Goal: Task Accomplishment & Management: Use online tool/utility

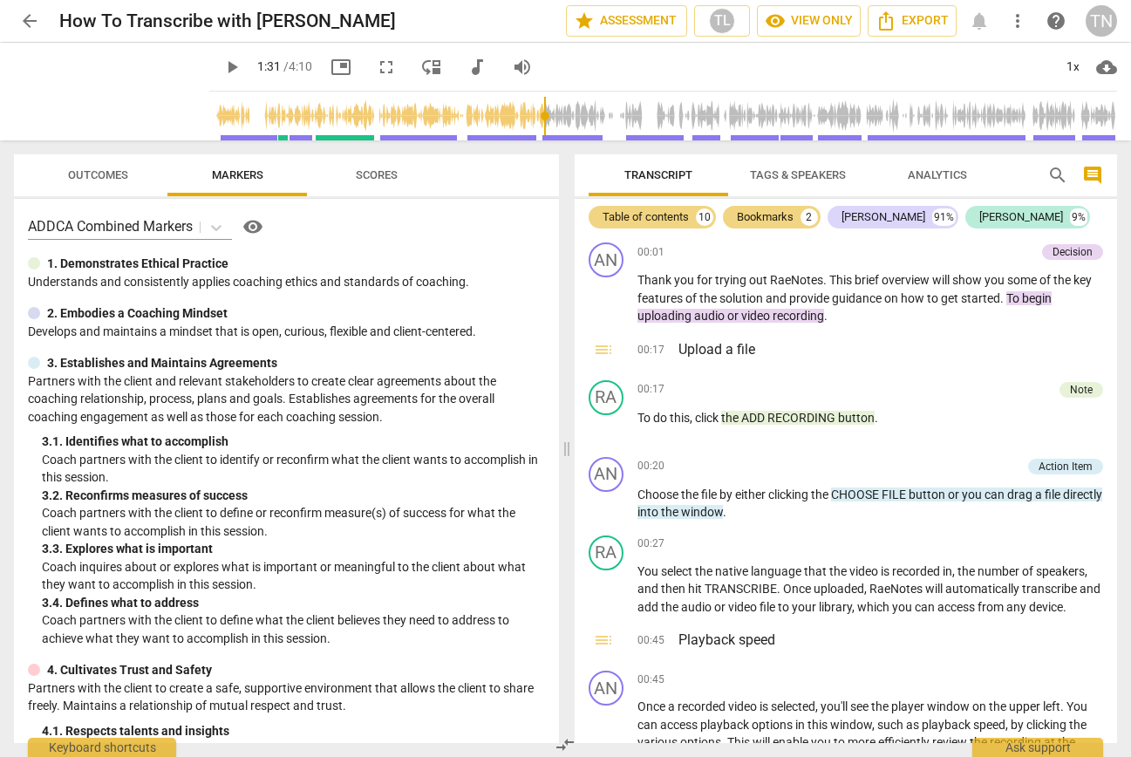
type input "91"
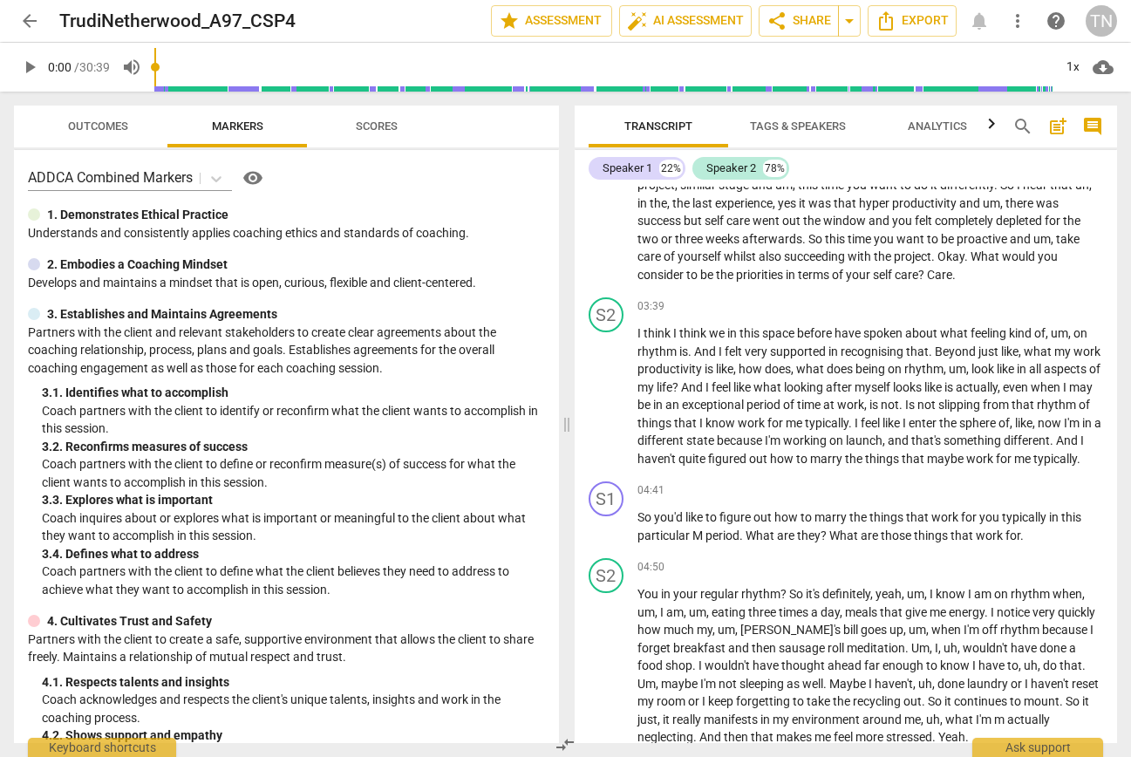
scroll to position [840, 0]
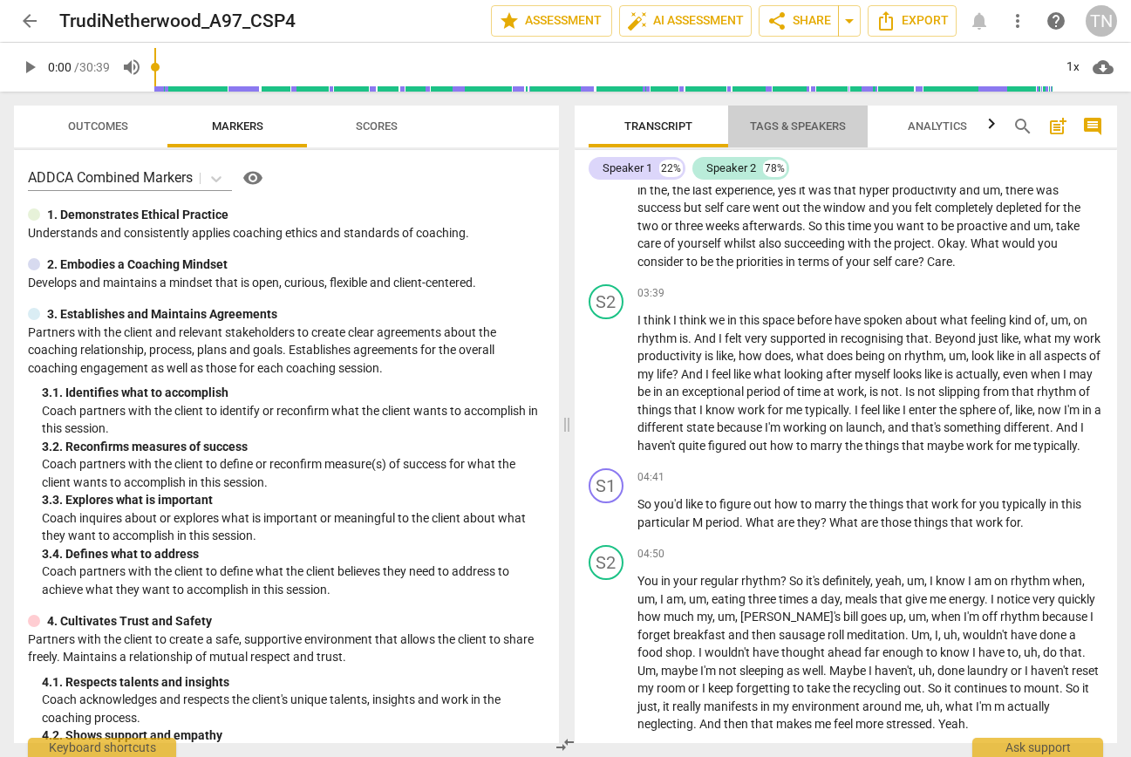
click at [807, 124] on span "Tags & Speakers" at bounding box center [798, 125] width 96 height 13
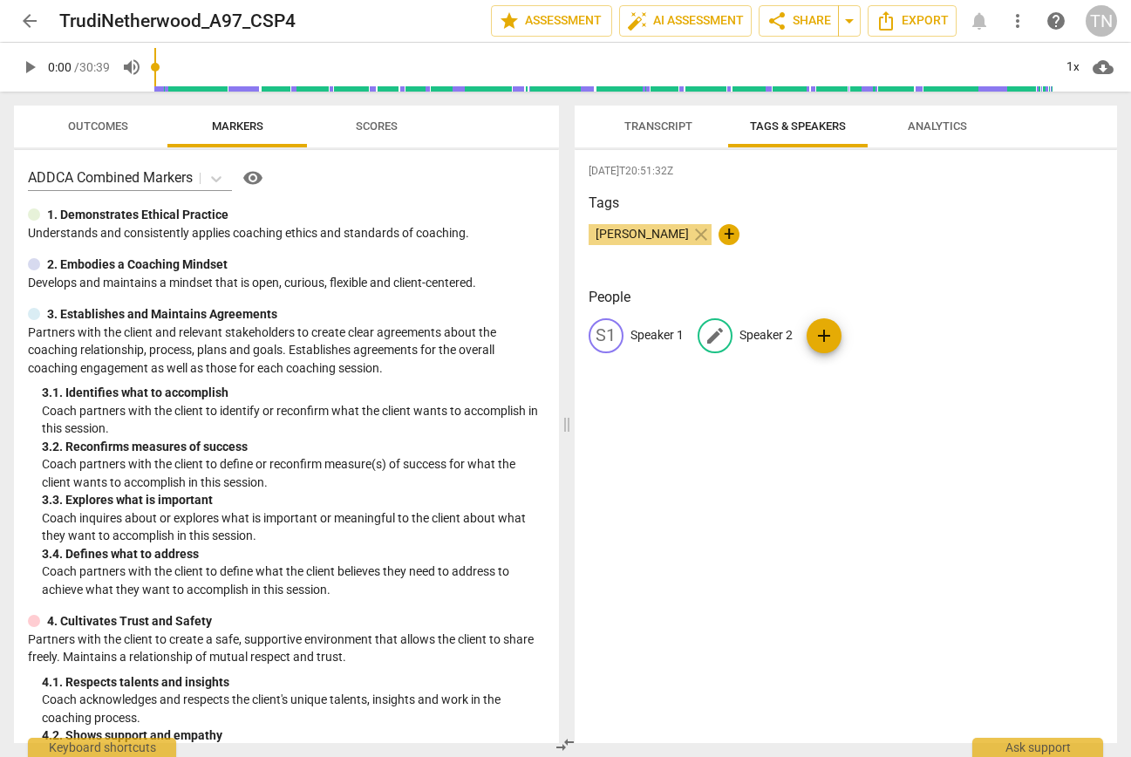
click at [721, 334] on span "edit" at bounding box center [714, 335] width 21 height 21
click at [741, 333] on input "Coach" at bounding box center [809, 336] width 140 height 28
type input "Trudi - Coach"
click at [652, 331] on p "Speaker 1" at bounding box center [656, 335] width 53 height 18
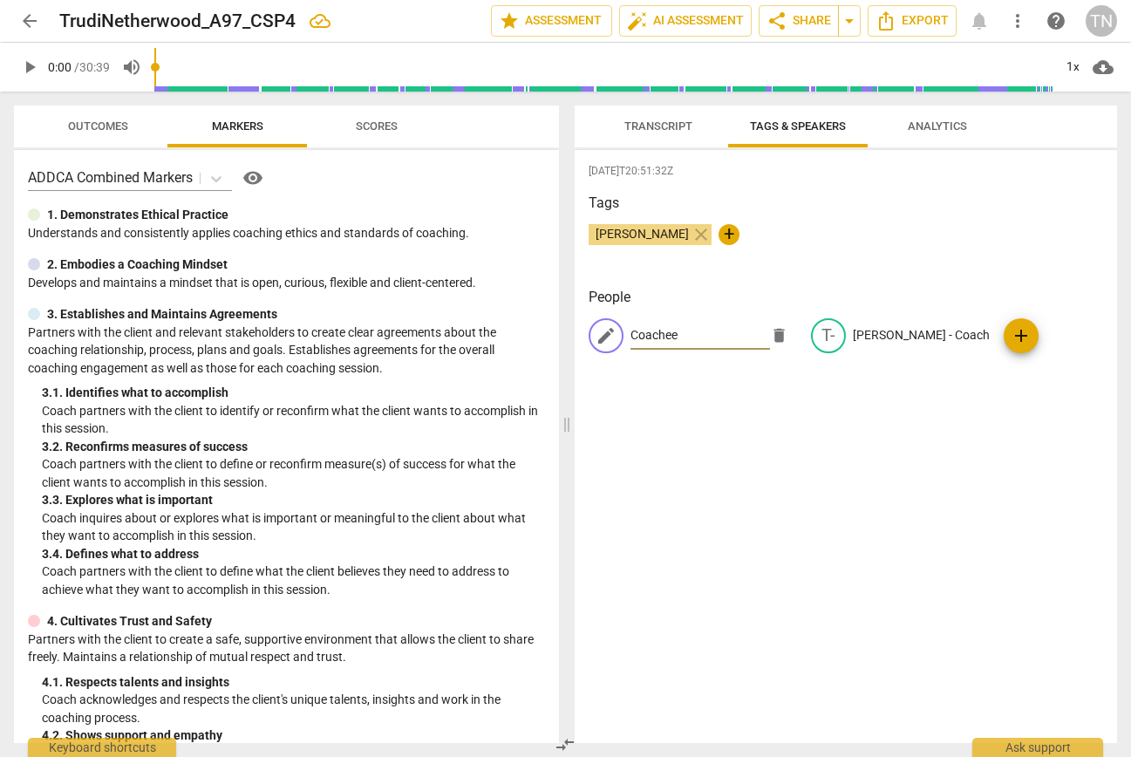
type input "Coachee"
click at [829, 439] on div "2025-09-24T20:51:32Z Tags Trudi Netherwood close + People edit Coachee delete T…" at bounding box center [846, 446] width 543 height 593
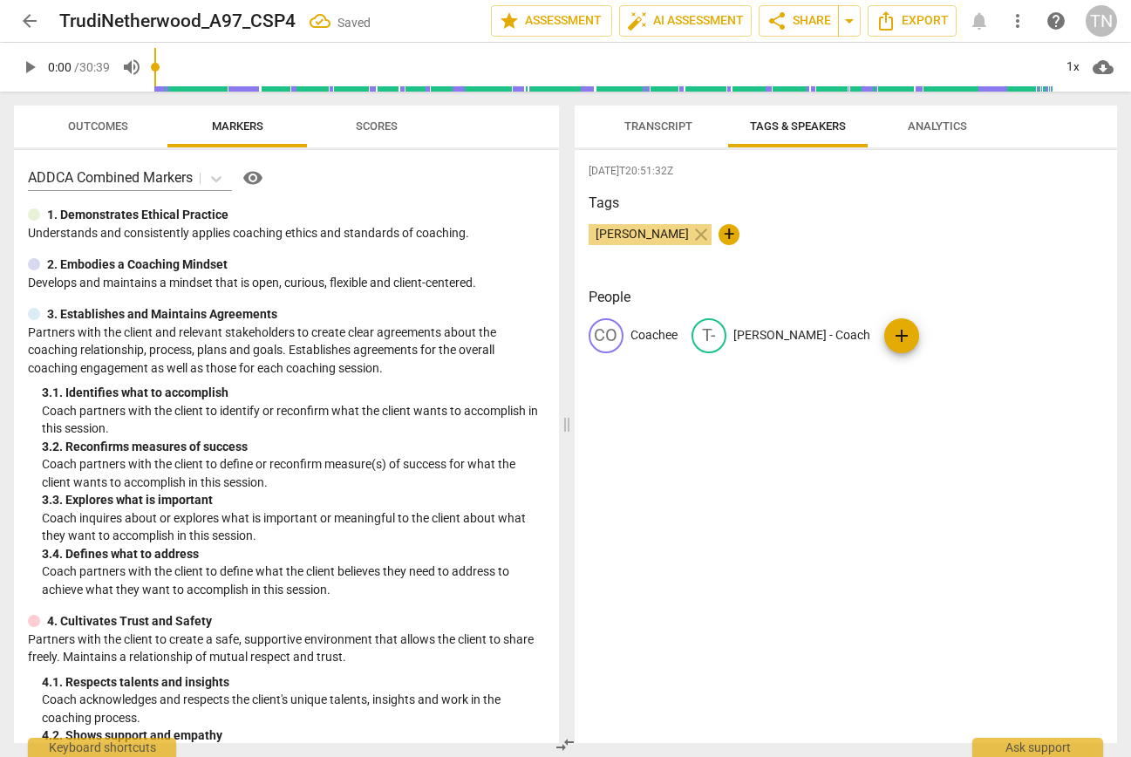
click at [638, 121] on span "Transcript" at bounding box center [658, 125] width 68 height 13
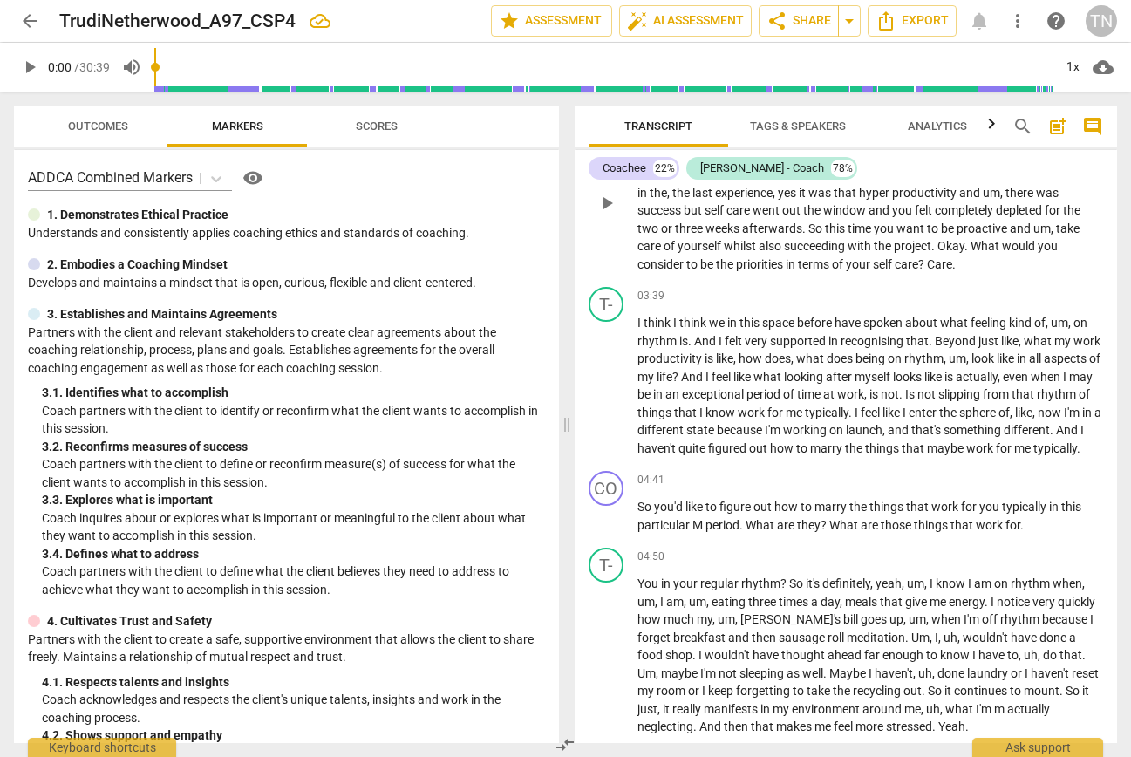
scroll to position [841, 0]
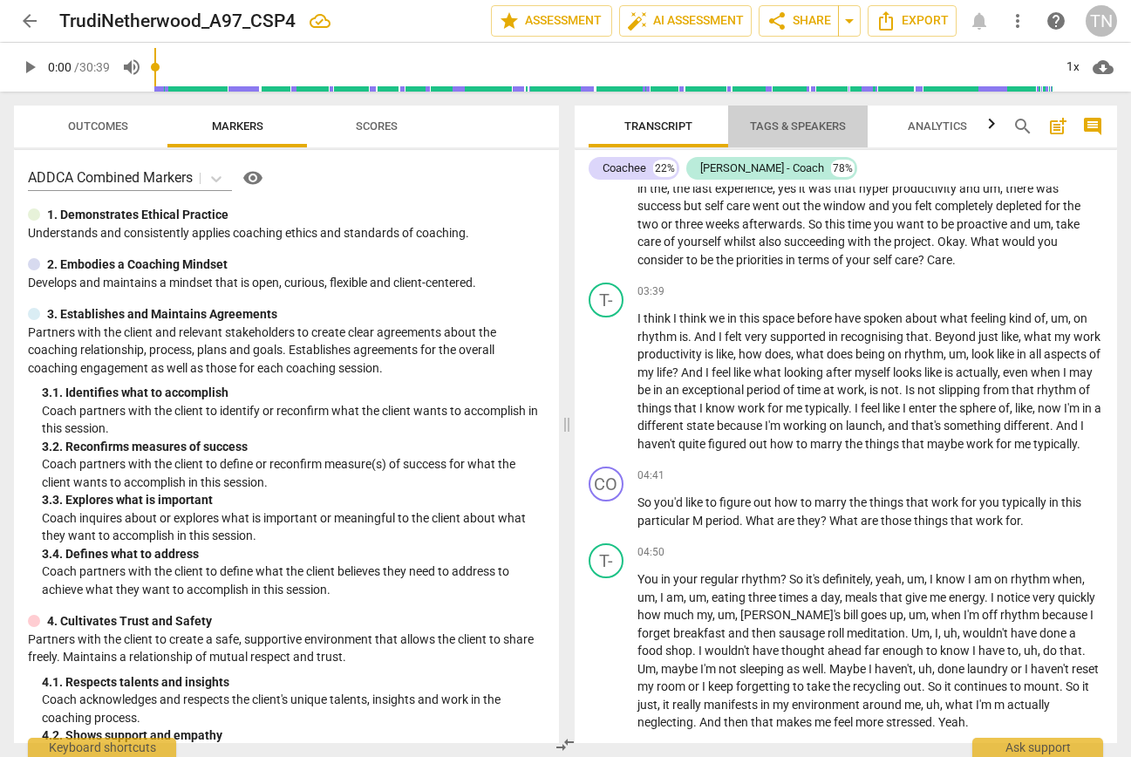
click at [806, 124] on span "Tags & Speakers" at bounding box center [798, 125] width 96 height 13
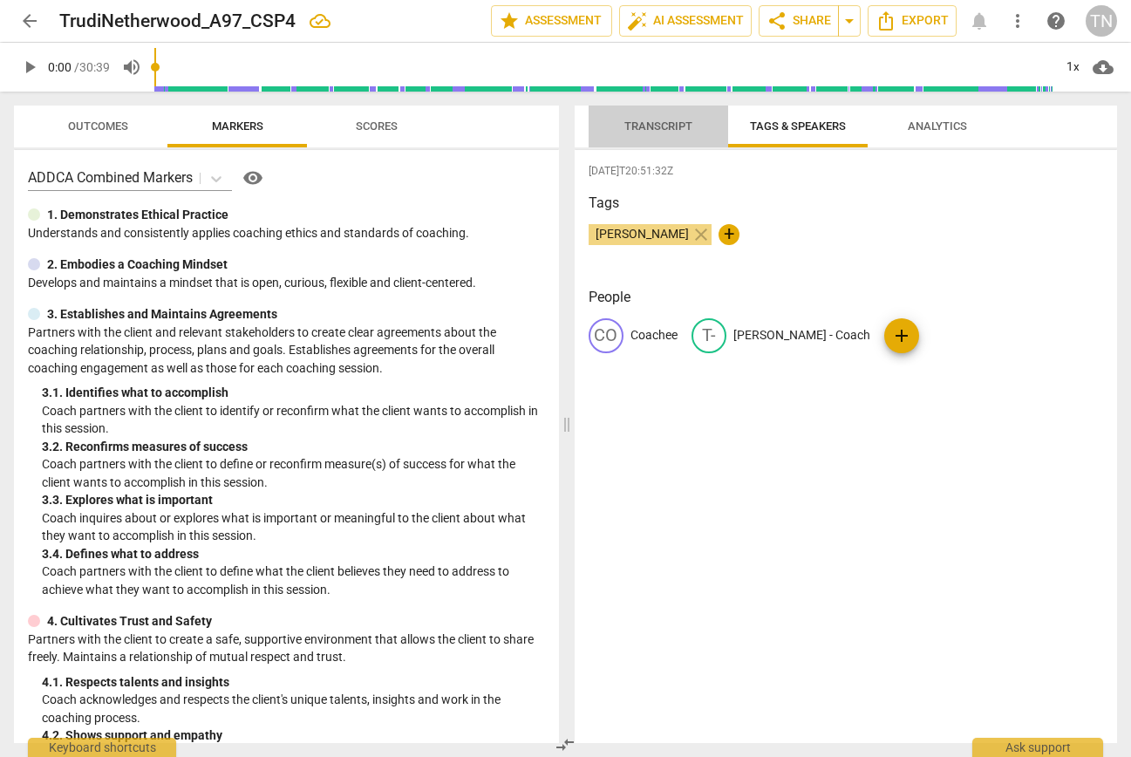
click at [649, 125] on span "Transcript" at bounding box center [658, 125] width 68 height 13
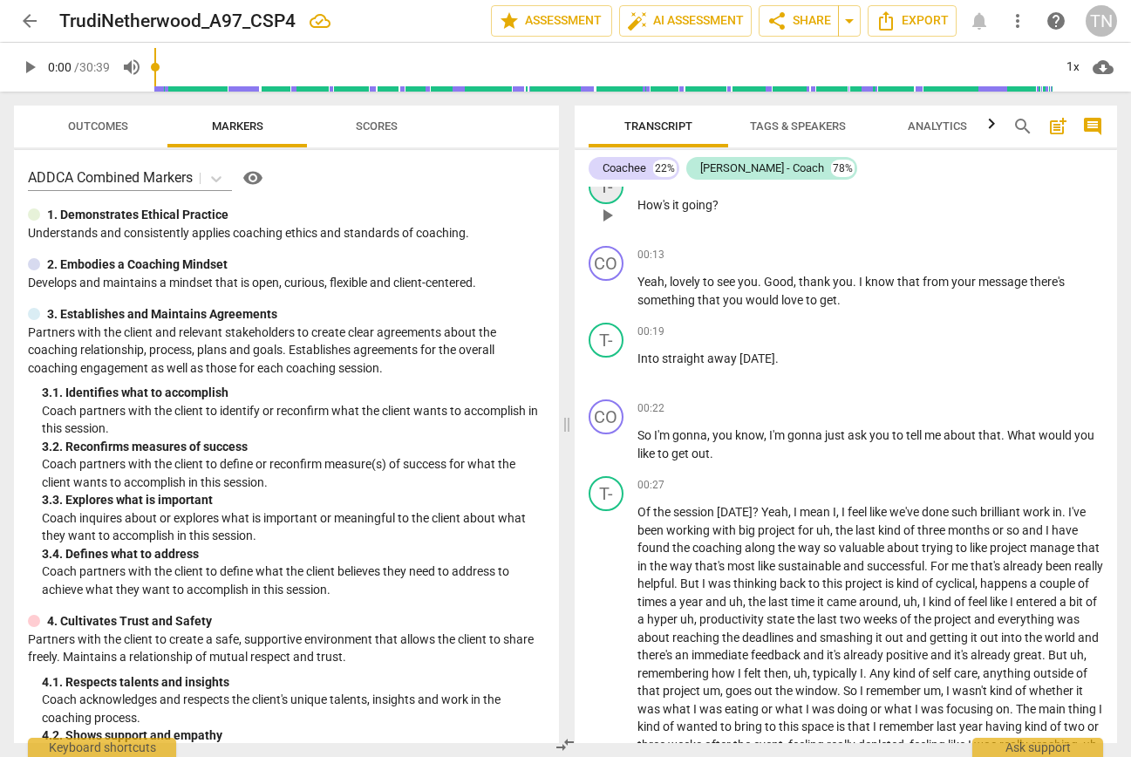
scroll to position [105, 0]
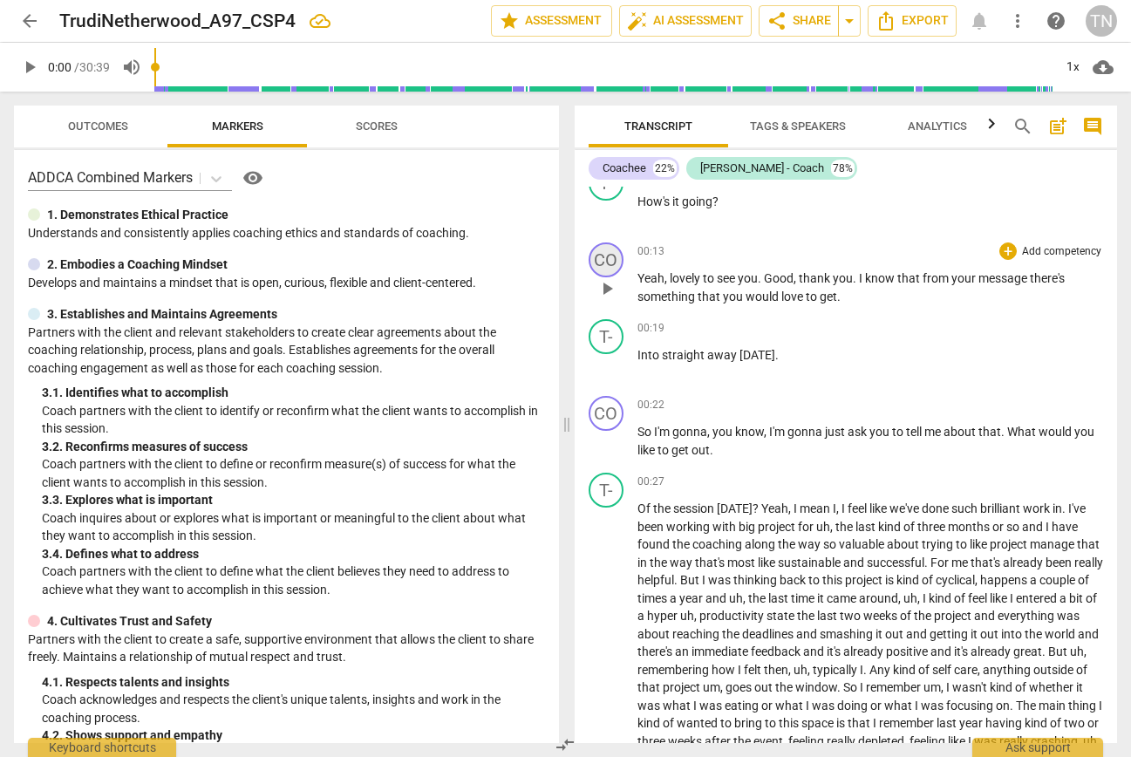
click at [616, 262] on div "CO" at bounding box center [606, 259] width 35 height 35
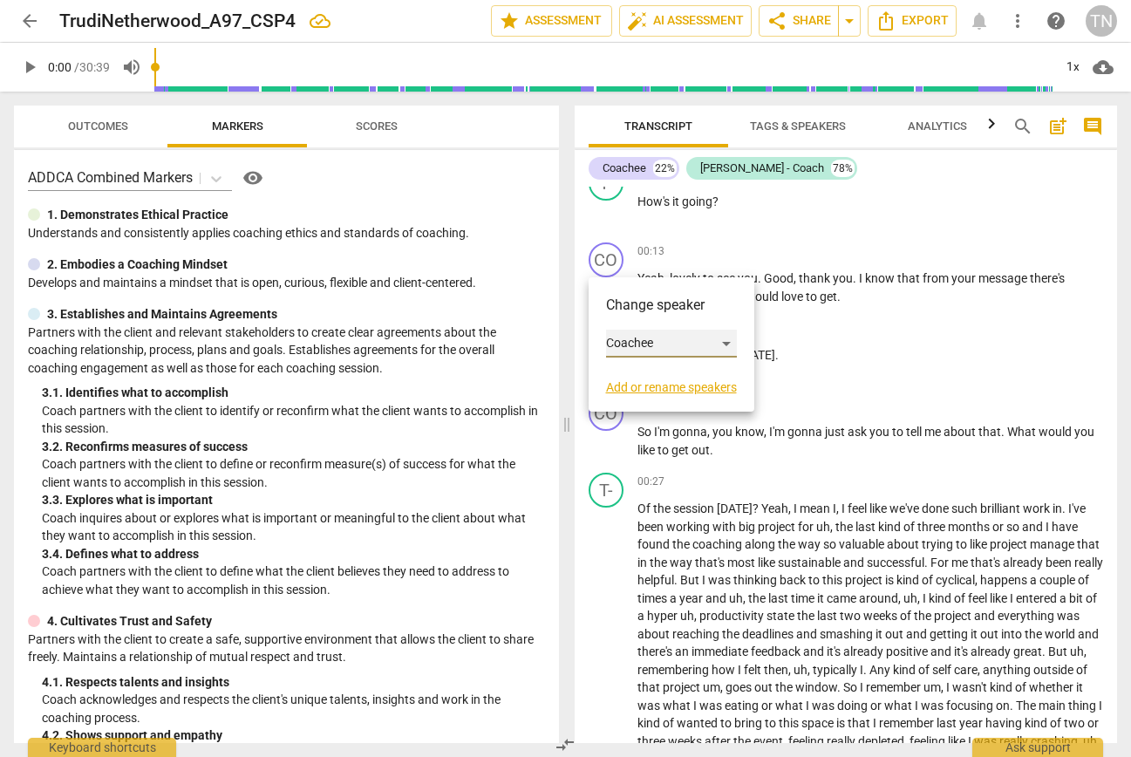
click at [724, 342] on div "Coachee" at bounding box center [671, 344] width 131 height 28
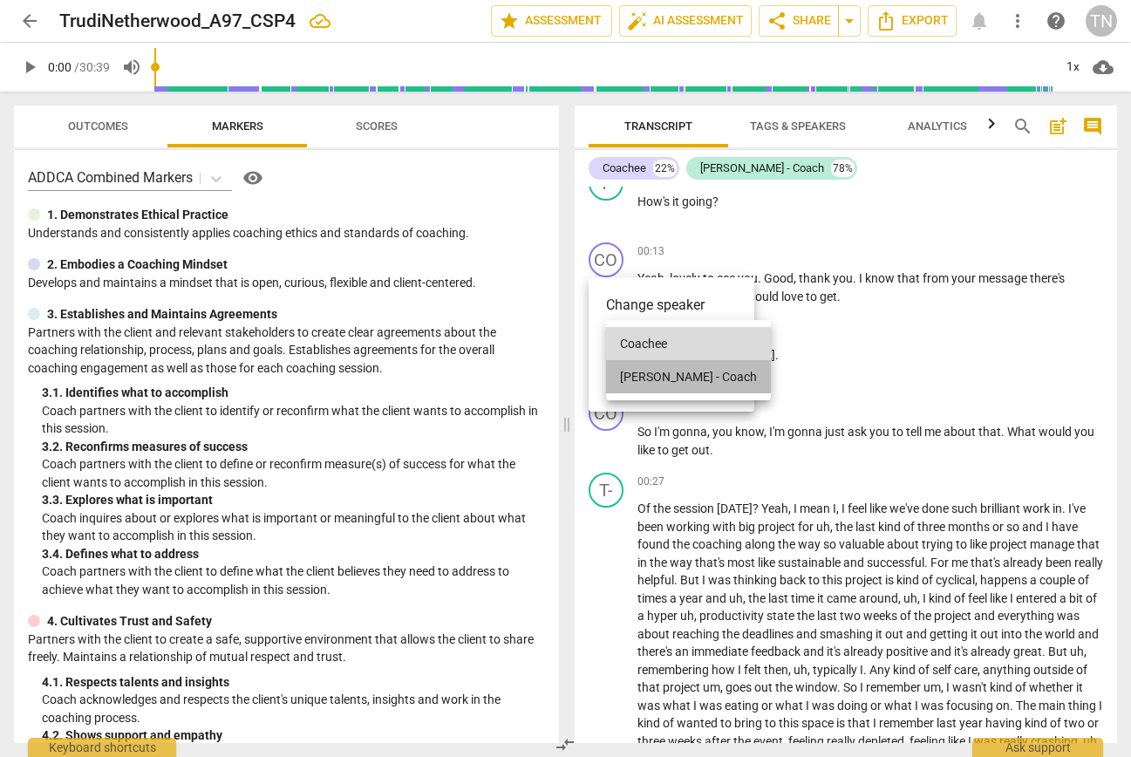
click at [695, 371] on li "Trudi - Coach" at bounding box center [688, 376] width 165 height 33
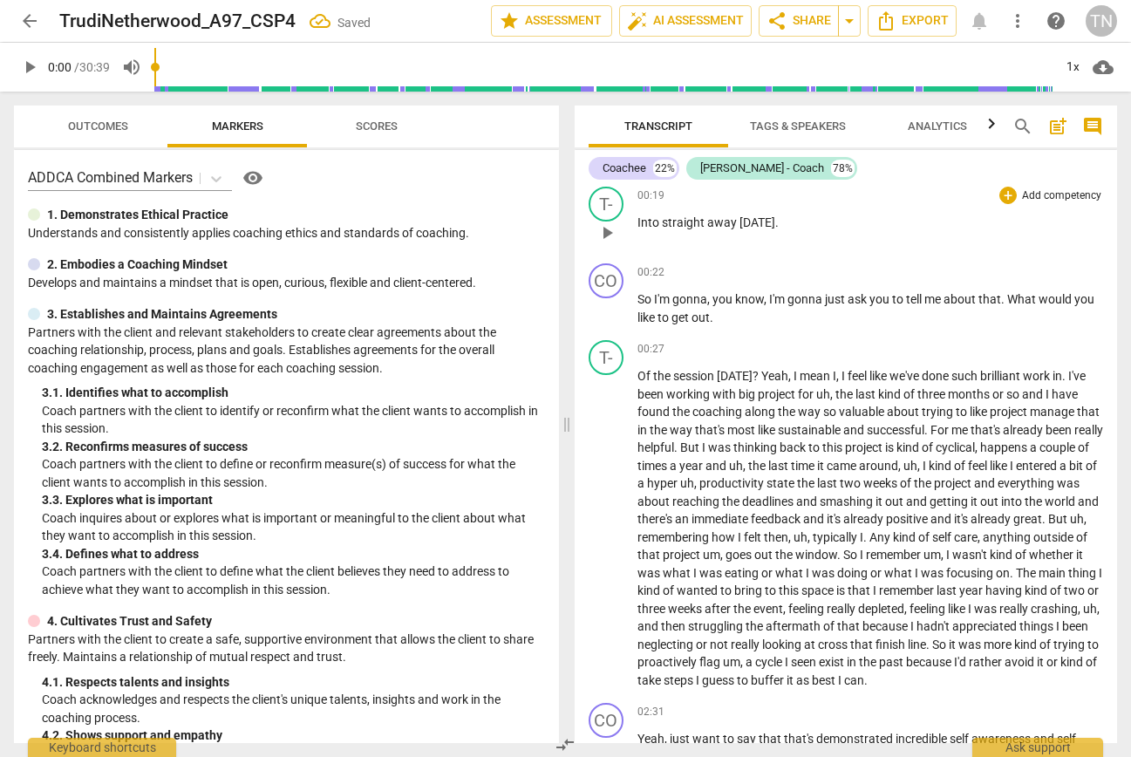
scroll to position [241, 0]
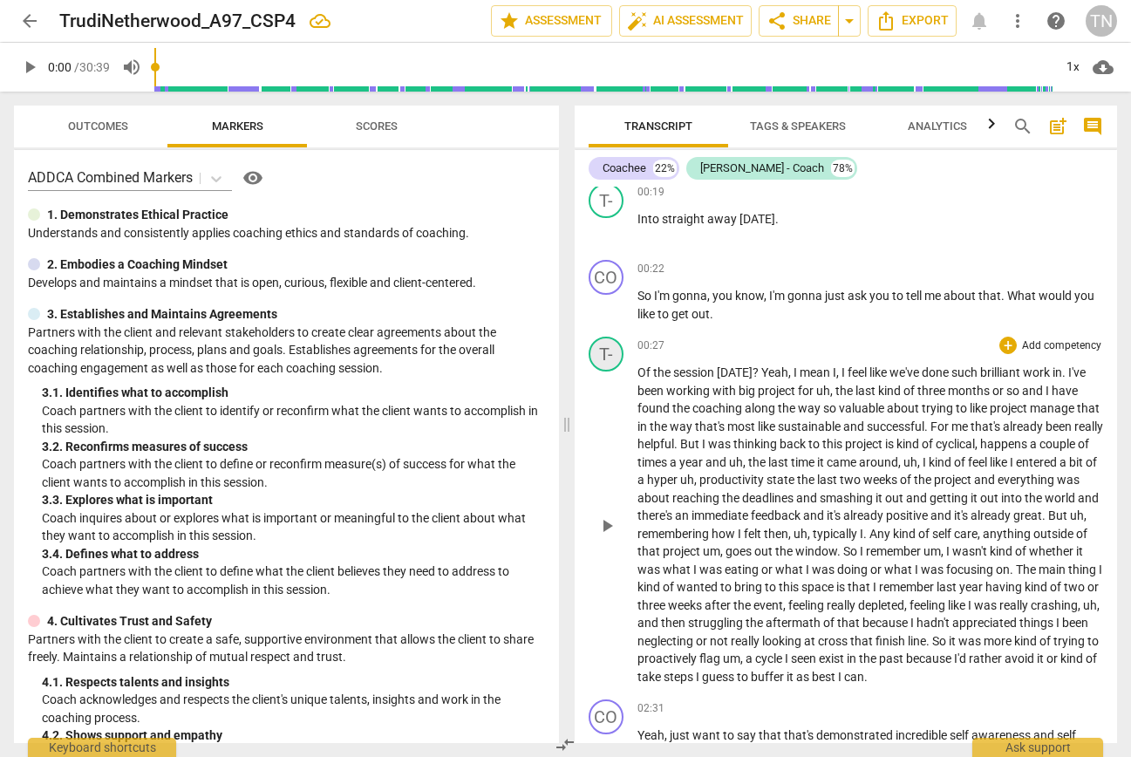
click at [616, 351] on div "T-" at bounding box center [606, 354] width 35 height 35
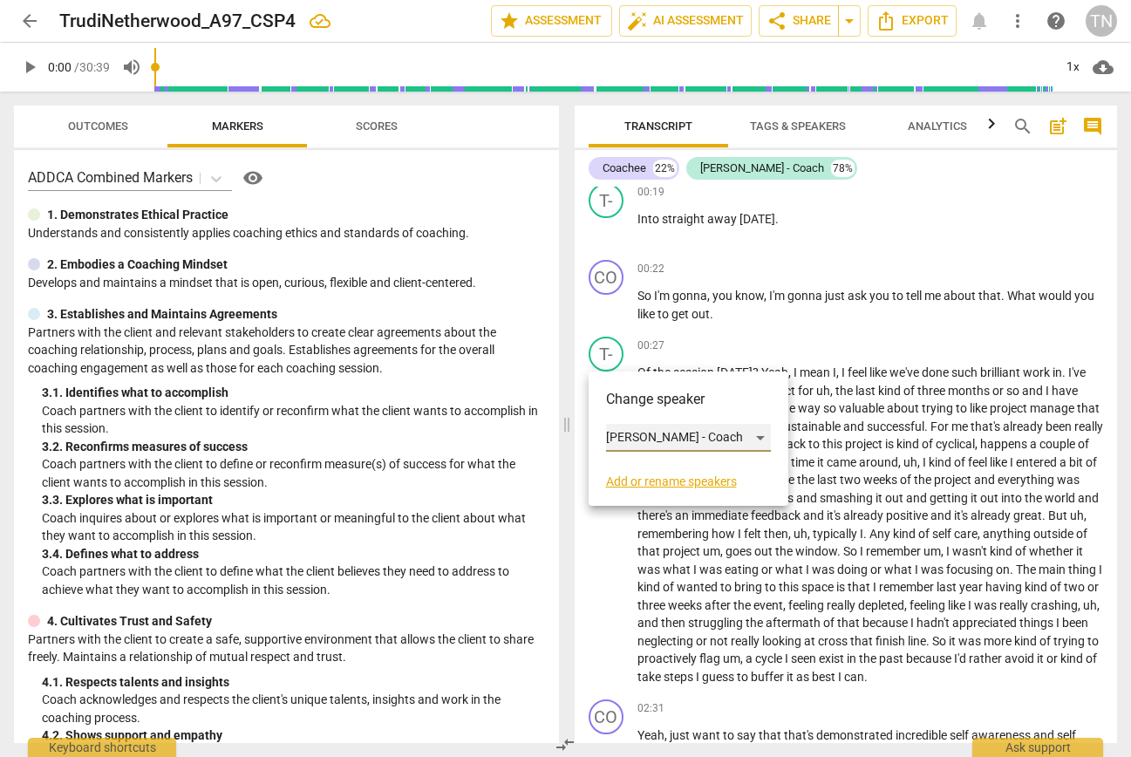
click at [684, 439] on div "Trudi - Coach" at bounding box center [688, 438] width 165 height 28
click at [670, 399] on li "Coachee" at bounding box center [688, 404] width 165 height 33
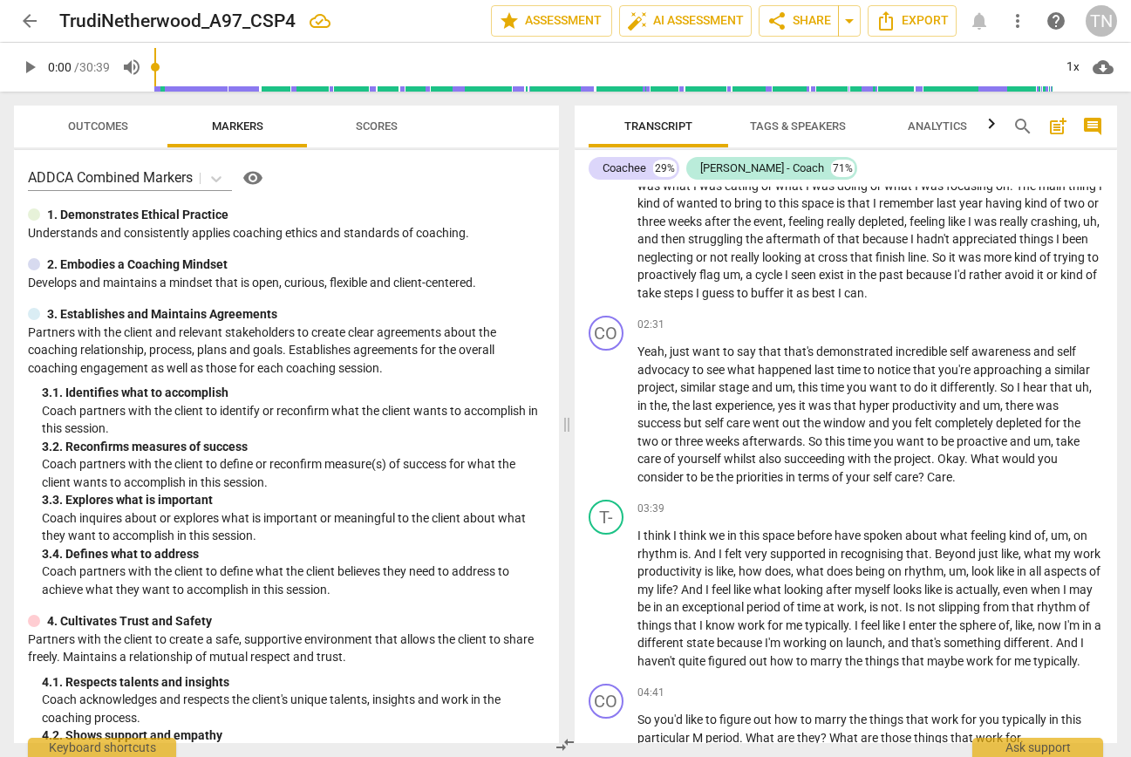
scroll to position [626, 0]
click at [606, 343] on div "CO" at bounding box center [606, 331] width 35 height 35
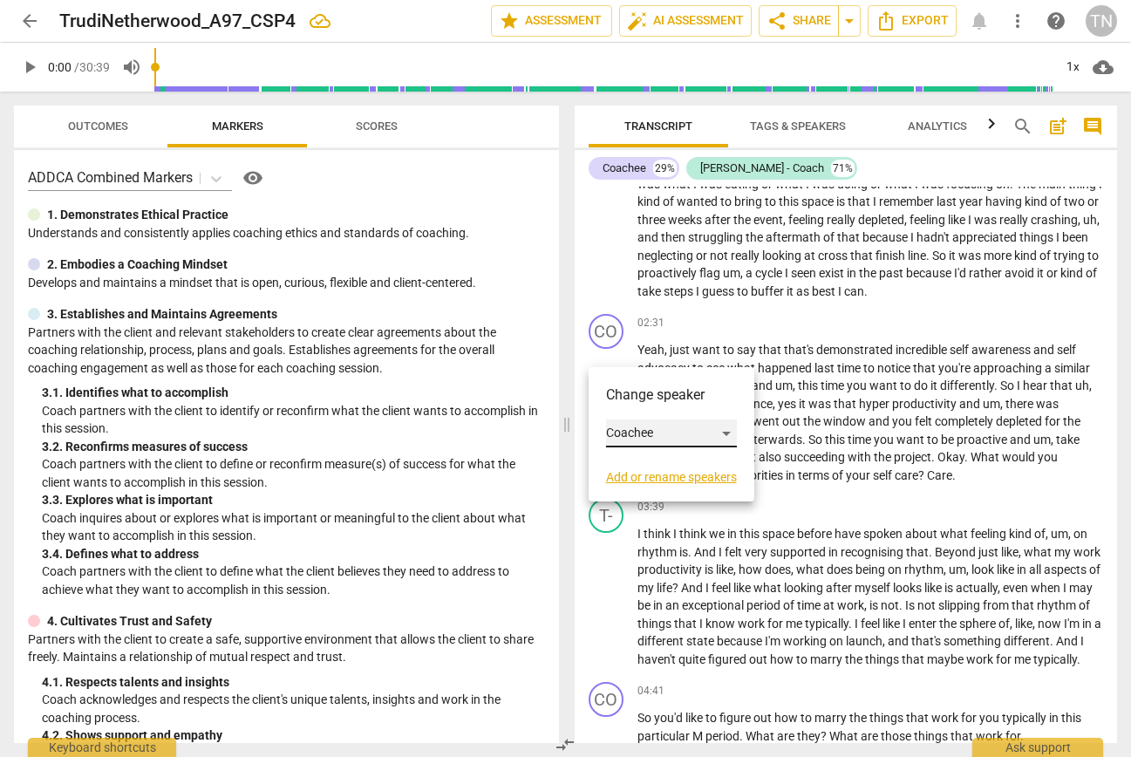
click at [721, 433] on div "Coachee" at bounding box center [671, 433] width 131 height 28
click at [706, 469] on li "Trudi - Coach" at bounding box center [688, 466] width 165 height 33
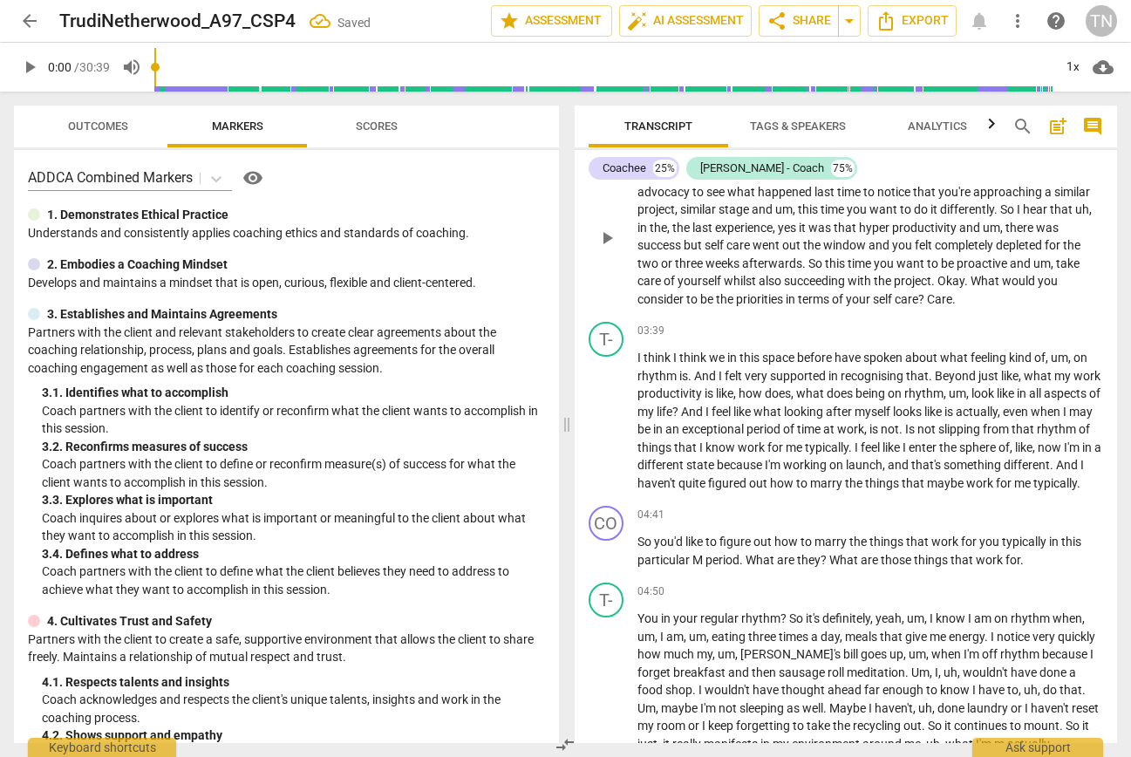
scroll to position [803, 0]
click at [616, 356] on div "T-" at bounding box center [606, 338] width 35 height 35
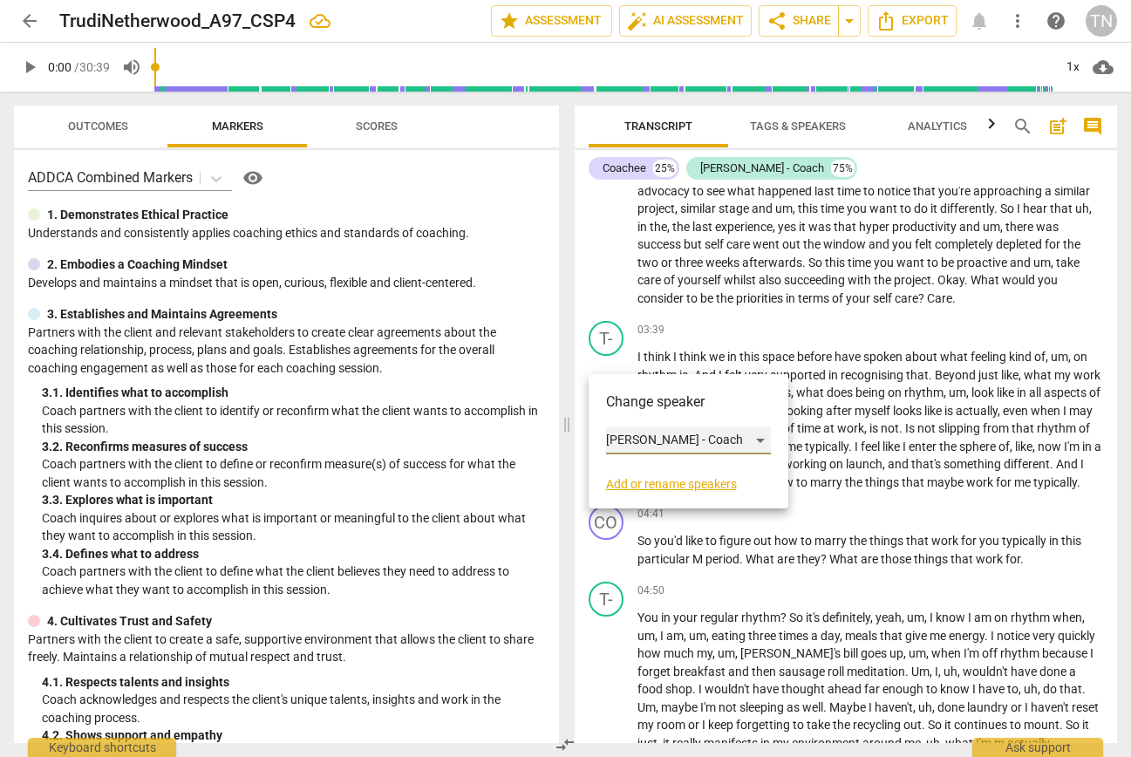
click at [677, 439] on div "Trudi - Coach" at bounding box center [688, 440] width 165 height 28
click at [677, 413] on li "Coachee" at bounding box center [688, 407] width 165 height 33
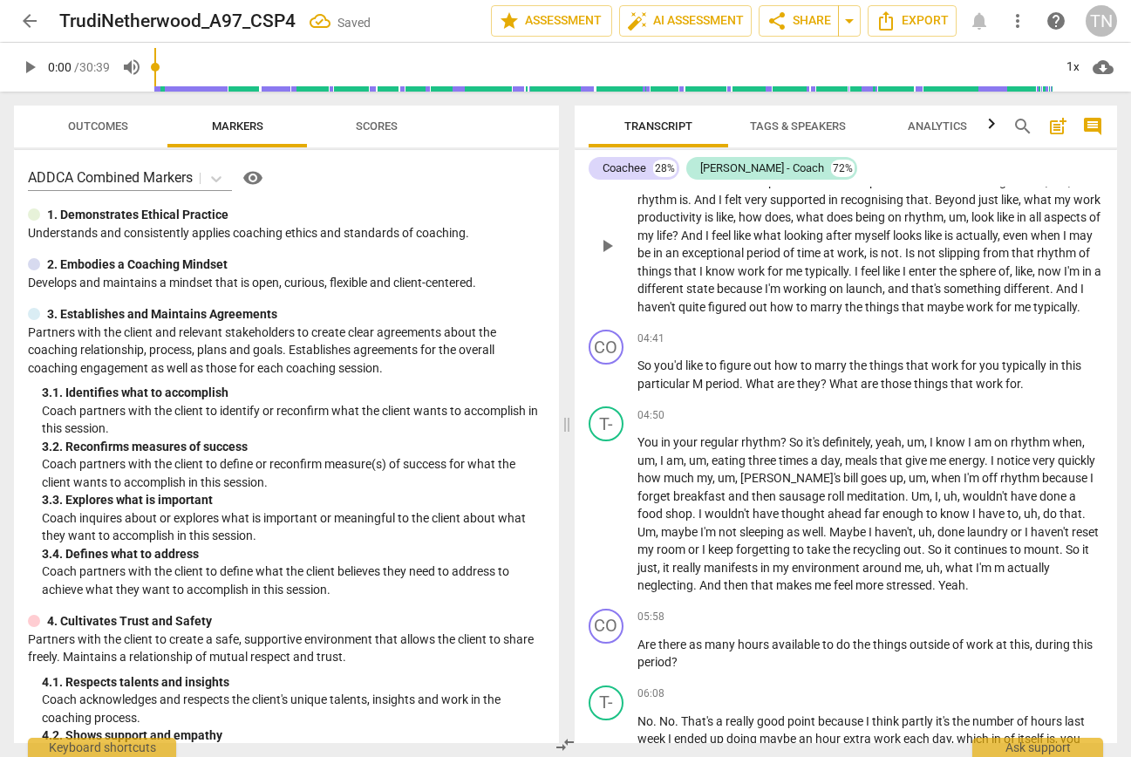
scroll to position [991, 0]
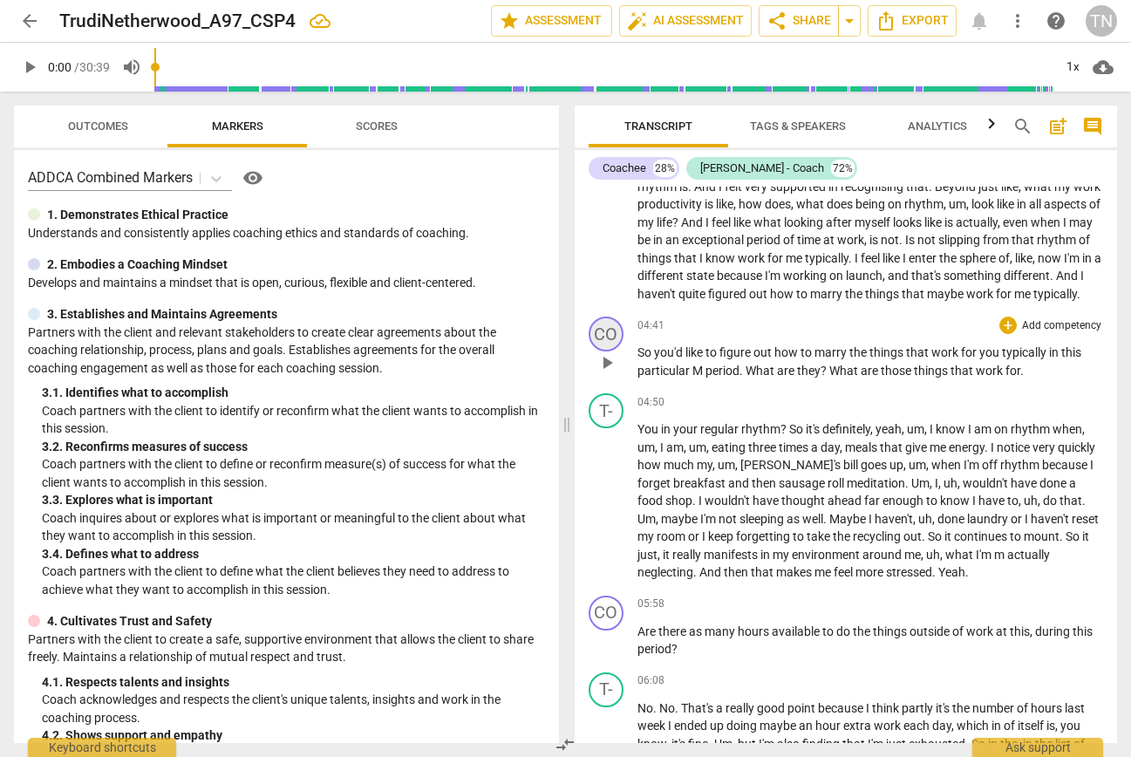
click at [609, 351] on div "CO" at bounding box center [606, 334] width 35 height 35
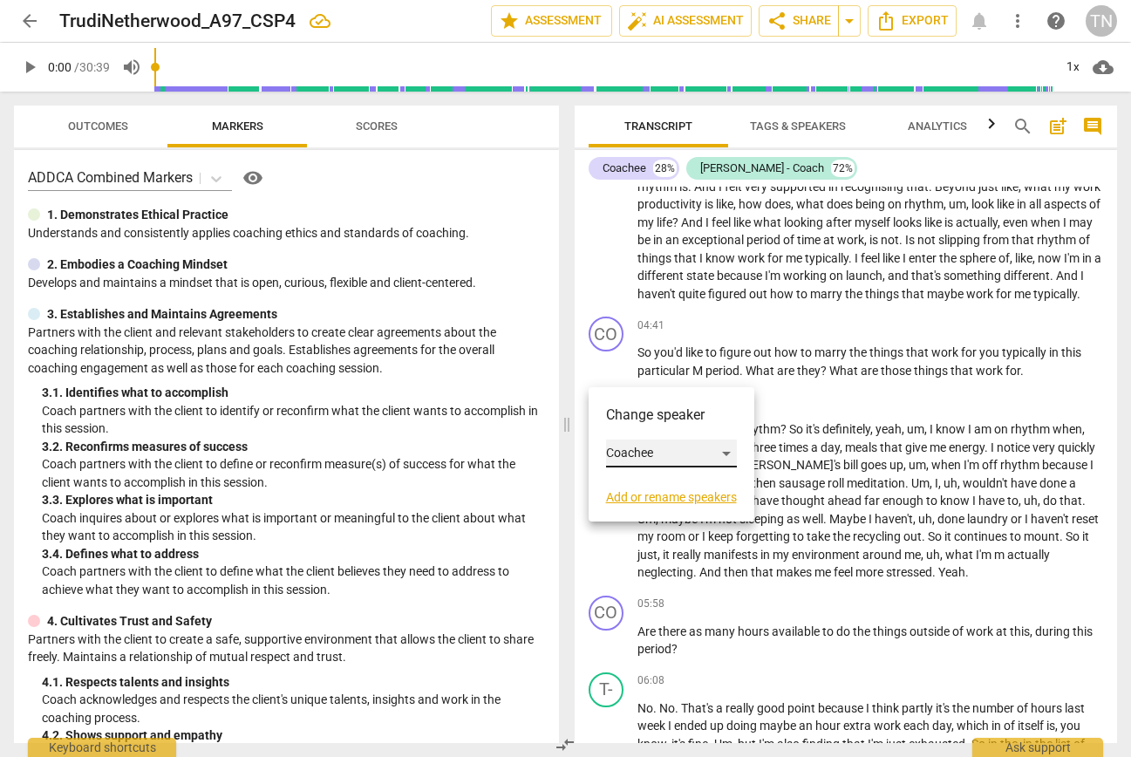
click at [663, 450] on div "Coachee" at bounding box center [671, 453] width 131 height 28
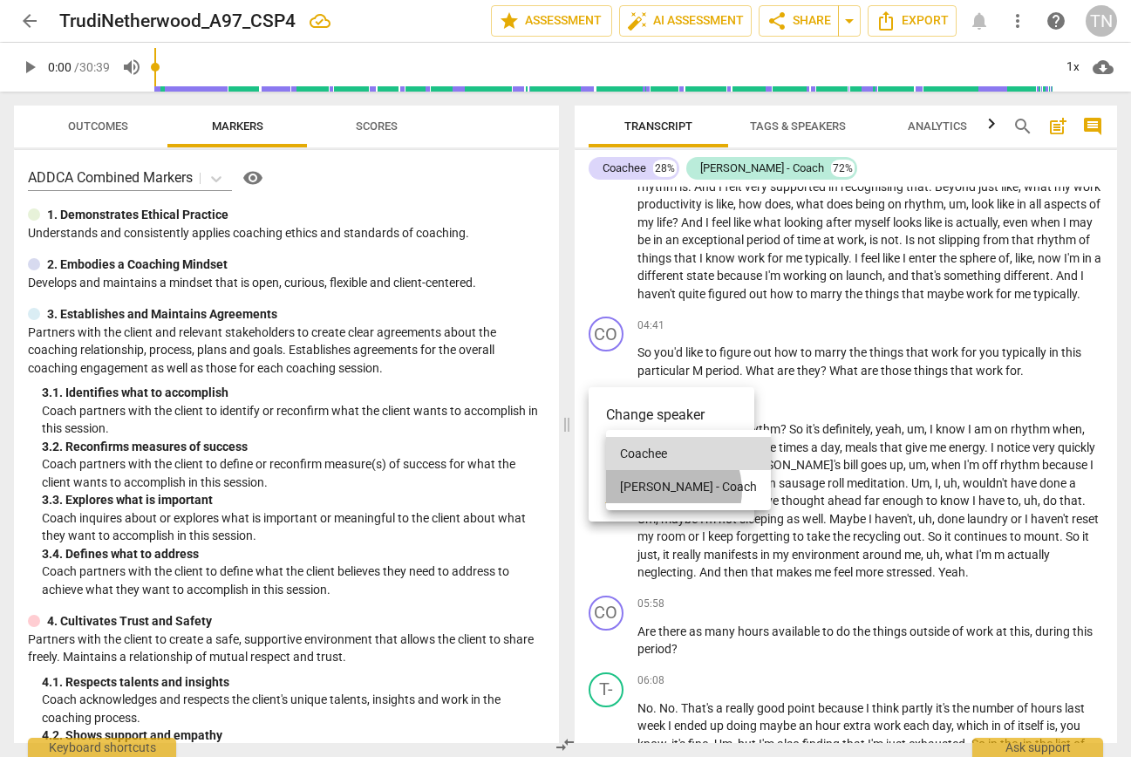
click at [666, 490] on li "Trudi - Coach" at bounding box center [688, 486] width 165 height 33
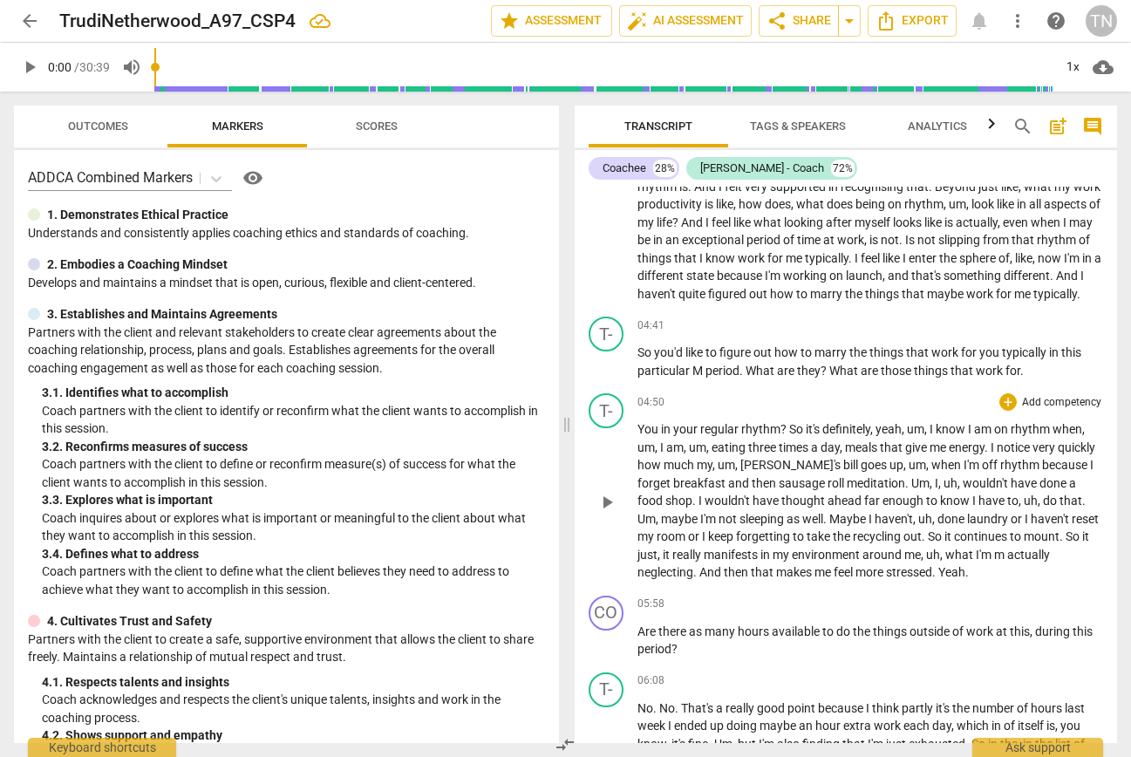
click at [789, 436] on span "So" at bounding box center [797, 429] width 17 height 14
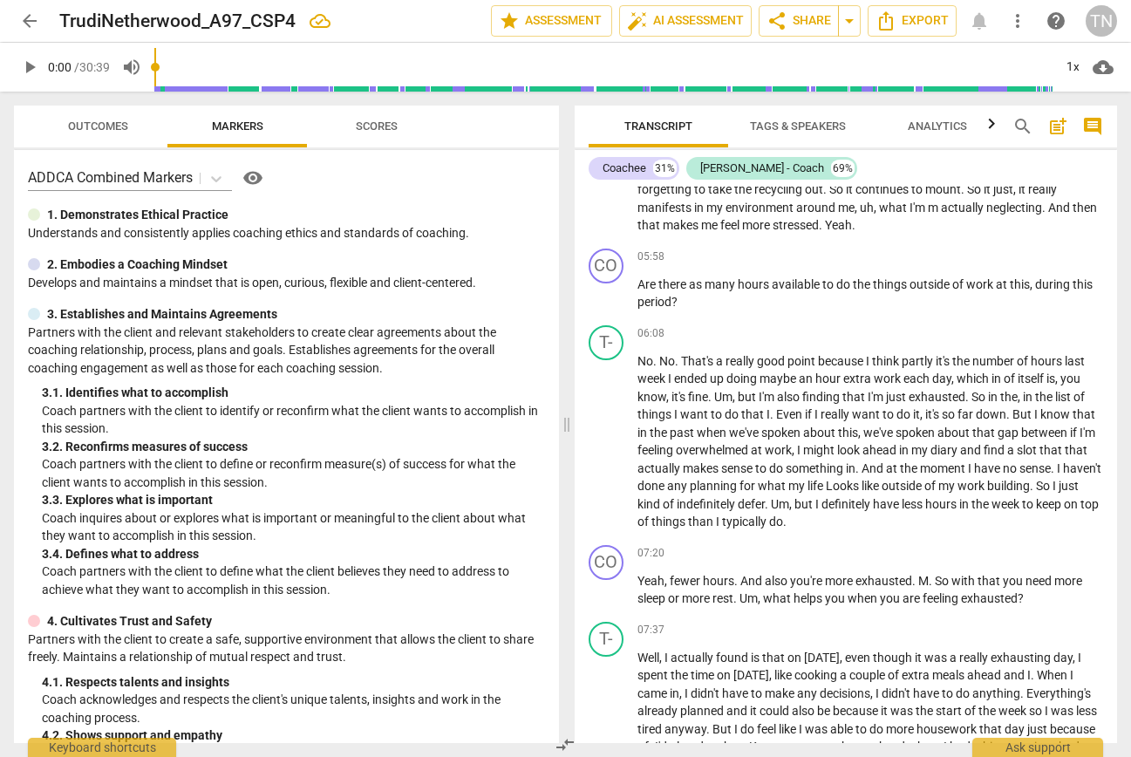
scroll to position [1422, 0]
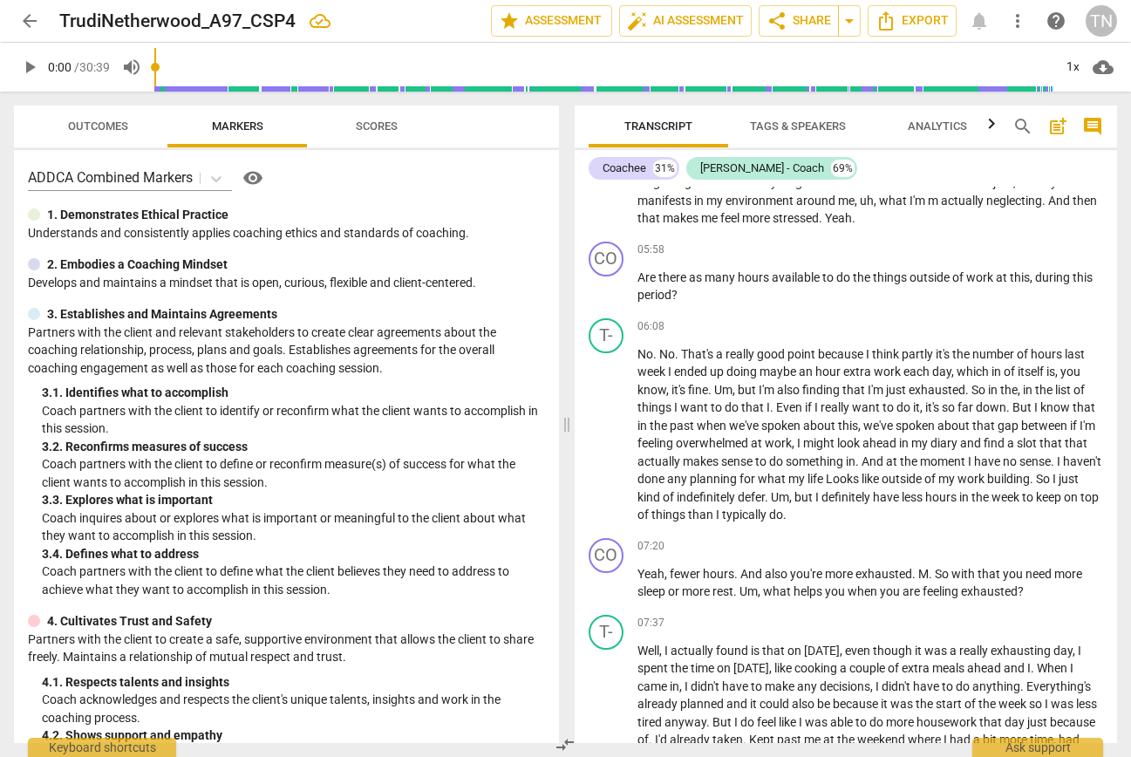
click at [852, 225] on span "Yeah" at bounding box center [838, 218] width 27 height 14
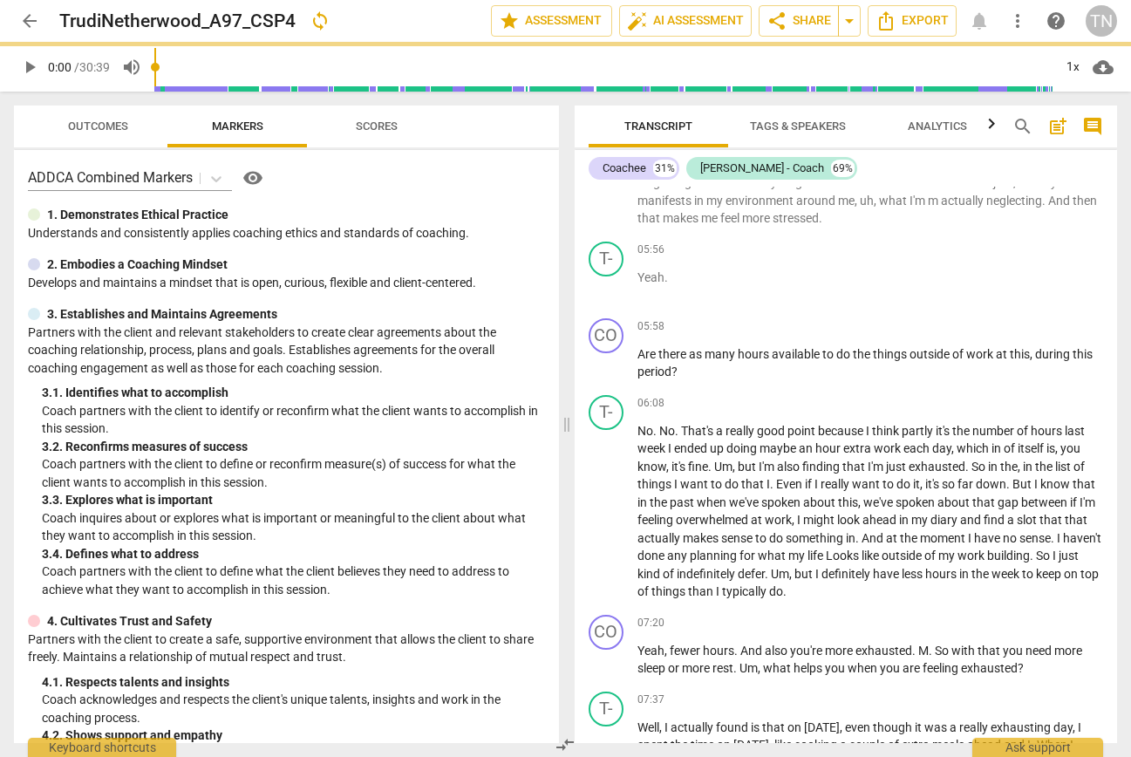
scroll to position [1499, 0]
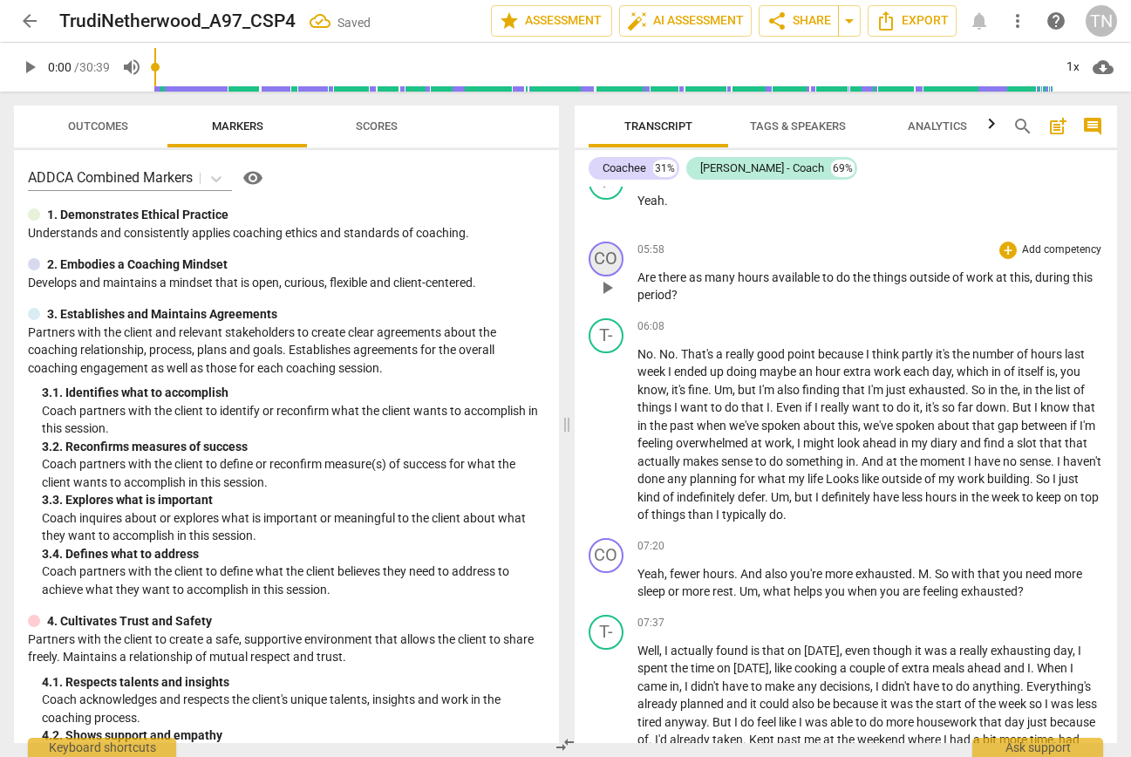
click at [621, 276] on div "CO" at bounding box center [606, 259] width 35 height 35
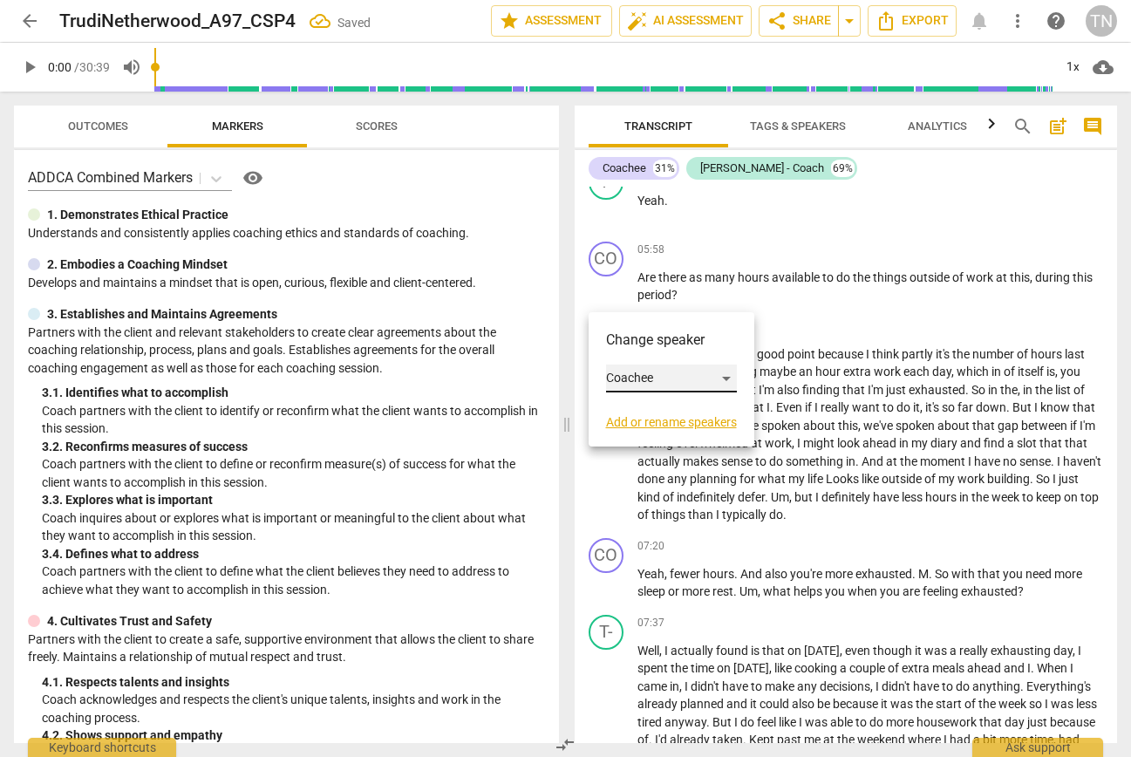
click at [670, 385] on div "Coachee" at bounding box center [671, 378] width 131 height 28
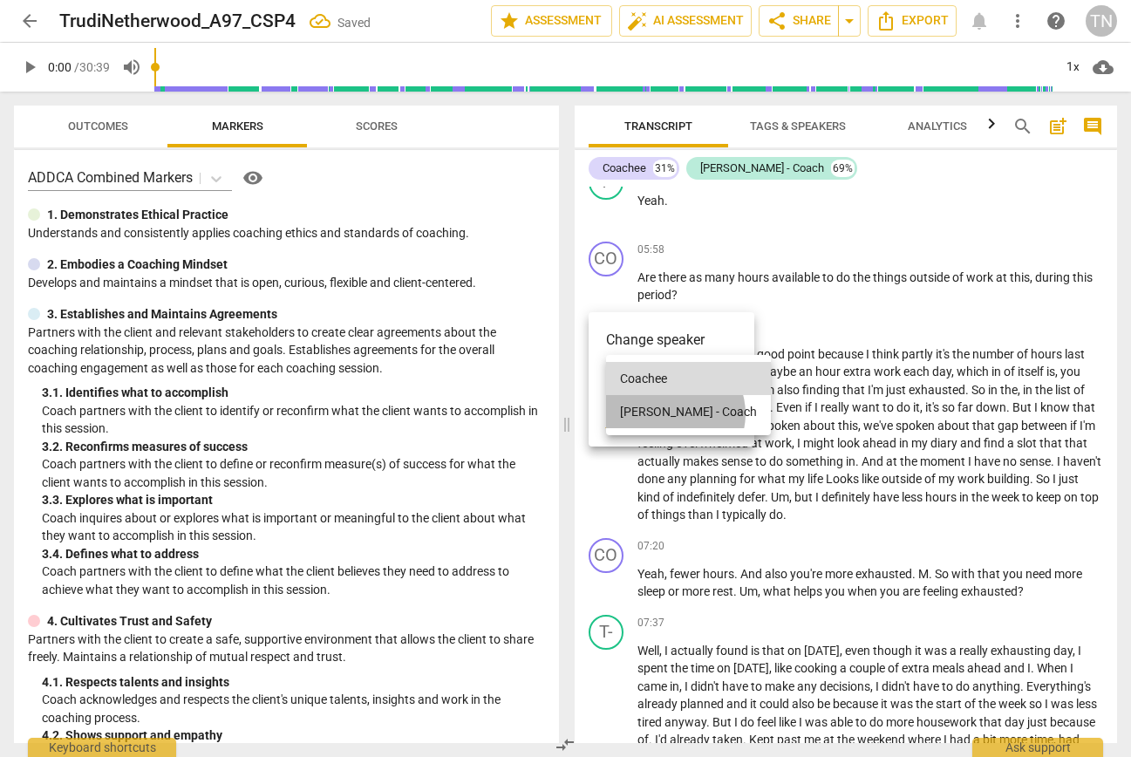
click at [673, 413] on li "Trudi - Coach" at bounding box center [688, 411] width 165 height 33
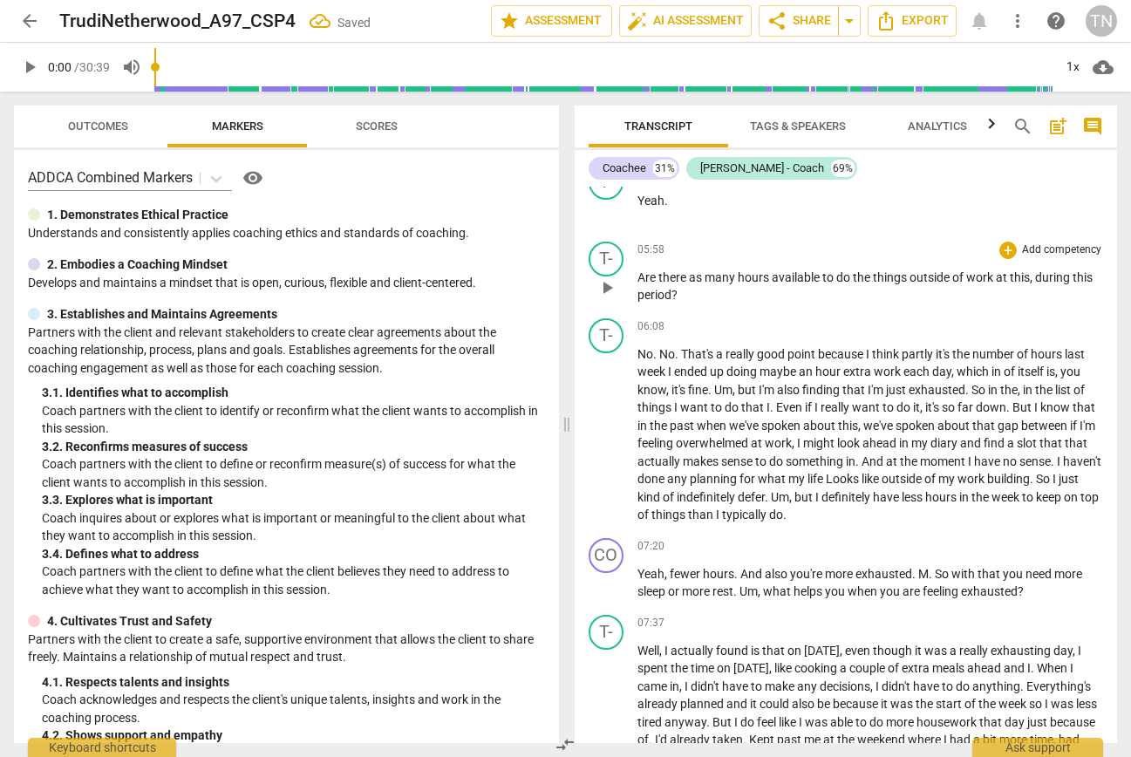
scroll to position [1508, 0]
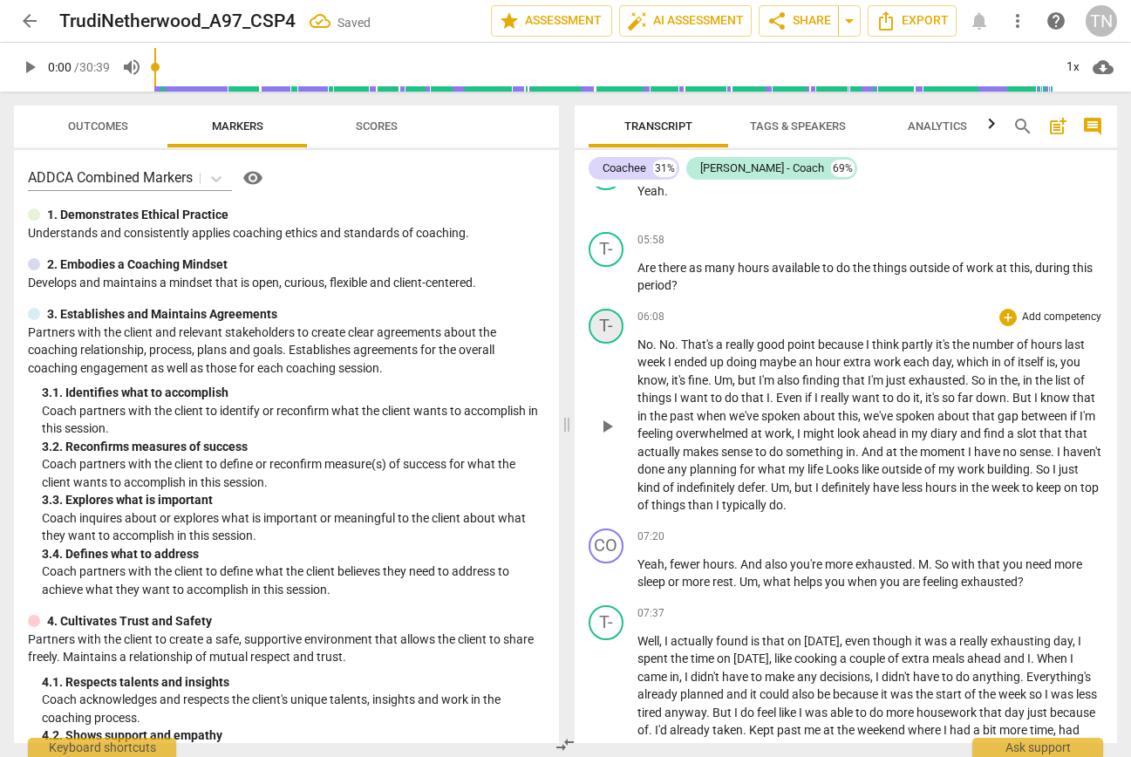
click at [612, 344] on div "T-" at bounding box center [606, 326] width 35 height 35
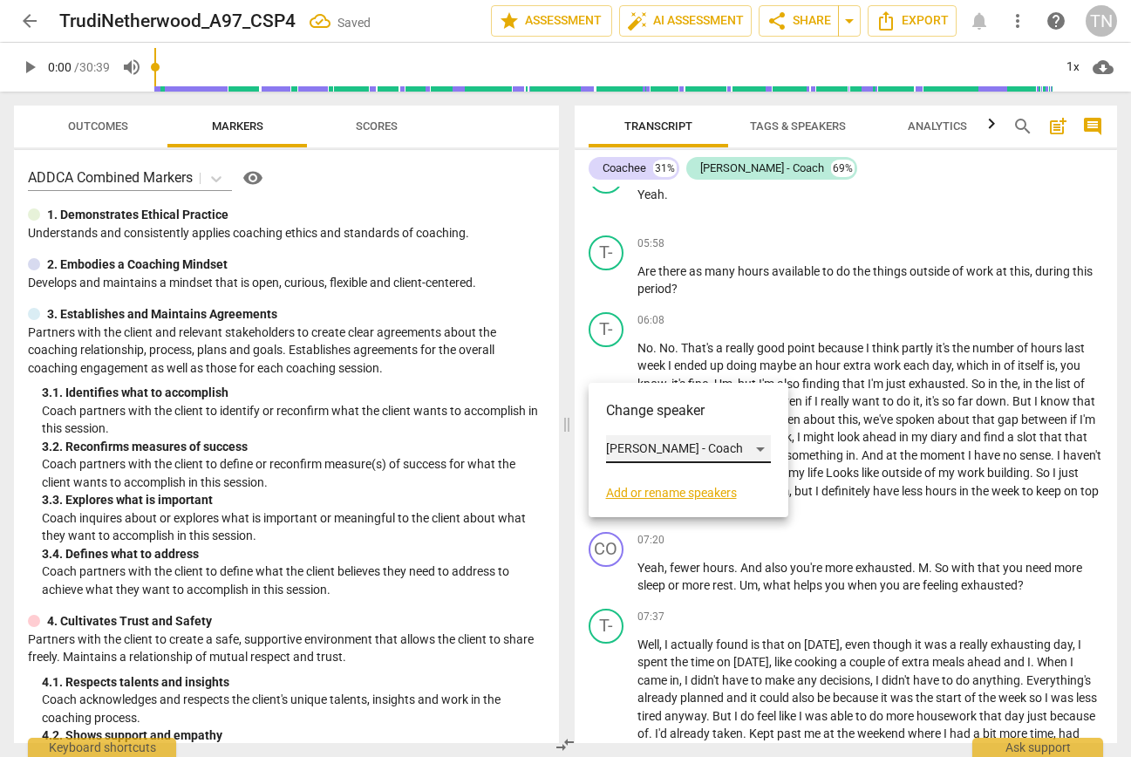
click at [662, 445] on div "Trudi - Coach" at bounding box center [688, 449] width 165 height 28
click at [674, 424] on li "Coachee" at bounding box center [688, 415] width 165 height 33
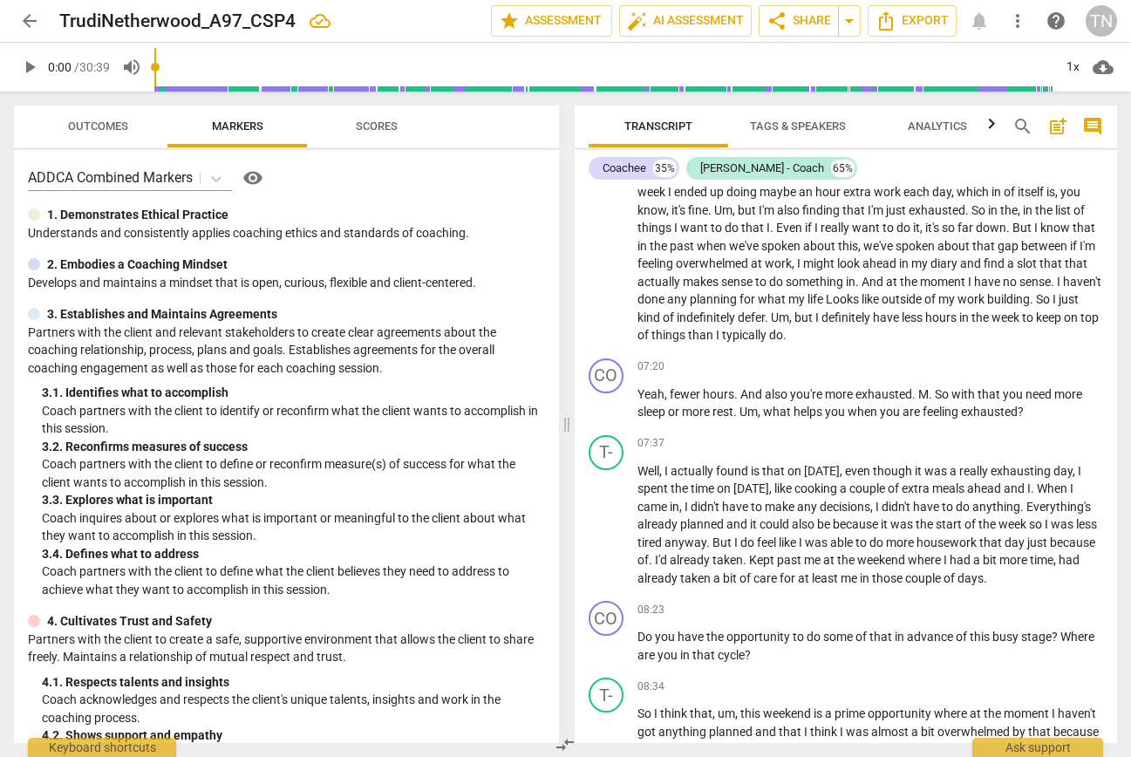
scroll to position [1715, 0]
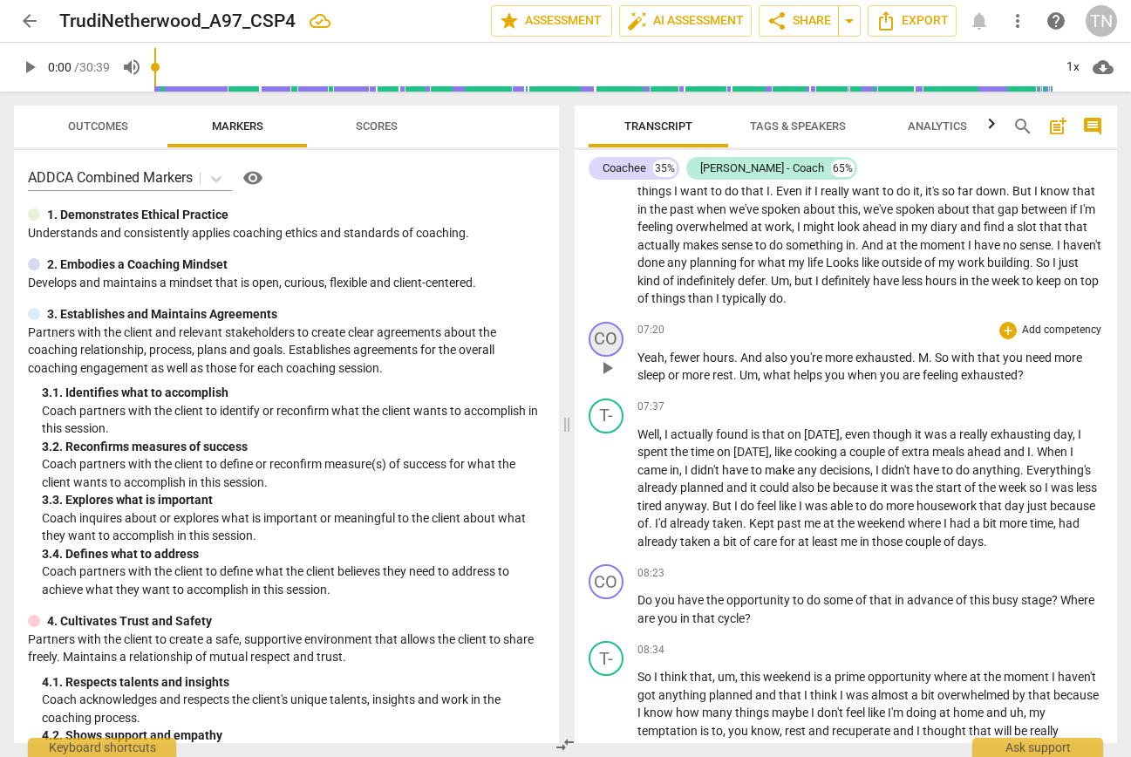
click at [603, 357] on div "CO" at bounding box center [606, 339] width 35 height 35
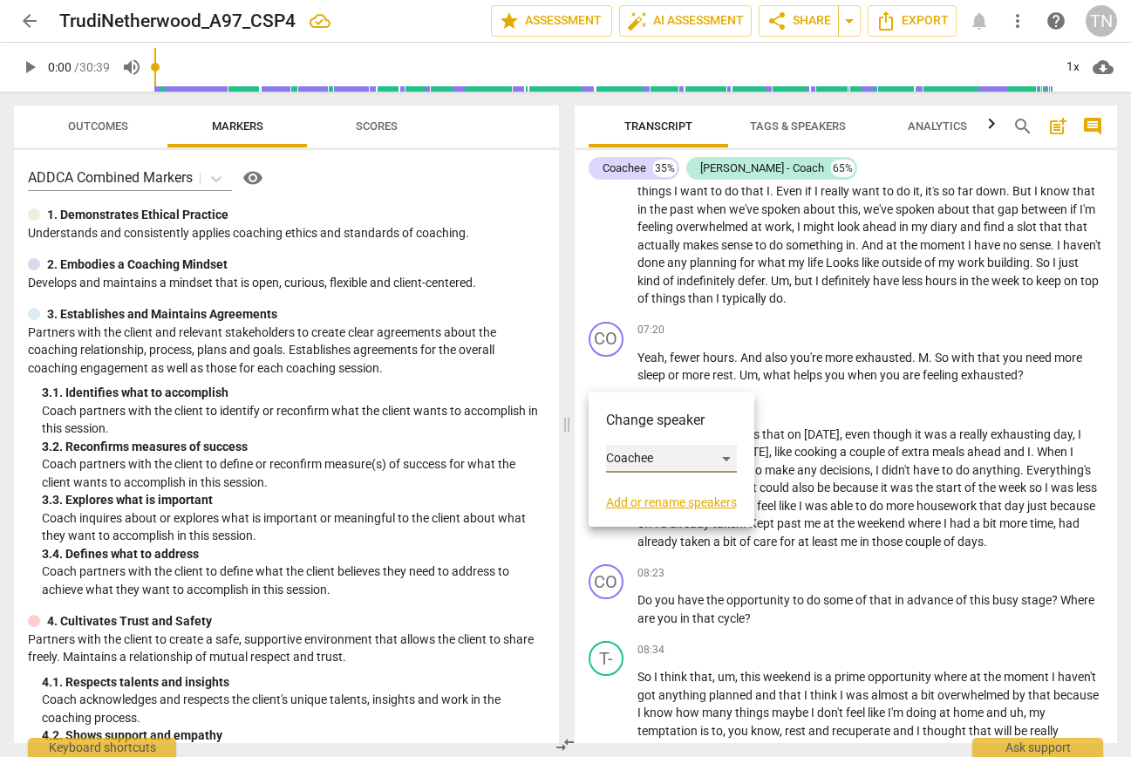
click at [683, 456] on div "Coachee" at bounding box center [671, 459] width 131 height 28
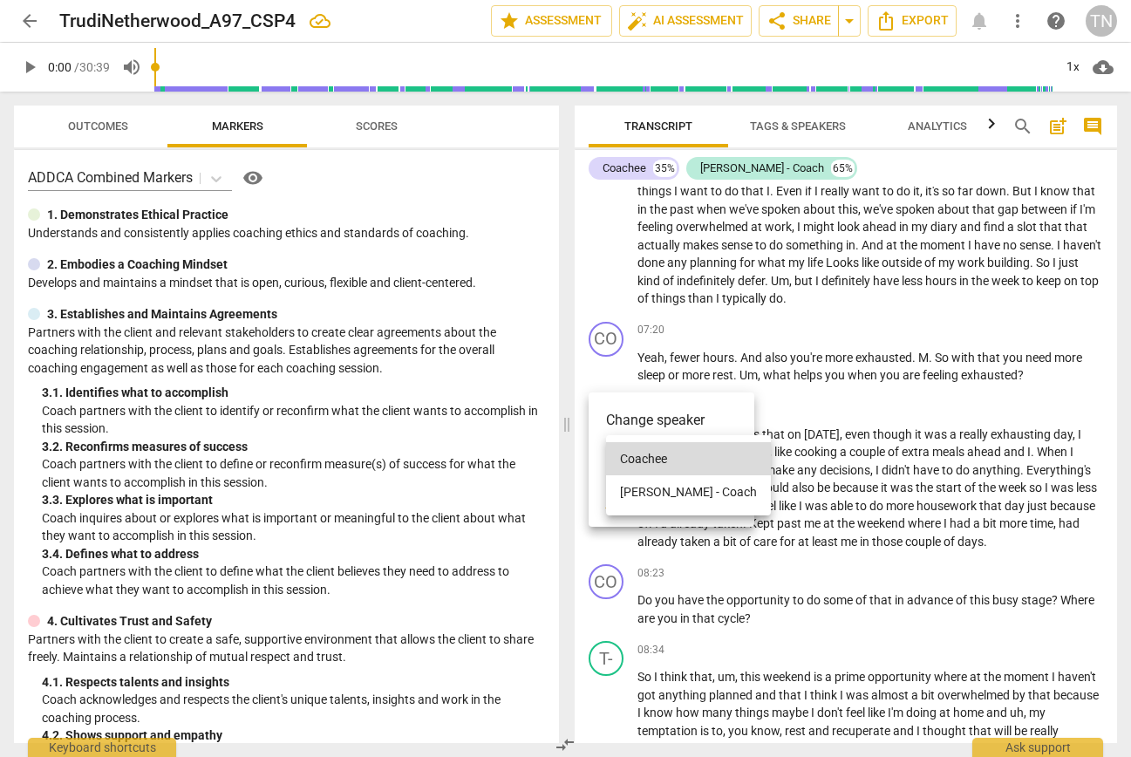
click at [694, 497] on li "Trudi - Coach" at bounding box center [688, 491] width 165 height 33
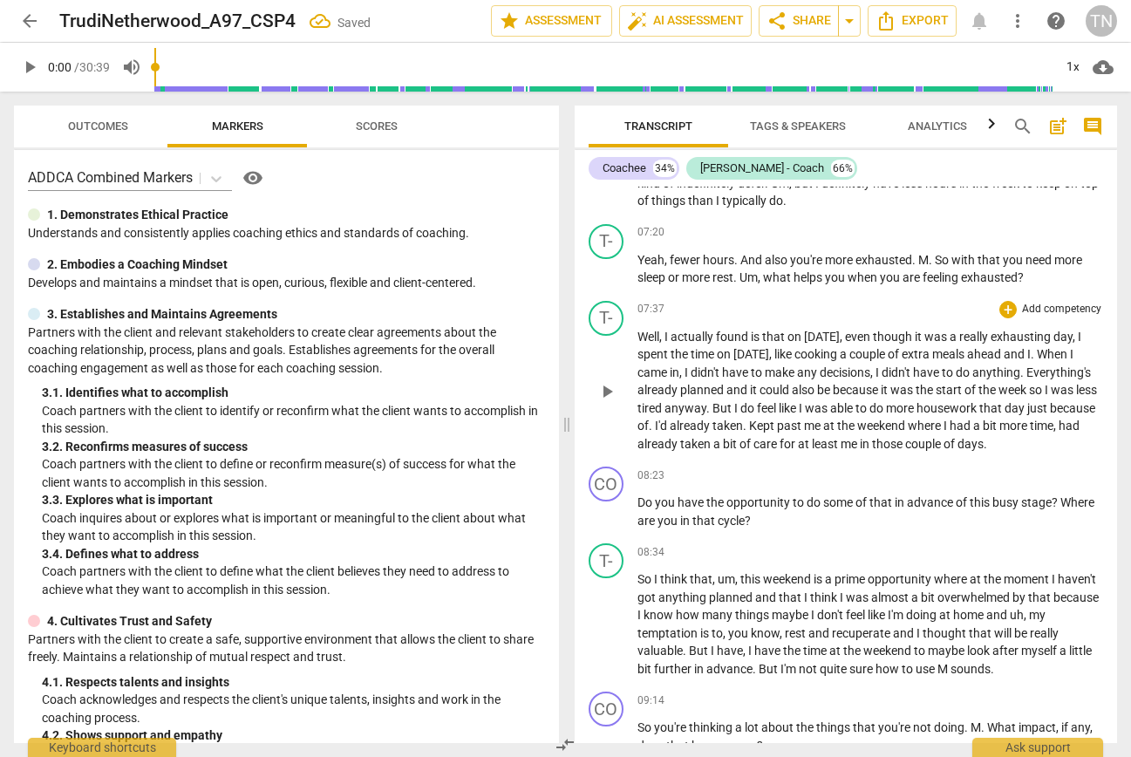
scroll to position [1814, 0]
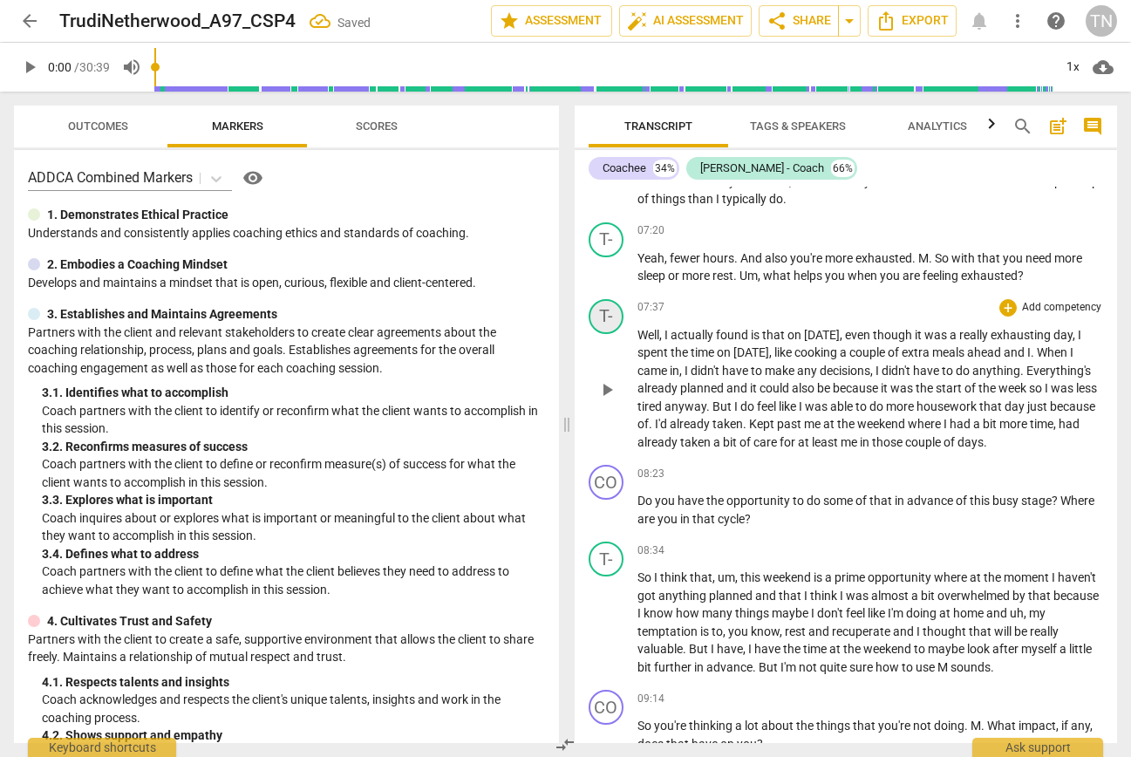
click at [607, 334] on div "T-" at bounding box center [606, 316] width 35 height 35
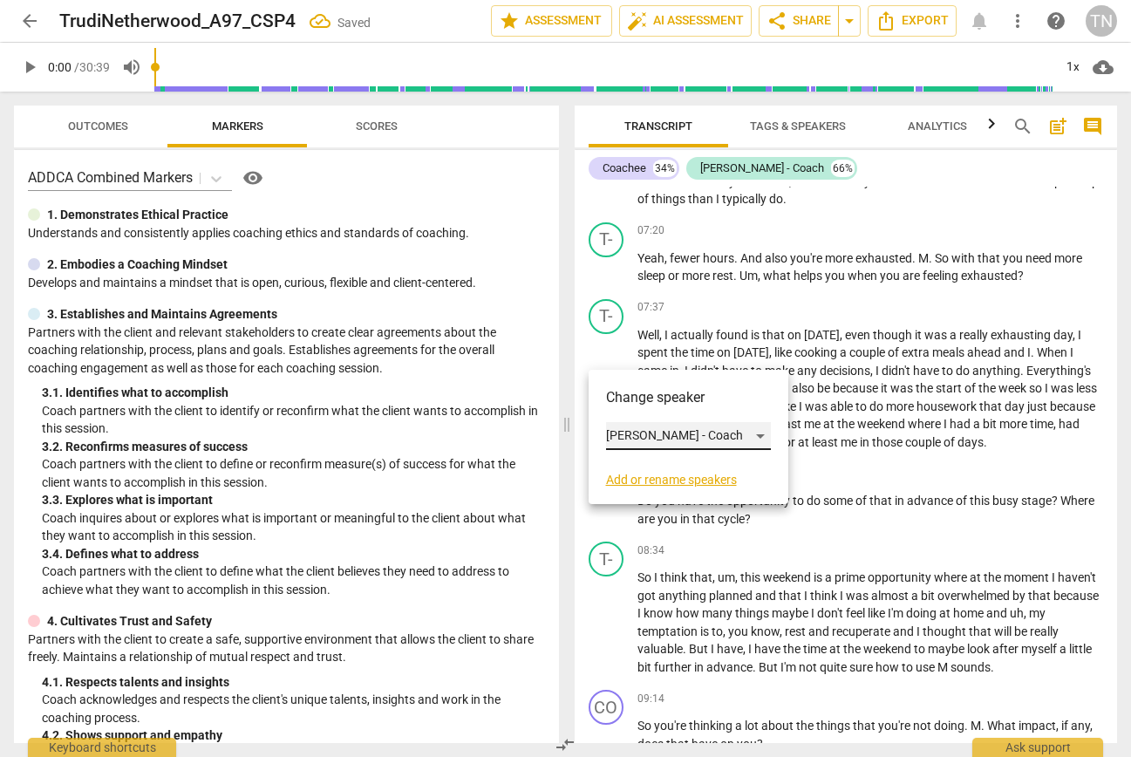
click at [661, 439] on div "Trudi - Coach" at bounding box center [688, 436] width 165 height 28
click at [661, 405] on li "Coachee" at bounding box center [688, 402] width 165 height 33
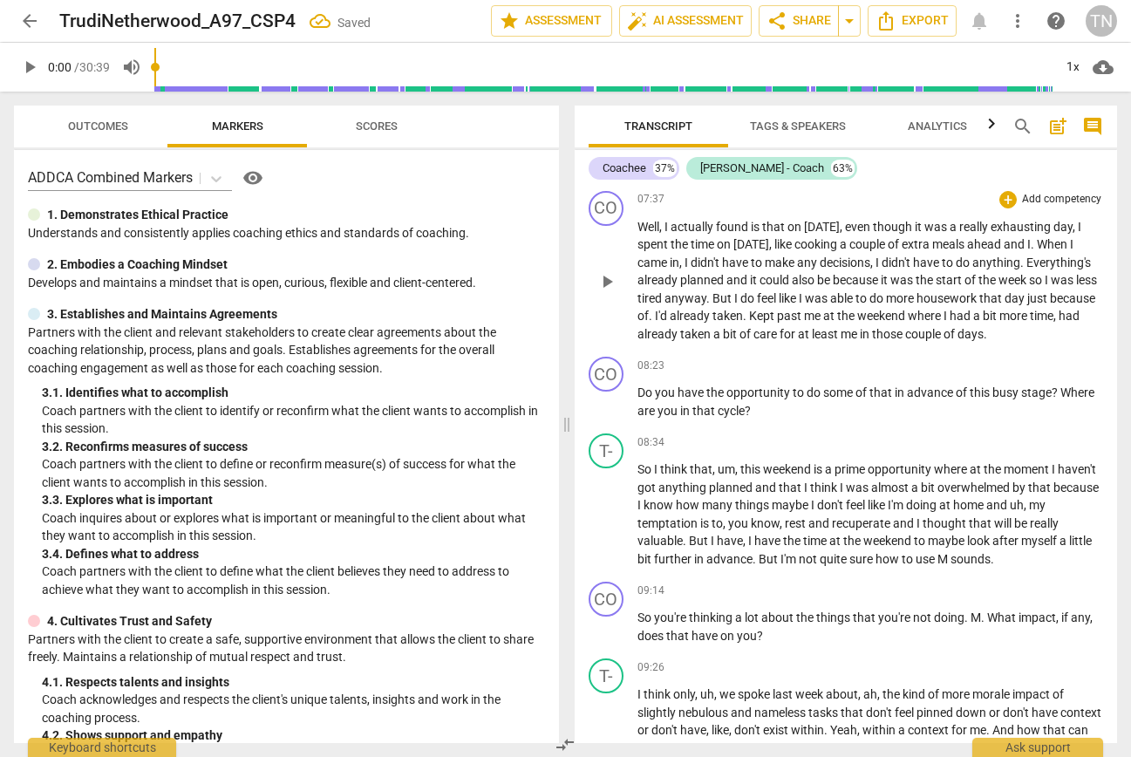
scroll to position [1933, 0]
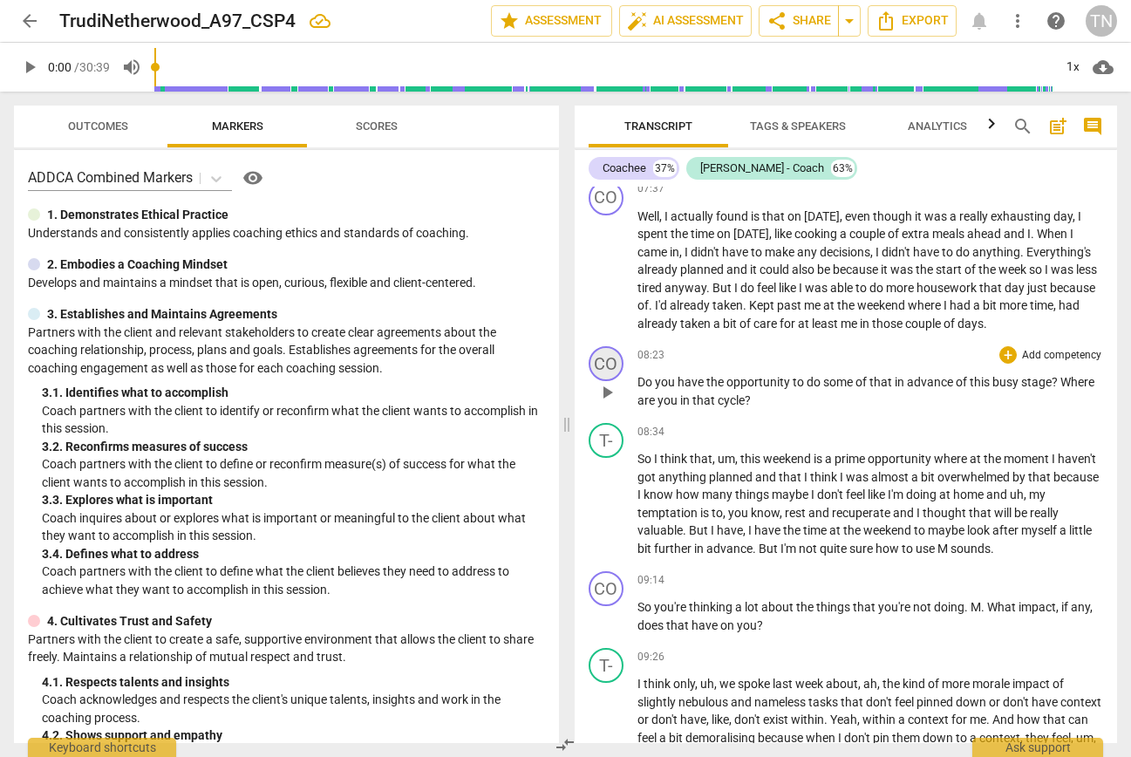
click at [612, 381] on div "CO" at bounding box center [606, 363] width 35 height 35
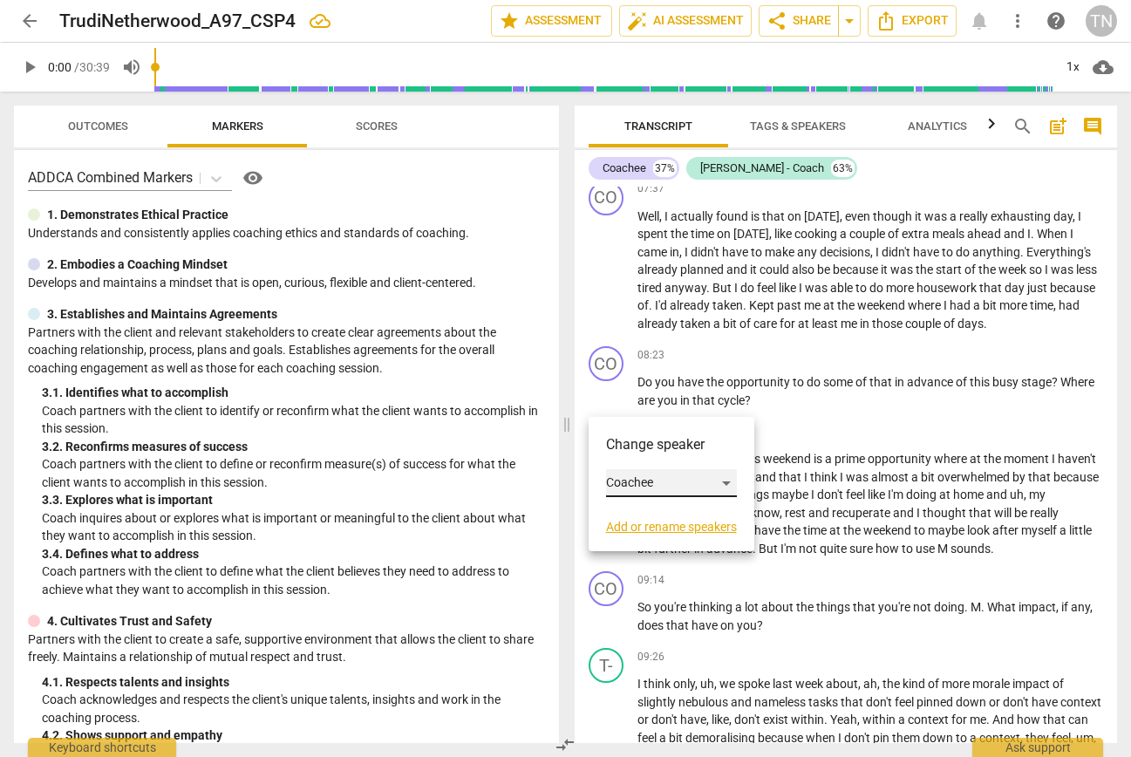
click at [646, 482] on div "Coachee" at bounding box center [671, 483] width 131 height 28
click at [651, 516] on li "Trudi - Coach" at bounding box center [688, 516] width 165 height 33
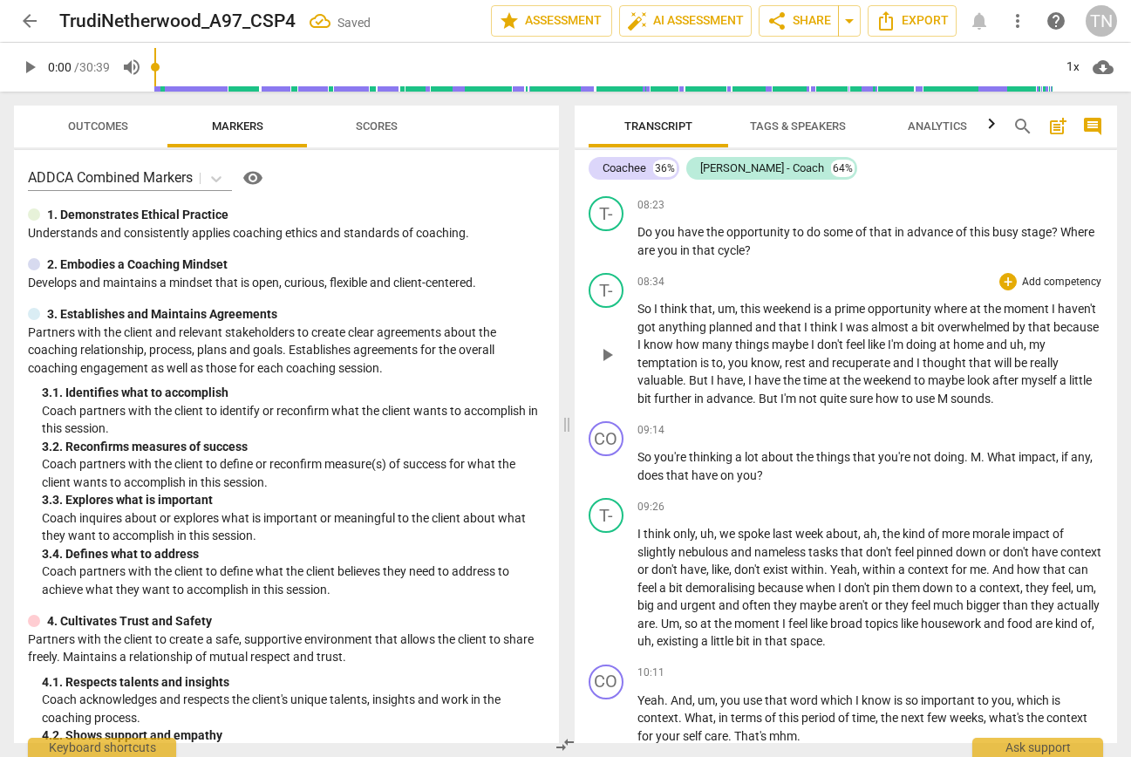
scroll to position [2088, 0]
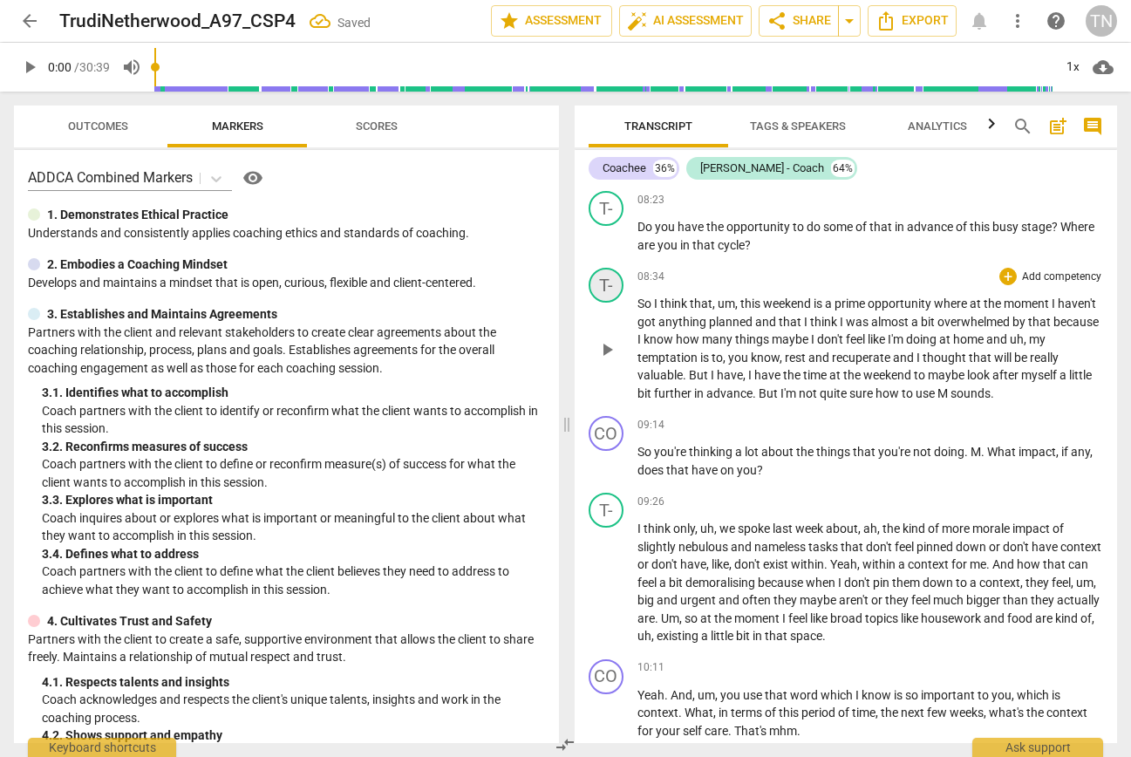
click at [616, 303] on div "T-" at bounding box center [606, 285] width 35 height 35
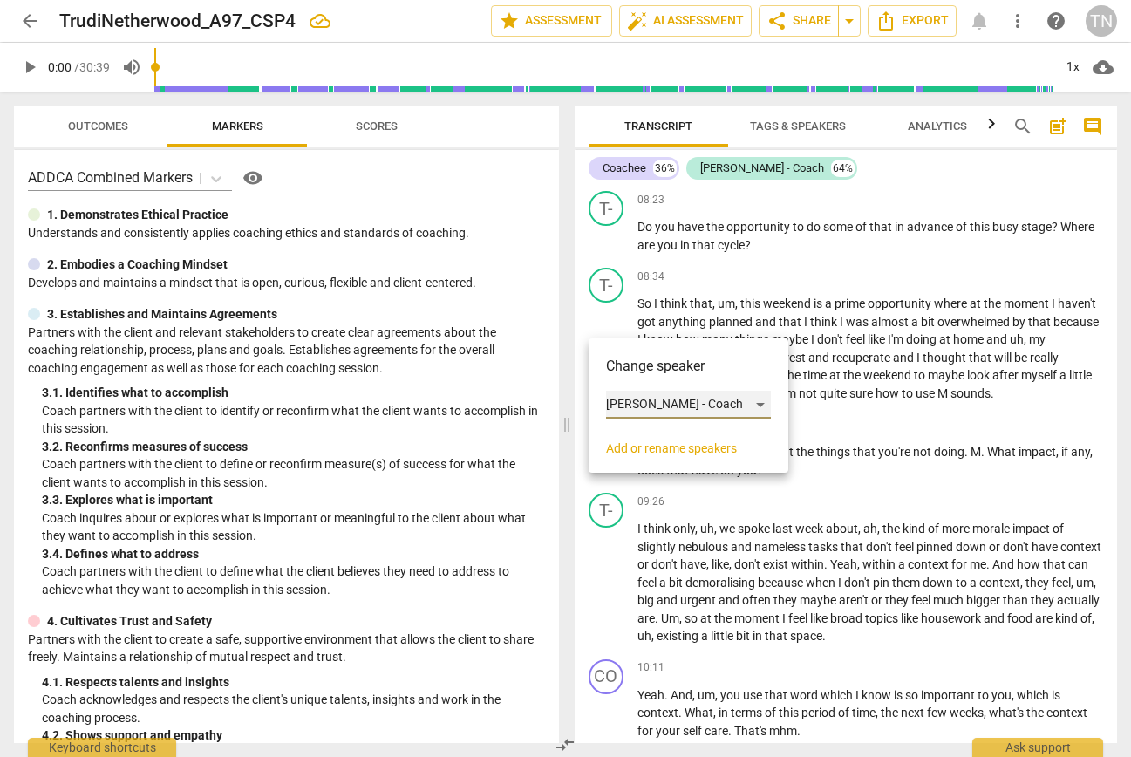
click at [650, 409] on div "Trudi - Coach" at bounding box center [688, 405] width 165 height 28
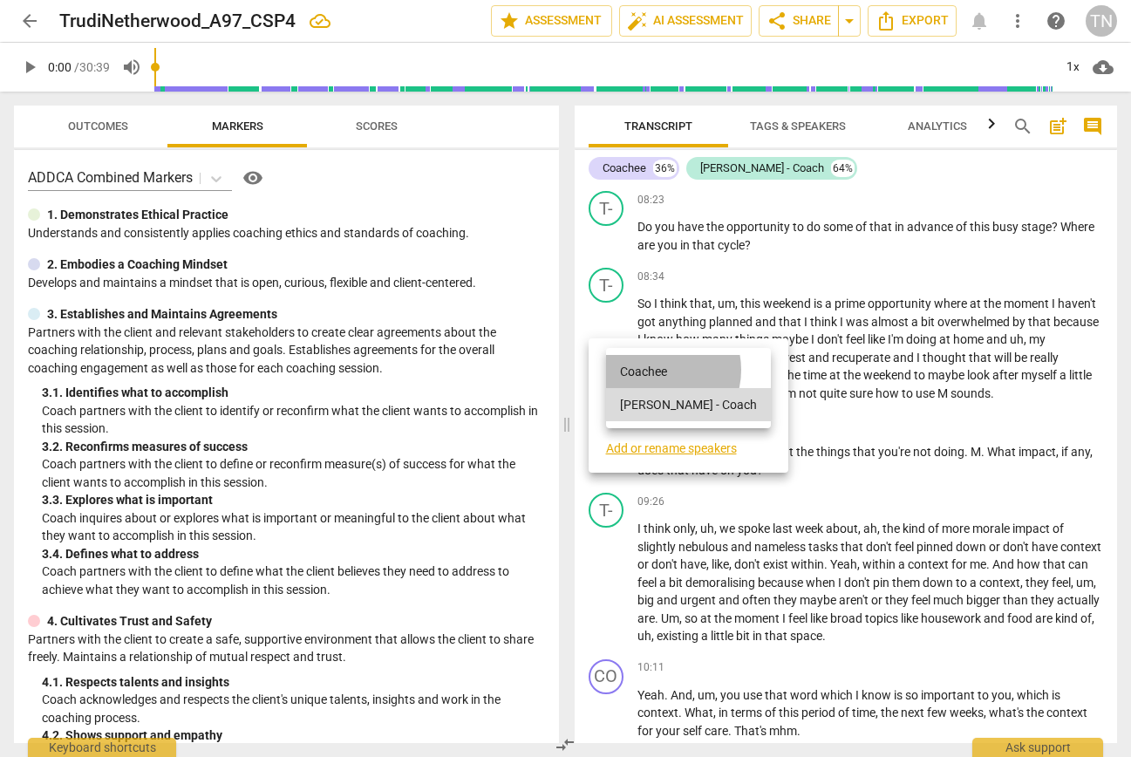
click at [655, 370] on li "Coachee" at bounding box center [688, 371] width 165 height 33
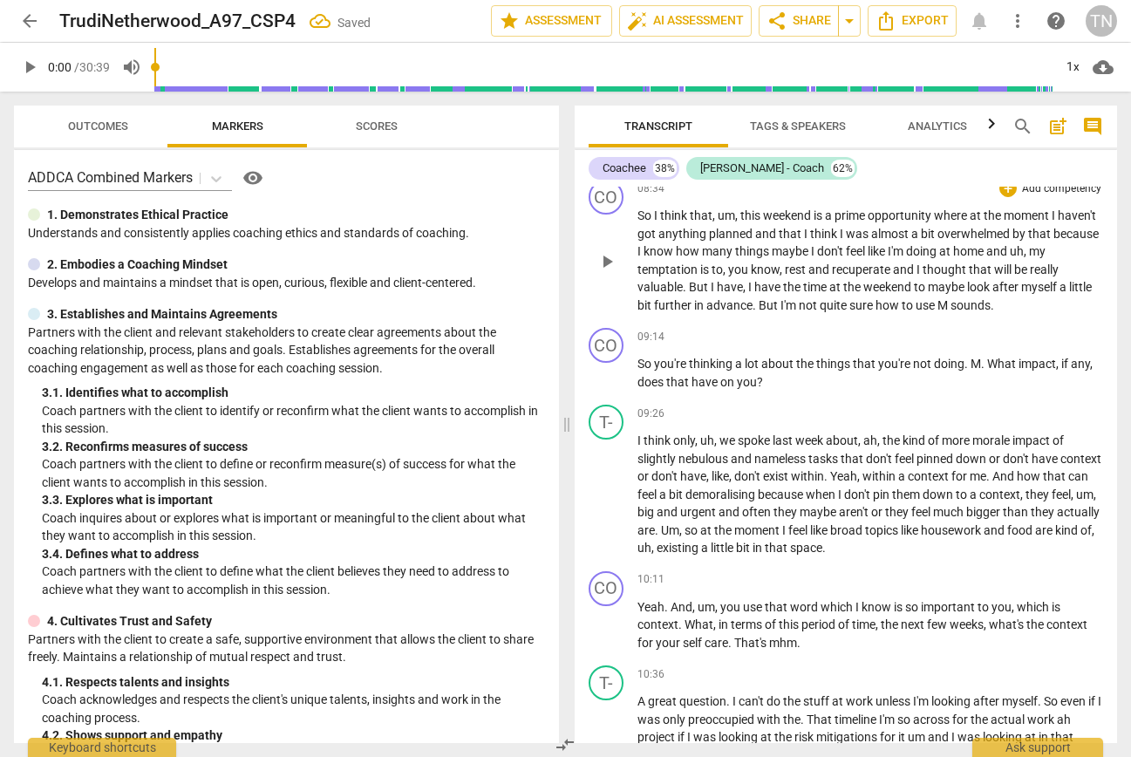
scroll to position [2182, 0]
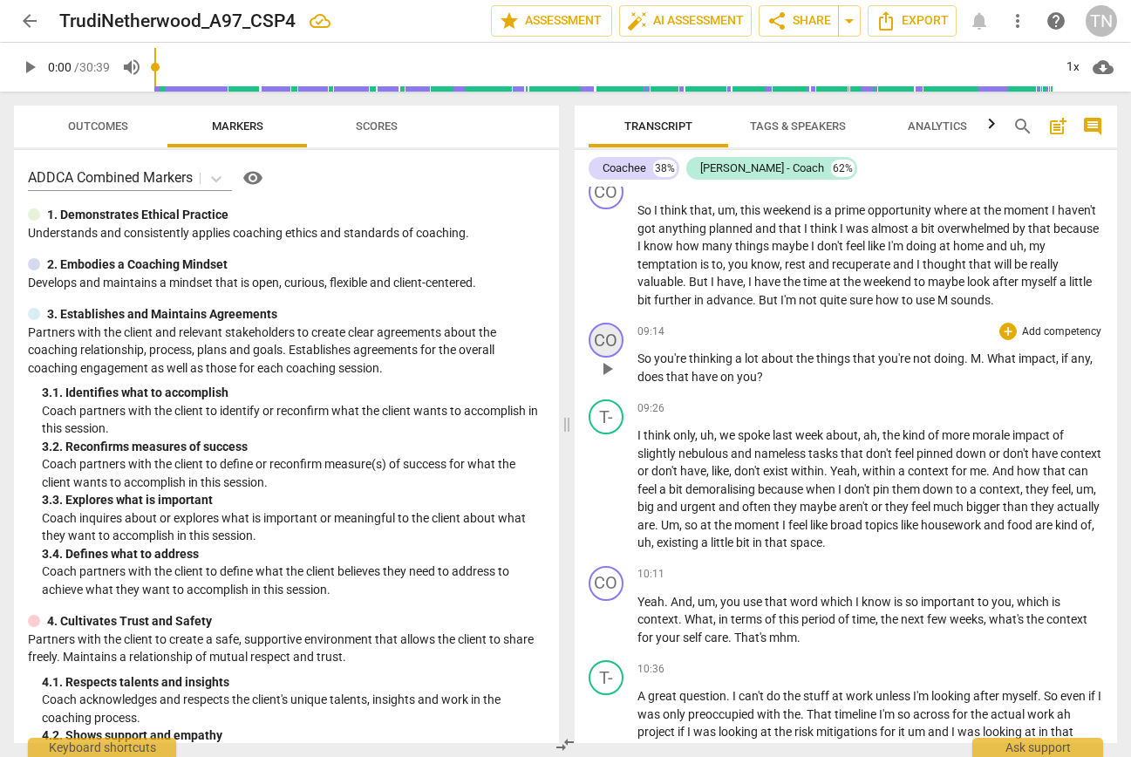
click at [611, 357] on div "CO" at bounding box center [606, 340] width 35 height 35
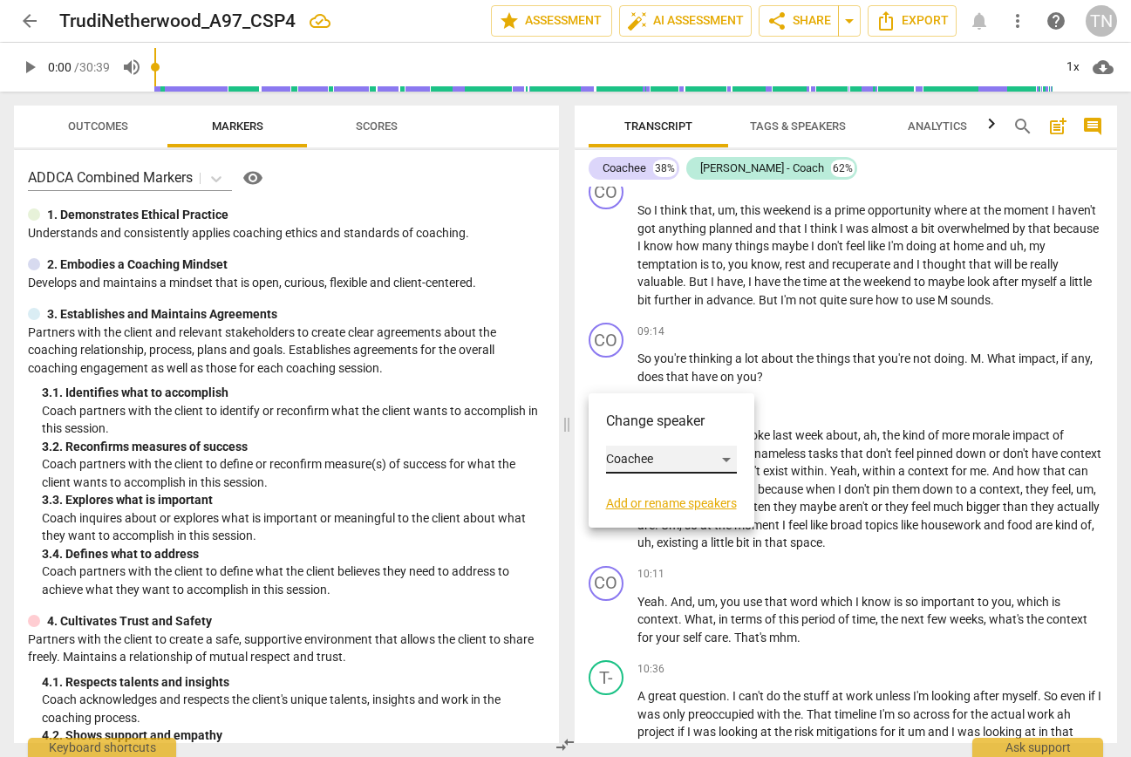
click at [640, 465] on div "Coachee" at bounding box center [671, 460] width 131 height 28
click at [643, 500] on li "Trudi - Coach" at bounding box center [688, 492] width 165 height 33
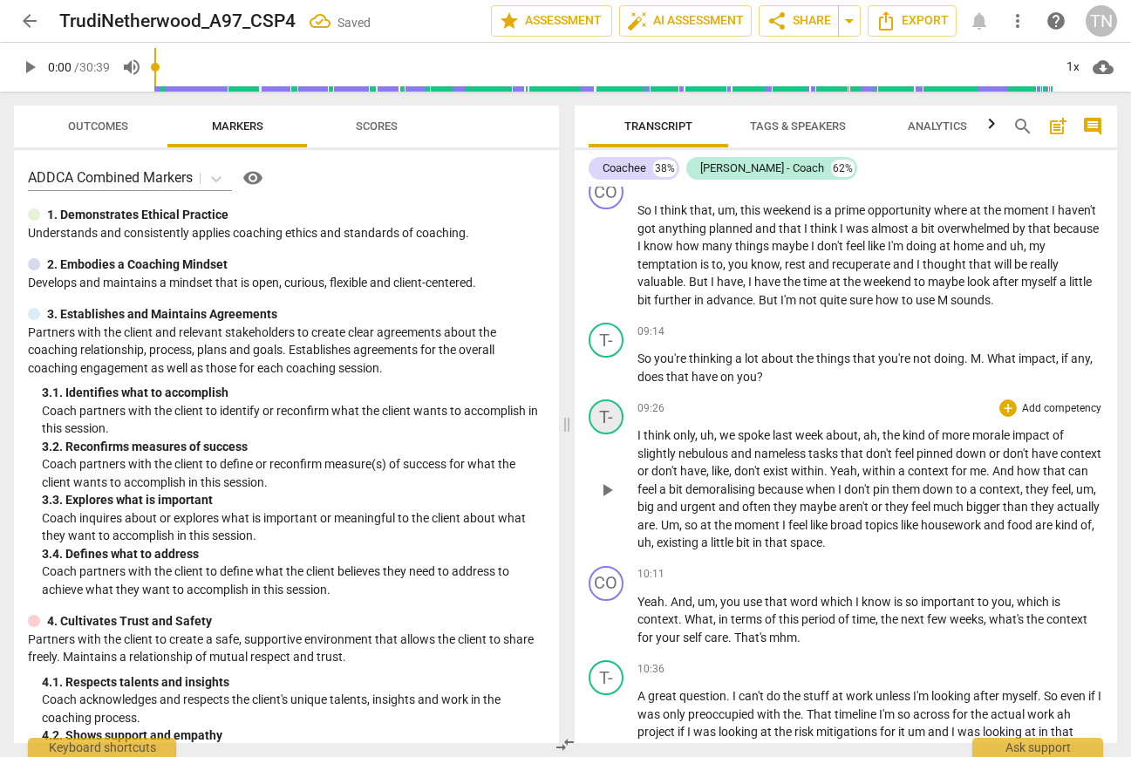
click at [602, 434] on div "T-" at bounding box center [606, 416] width 35 height 35
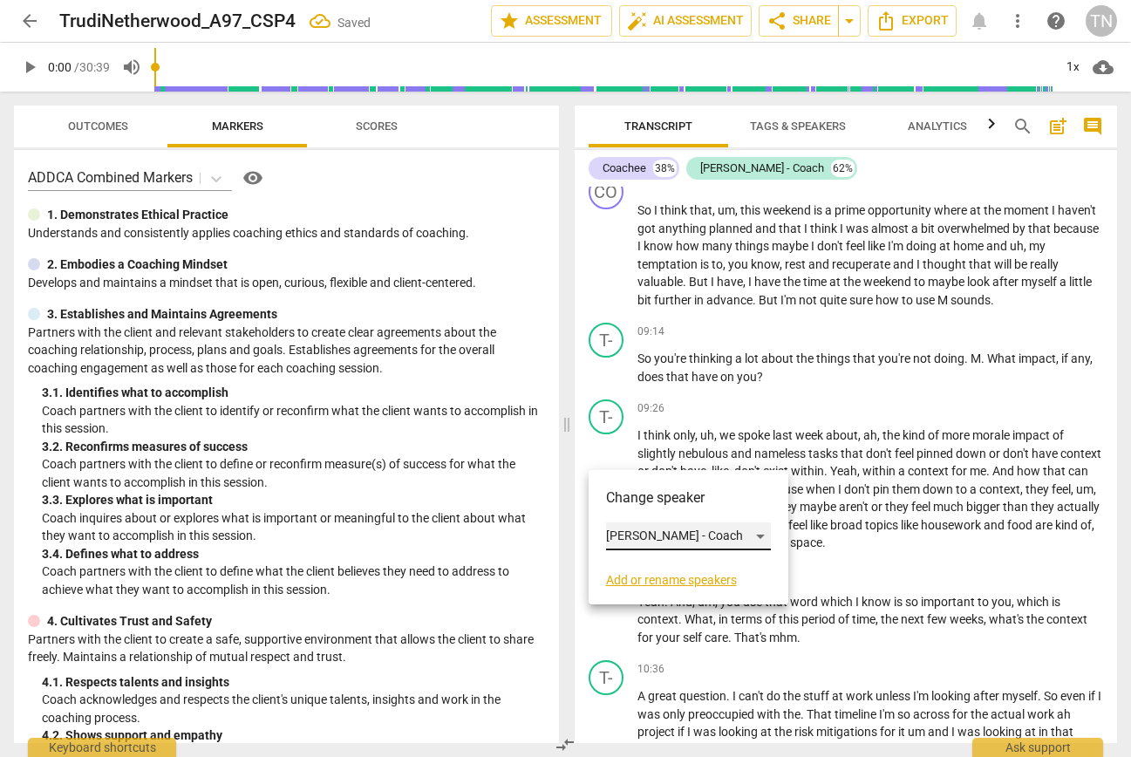
click at [641, 537] on div "Trudi - Coach" at bounding box center [688, 536] width 165 height 28
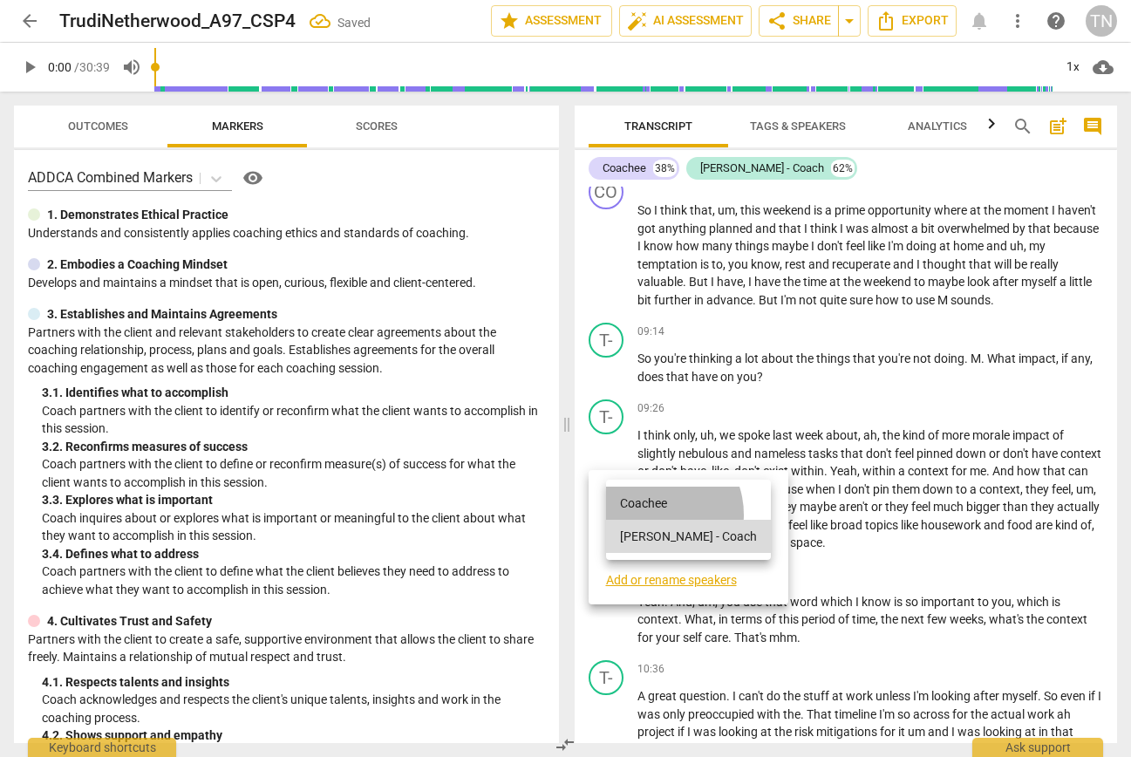
click at [650, 514] on li "Coachee" at bounding box center [688, 503] width 165 height 33
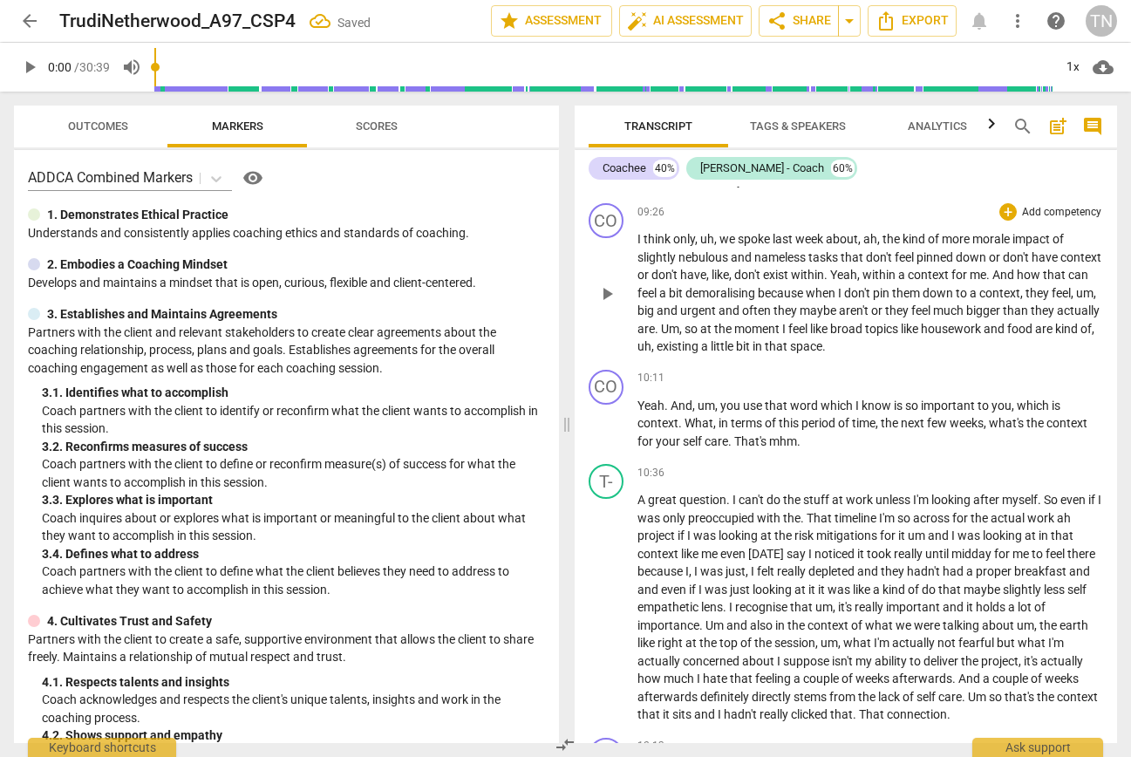
scroll to position [2393, 0]
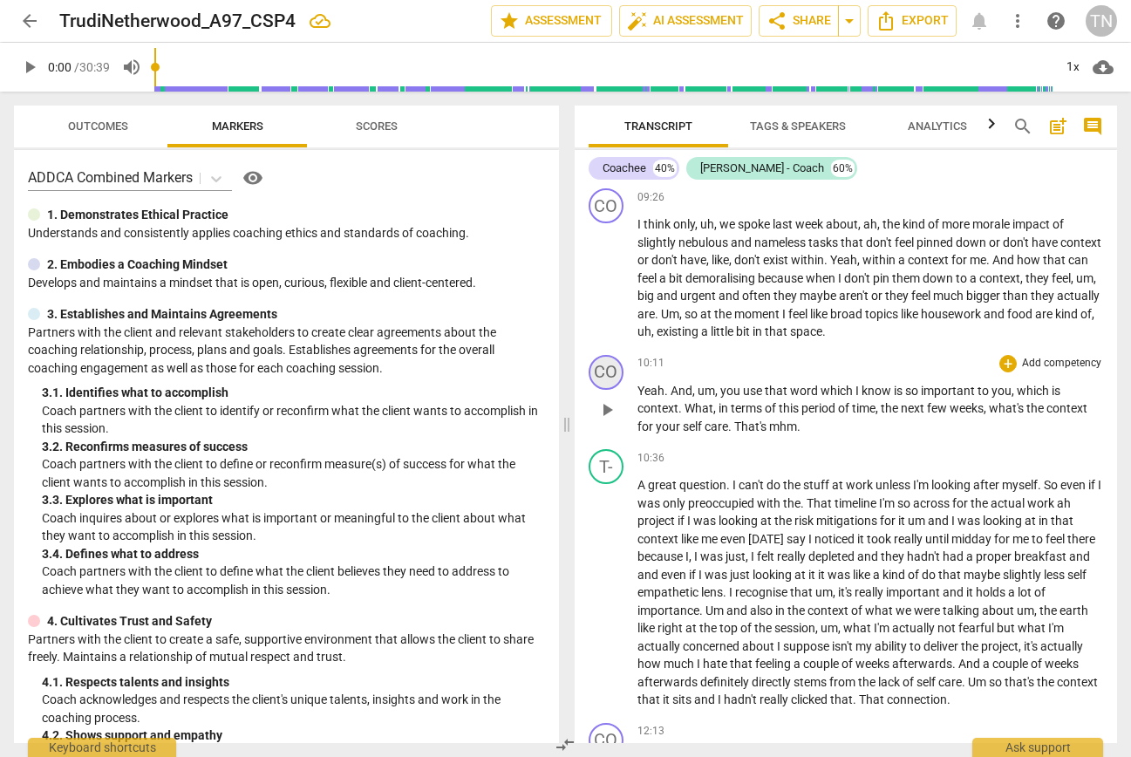
click at [602, 390] on div "CO" at bounding box center [606, 372] width 35 height 35
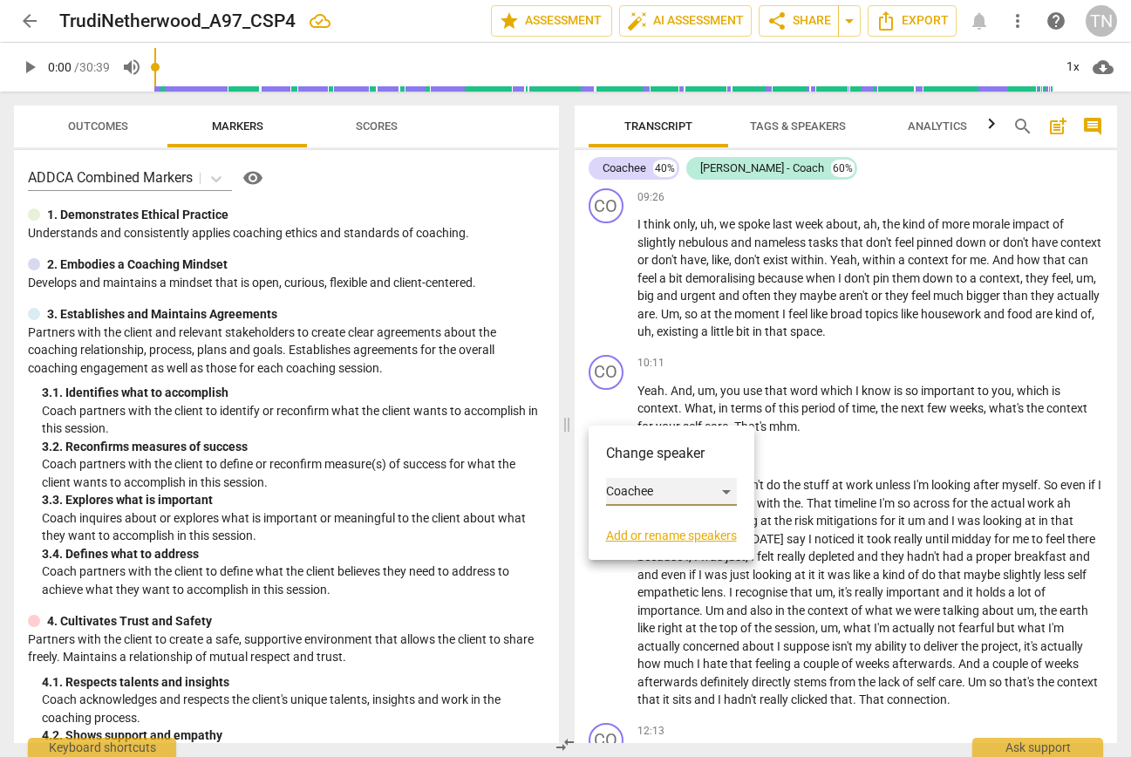
click at [631, 493] on div "Coachee" at bounding box center [671, 492] width 131 height 28
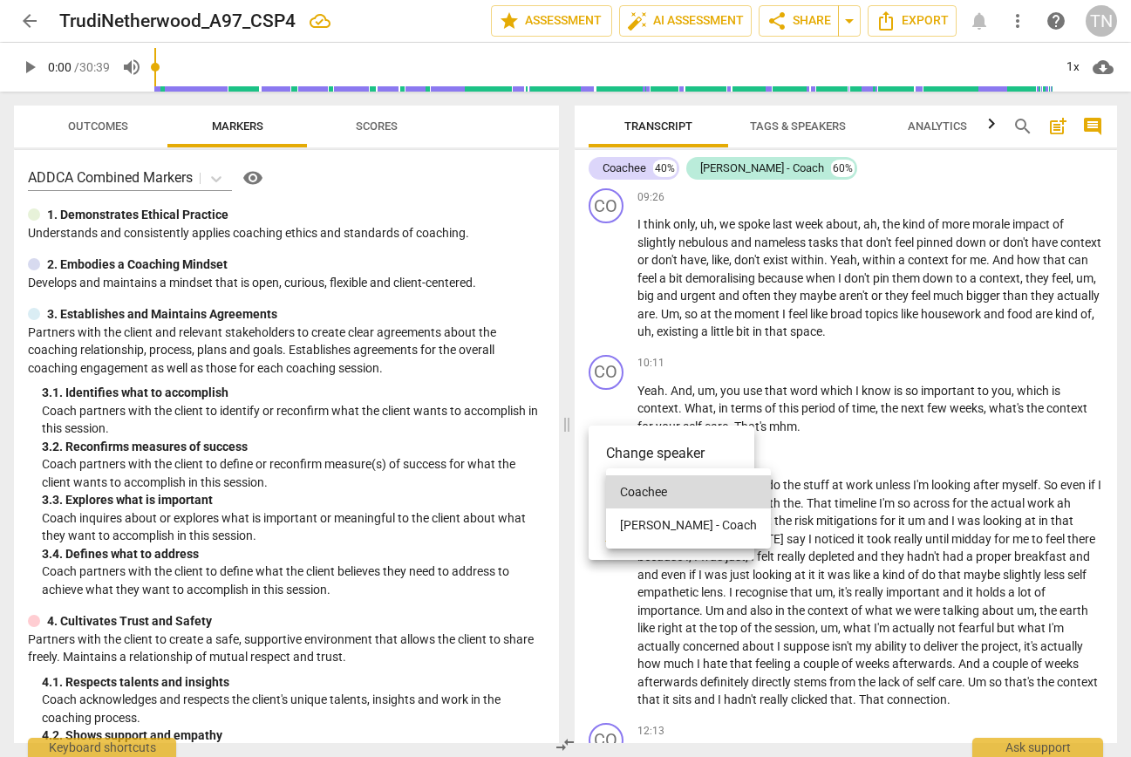
drag, startPoint x: 642, startPoint y: 534, endPoint x: 646, endPoint y: 524, distance: 10.5
click at [642, 534] on li "Trudi - Coach" at bounding box center [688, 524] width 165 height 33
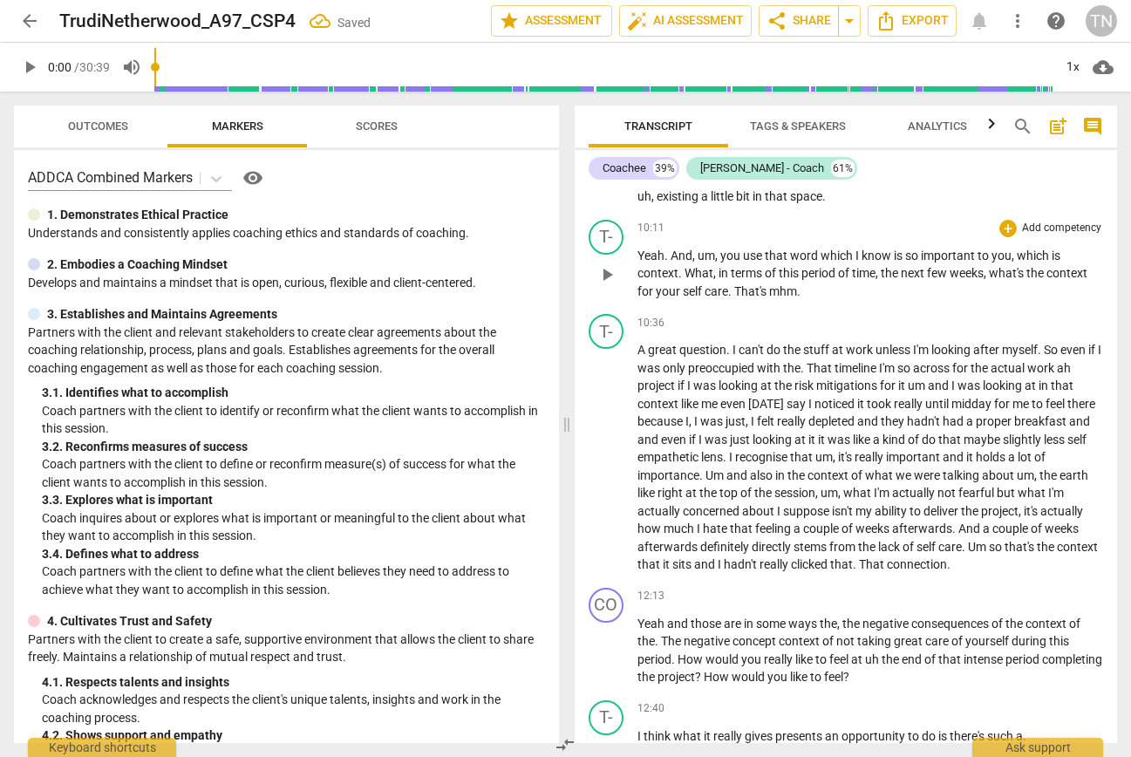
scroll to position [2623, 0]
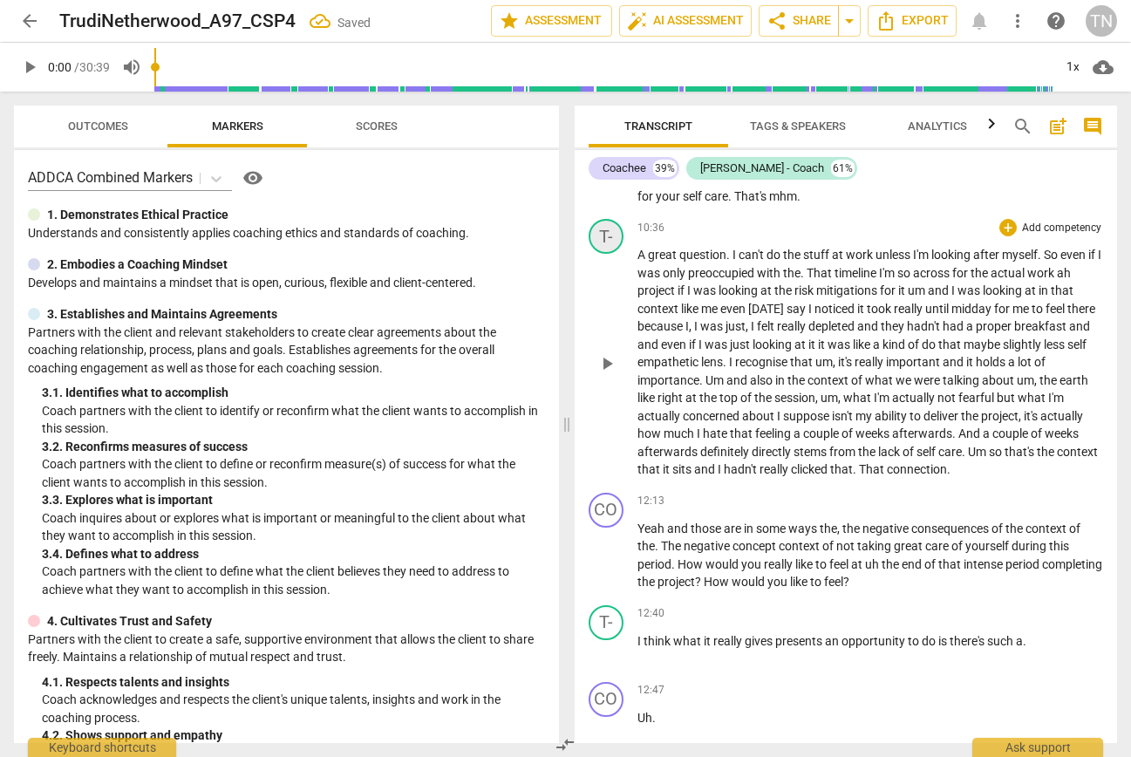
click at [598, 254] on div "T-" at bounding box center [606, 236] width 35 height 35
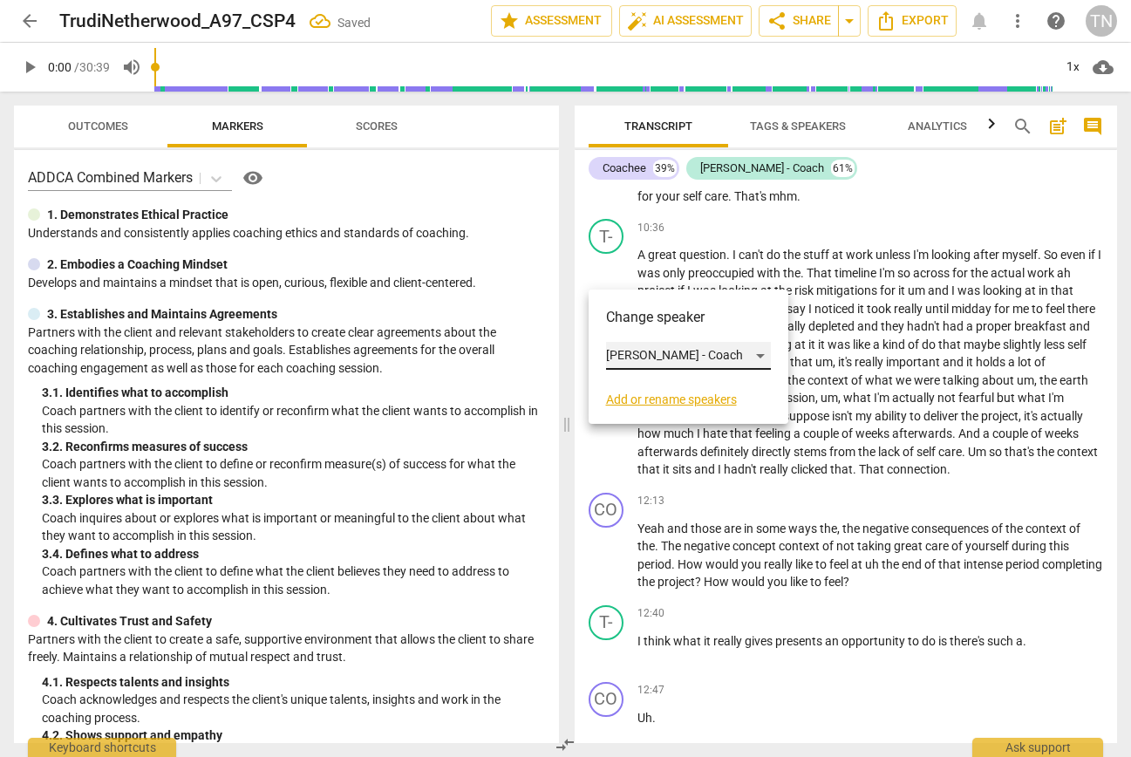
click at [650, 357] on div "Trudi - Coach" at bounding box center [688, 356] width 165 height 28
click at [652, 325] on li "Coachee" at bounding box center [688, 322] width 165 height 33
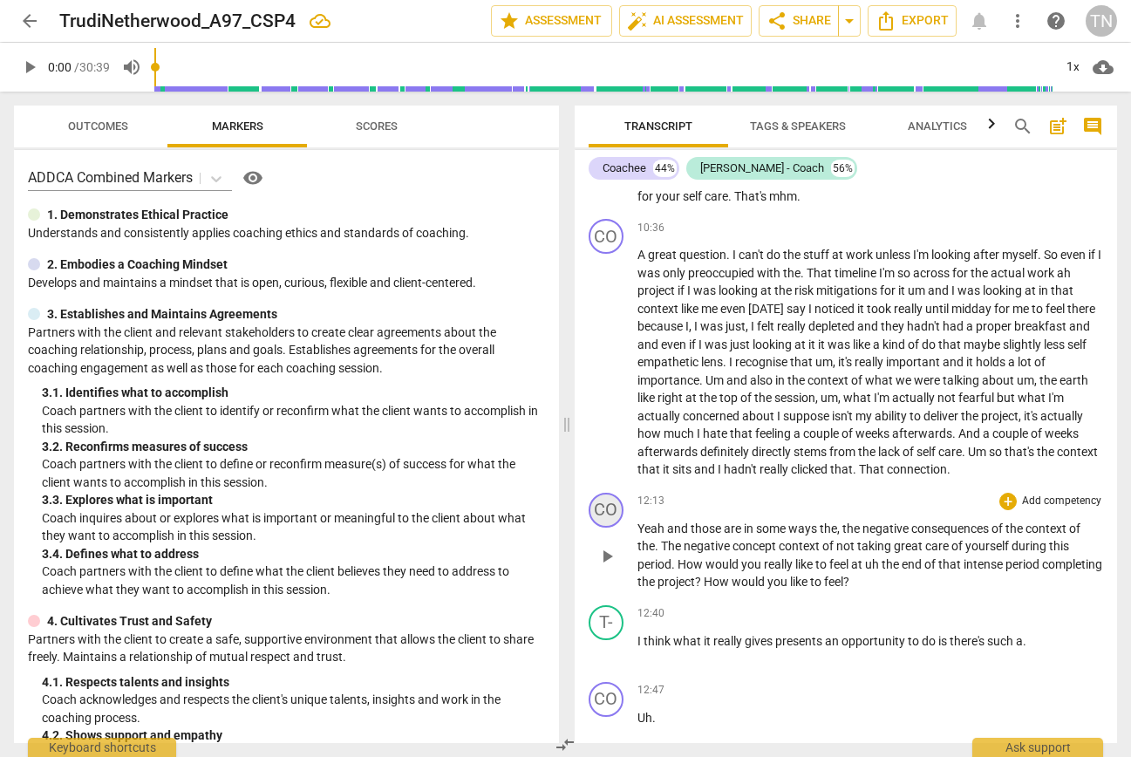
click at [608, 528] on div "CO" at bounding box center [606, 510] width 35 height 35
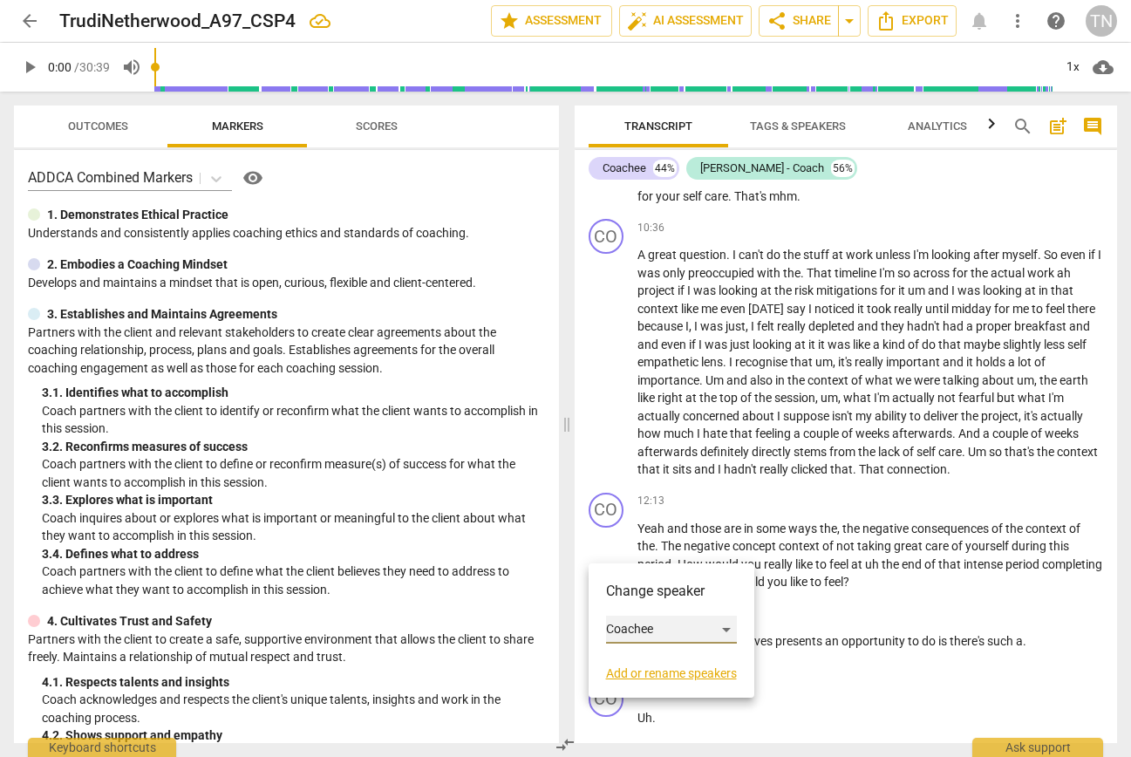
click at [643, 635] on div "Coachee" at bounding box center [671, 630] width 131 height 28
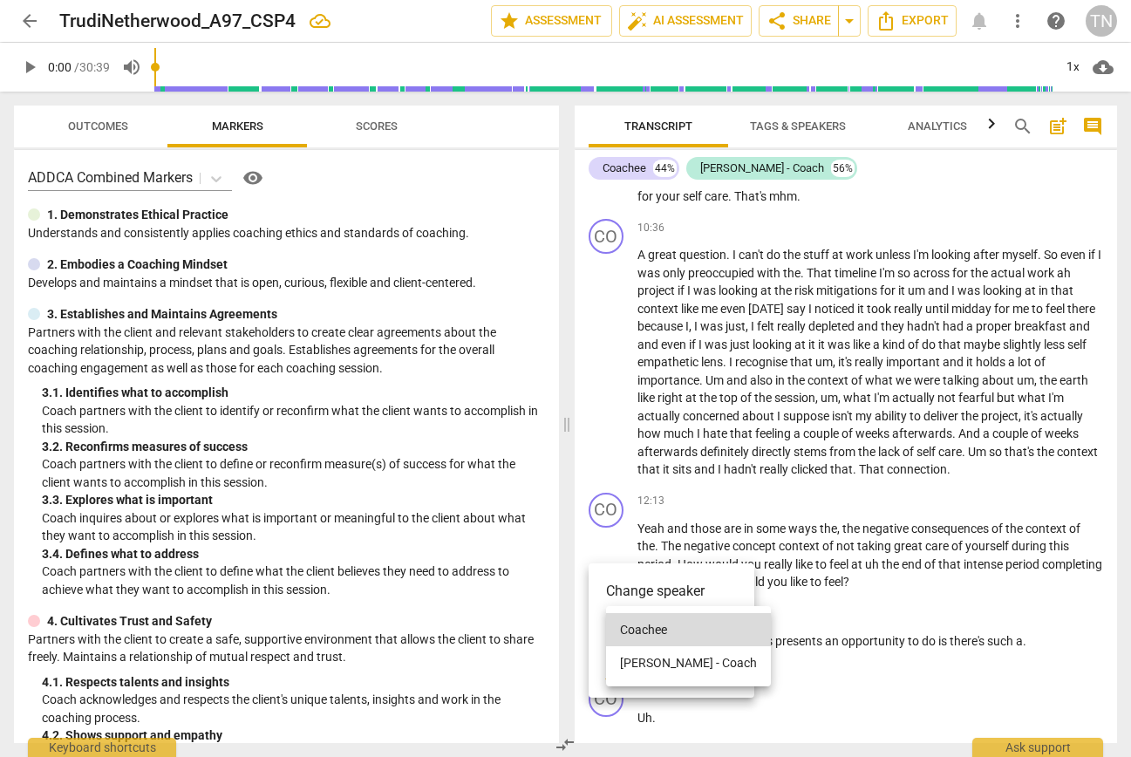
click at [653, 659] on li "Trudi - Coach" at bounding box center [688, 662] width 165 height 33
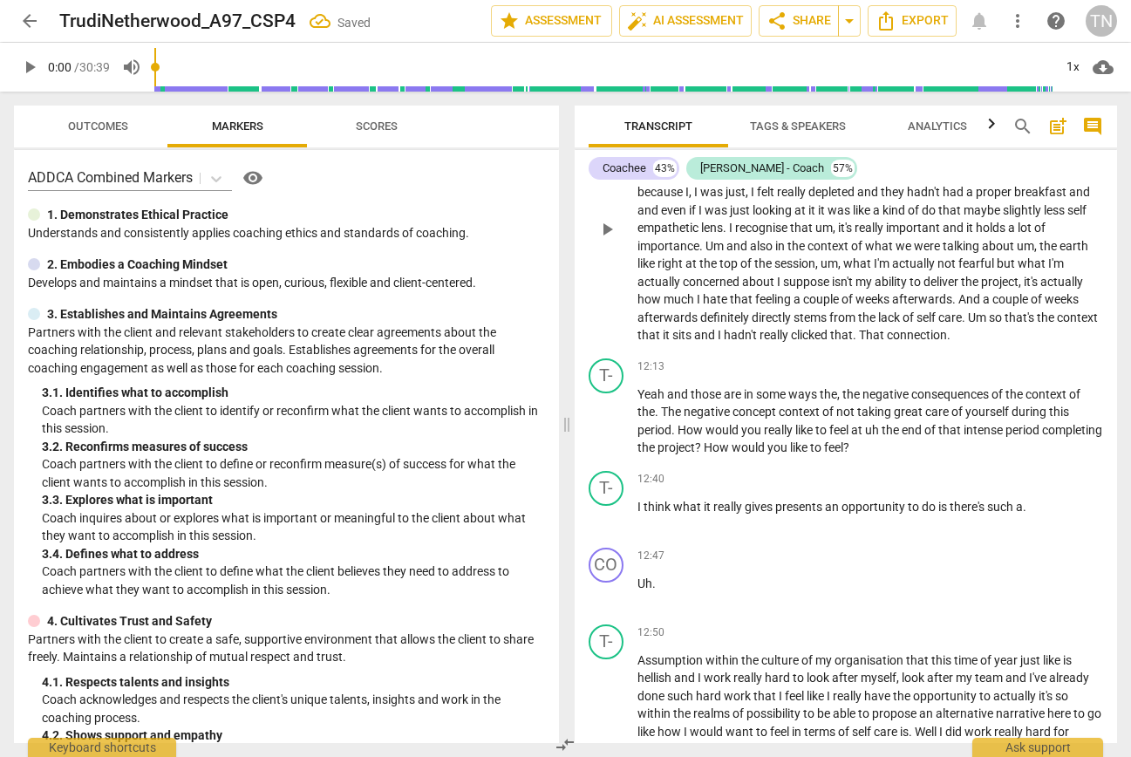
scroll to position [2786, 0]
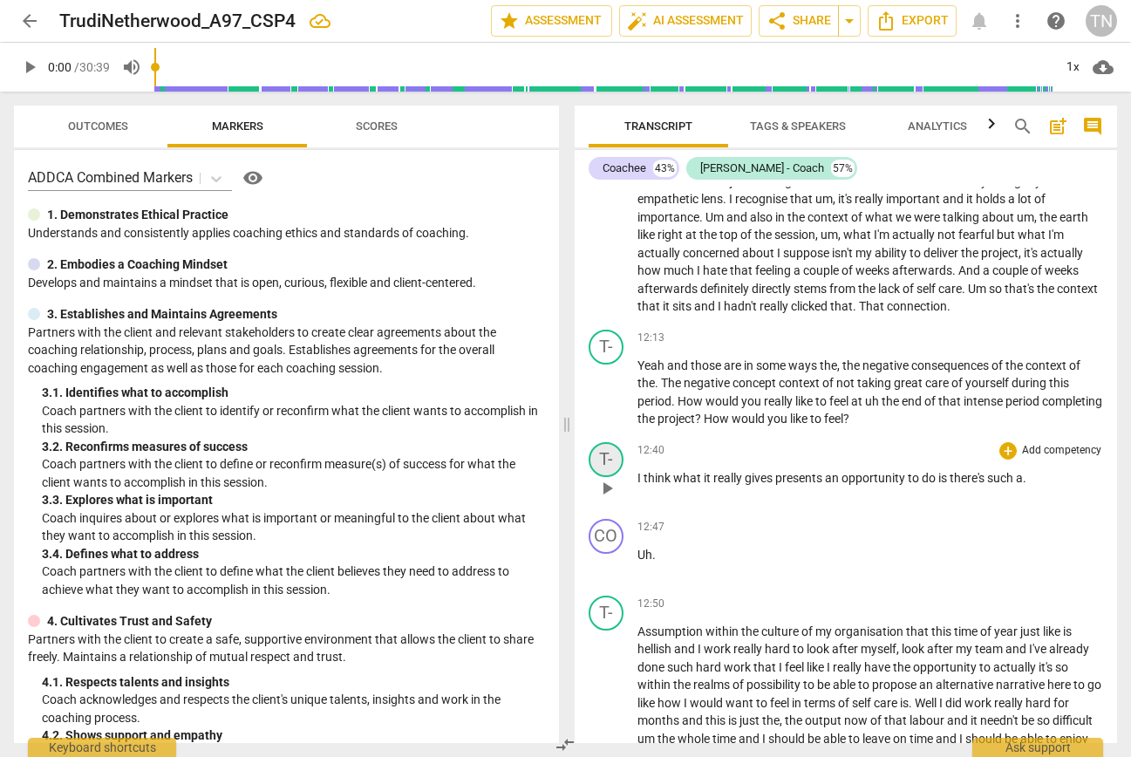
click at [619, 477] on div "T-" at bounding box center [606, 459] width 35 height 35
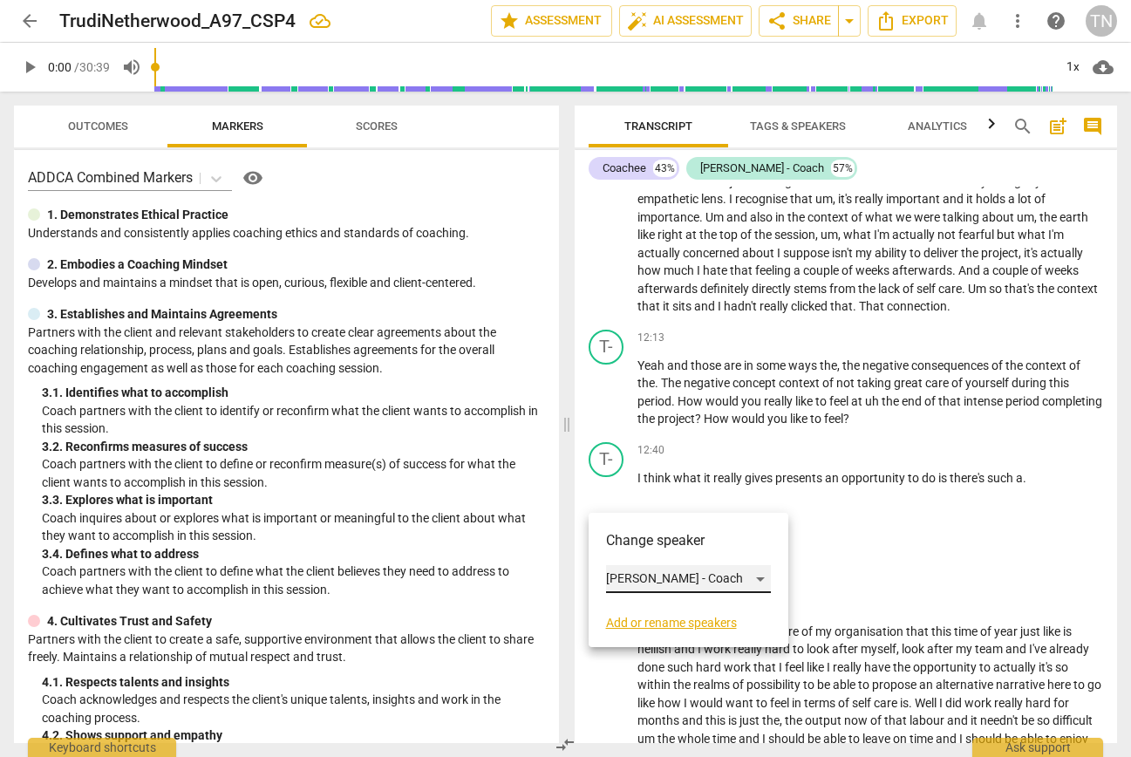
click at [673, 577] on div "Trudi - Coach" at bounding box center [688, 579] width 165 height 28
click at [672, 548] on li "Coachee" at bounding box center [688, 545] width 165 height 33
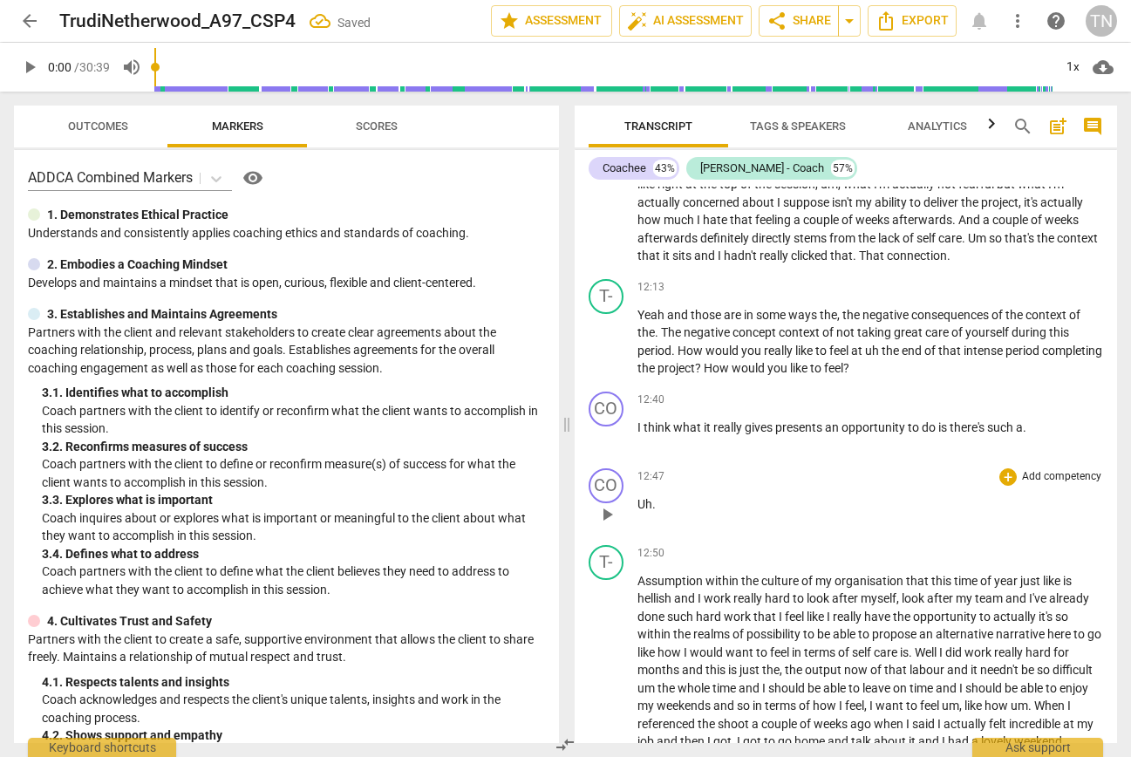
scroll to position [2860, 0]
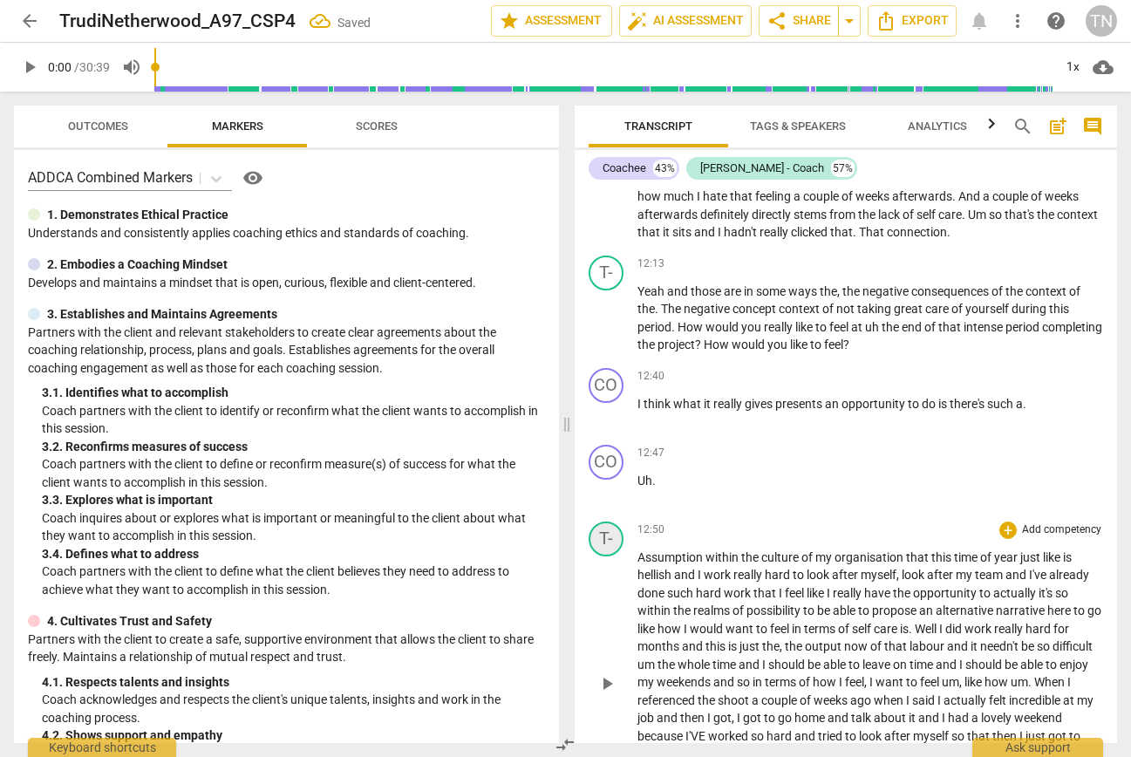
click at [602, 556] on div "T-" at bounding box center [606, 538] width 35 height 35
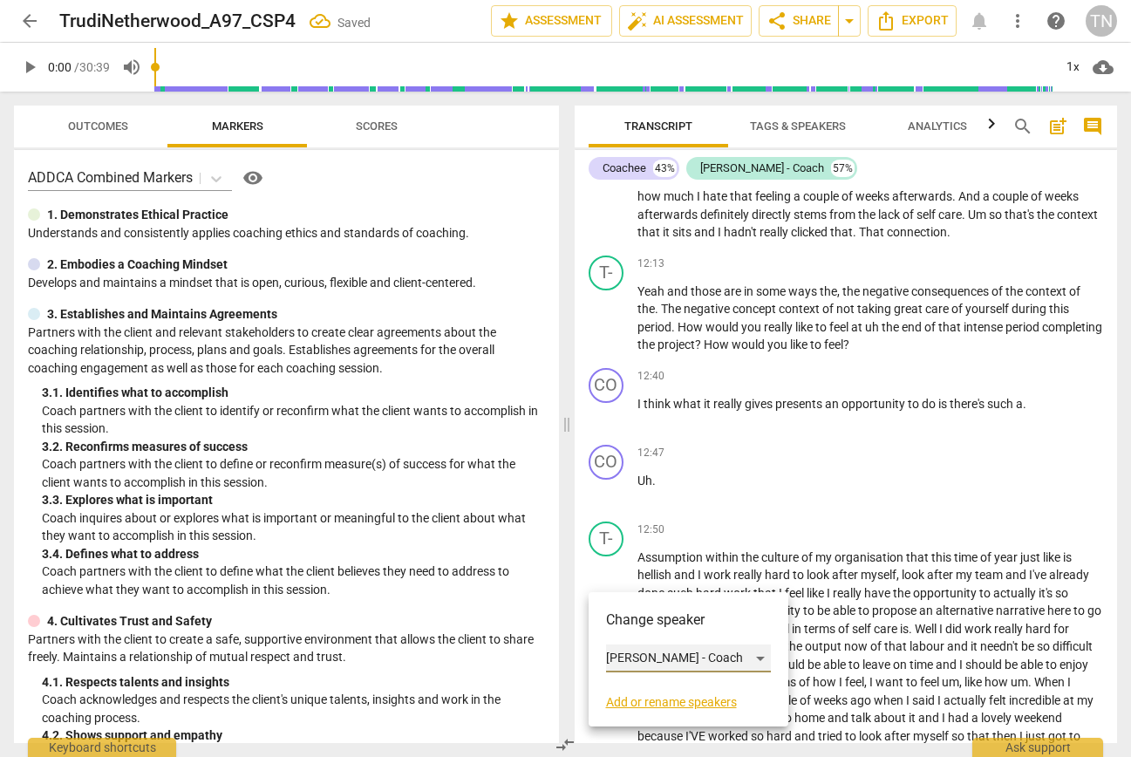
click at [650, 650] on div "Trudi - Coach" at bounding box center [688, 658] width 165 height 28
click at [655, 628] on li "Coachee" at bounding box center [688, 625] width 165 height 33
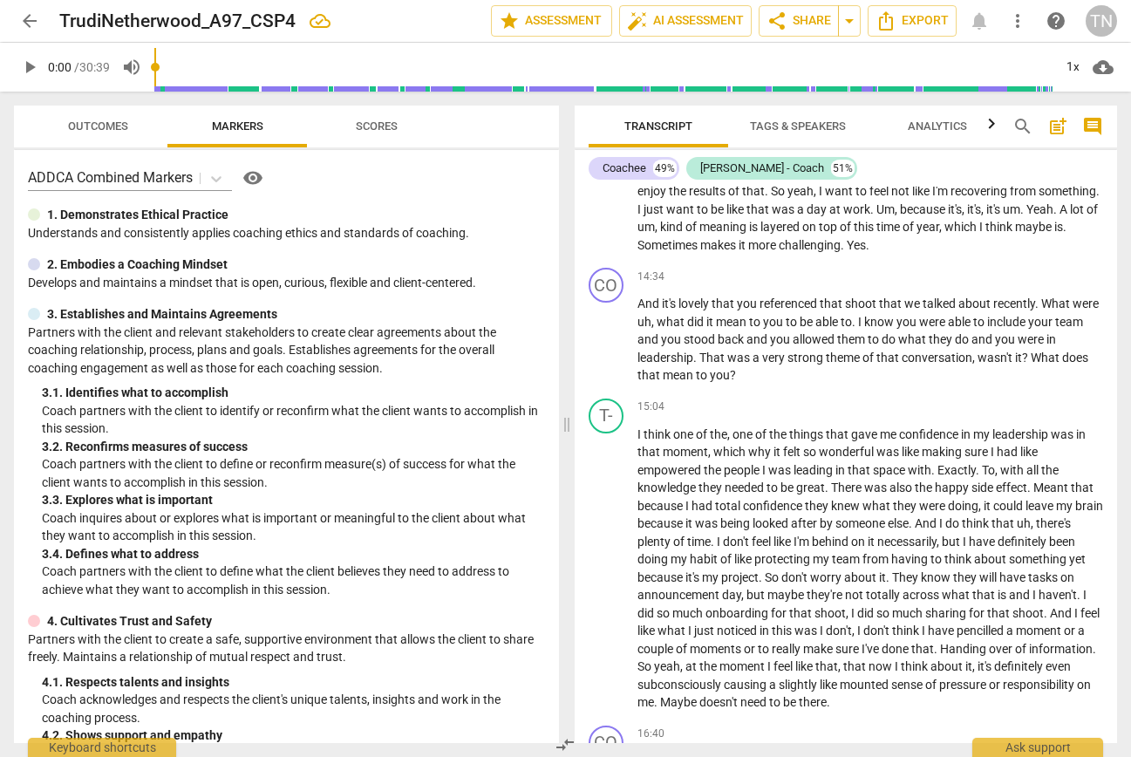
scroll to position [3426, 0]
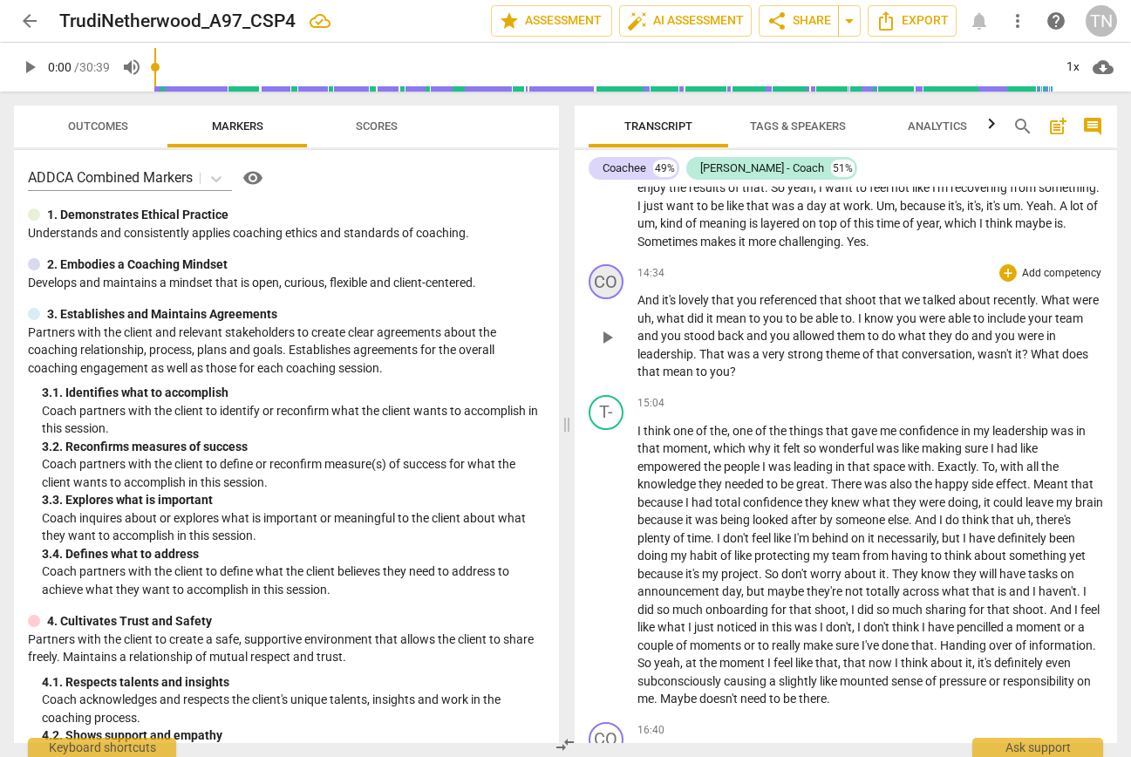
click at [604, 299] on div "CO" at bounding box center [606, 281] width 35 height 35
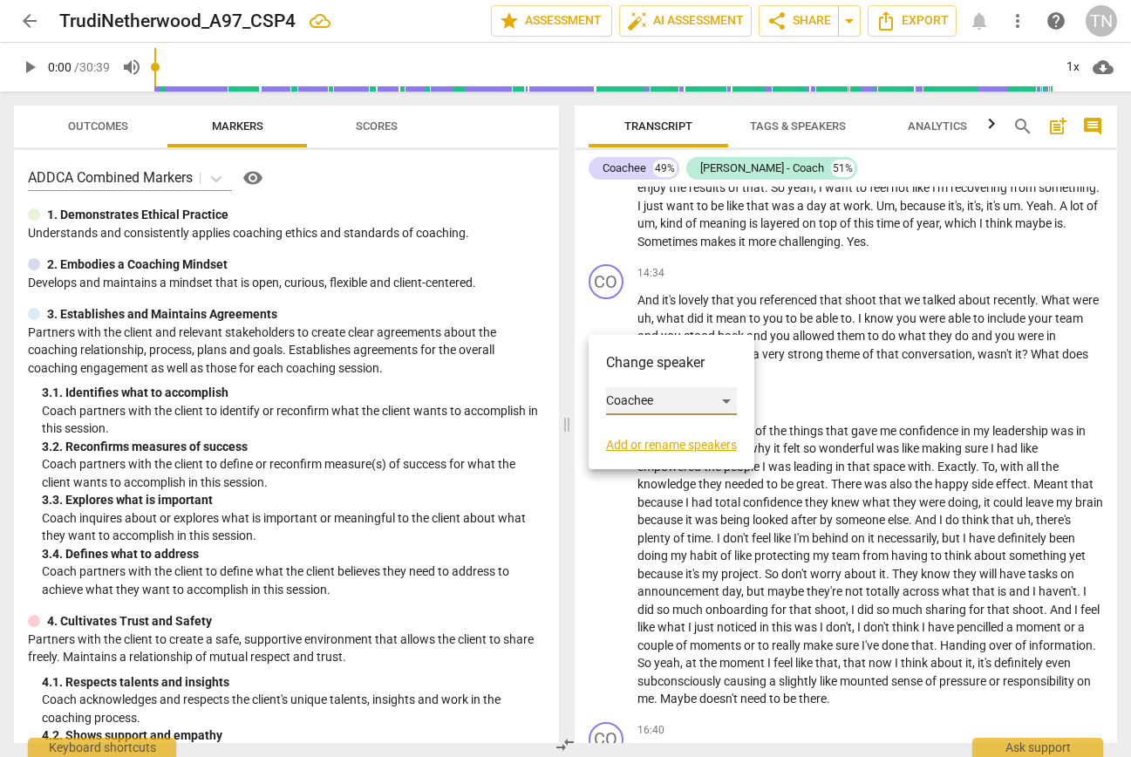
click at [664, 405] on div "Coachee" at bounding box center [671, 401] width 131 height 28
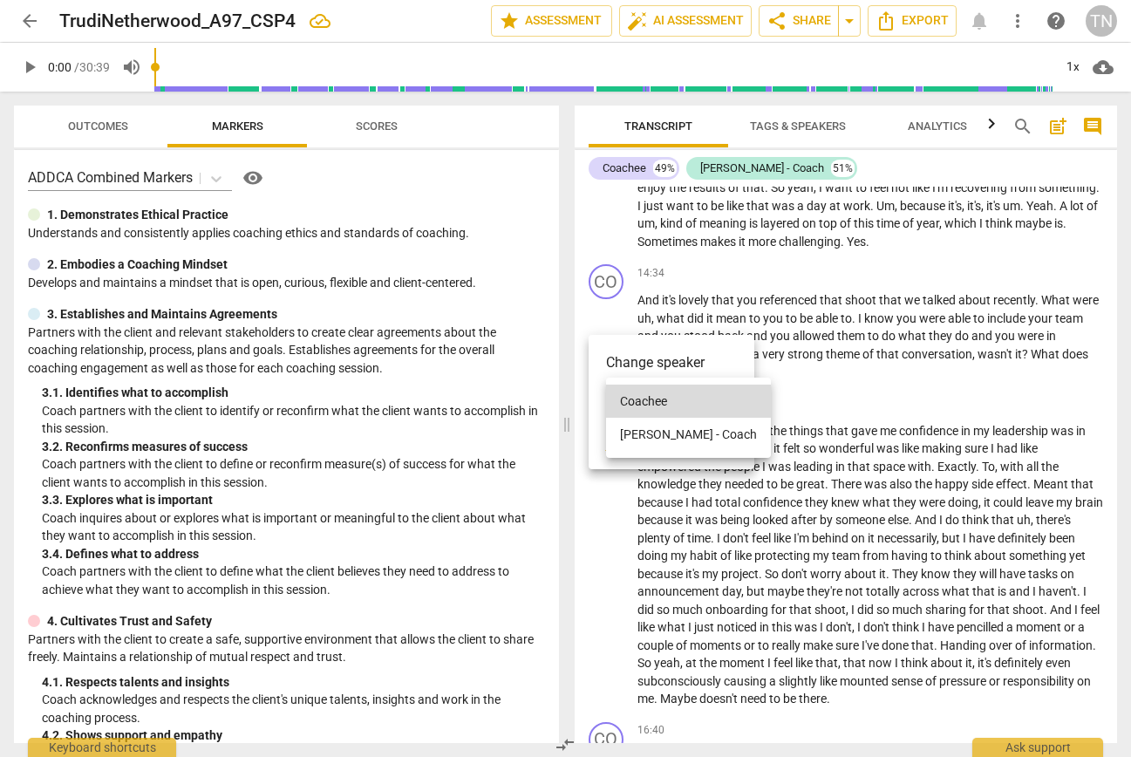
click at [673, 430] on li "Trudi - Coach" at bounding box center [688, 434] width 165 height 33
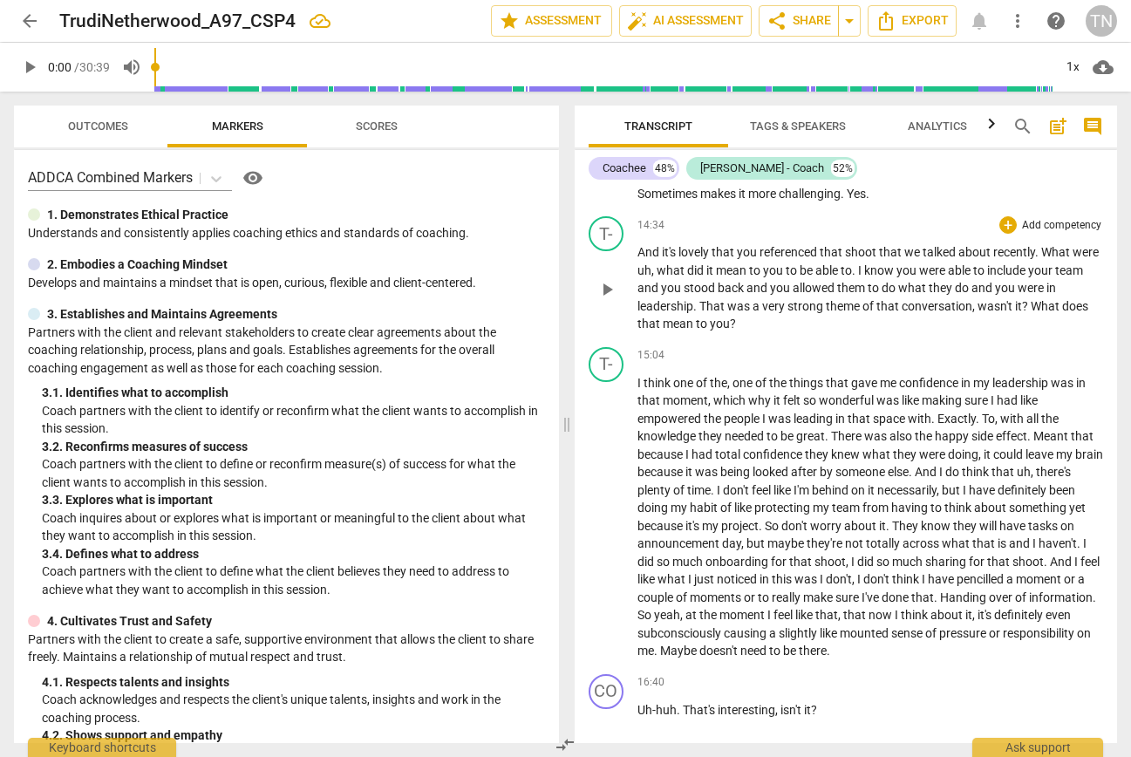
scroll to position [3512, 0]
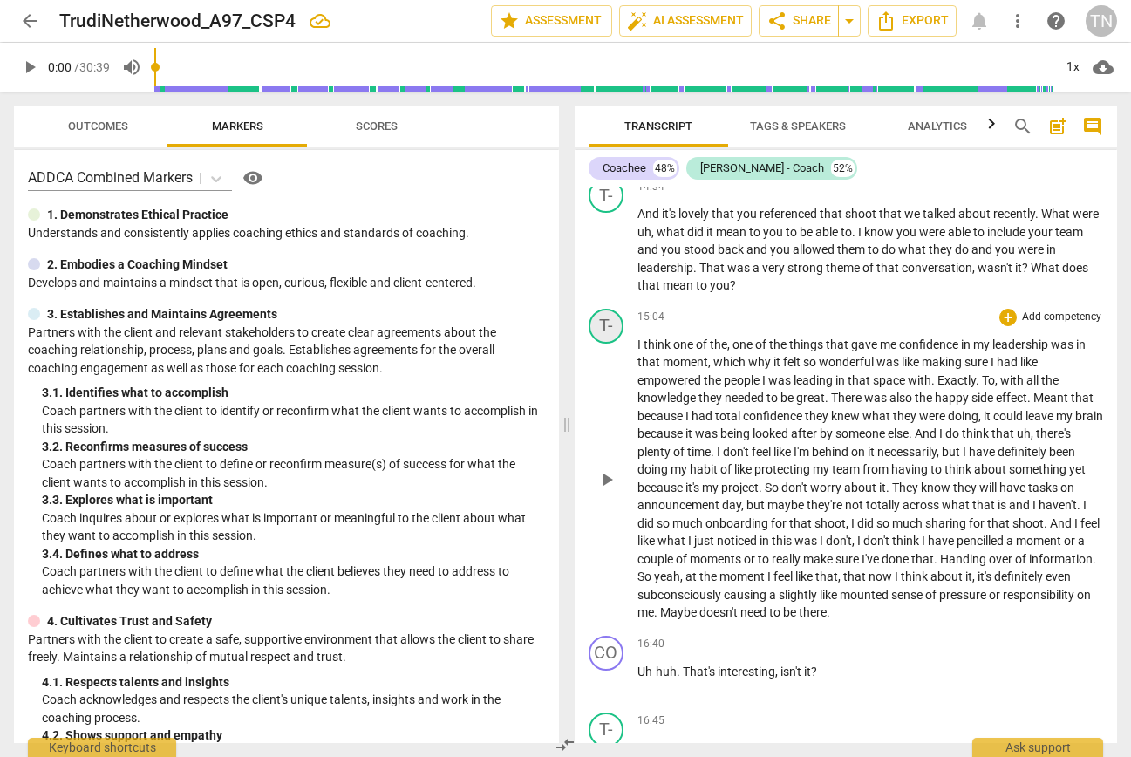
click at [600, 344] on div "T-" at bounding box center [606, 326] width 35 height 35
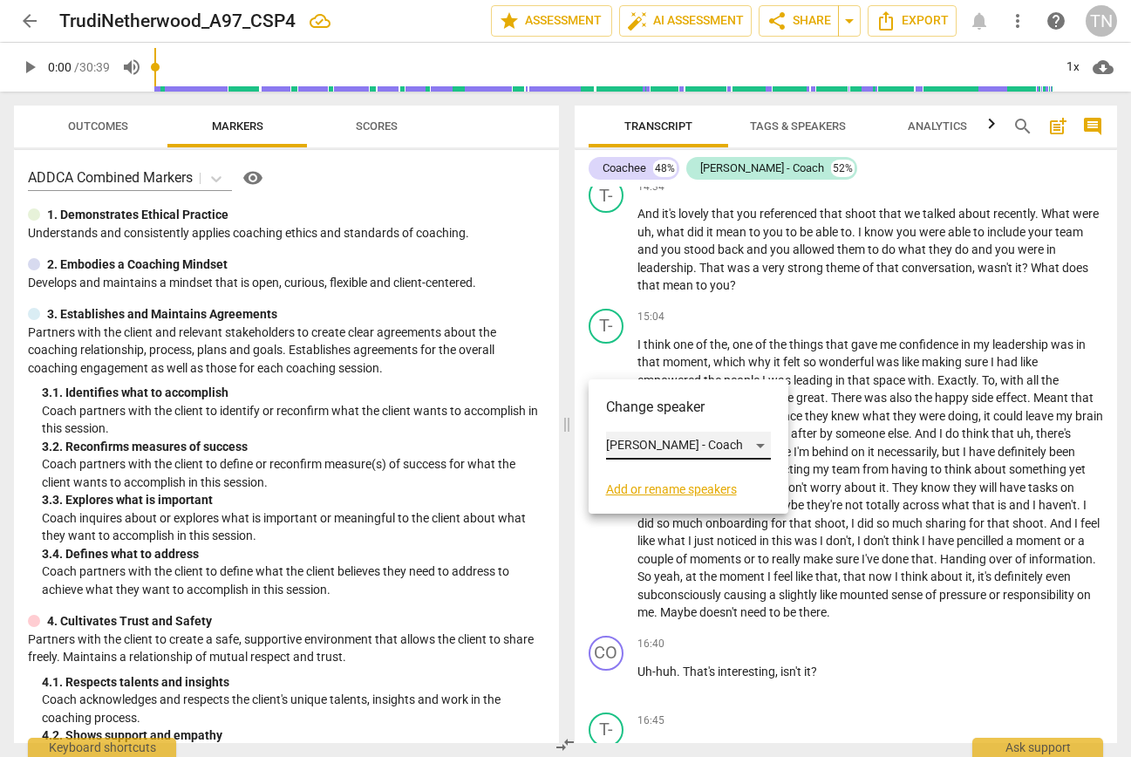
click at [664, 446] on div "Trudi - Coach" at bounding box center [688, 446] width 165 height 28
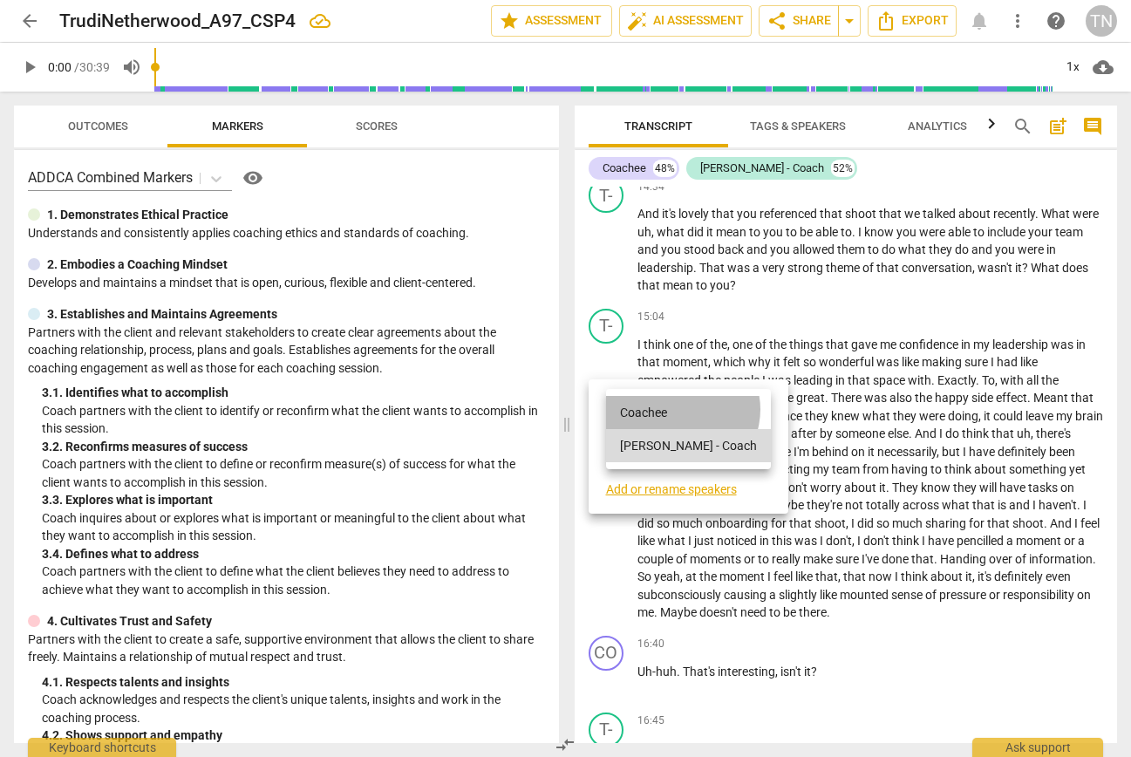
click at [681, 409] on li "Coachee" at bounding box center [688, 412] width 165 height 33
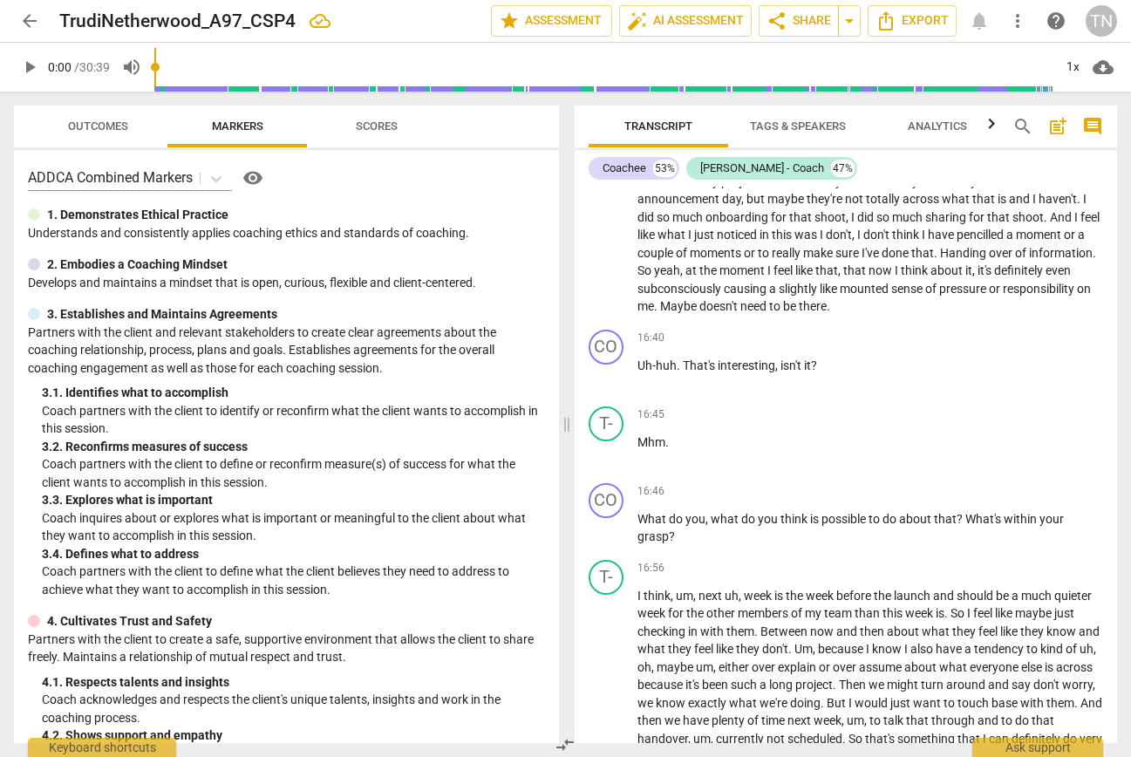
scroll to position [3819, 0]
click at [603, 364] on div "CO" at bounding box center [606, 346] width 35 height 35
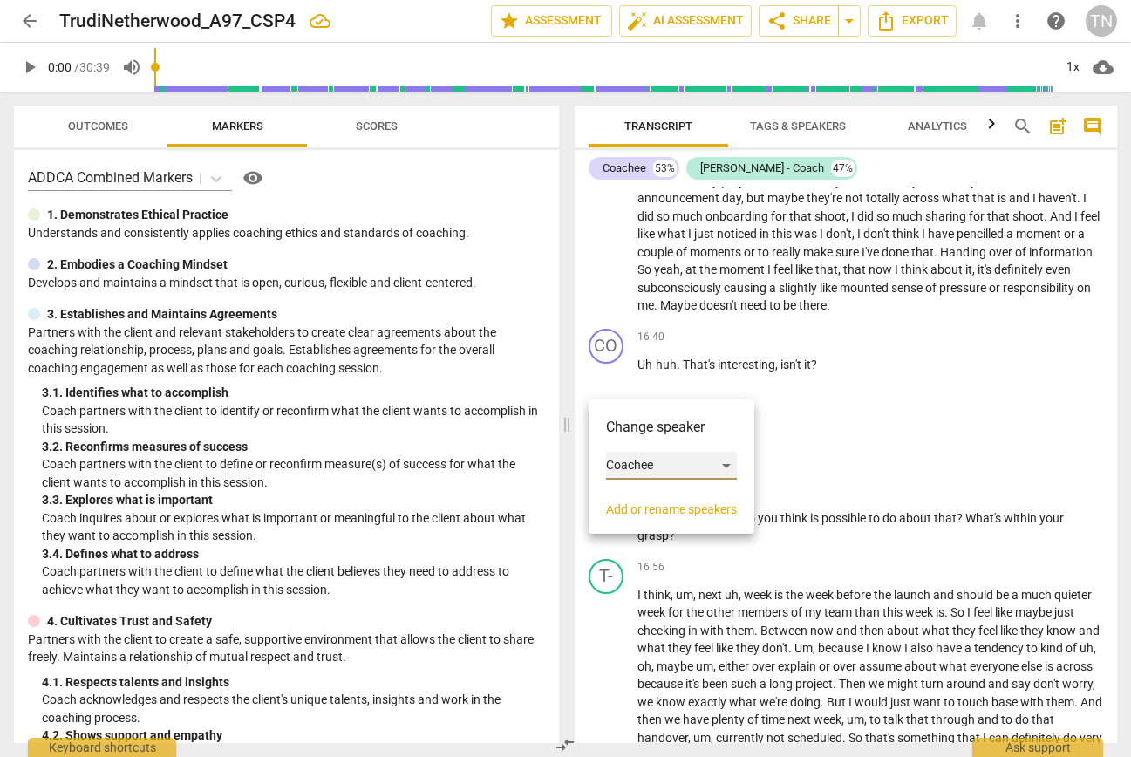
click at [654, 470] on div "Coachee" at bounding box center [671, 466] width 131 height 28
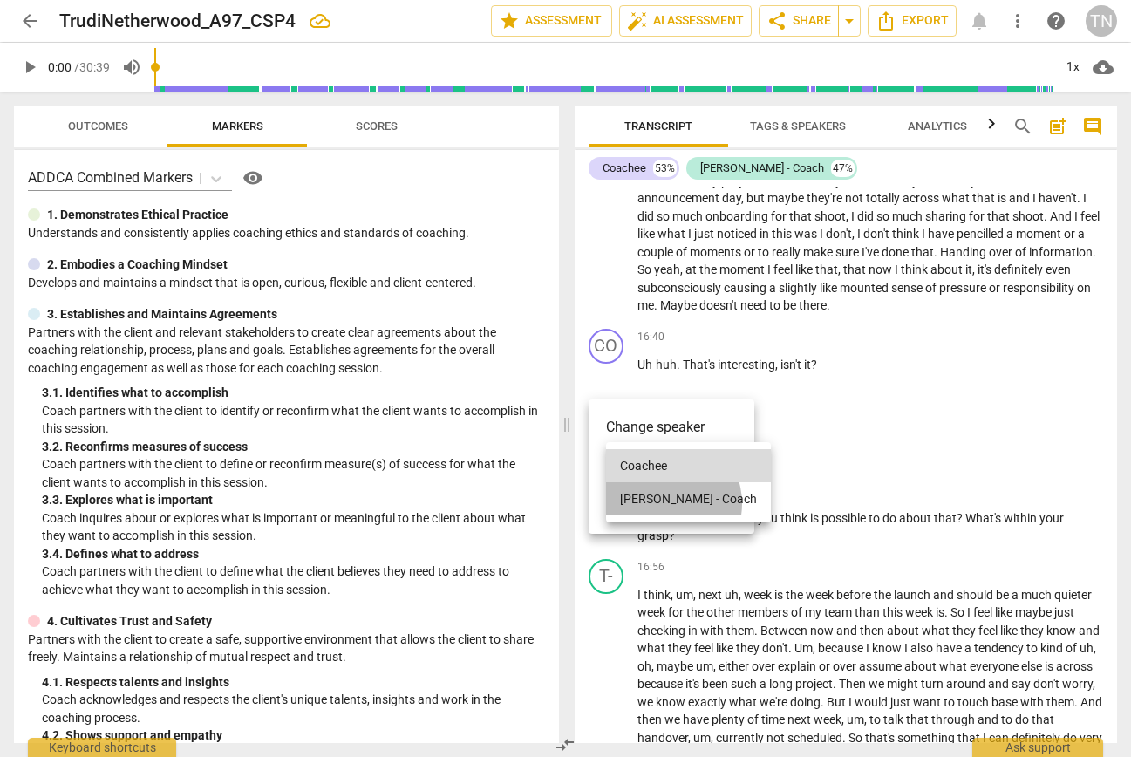
click at [661, 503] on li "Trudi - Coach" at bounding box center [688, 498] width 165 height 33
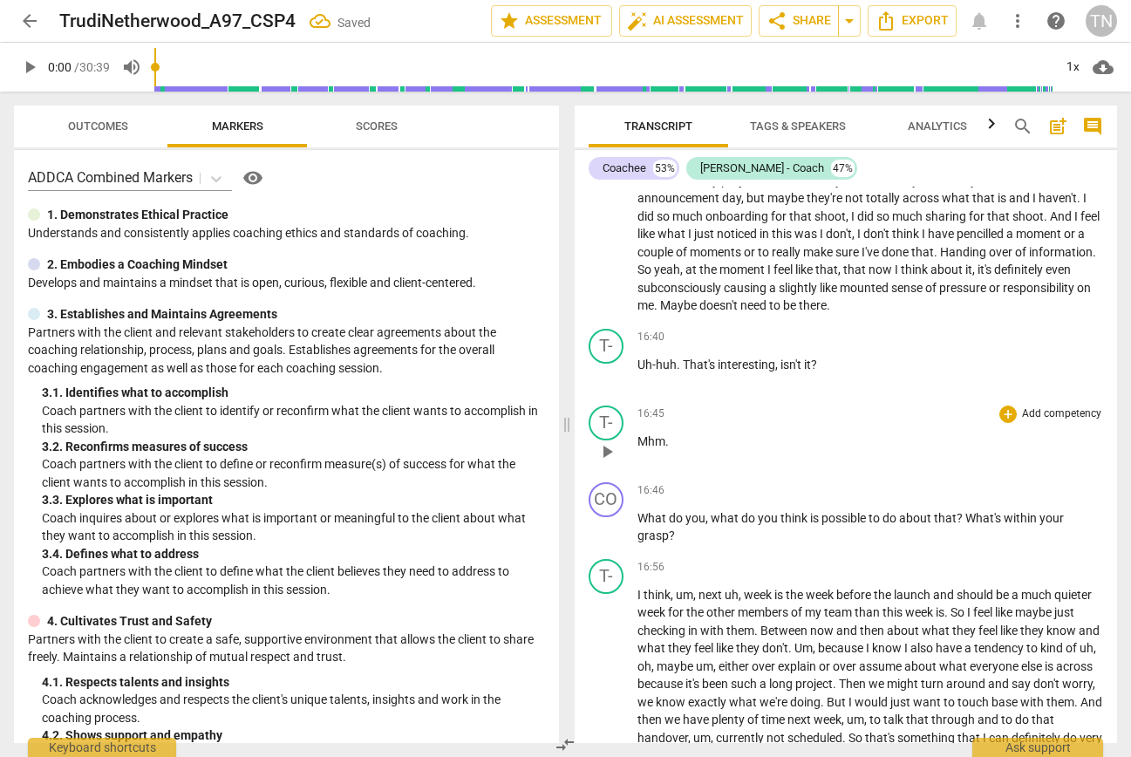
click at [610, 462] on span "play_arrow" at bounding box center [606, 451] width 21 height 21
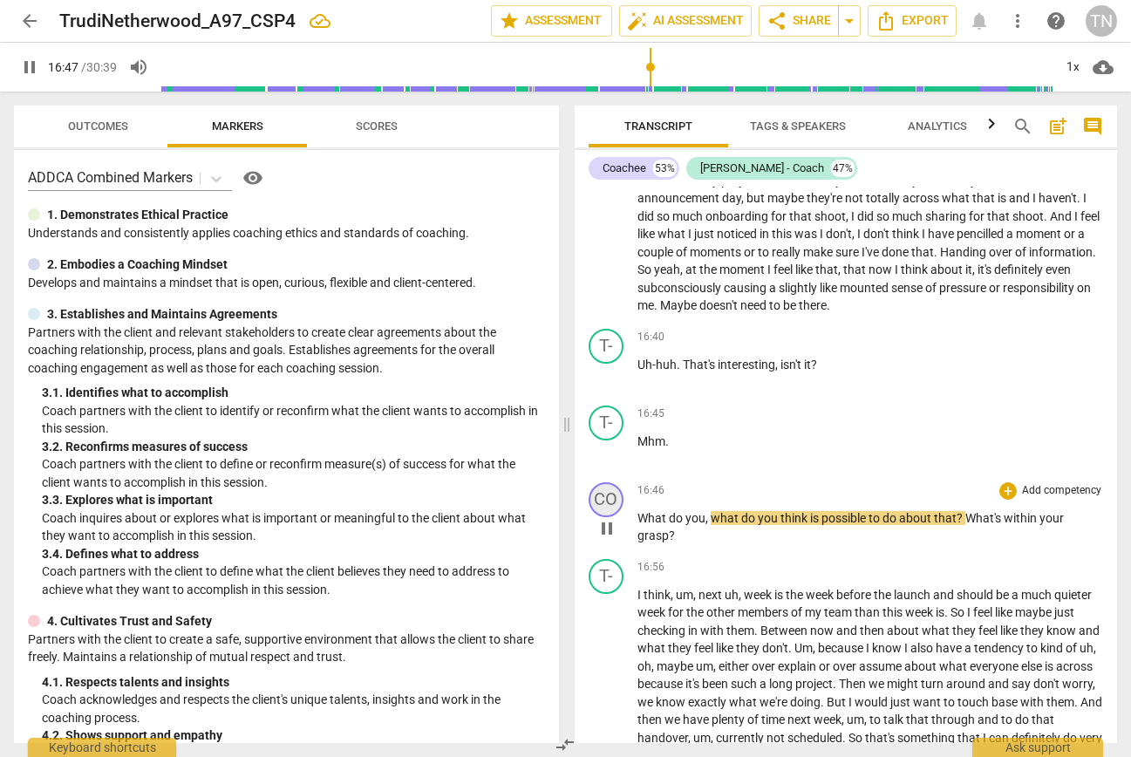
click at [610, 517] on div "CO" at bounding box center [606, 499] width 35 height 35
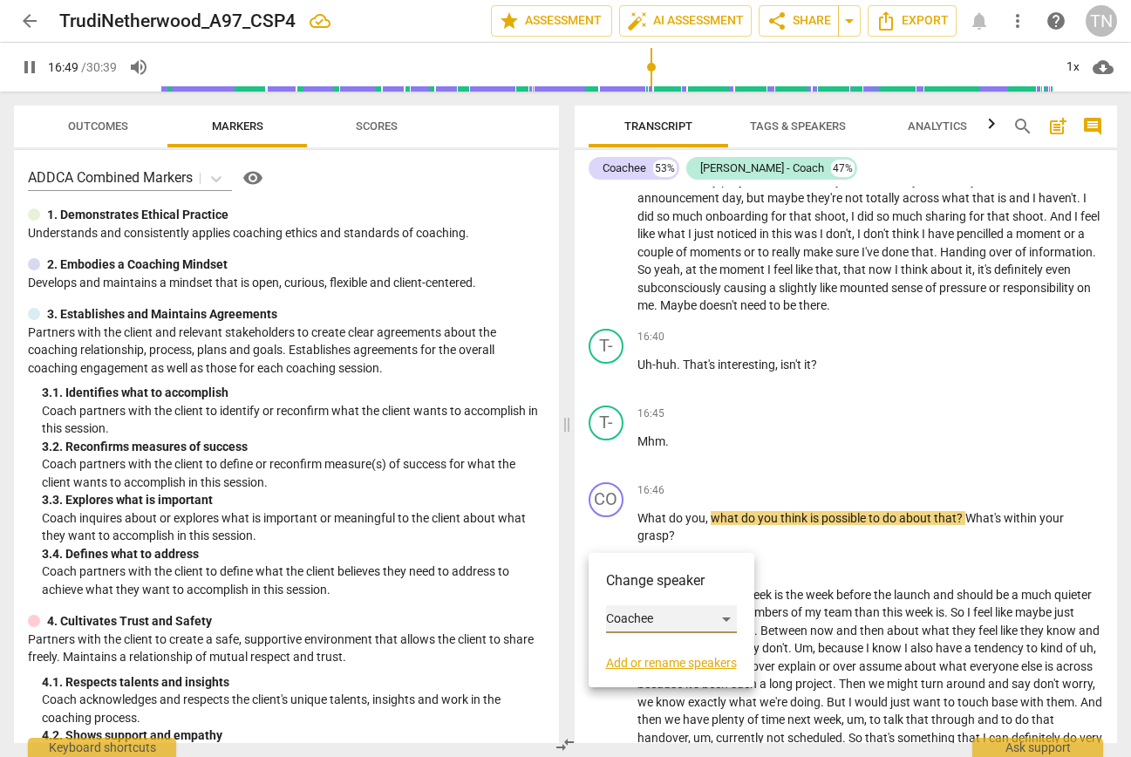
click at [635, 616] on div "Coachee" at bounding box center [671, 619] width 131 height 28
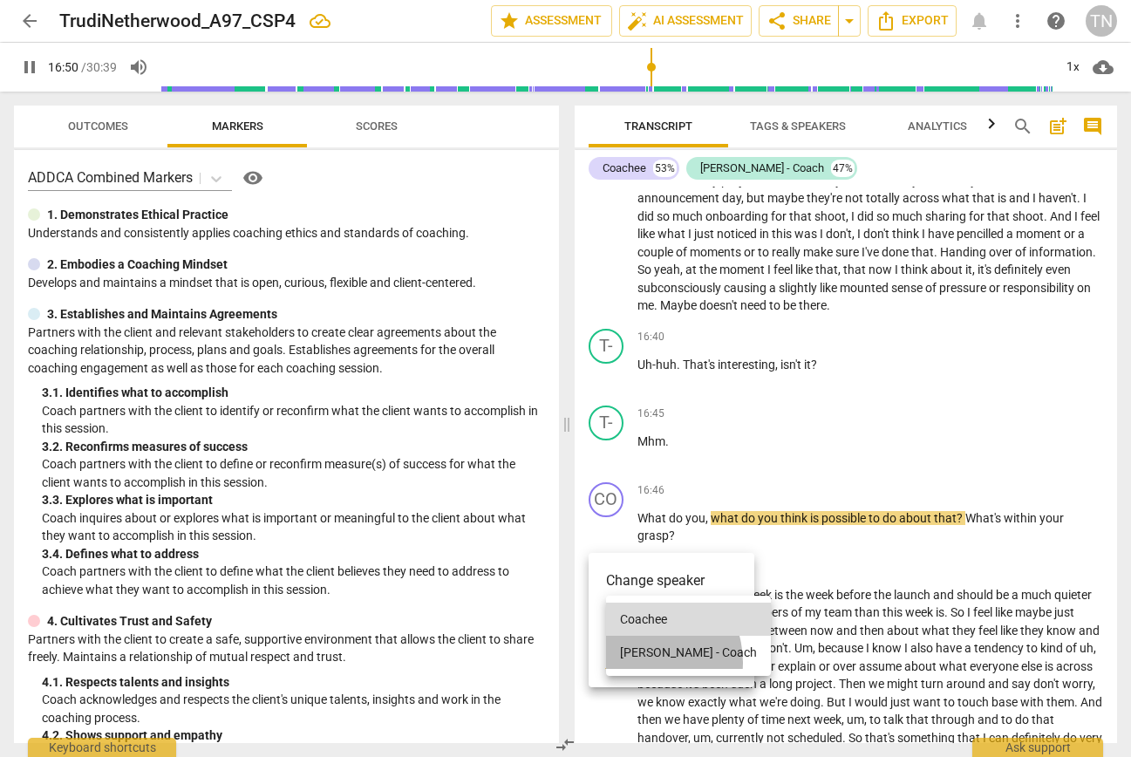
click at [640, 662] on li "Trudi - Coach" at bounding box center [688, 652] width 165 height 33
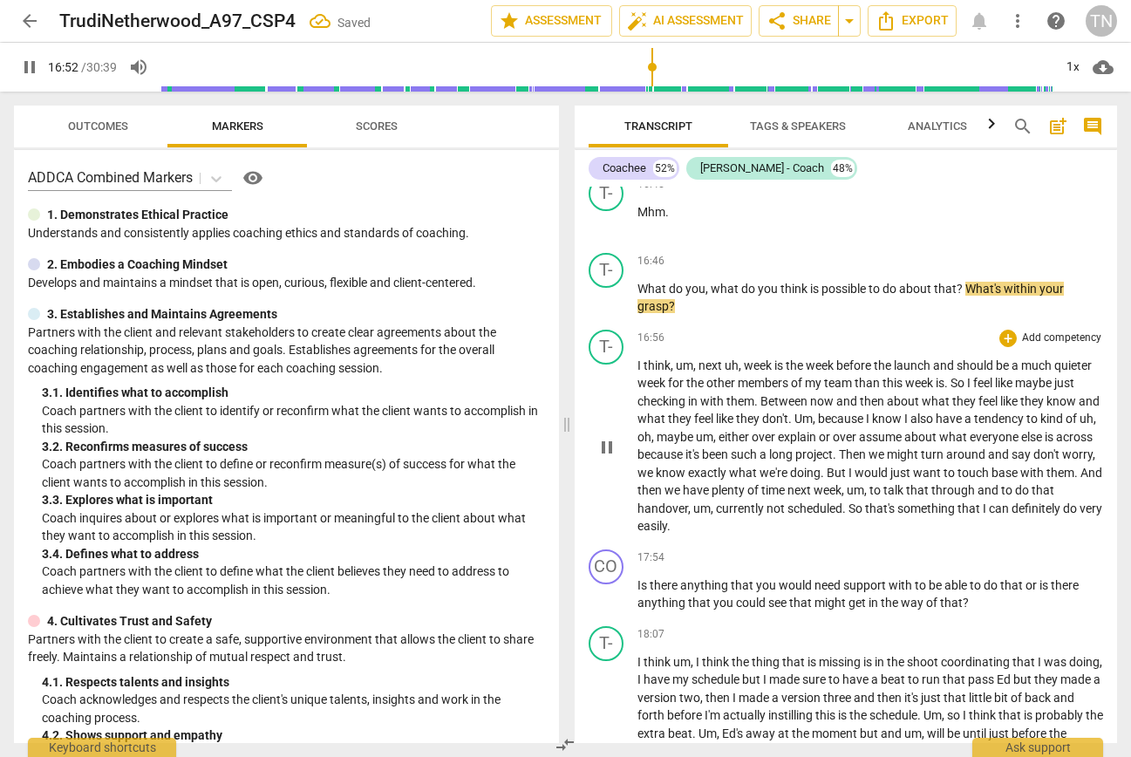
scroll to position [4051, 0]
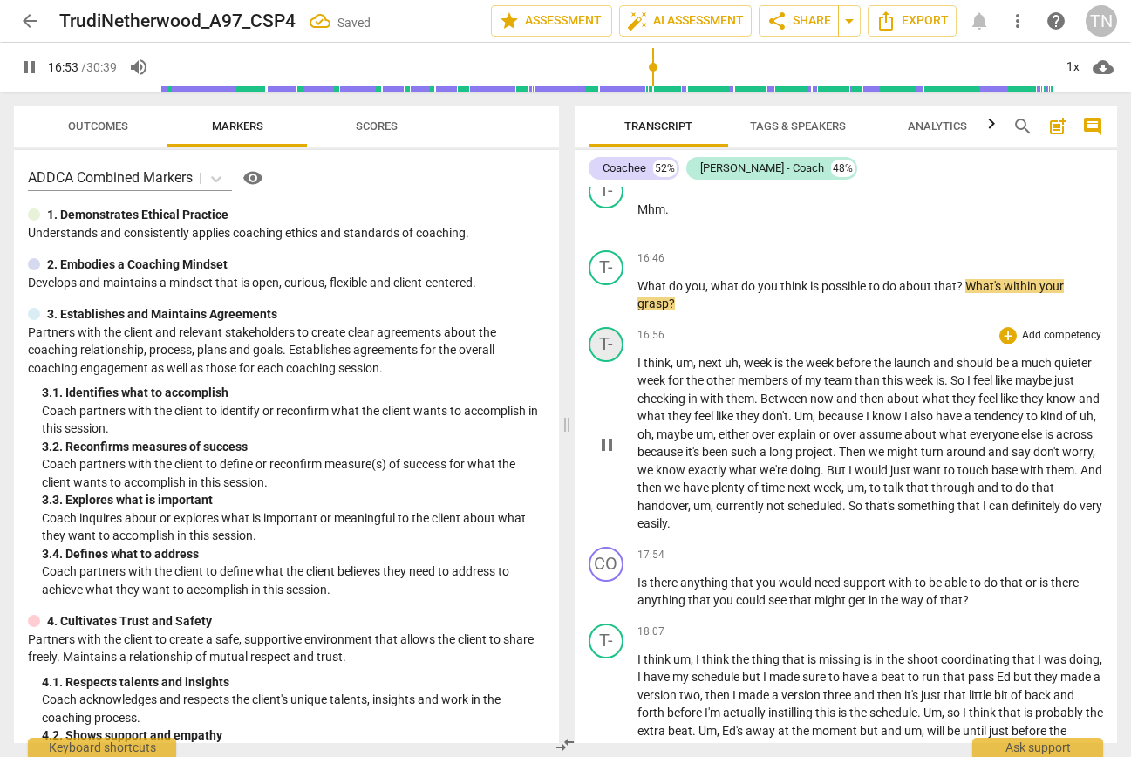
click at [613, 362] on div "T-" at bounding box center [606, 344] width 35 height 35
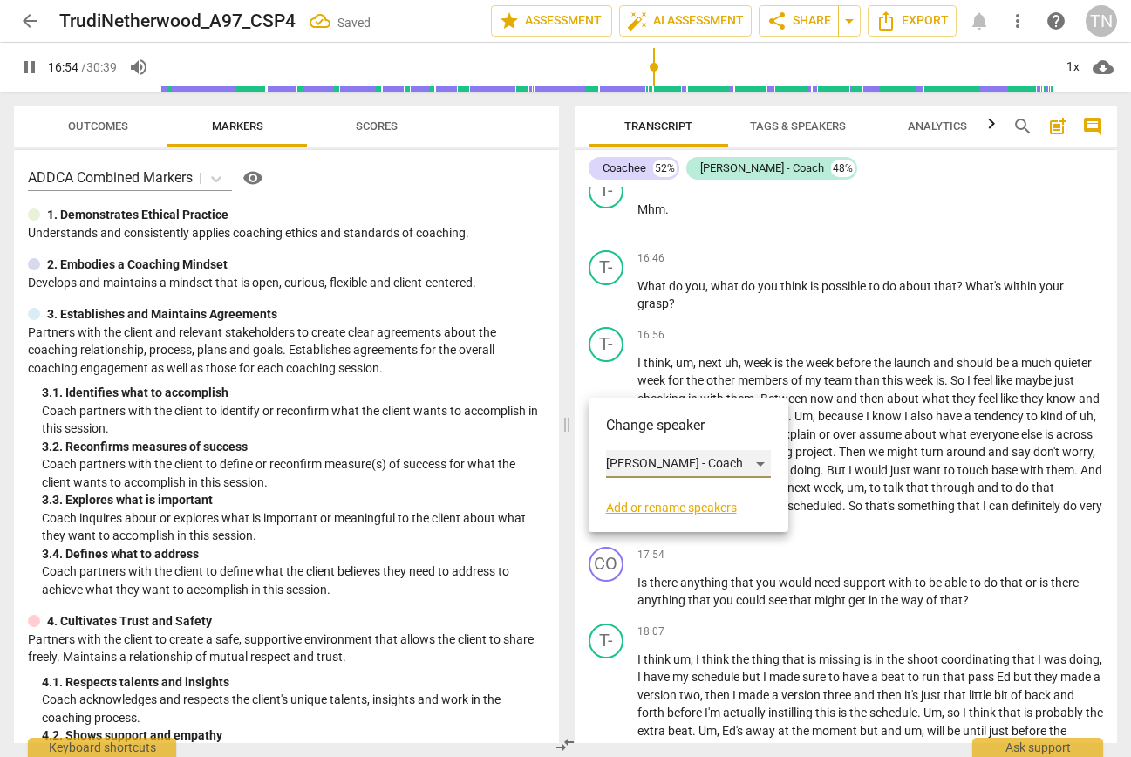
click at [646, 465] on div "Trudi - Coach" at bounding box center [688, 464] width 165 height 28
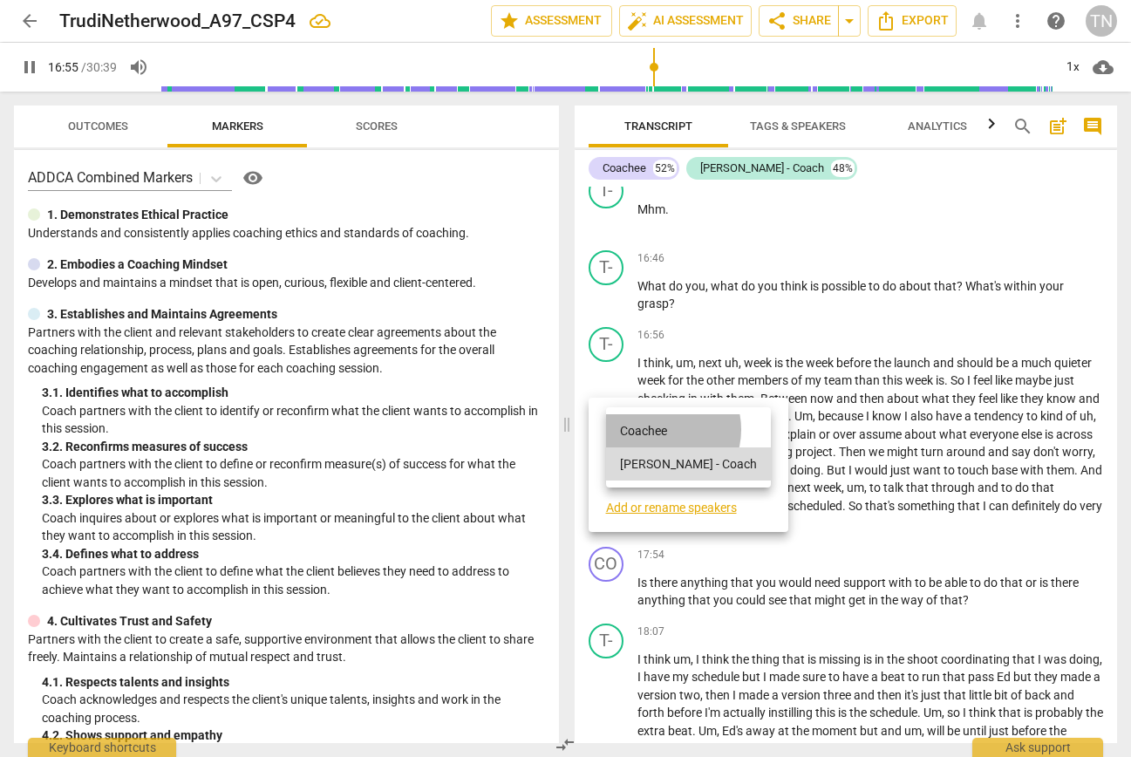
click at [658, 428] on li "Coachee" at bounding box center [688, 430] width 165 height 33
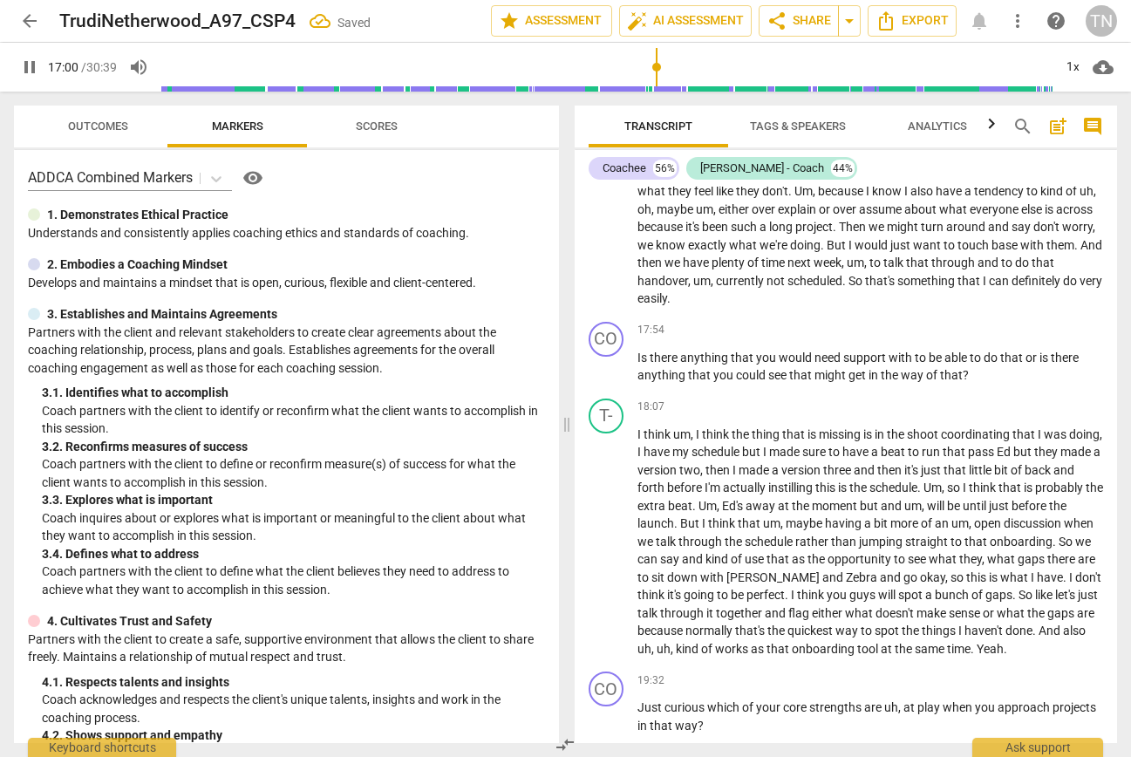
scroll to position [4277, 0]
click at [605, 356] on div "CO" at bounding box center [606, 338] width 35 height 35
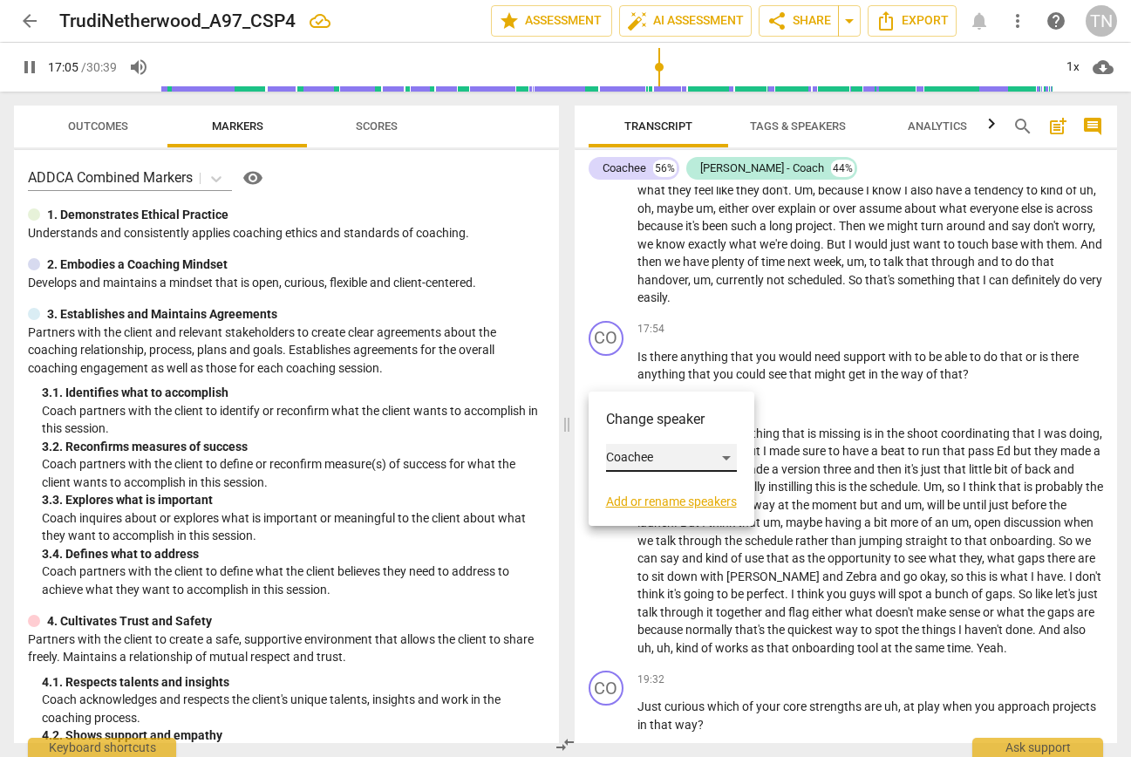
click at [646, 453] on div "Coachee" at bounding box center [671, 458] width 131 height 28
click at [653, 493] on li "Trudi - Coach" at bounding box center [688, 490] width 165 height 33
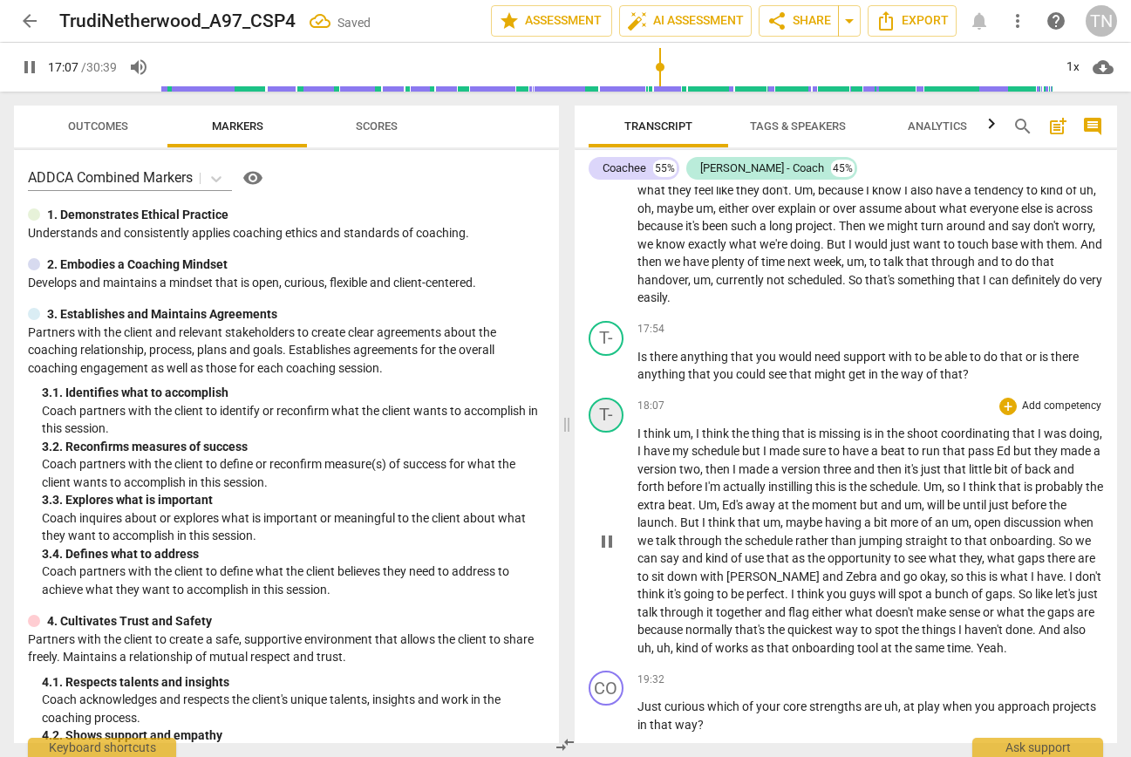
click at [594, 432] on div "T-" at bounding box center [606, 415] width 35 height 35
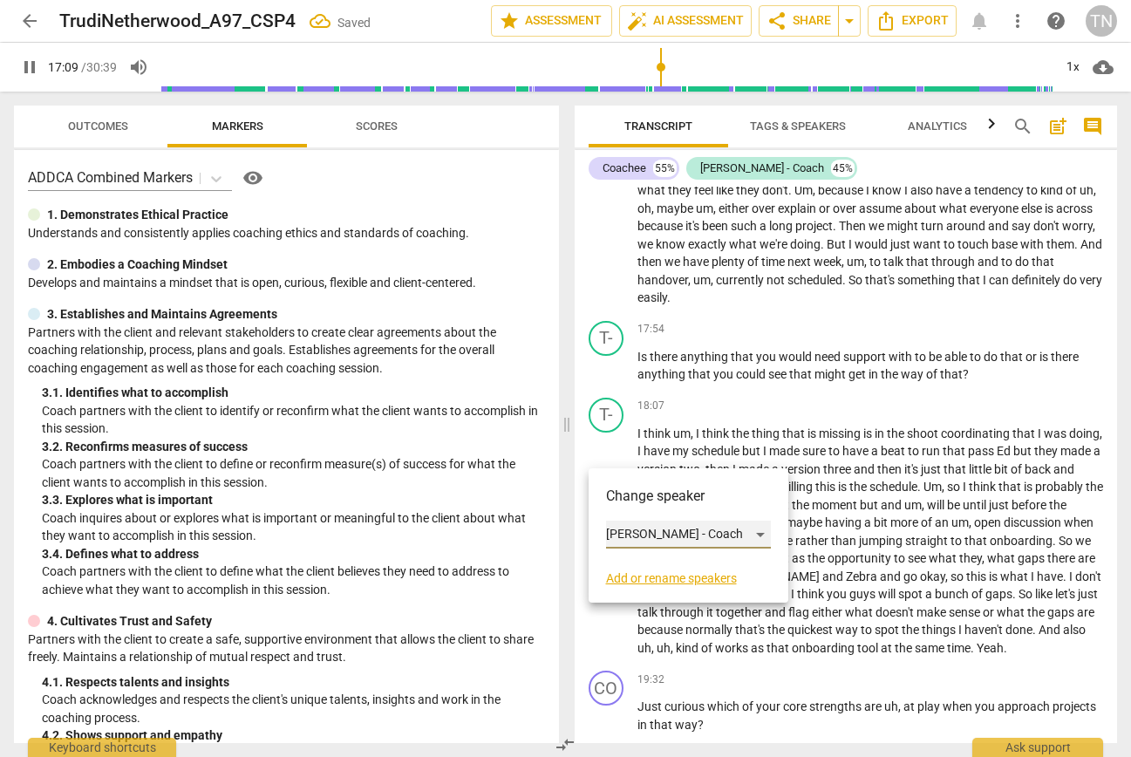
click at [657, 532] on div "Trudi - Coach" at bounding box center [688, 535] width 165 height 28
click at [659, 503] on li "Coachee" at bounding box center [688, 501] width 165 height 33
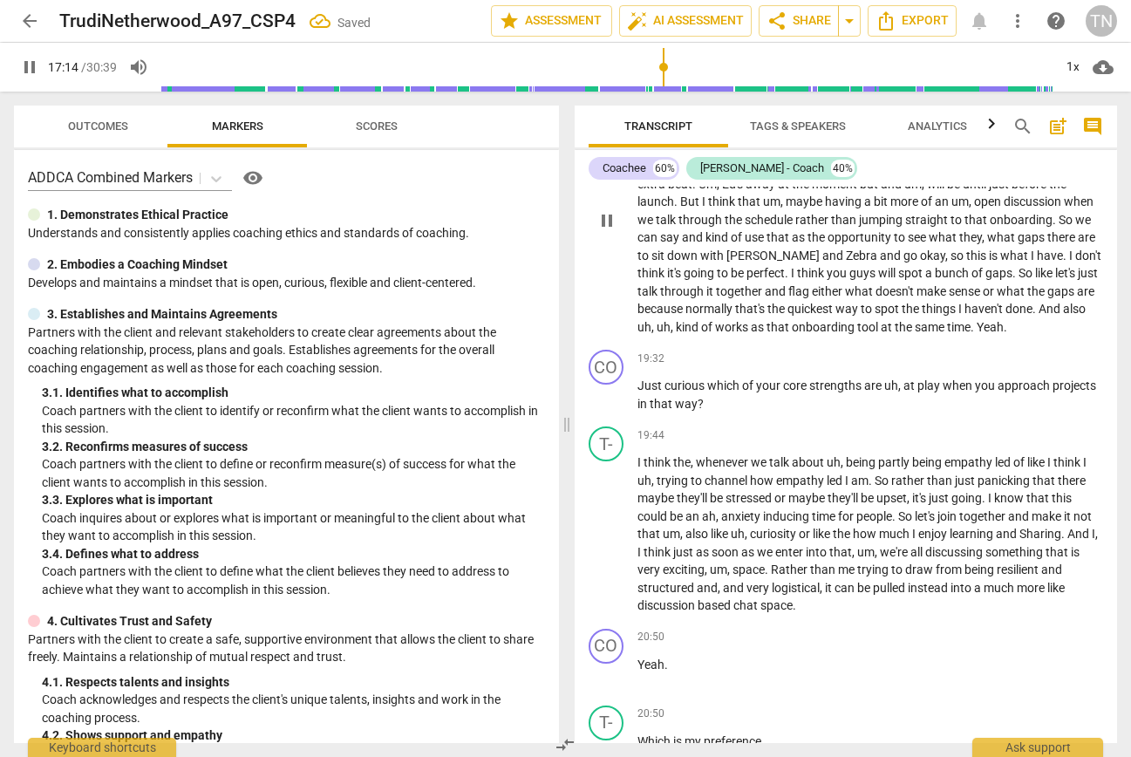
scroll to position [4599, 0]
click at [977, 332] on span "Yeah" at bounding box center [990, 325] width 27 height 14
click at [607, 229] on span "pause" at bounding box center [606, 218] width 21 height 21
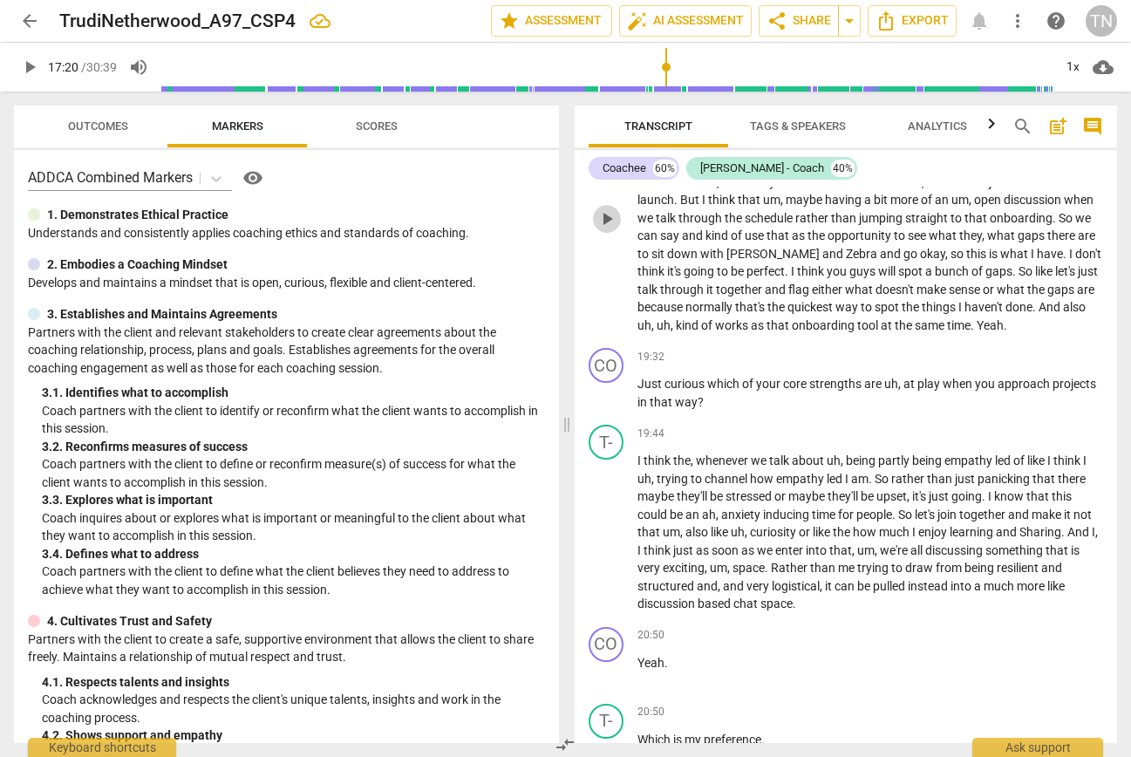
click at [607, 229] on span "play_arrow" at bounding box center [606, 218] width 21 height 21
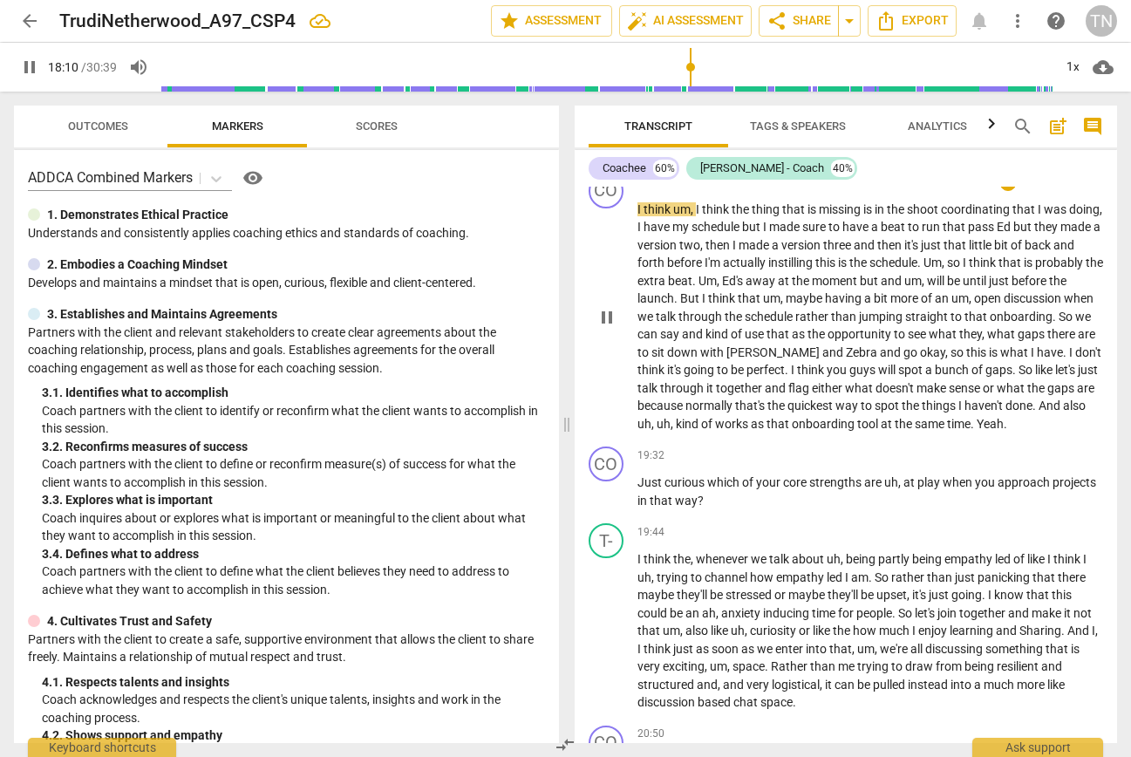
scroll to position [4505, 0]
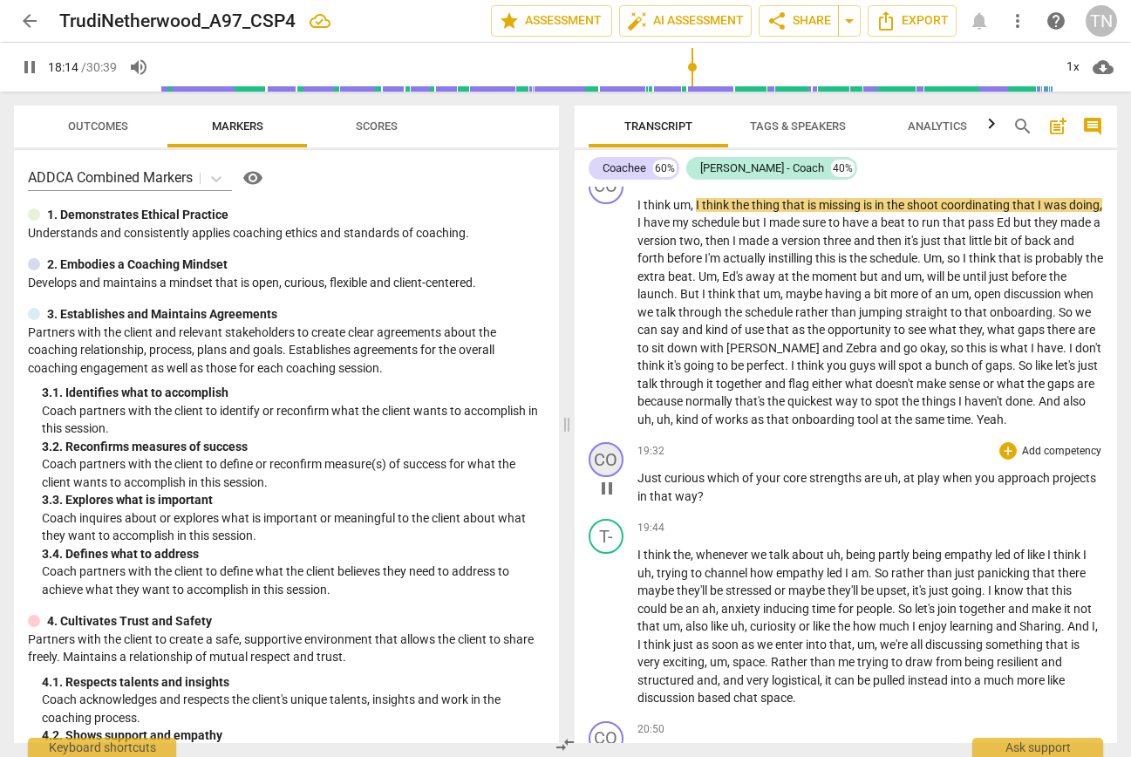
click at [604, 477] on div "CO" at bounding box center [606, 459] width 35 height 35
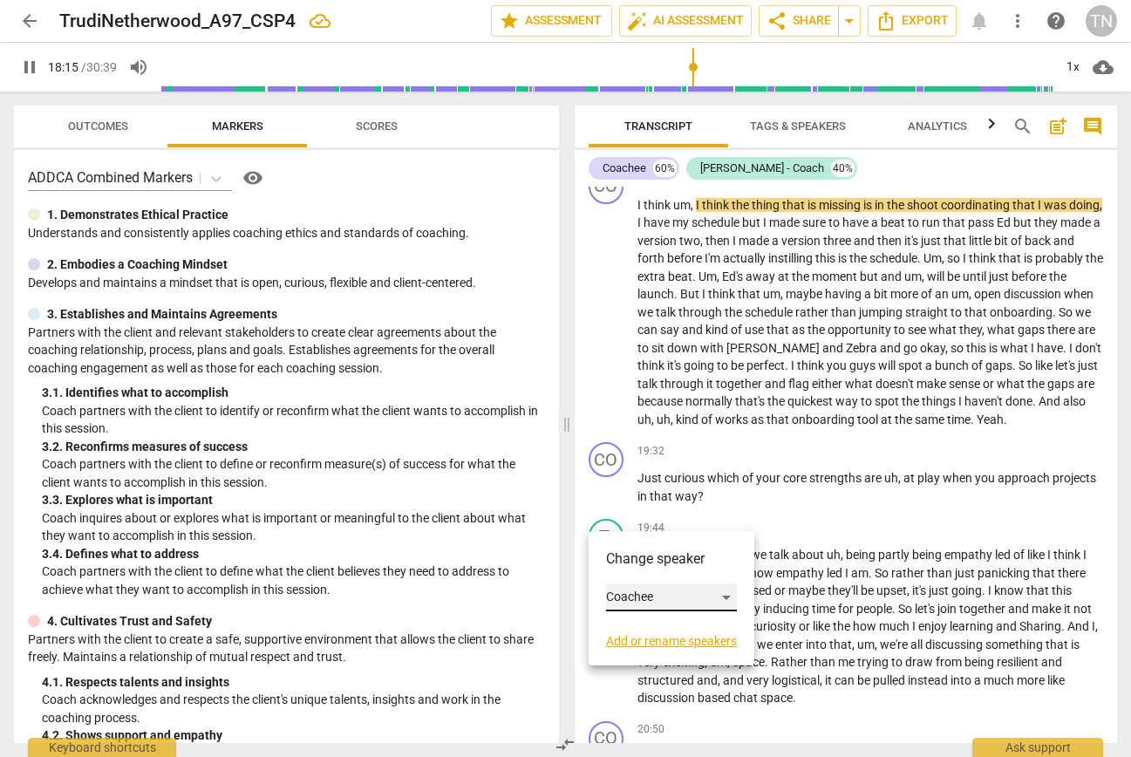
click at [670, 597] on div "Coachee" at bounding box center [671, 597] width 131 height 28
click at [670, 633] on li "Trudi - Coach" at bounding box center [688, 630] width 165 height 33
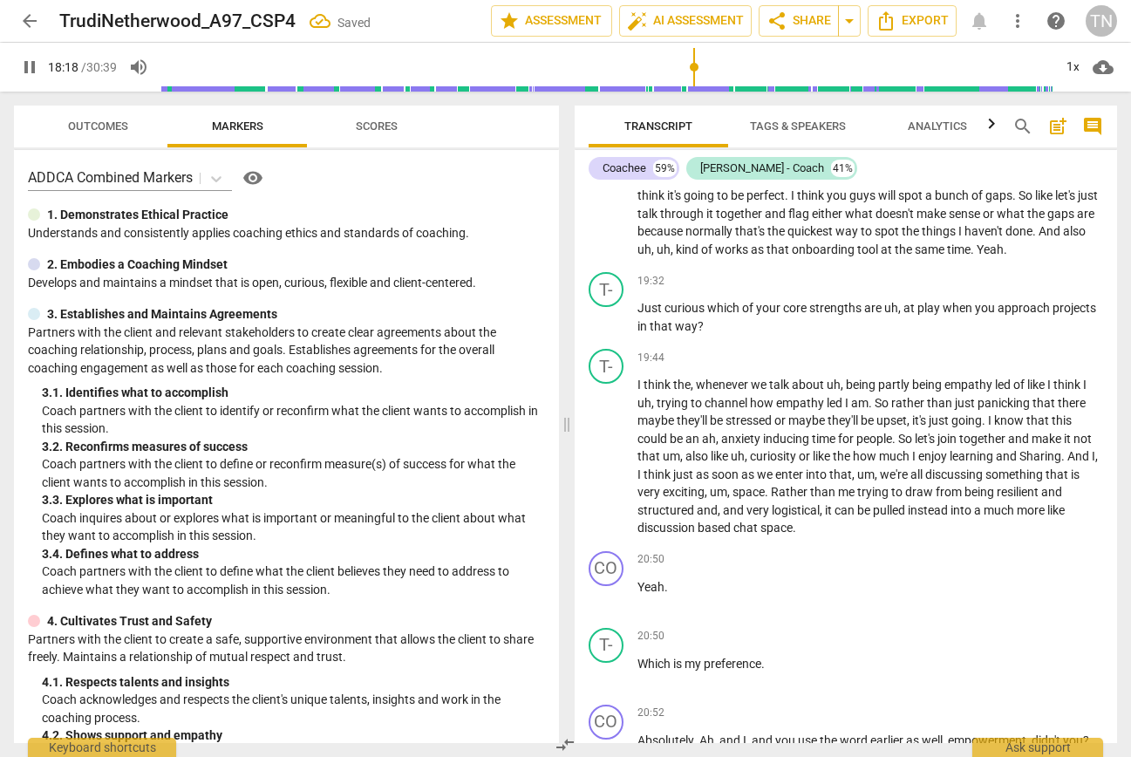
scroll to position [4690, 0]
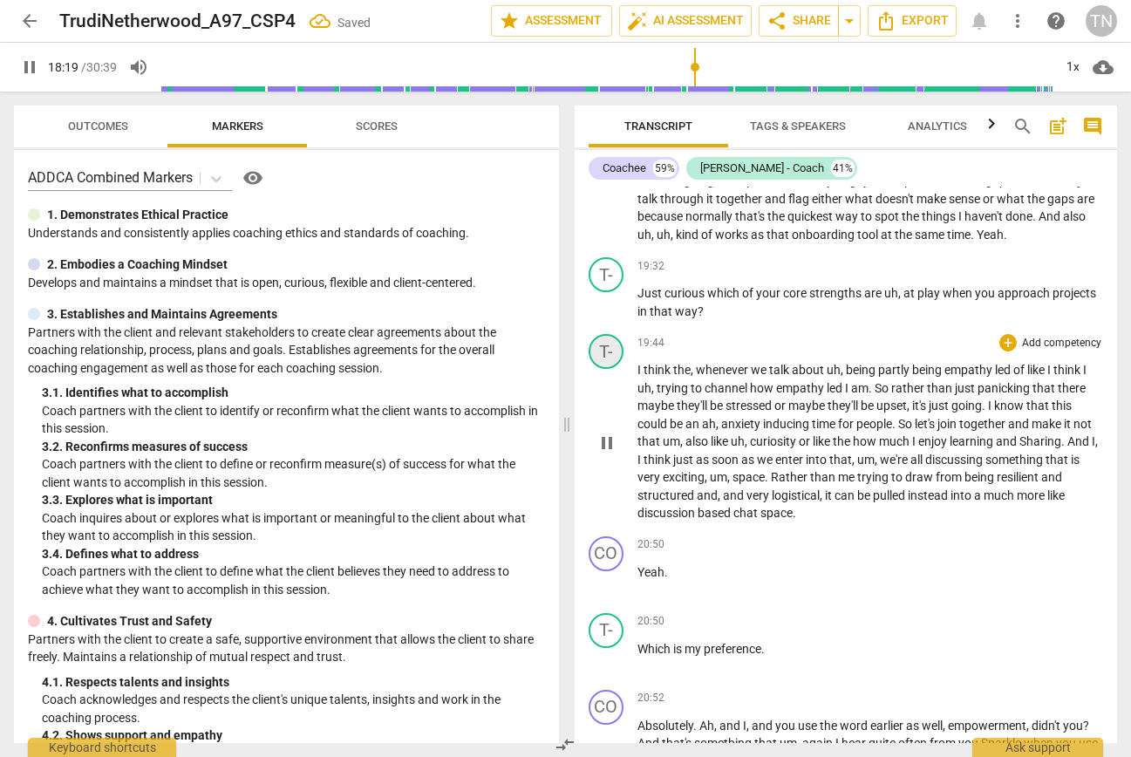
click at [602, 369] on div "T-" at bounding box center [606, 351] width 35 height 35
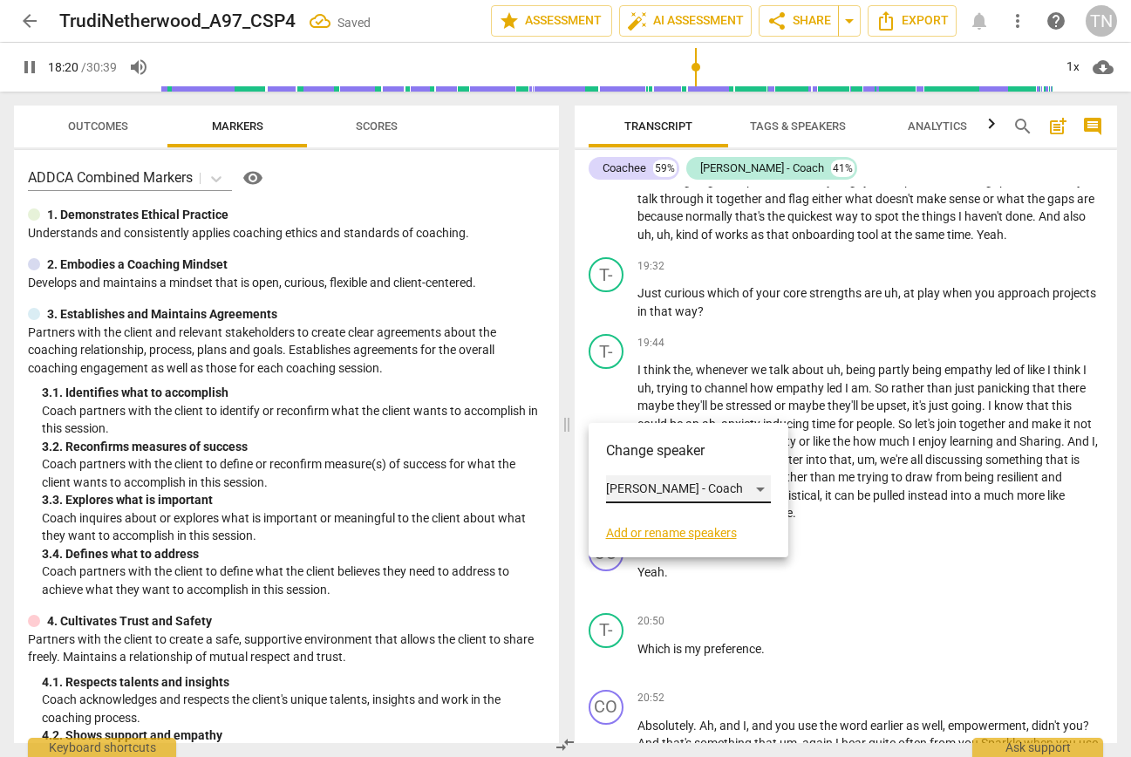
click at [653, 491] on div "Trudi - Coach" at bounding box center [688, 489] width 165 height 28
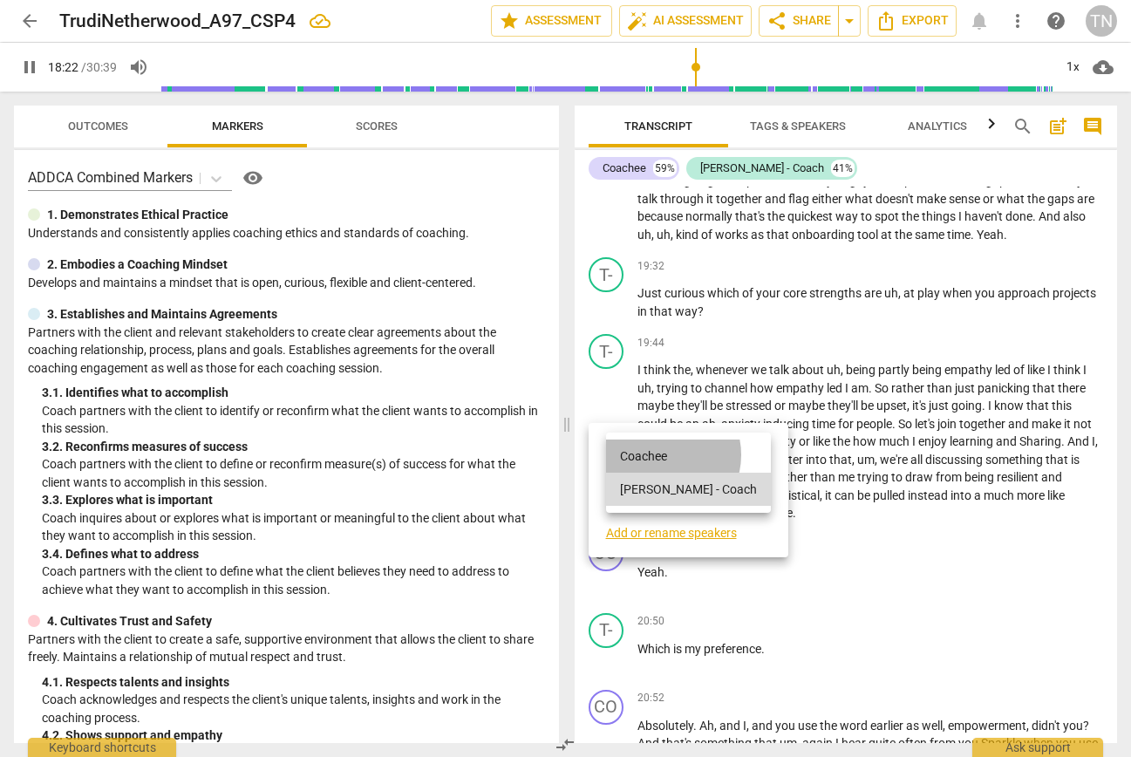
click at [660, 454] on li "Coachee" at bounding box center [688, 455] width 165 height 33
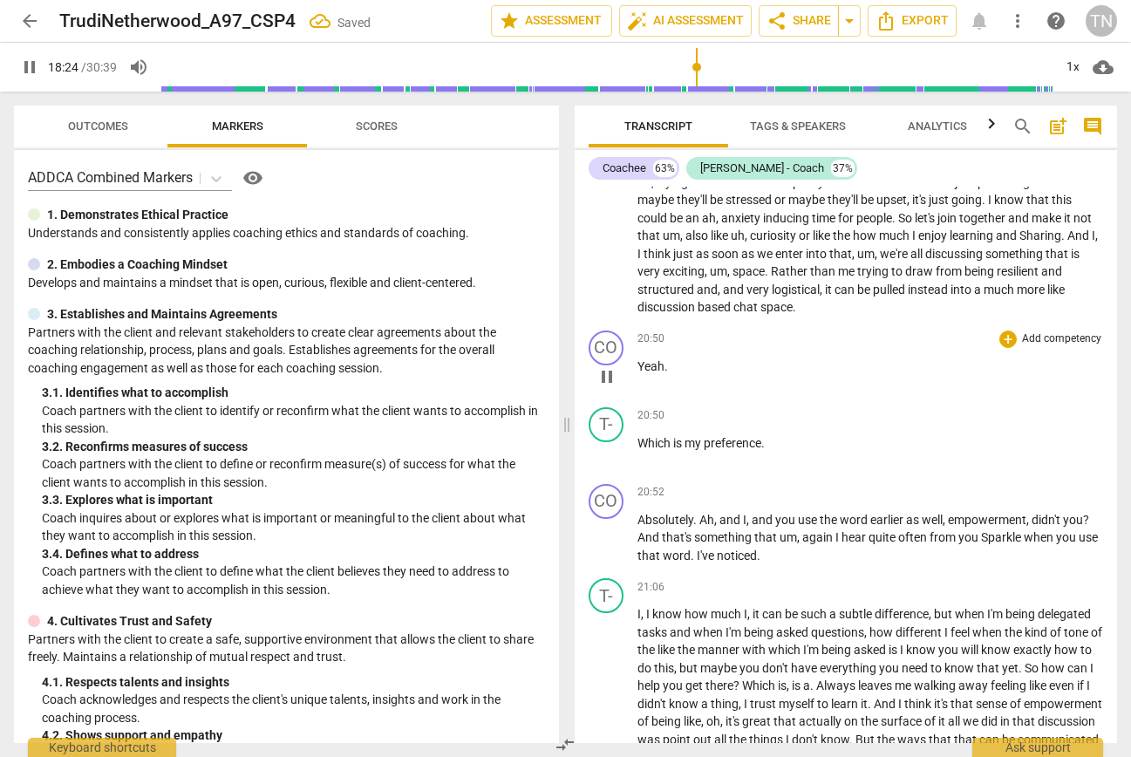
scroll to position [4897, 0]
click at [639, 371] on span "Yeah" at bounding box center [650, 364] width 27 height 14
click at [606, 385] on span "pause" at bounding box center [606, 374] width 21 height 21
click at [605, 385] on span "play_arrow" at bounding box center [606, 374] width 21 height 21
click at [608, 364] on div "CO" at bounding box center [606, 346] width 35 height 35
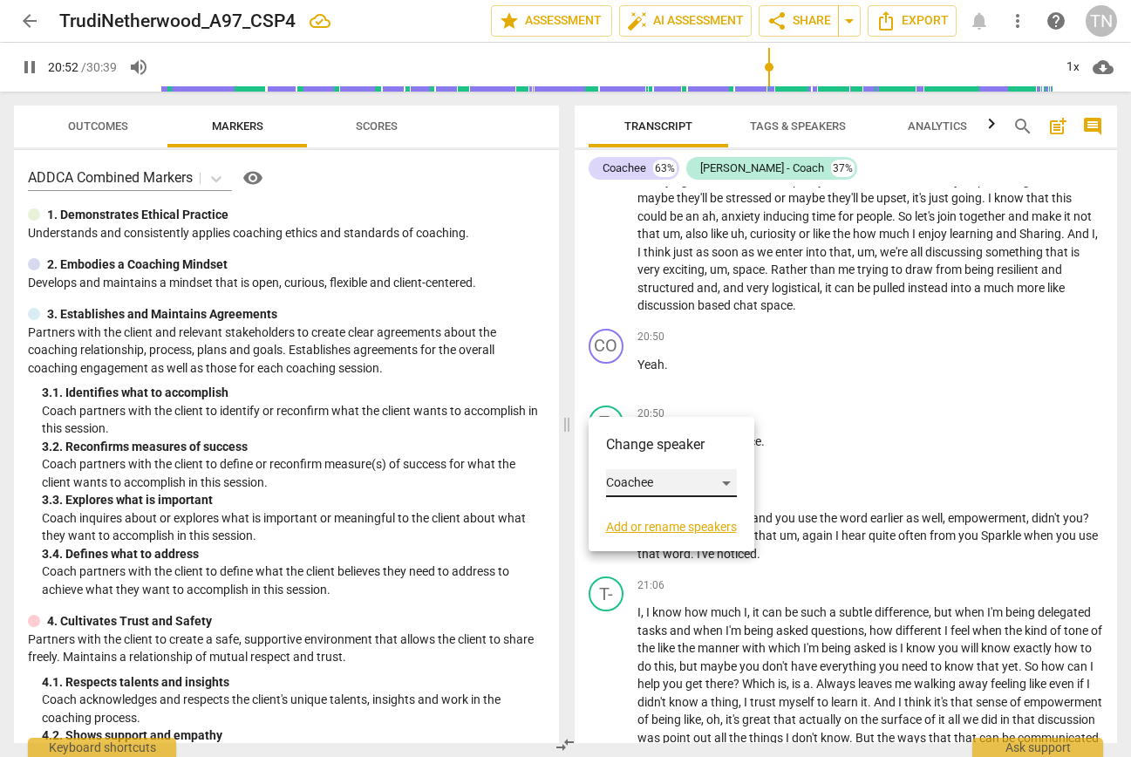
click at [652, 483] on div "Coachee" at bounding box center [671, 483] width 131 height 28
click at [657, 514] on li "Trudi - Coach" at bounding box center [688, 516] width 165 height 33
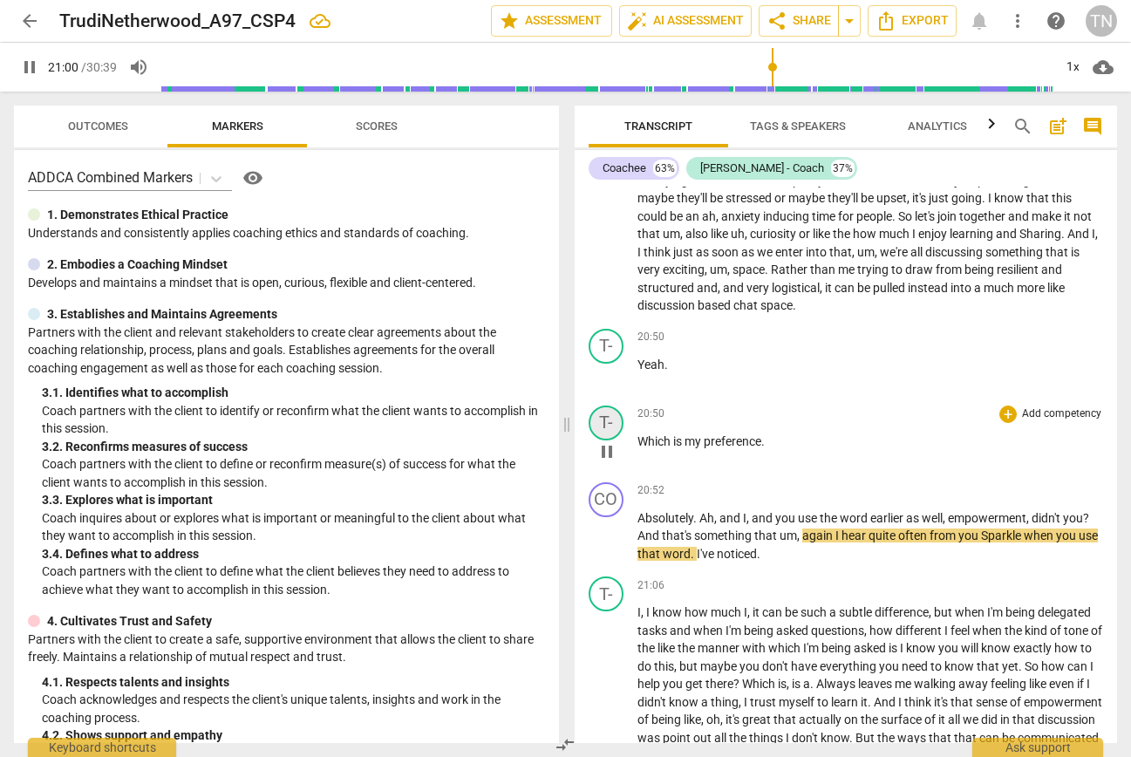
click at [608, 440] on div "T-" at bounding box center [606, 422] width 35 height 35
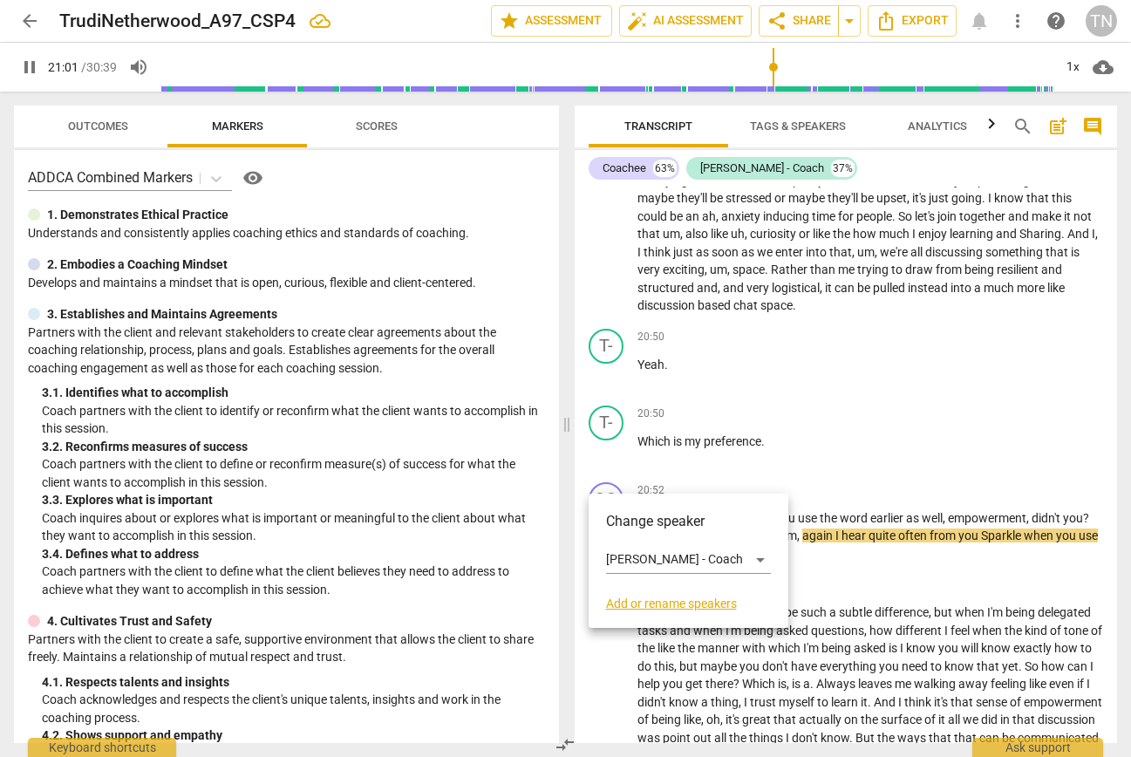
drag, startPoint x: 836, startPoint y: 466, endPoint x: 816, endPoint y: 471, distance: 20.7
click at [836, 466] on div at bounding box center [565, 378] width 1131 height 757
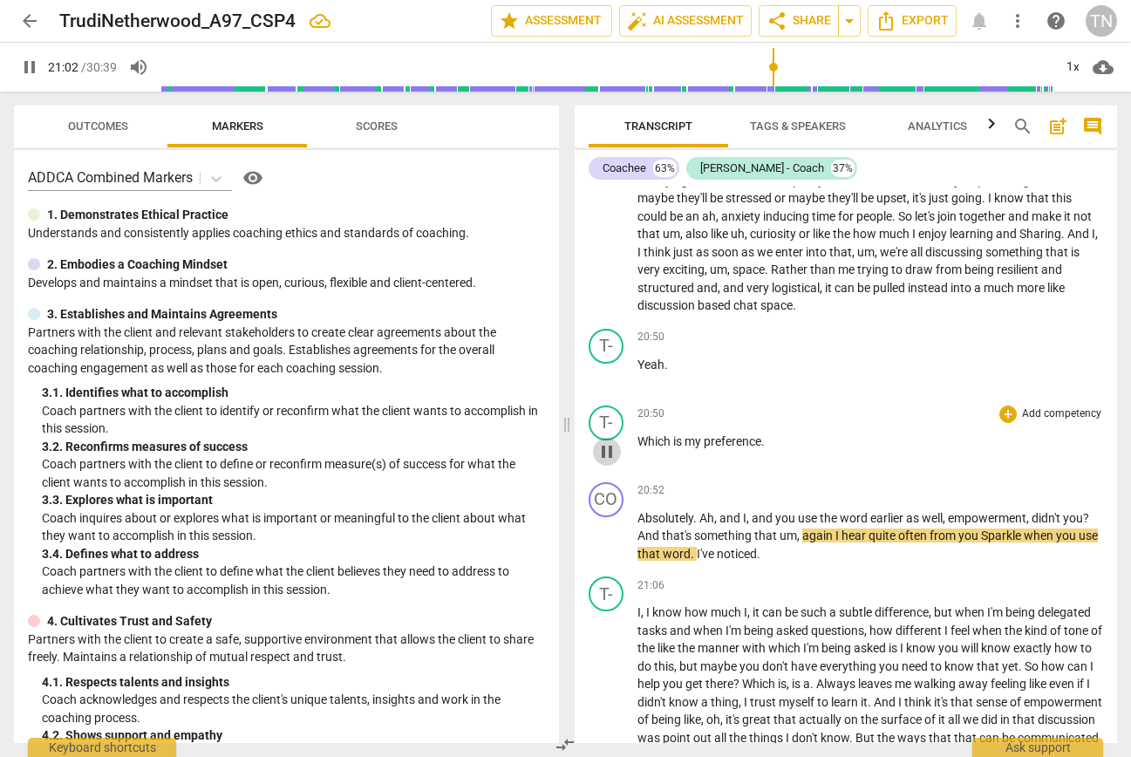
click at [611, 462] on span "pause" at bounding box center [606, 451] width 21 height 21
click at [611, 462] on span "play_arrow" at bounding box center [606, 451] width 21 height 21
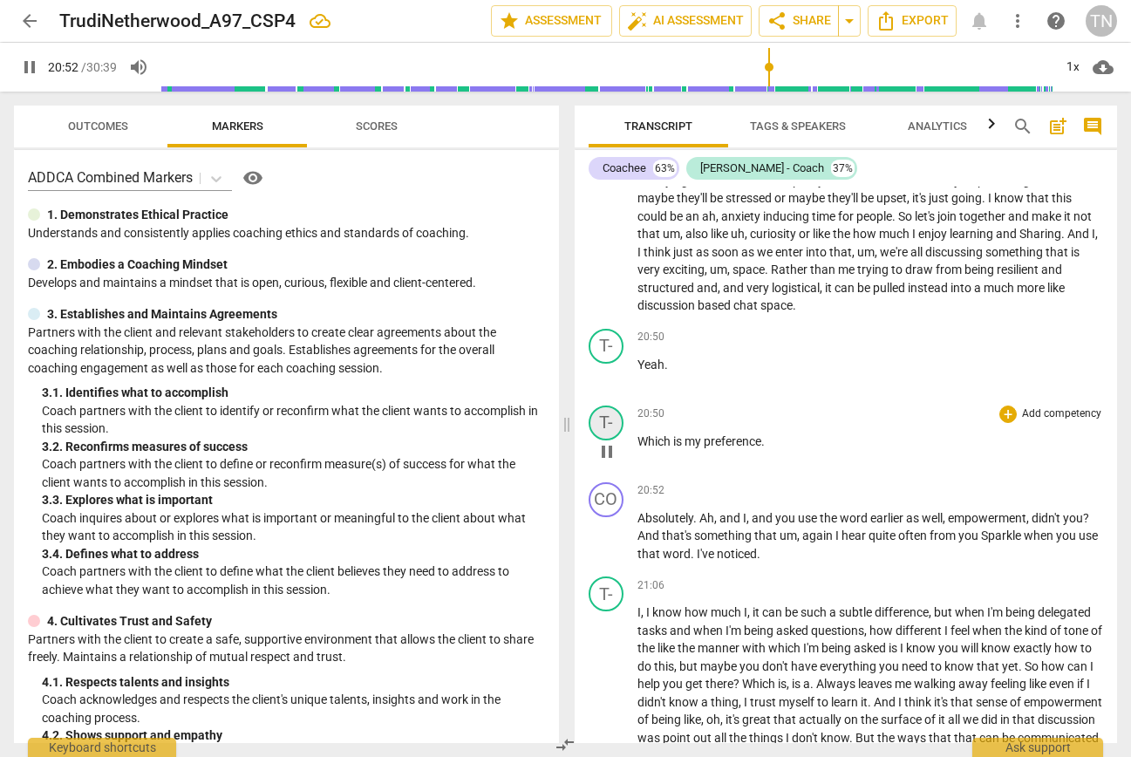
click at [607, 440] on div "T-" at bounding box center [606, 422] width 35 height 35
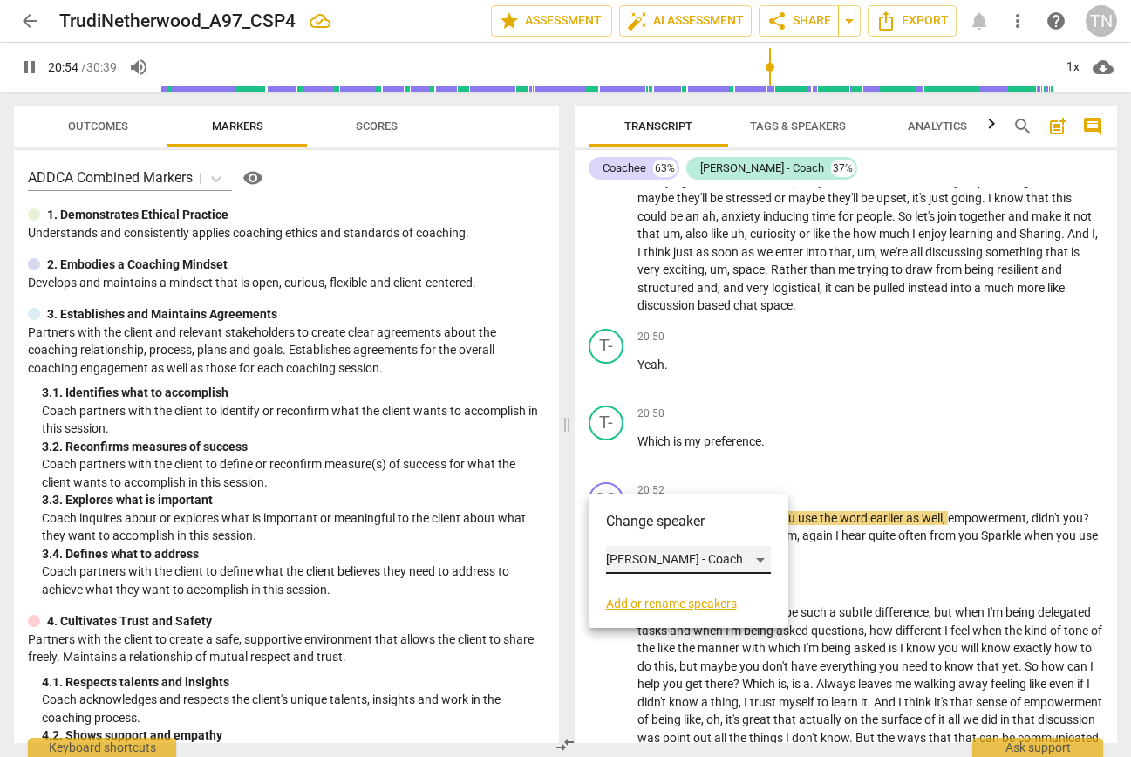
click at [674, 560] on div "Trudi - Coach" at bounding box center [688, 560] width 165 height 28
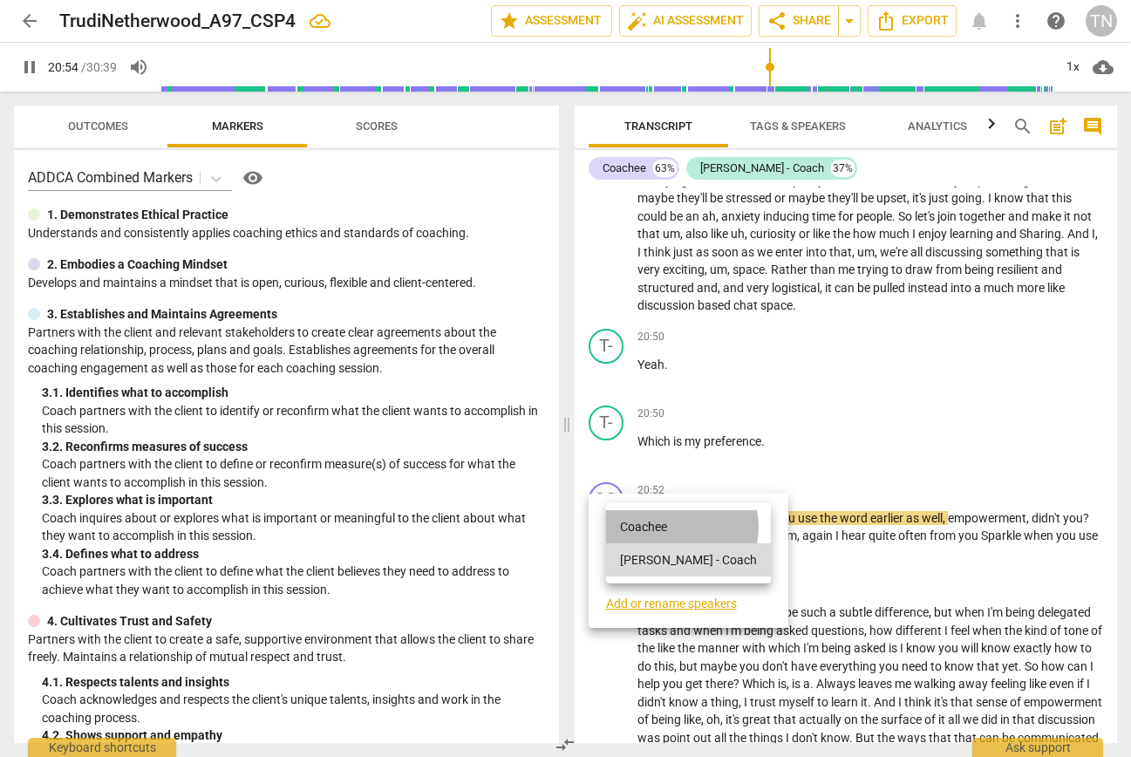
click at [680, 527] on li "Coachee" at bounding box center [688, 526] width 165 height 33
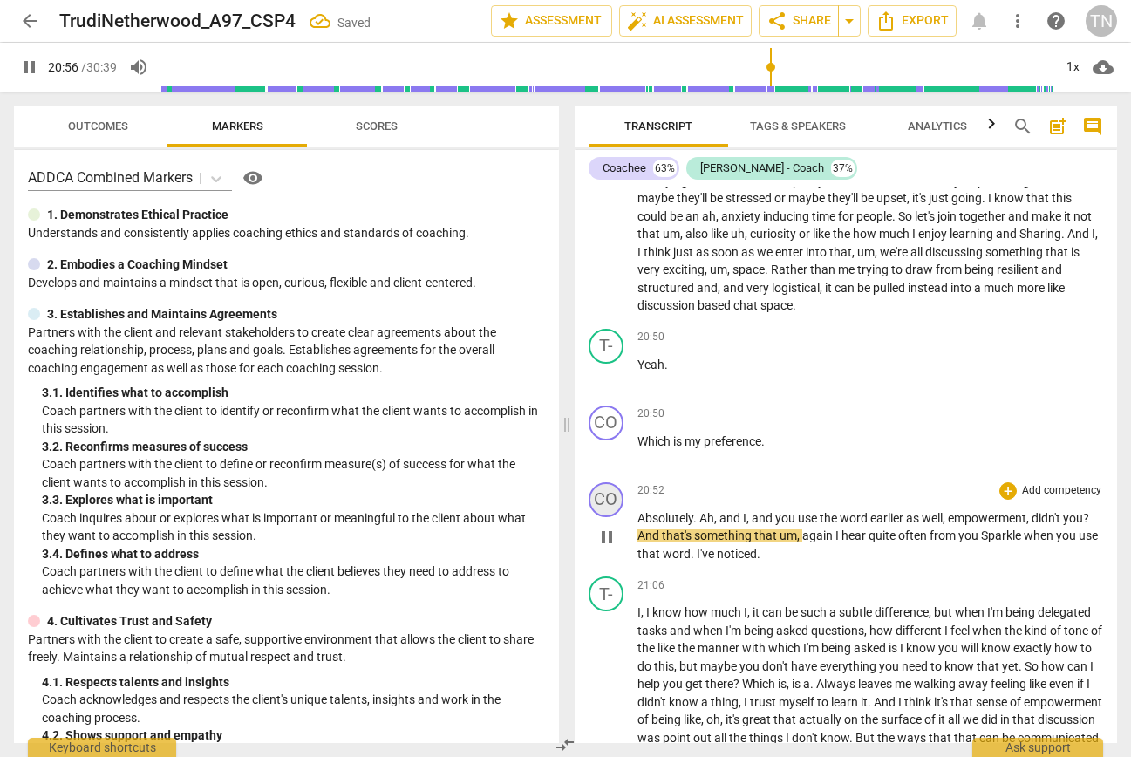
click at [610, 517] on div "CO" at bounding box center [606, 499] width 35 height 35
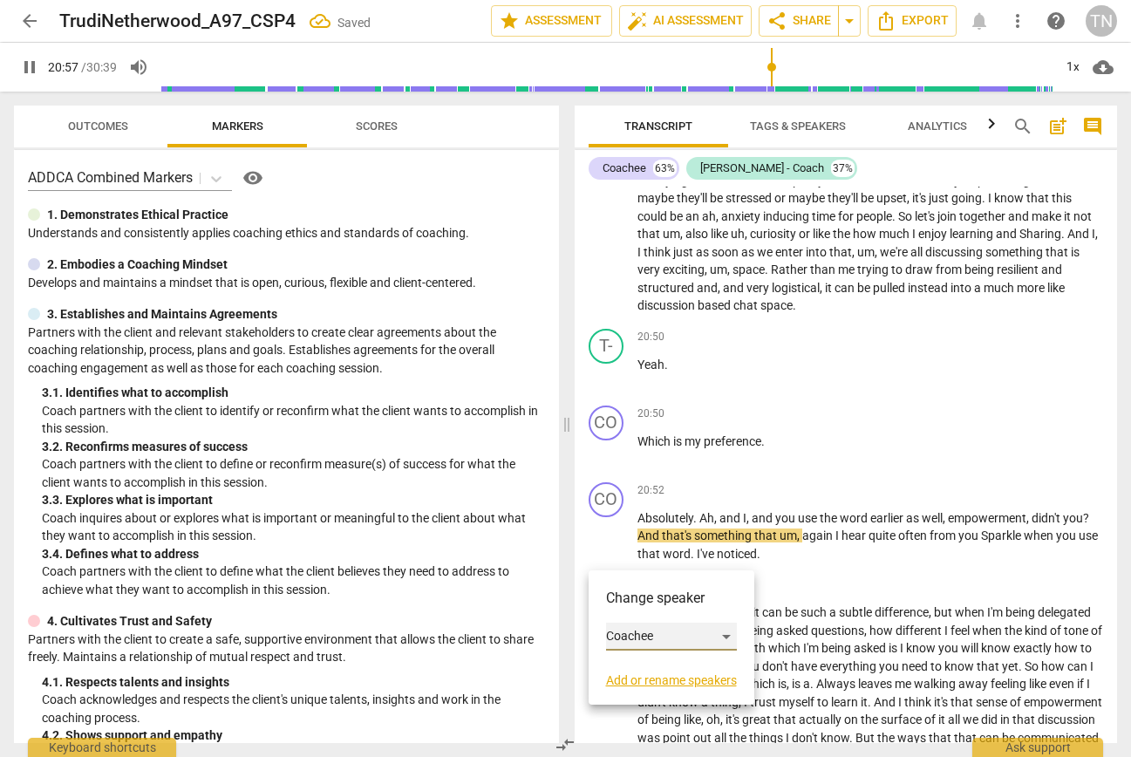
click at [636, 639] on div "Coachee" at bounding box center [671, 637] width 131 height 28
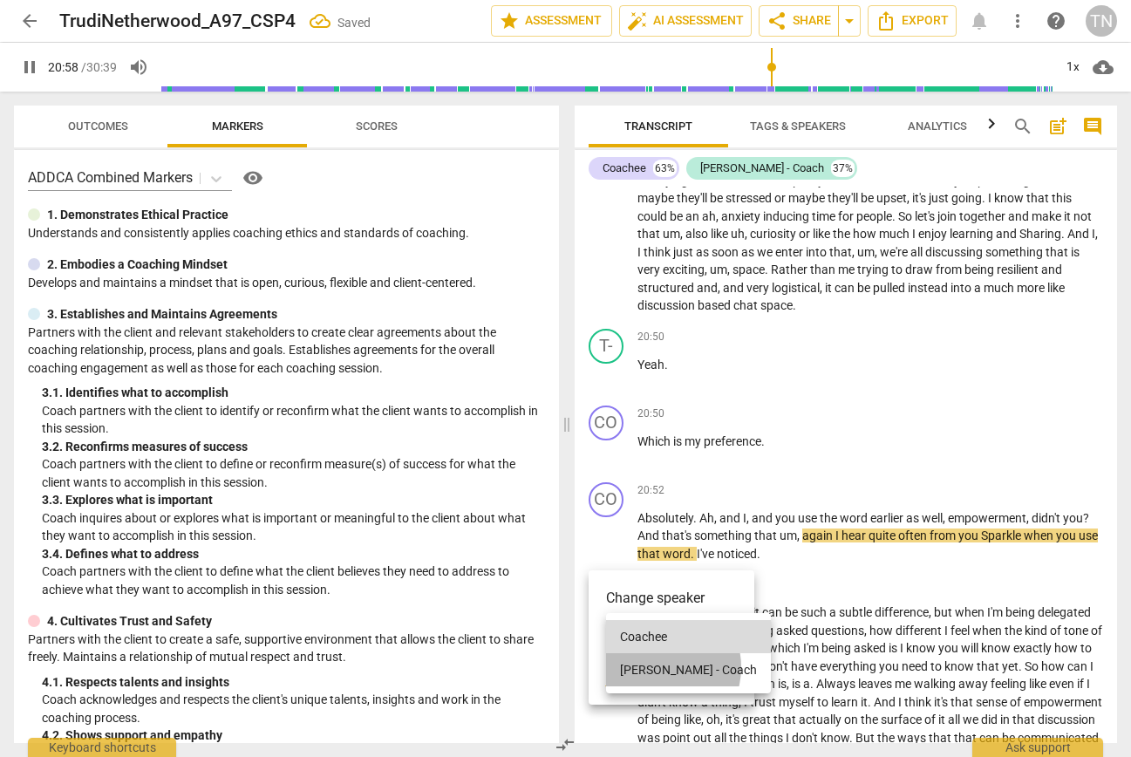
click at [659, 667] on li "Trudi - Coach" at bounding box center [688, 669] width 165 height 33
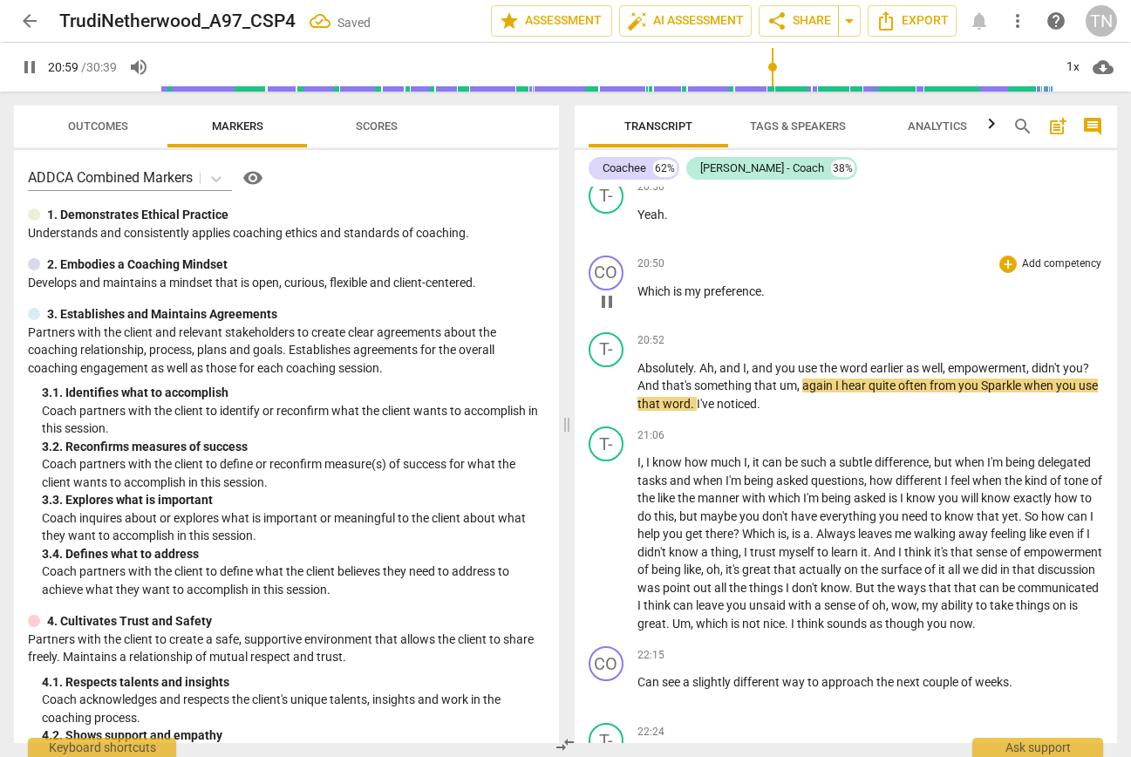
scroll to position [5095, 0]
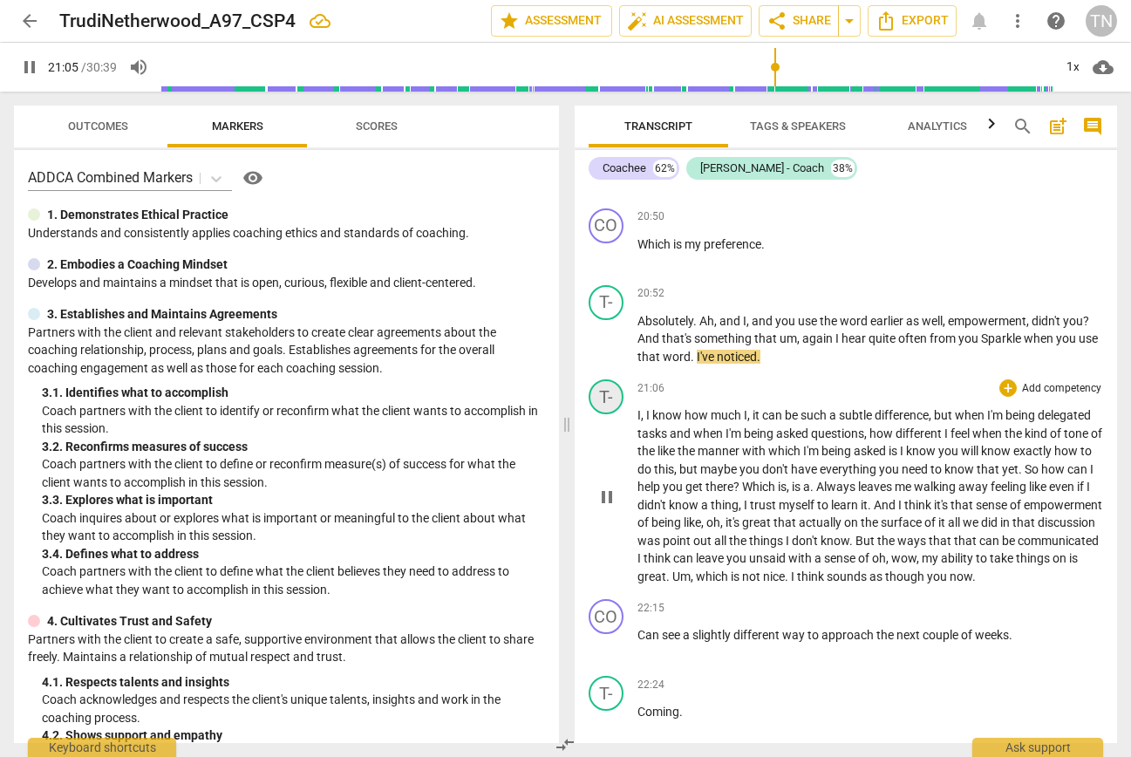
click at [609, 414] on div "T-" at bounding box center [606, 396] width 35 height 35
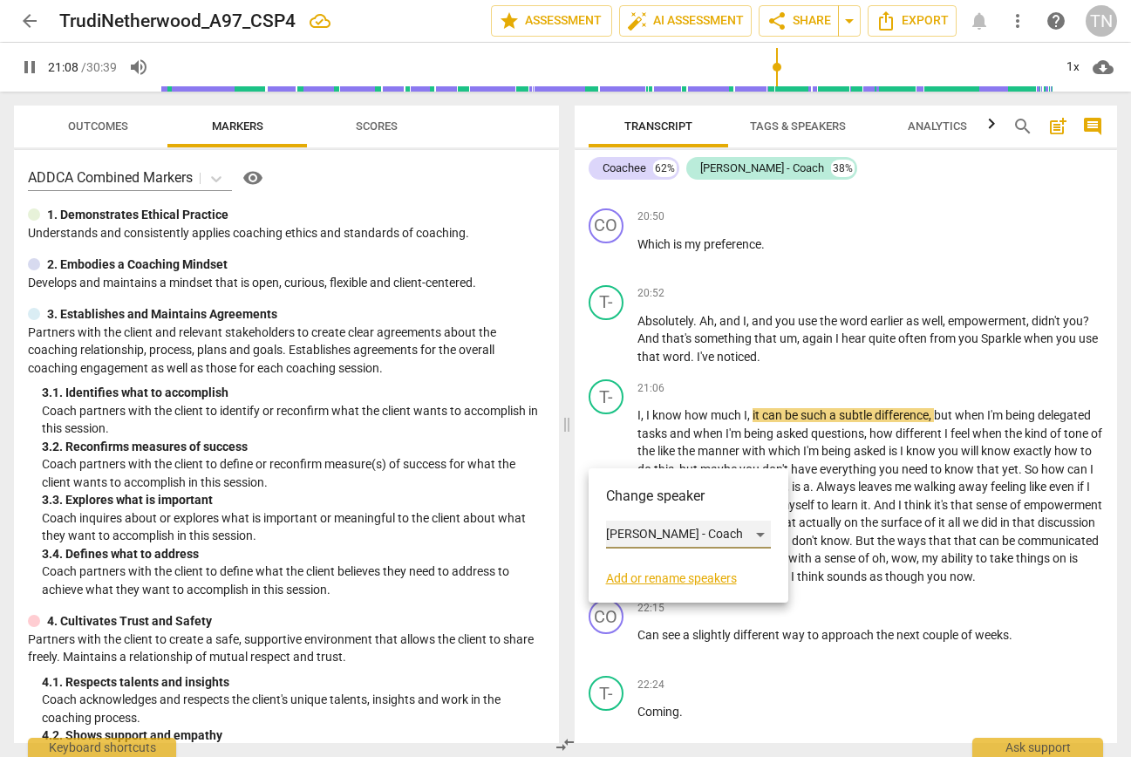
click at [657, 537] on div "Trudi - Coach" at bounding box center [688, 535] width 165 height 28
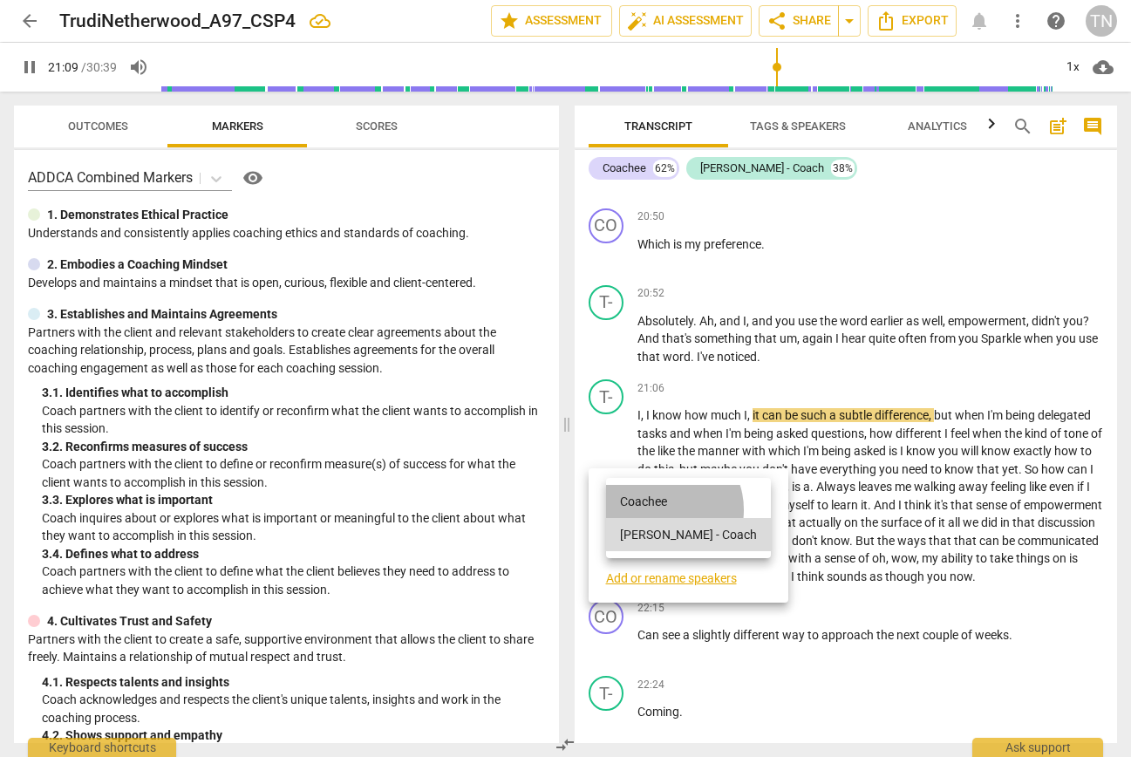
click at [662, 509] on li "Coachee" at bounding box center [688, 501] width 165 height 33
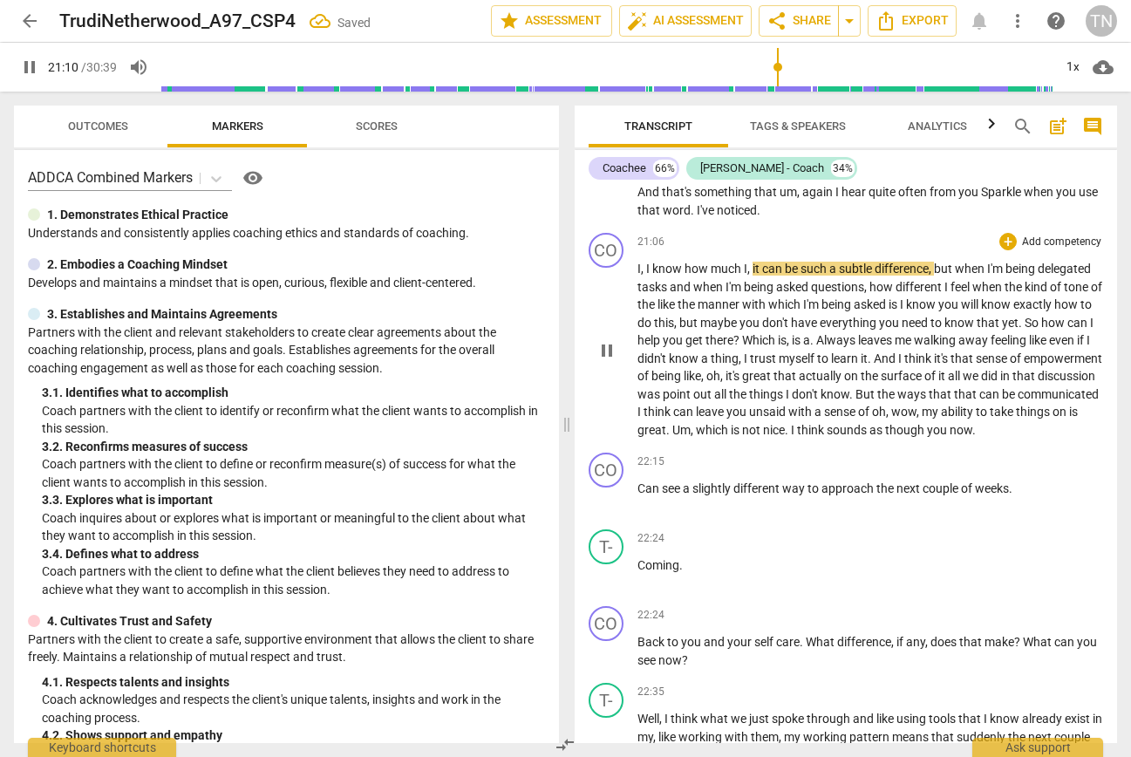
scroll to position [5270, 0]
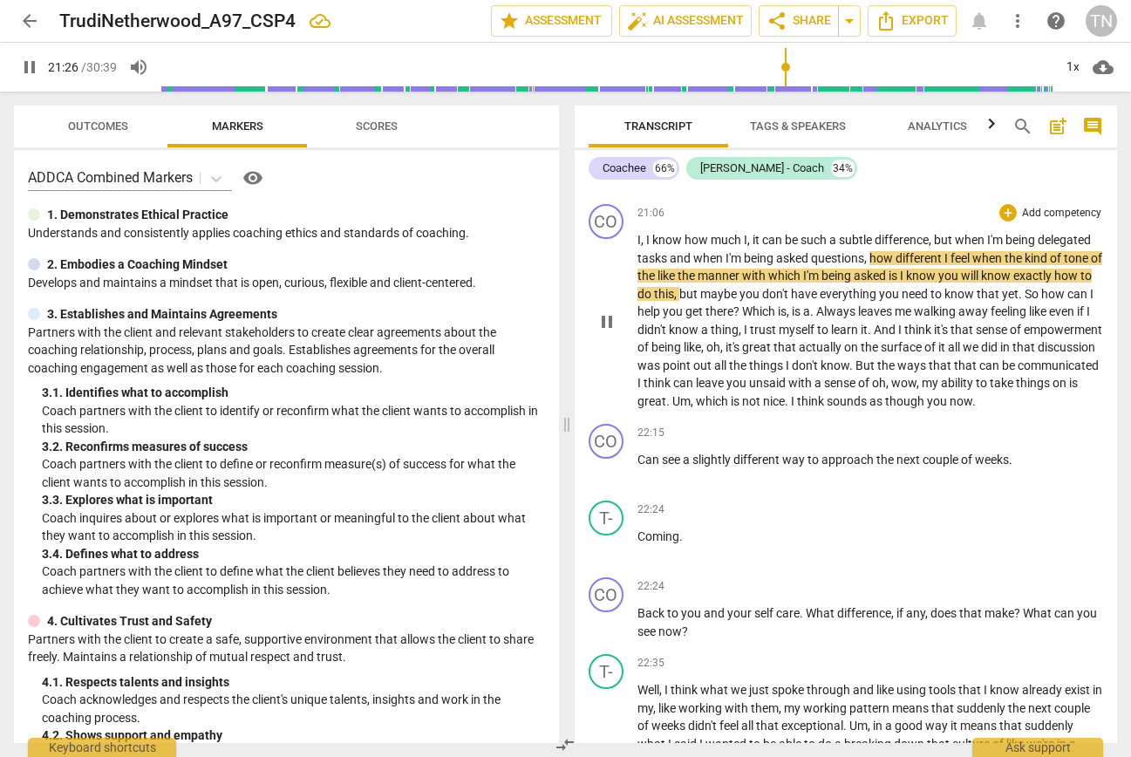
click at [797, 408] on span "I" at bounding box center [794, 401] width 6 height 14
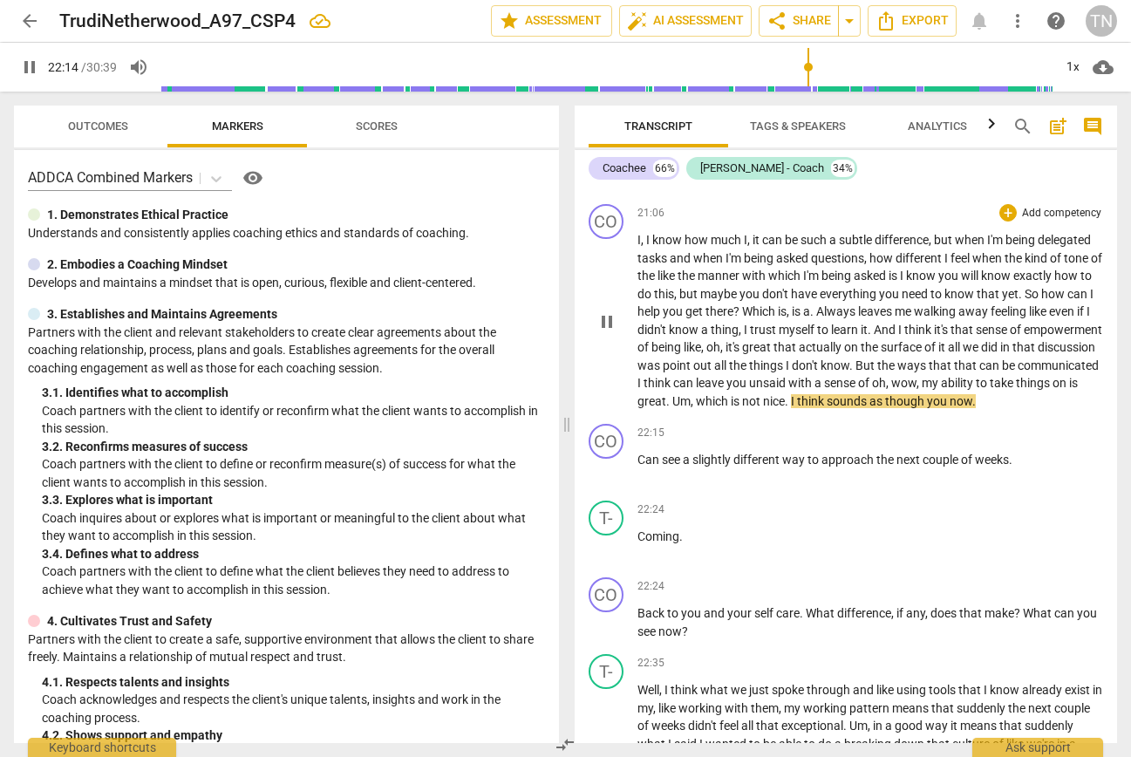
click at [827, 408] on span "think" at bounding box center [812, 401] width 30 height 14
click at [869, 408] on span "sounds" at bounding box center [848, 401] width 43 height 14
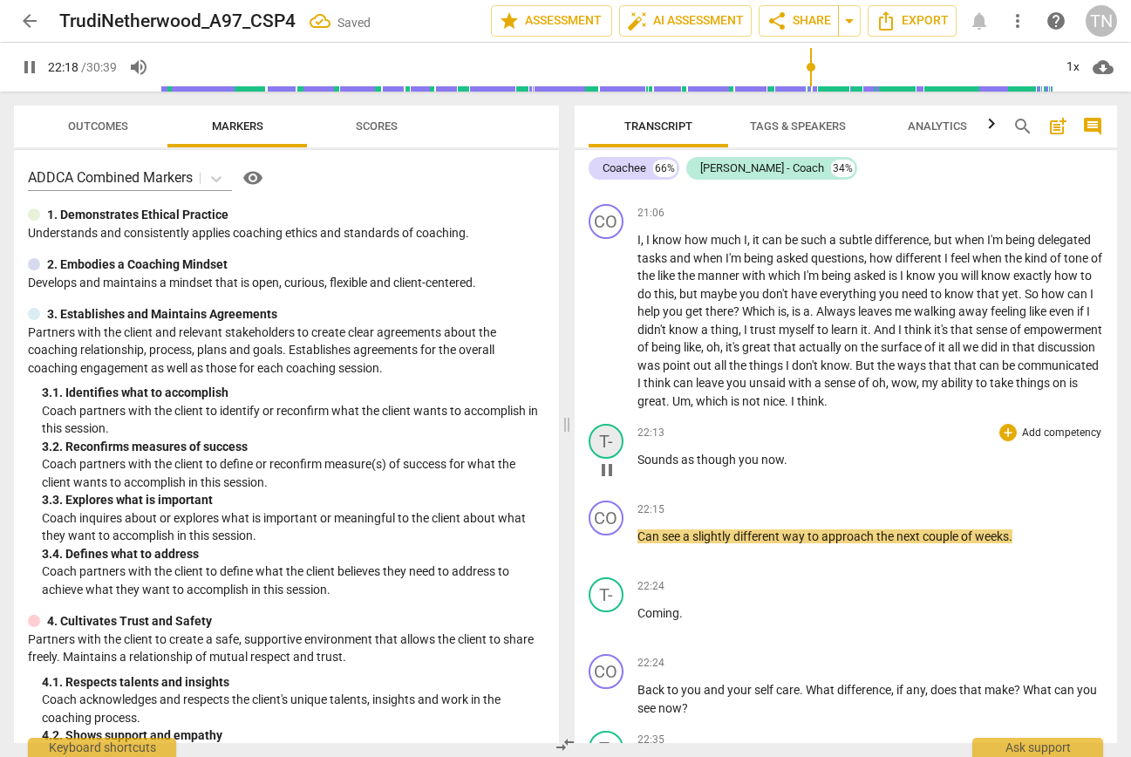
click at [602, 459] on div "T-" at bounding box center [606, 441] width 35 height 35
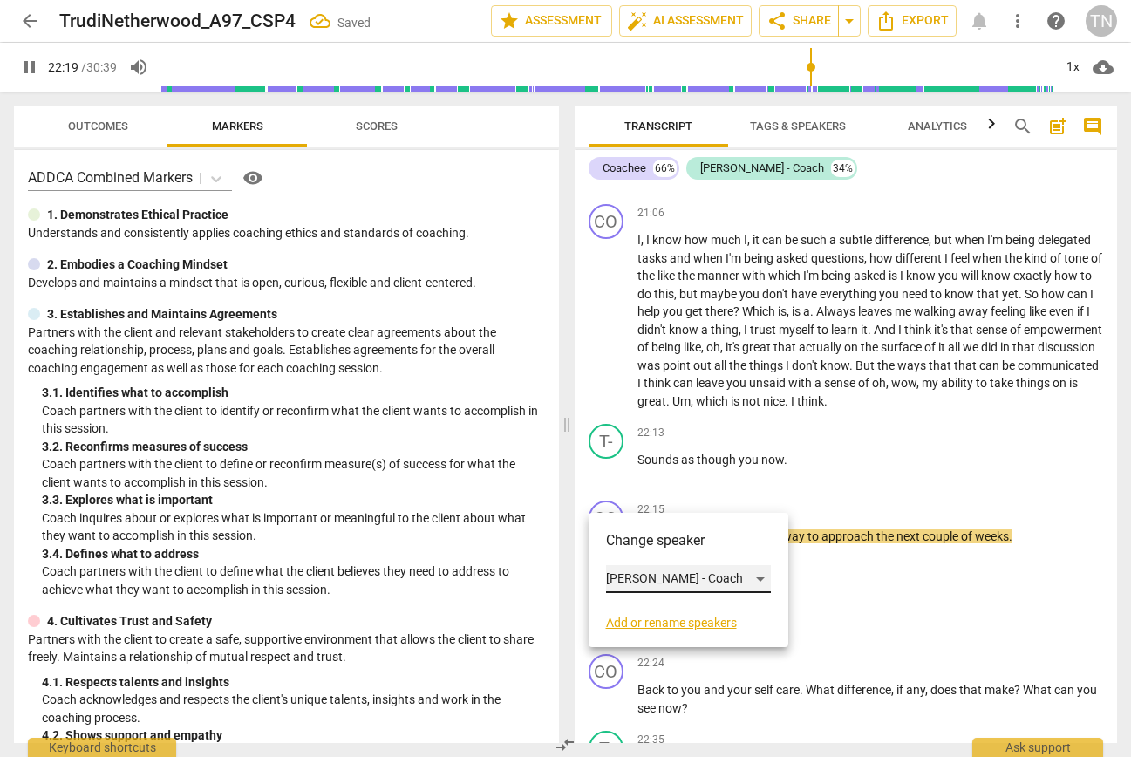
click at [647, 575] on div "Trudi - Coach" at bounding box center [688, 579] width 165 height 28
drag, startPoint x: 895, startPoint y: 548, endPoint x: 884, endPoint y: 548, distance: 10.5
click at [895, 548] on div at bounding box center [565, 378] width 1131 height 757
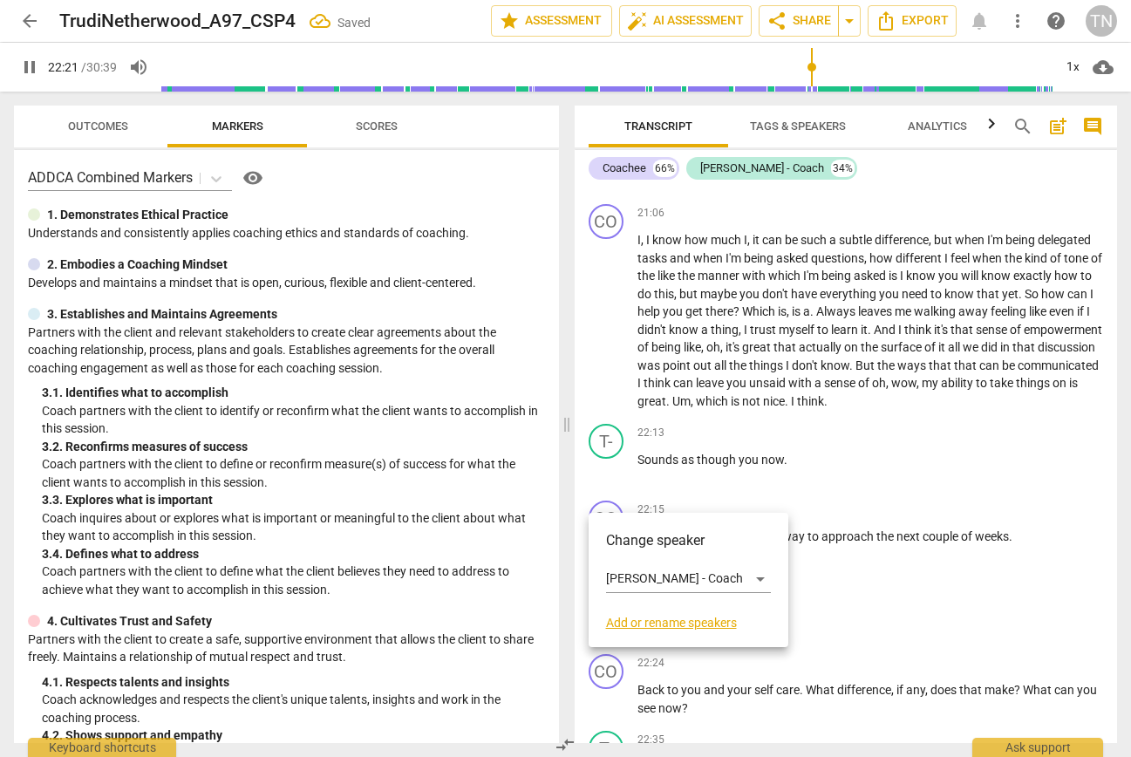
click at [891, 535] on div at bounding box center [565, 378] width 1131 height 757
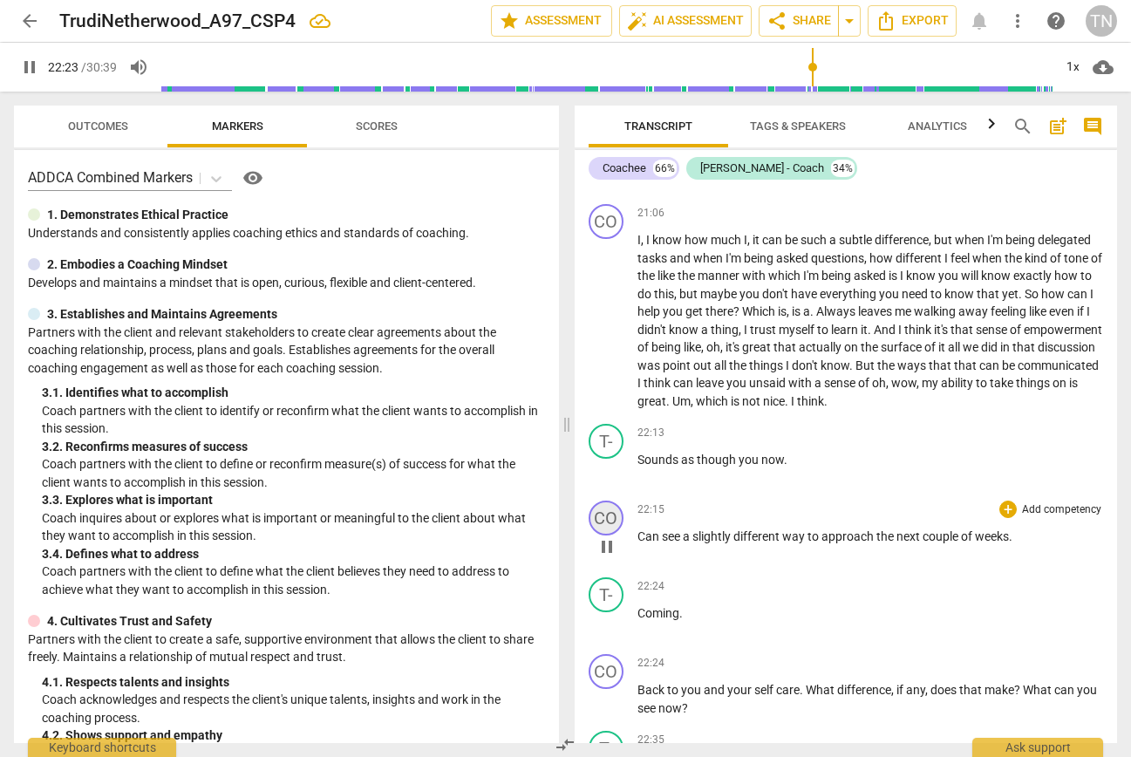
click at [603, 535] on div "CO" at bounding box center [606, 517] width 35 height 35
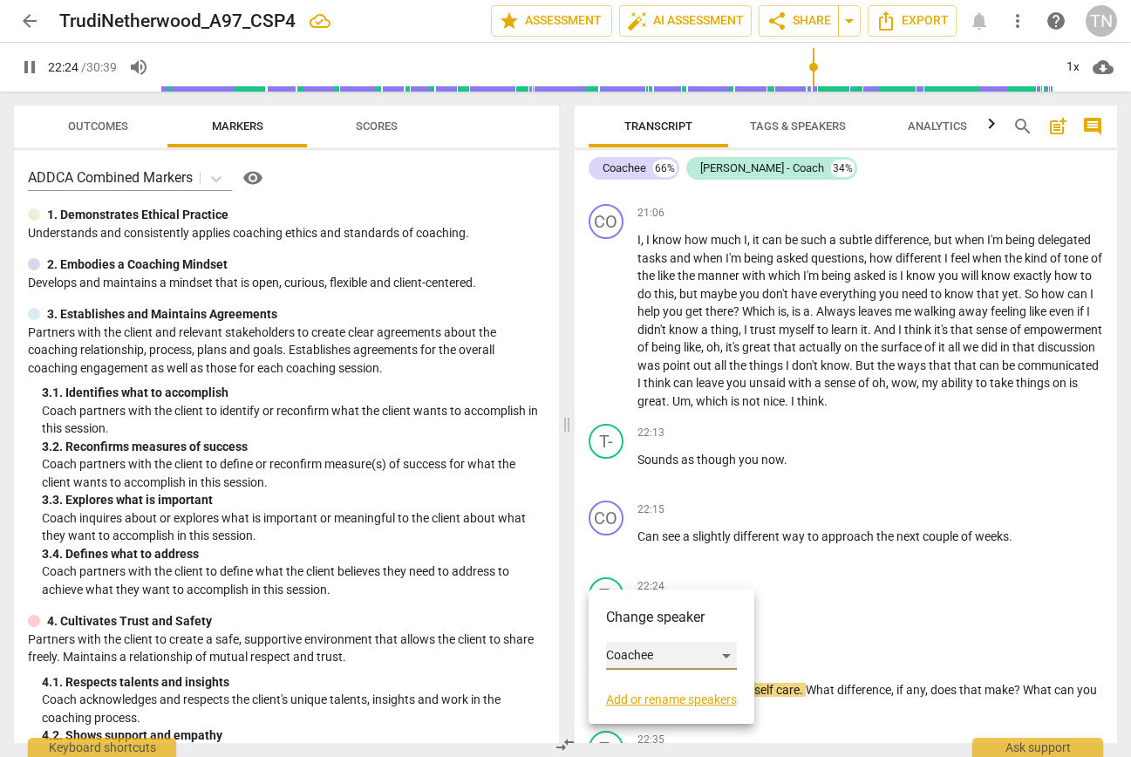
click at [630, 653] on div "Coachee" at bounding box center [671, 656] width 131 height 28
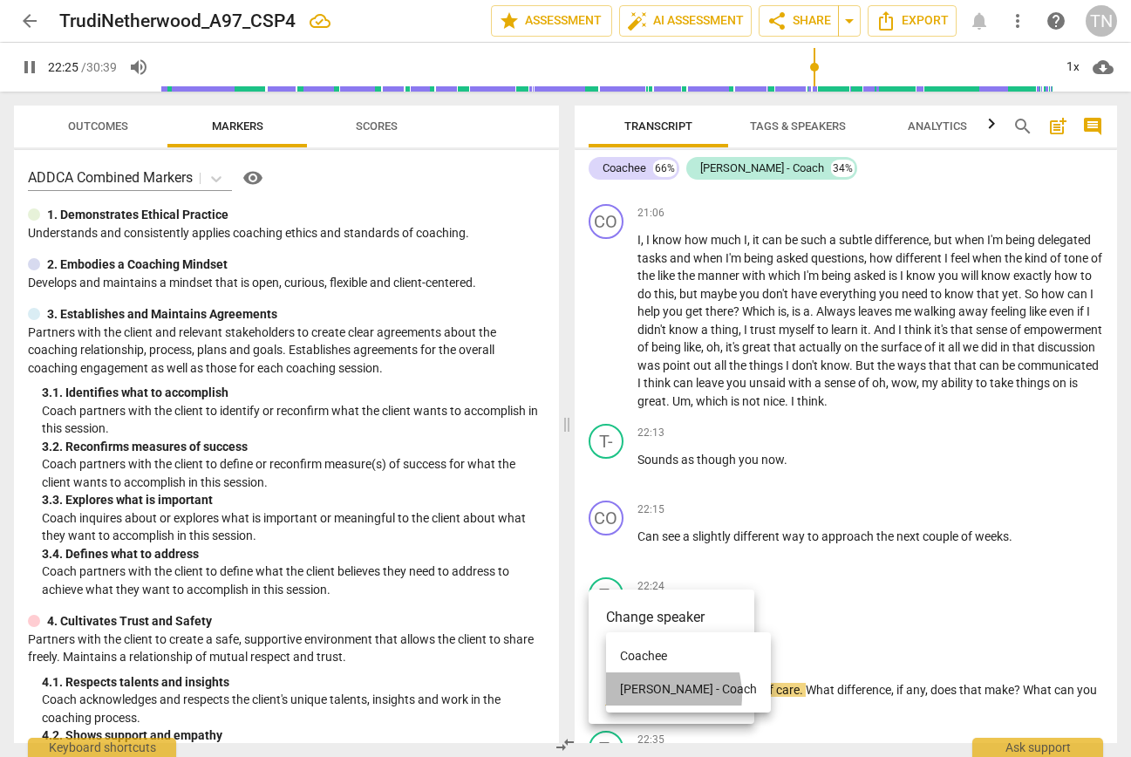
drag, startPoint x: 642, startPoint y: 695, endPoint x: 674, endPoint y: 661, distance: 46.9
click at [642, 695] on li "Trudi - Coach" at bounding box center [688, 688] width 165 height 33
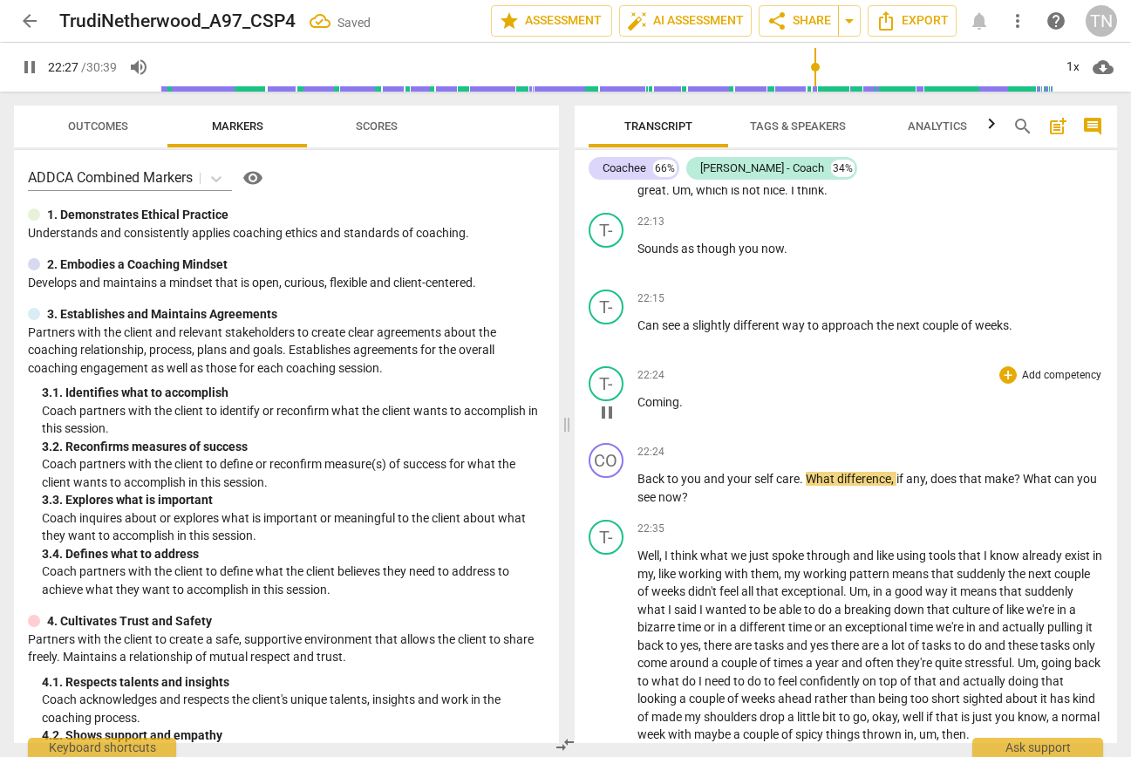
scroll to position [5550, 0]
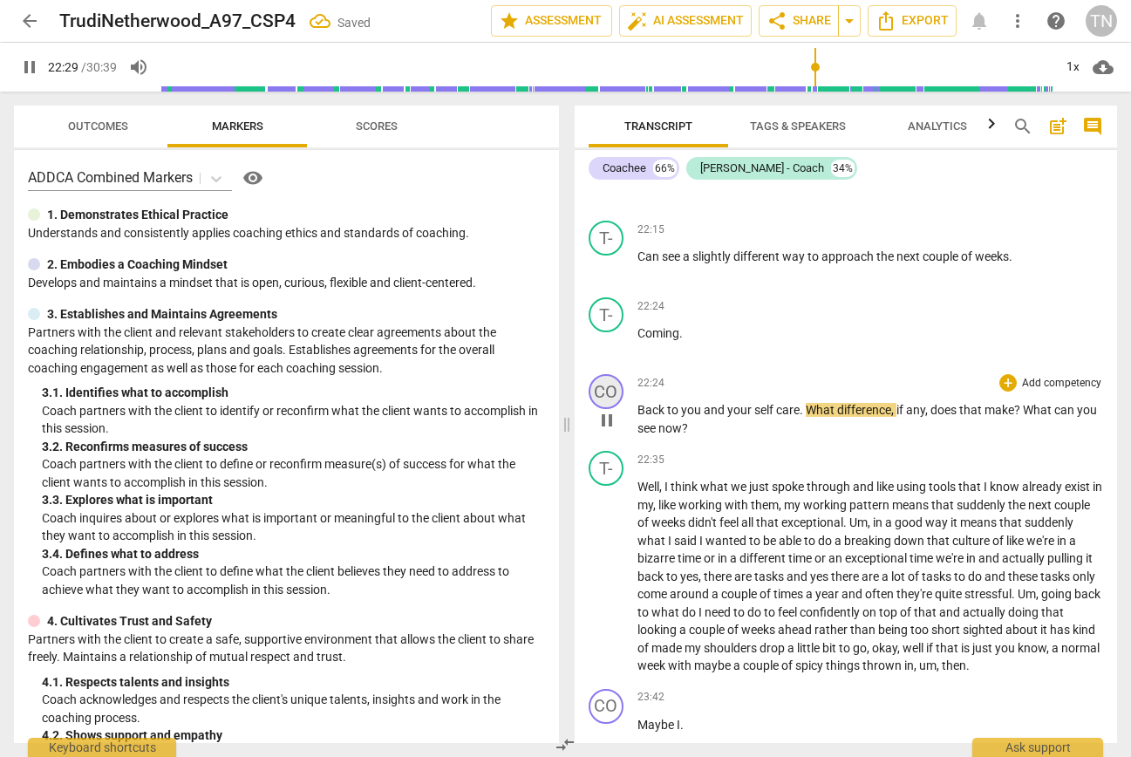
click at [616, 409] on div "CO" at bounding box center [606, 391] width 35 height 35
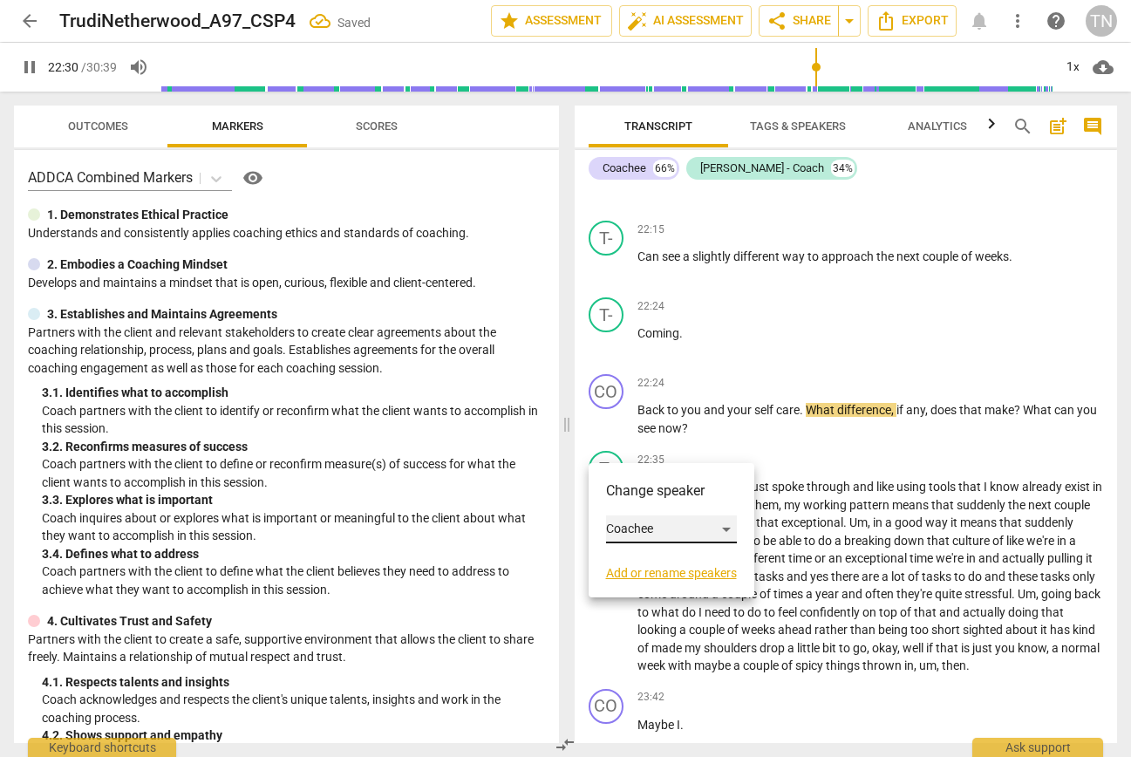
click at [645, 528] on div "Coachee" at bounding box center [671, 529] width 131 height 28
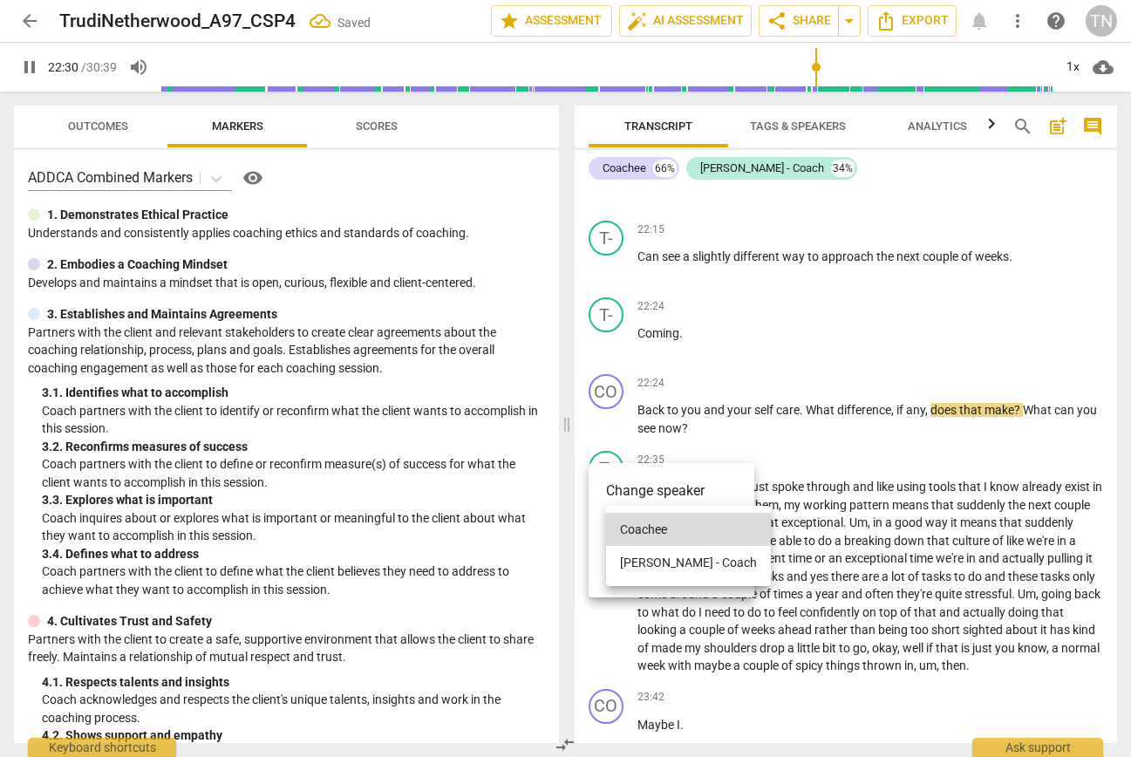
click at [643, 562] on li "Trudi - Coach" at bounding box center [688, 562] width 165 height 33
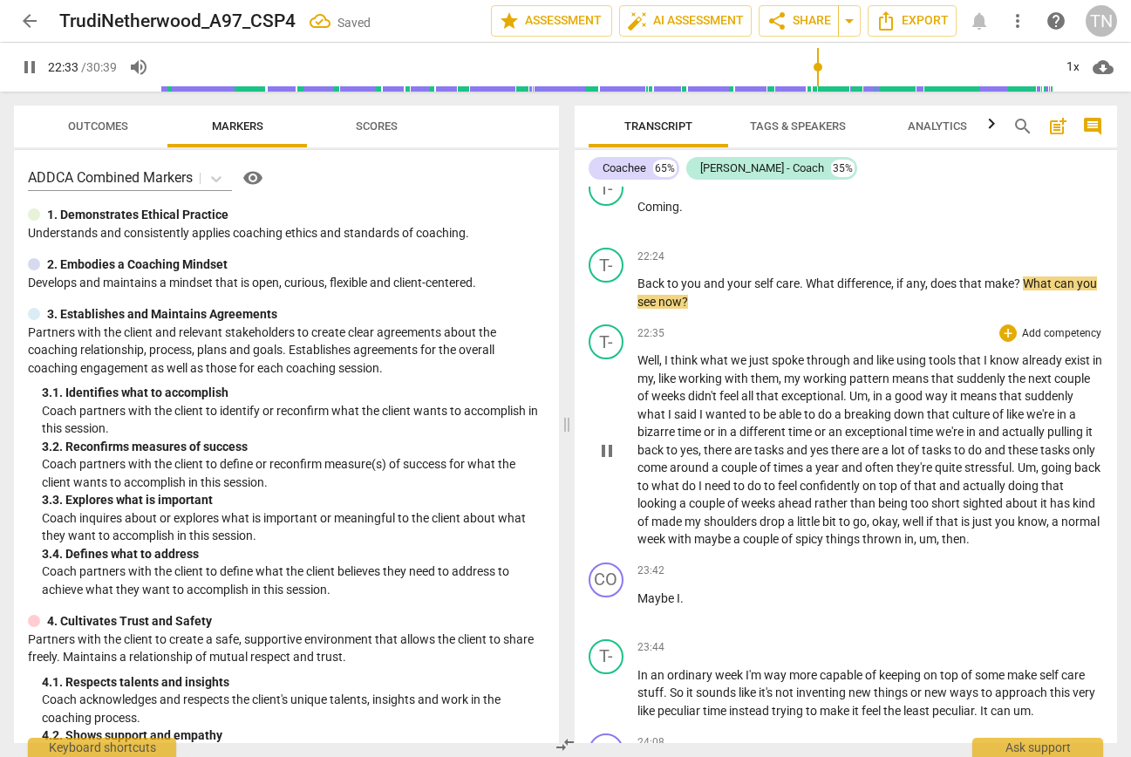
scroll to position [5744, 0]
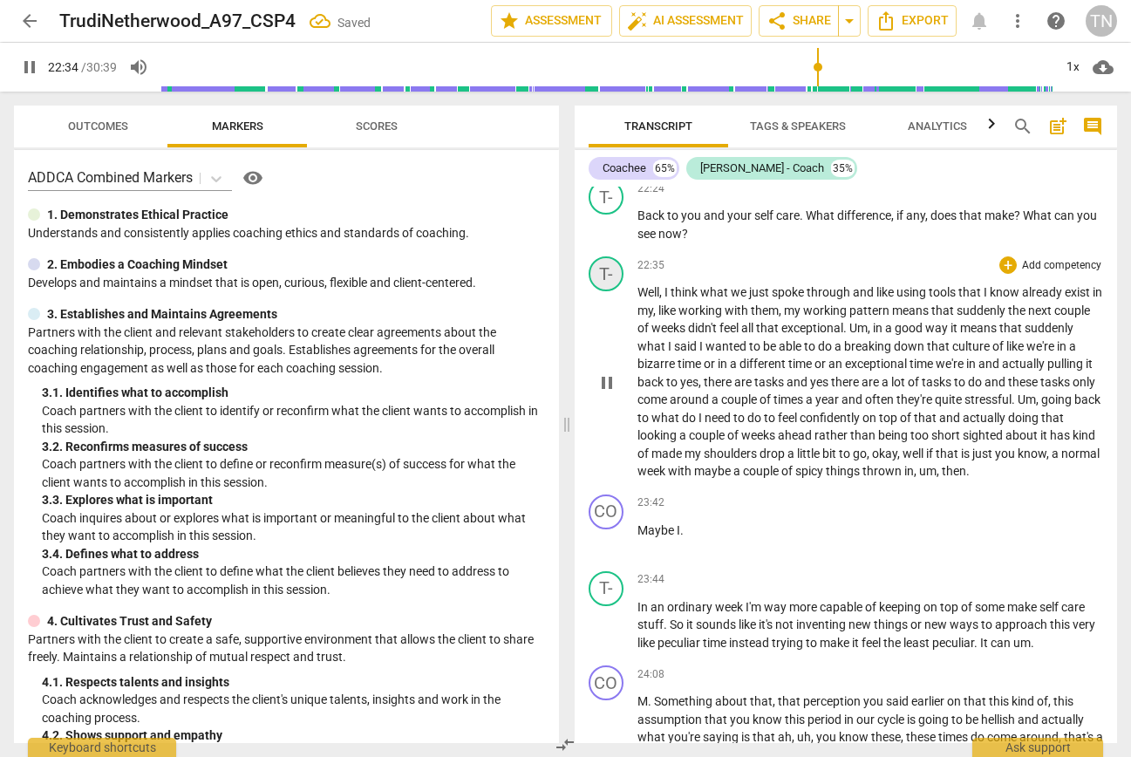
click at [602, 291] on div "T-" at bounding box center [606, 273] width 35 height 35
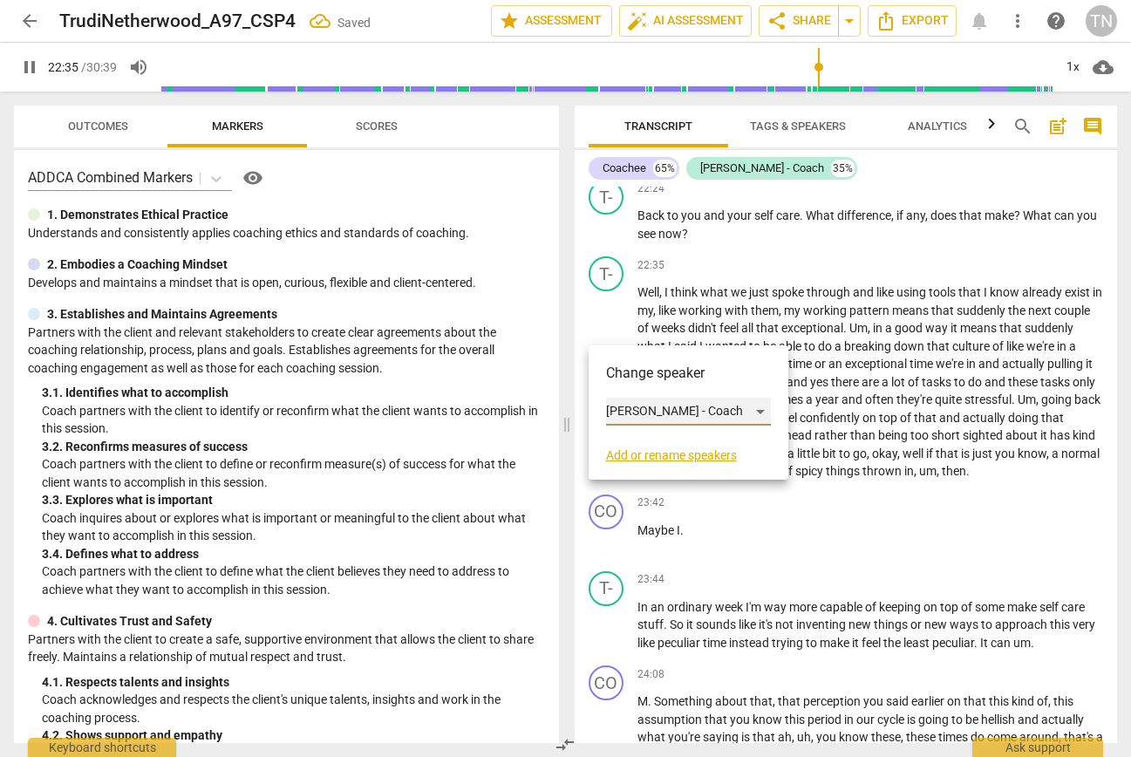
click at [636, 411] on div "Trudi - Coach" at bounding box center [688, 412] width 165 height 28
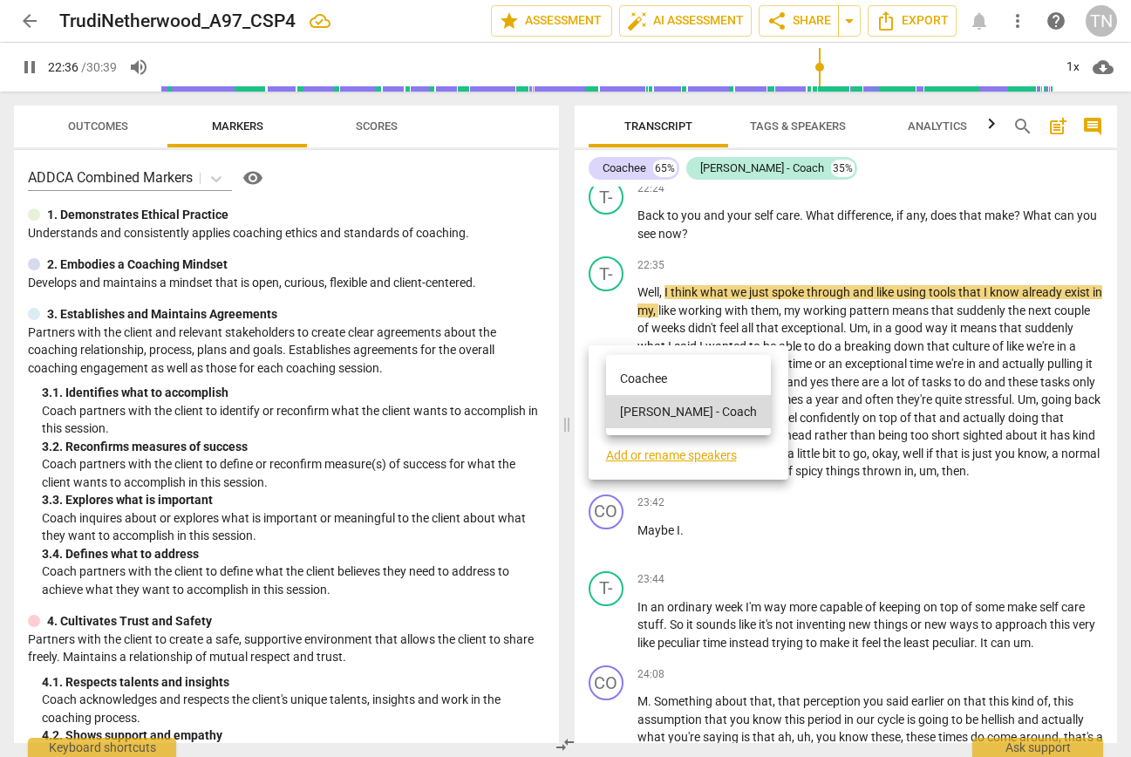
click at [653, 371] on li "Coachee" at bounding box center [688, 378] width 165 height 33
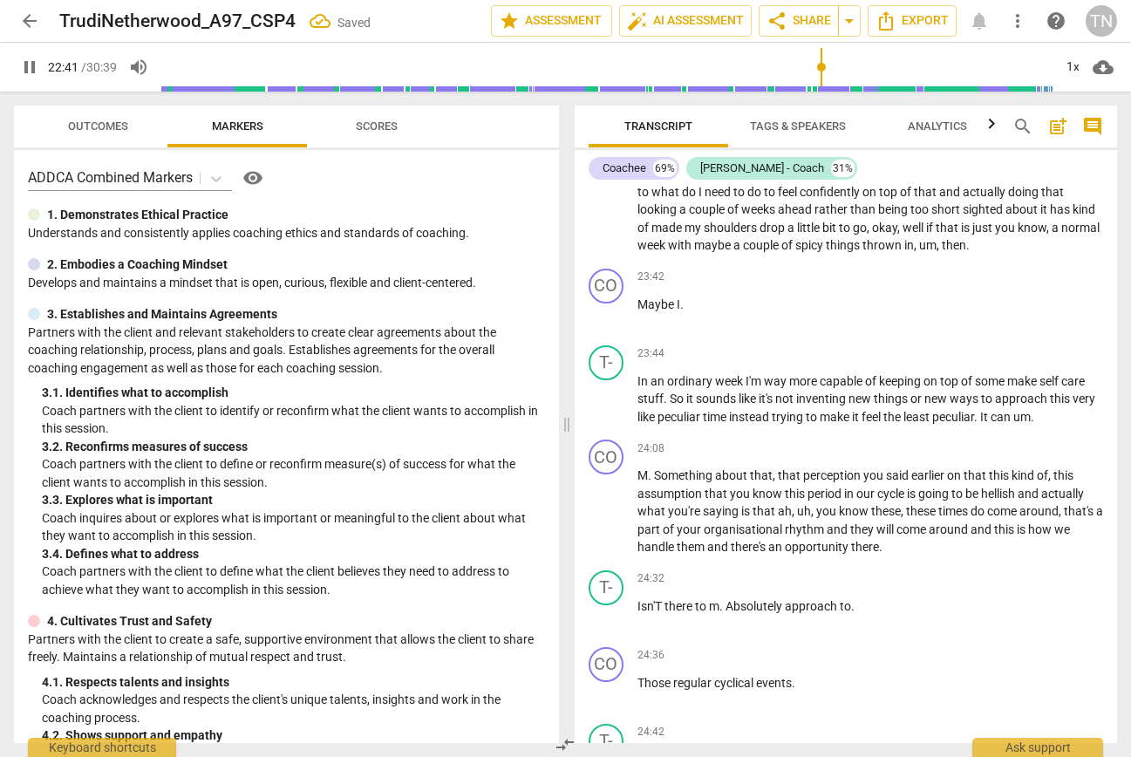
scroll to position [5971, 0]
click at [607, 379] on div "T-" at bounding box center [606, 361] width 35 height 35
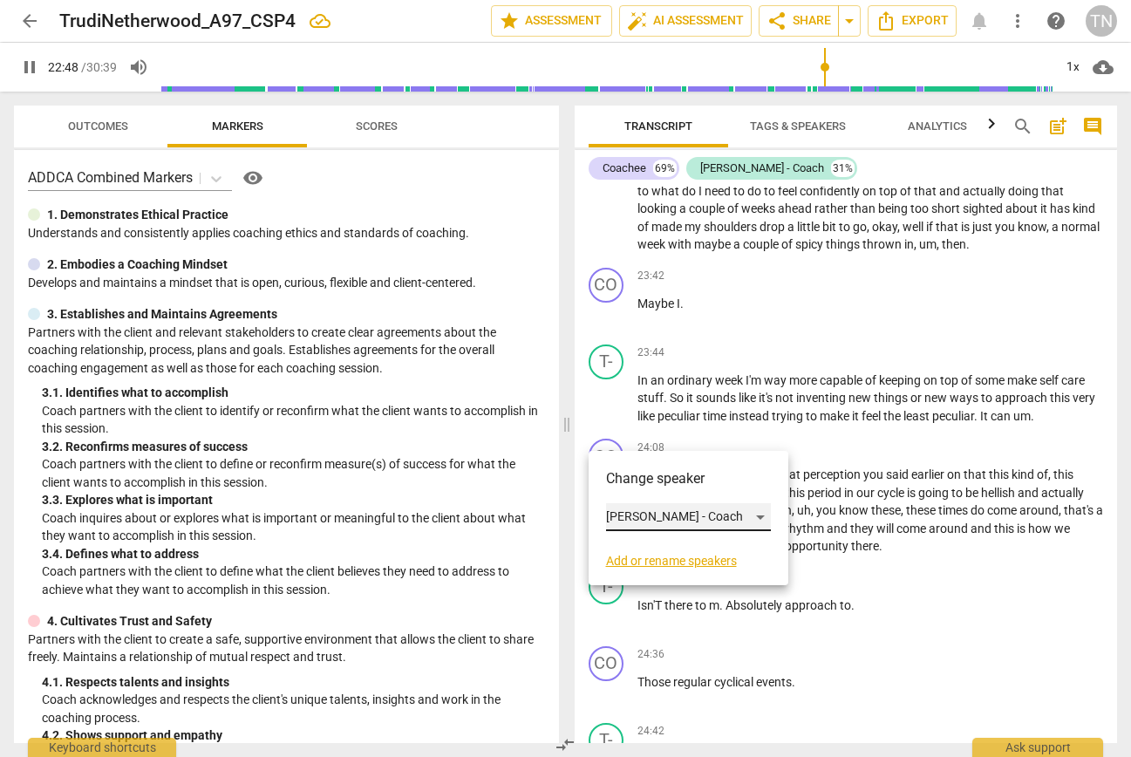
click at [650, 515] on div "Trudi - Coach" at bounding box center [688, 517] width 165 height 28
click at [674, 483] on li "Coachee" at bounding box center [688, 483] width 165 height 33
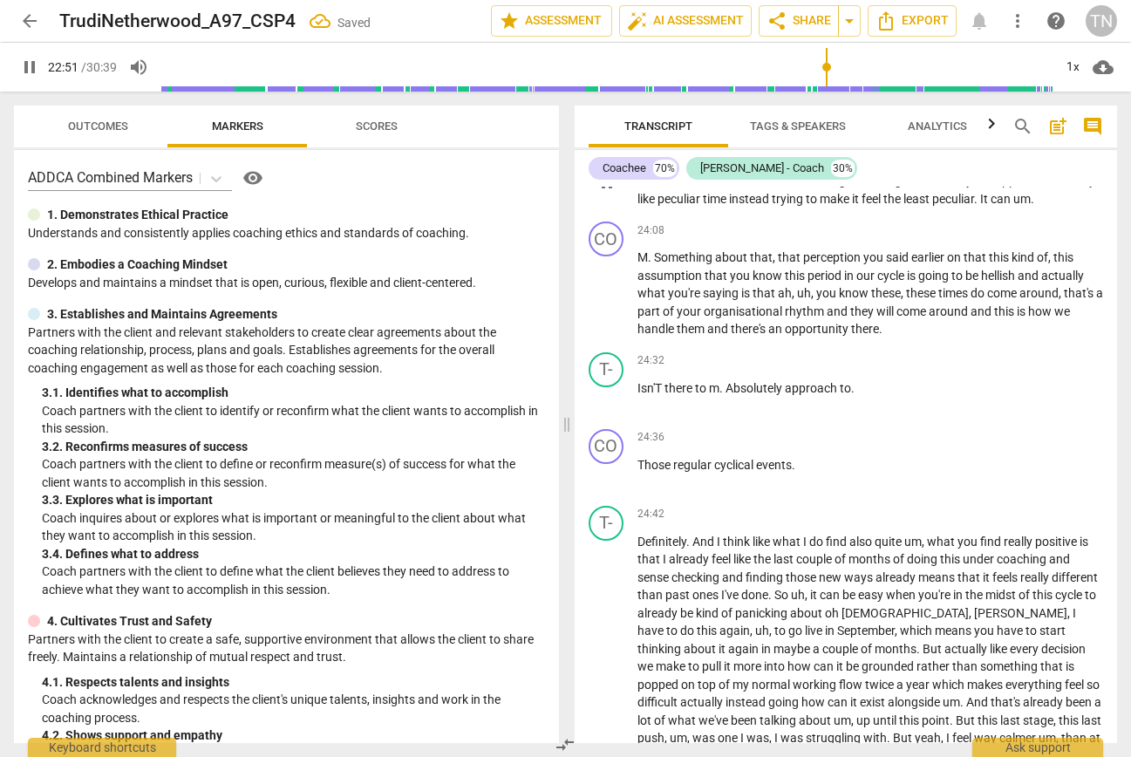
scroll to position [6193, 0]
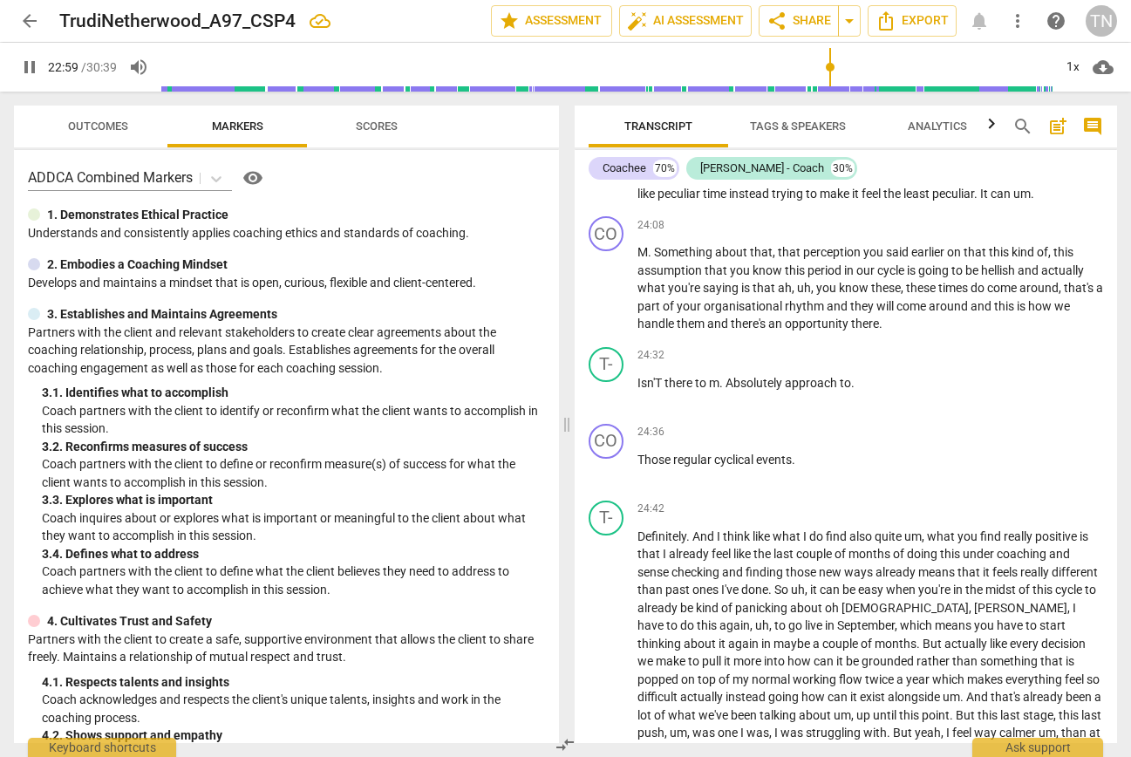
click at [611, 187] on span "pause" at bounding box center [606, 177] width 21 height 21
click at [606, 187] on span "play_arrow" at bounding box center [606, 177] width 21 height 21
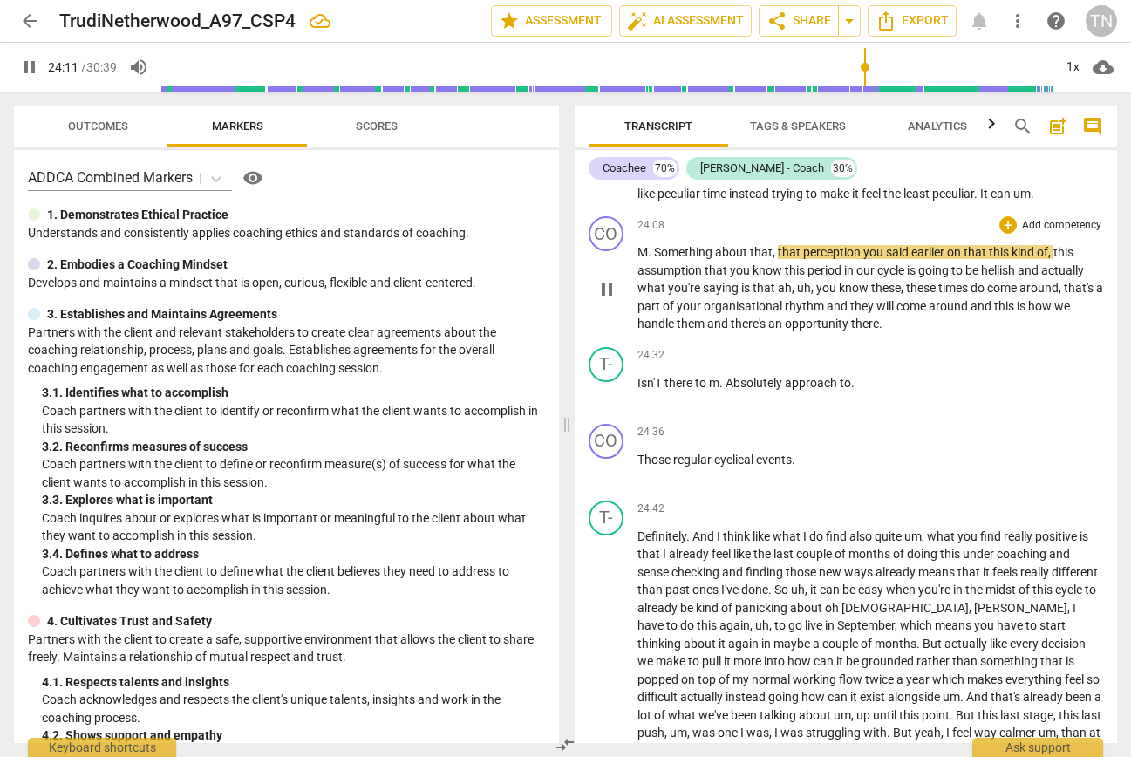
click at [650, 259] on span "." at bounding box center [651, 252] width 6 height 14
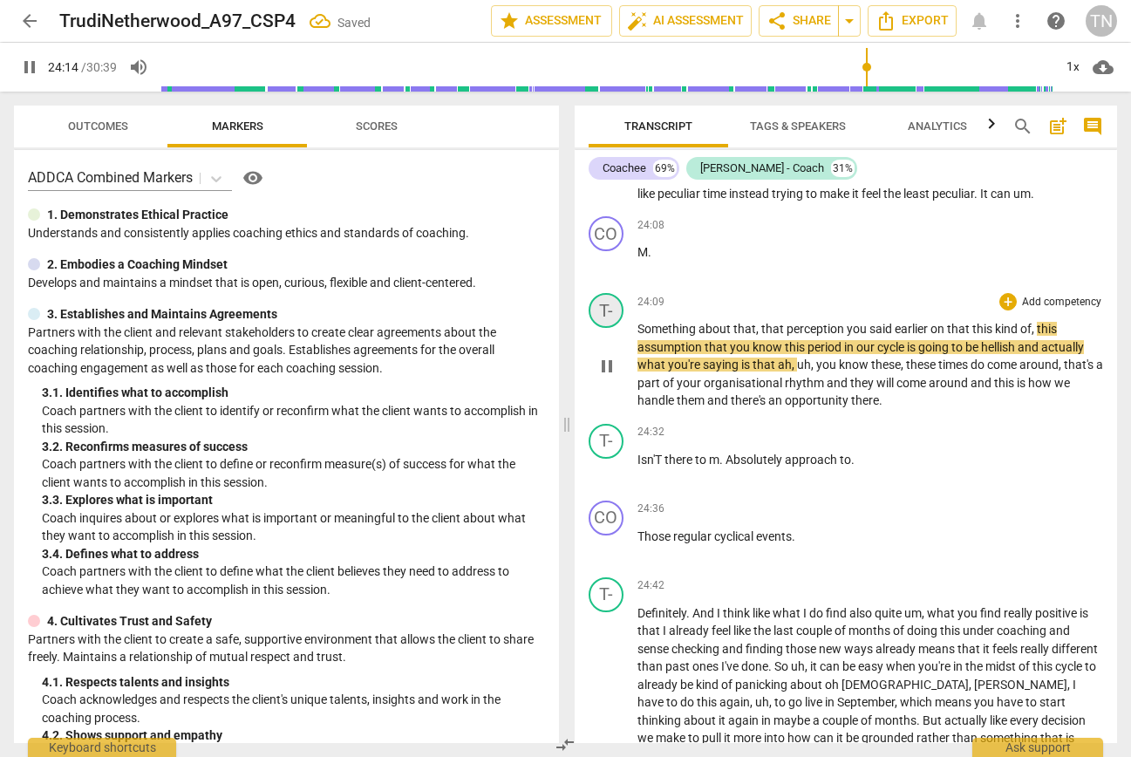
click at [607, 328] on div "T-" at bounding box center [606, 310] width 35 height 35
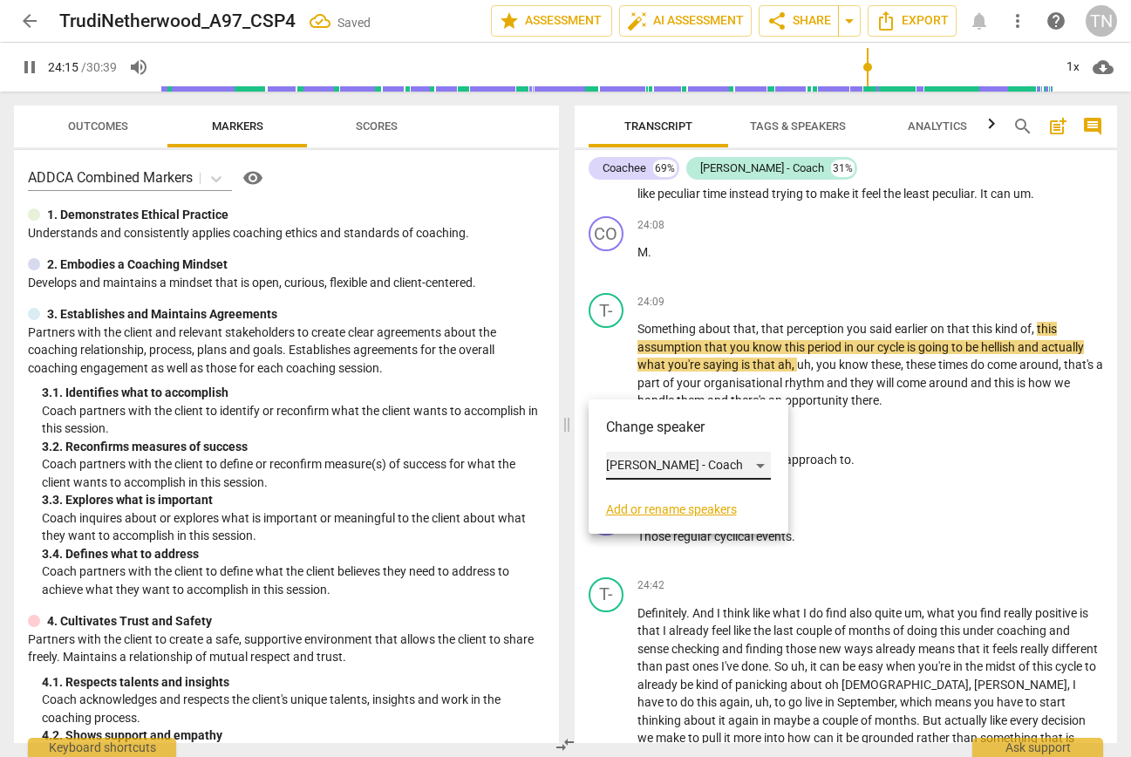
click at [637, 457] on div "Trudi - Coach" at bounding box center [688, 466] width 165 height 28
click at [878, 357] on div at bounding box center [565, 378] width 1131 height 757
click at [916, 491] on div at bounding box center [565, 378] width 1131 height 757
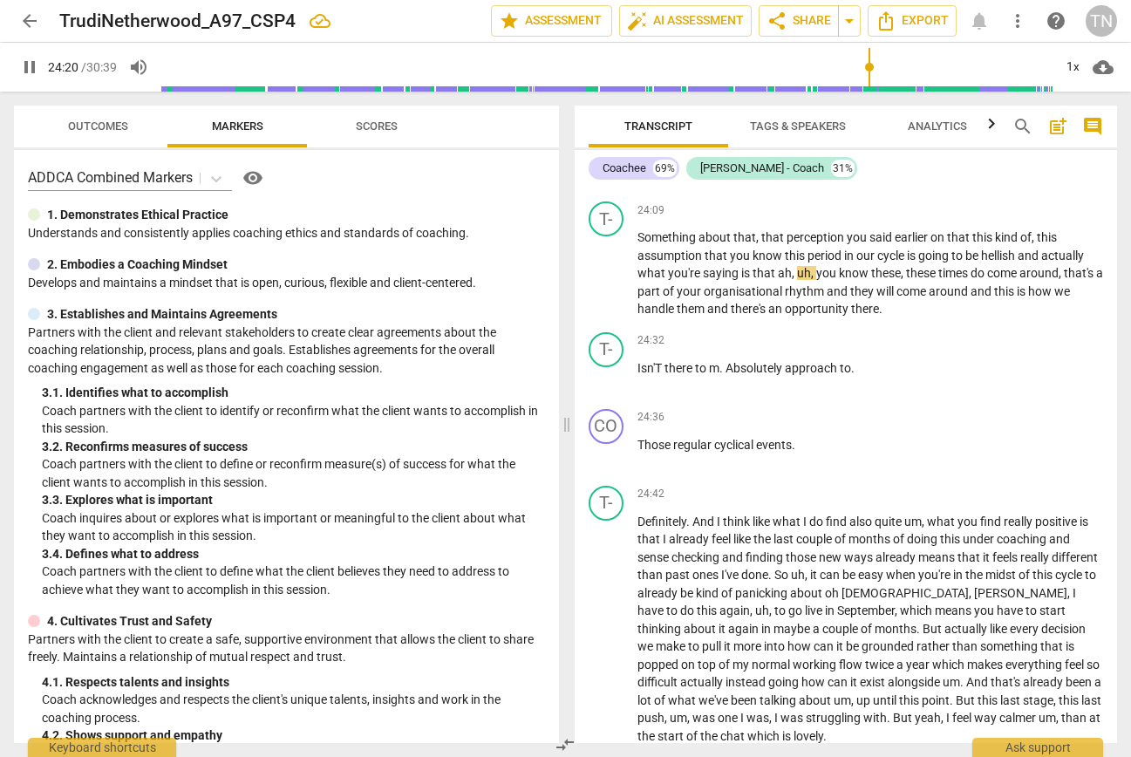
scroll to position [6296, 0]
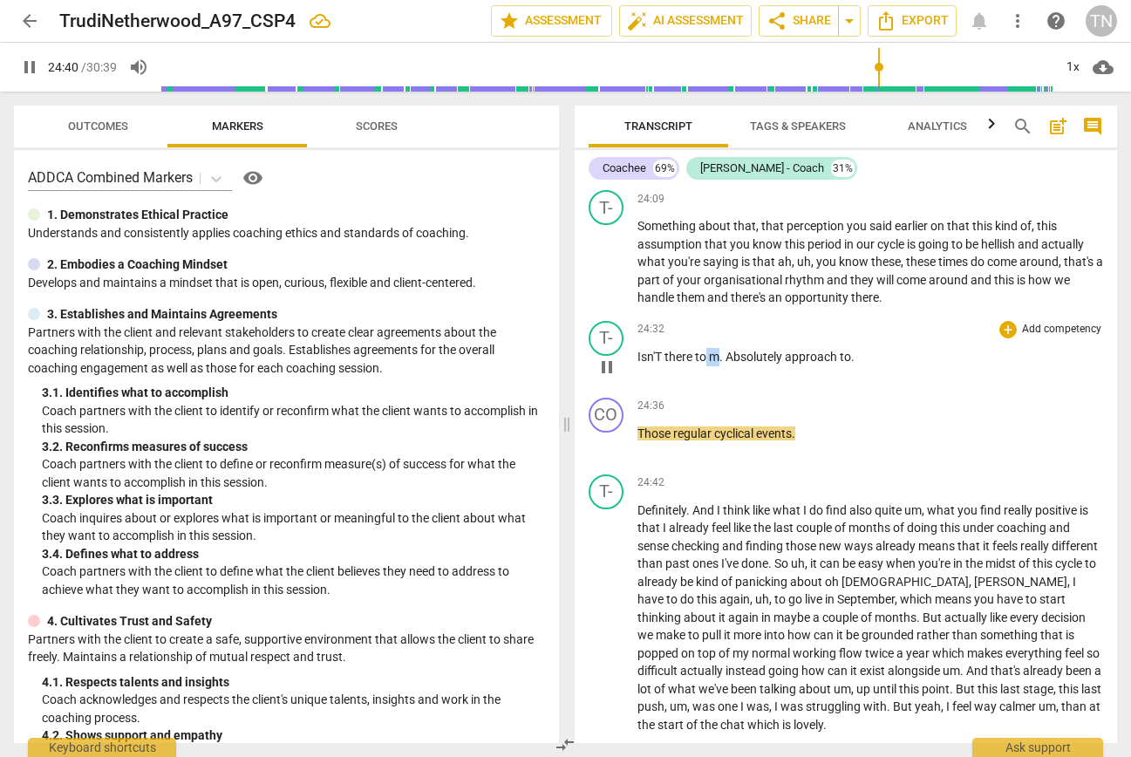
drag, startPoint x: 718, startPoint y: 426, endPoint x: 705, endPoint y: 425, distance: 12.3
click at [705, 366] on p "Isn'T there to m . Absolutely approach to ." at bounding box center [870, 357] width 466 height 18
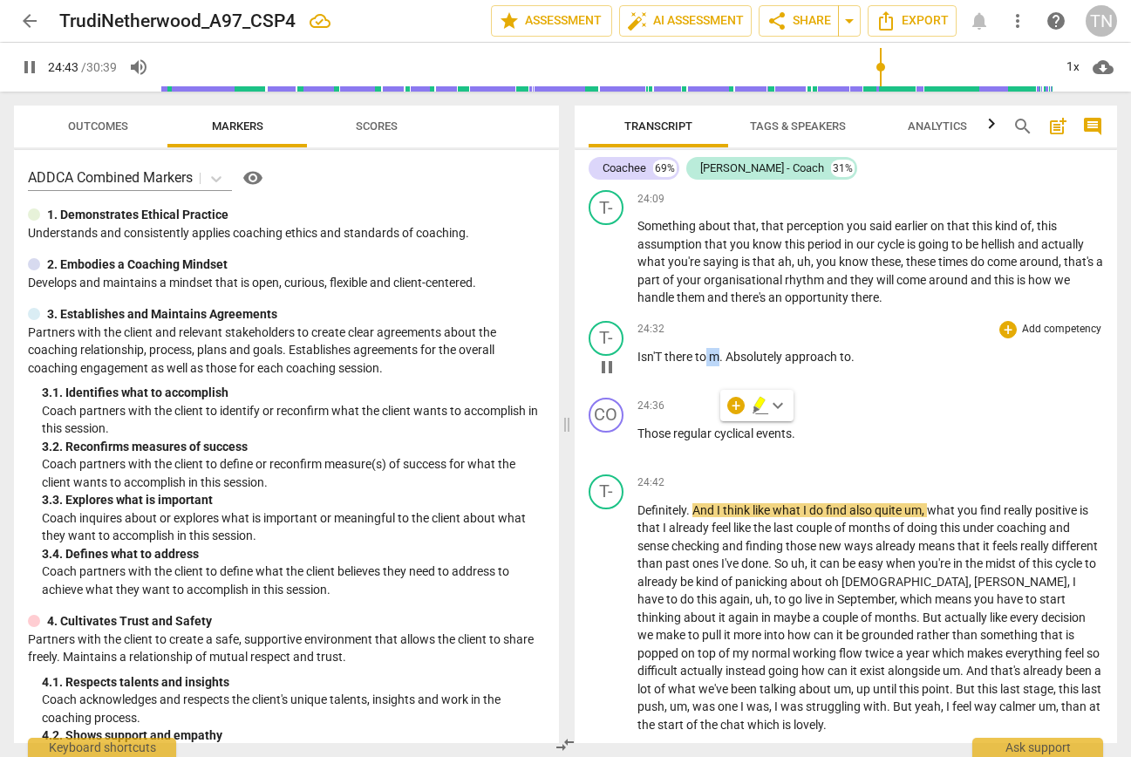
type input "1484"
click at [713, 364] on span "Absolutely" at bounding box center [741, 357] width 59 height 14
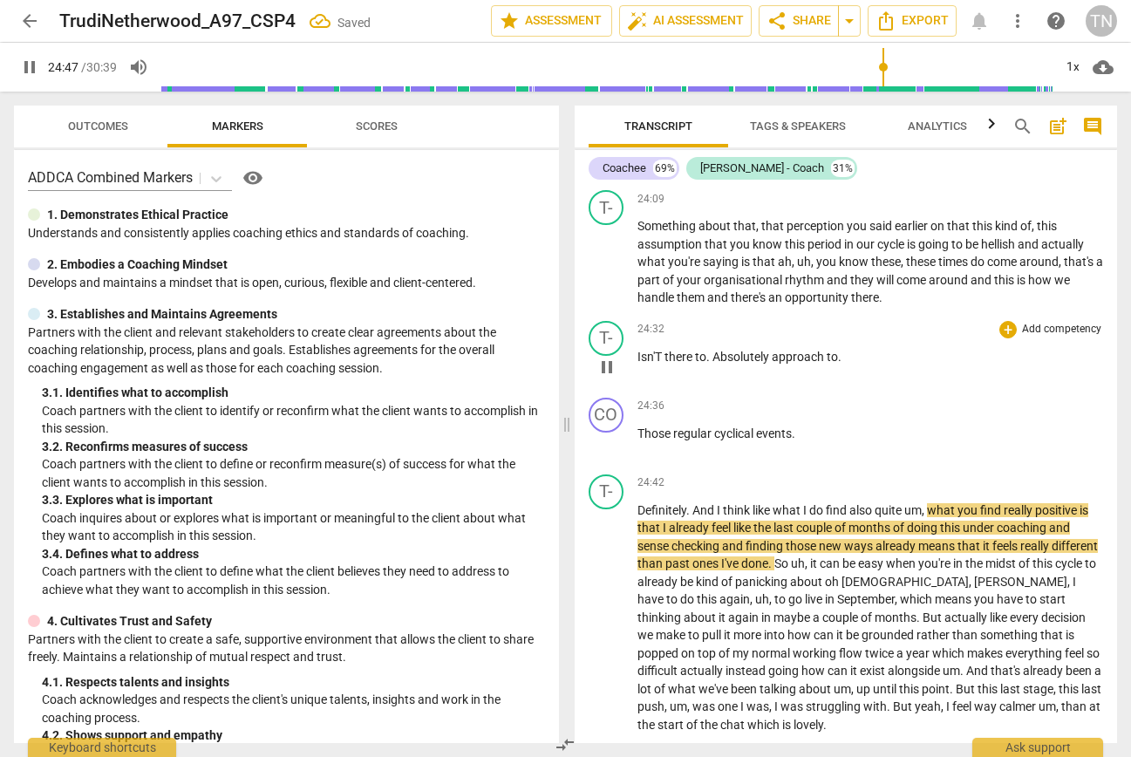
click at [775, 364] on span "approach" at bounding box center [799, 357] width 55 height 14
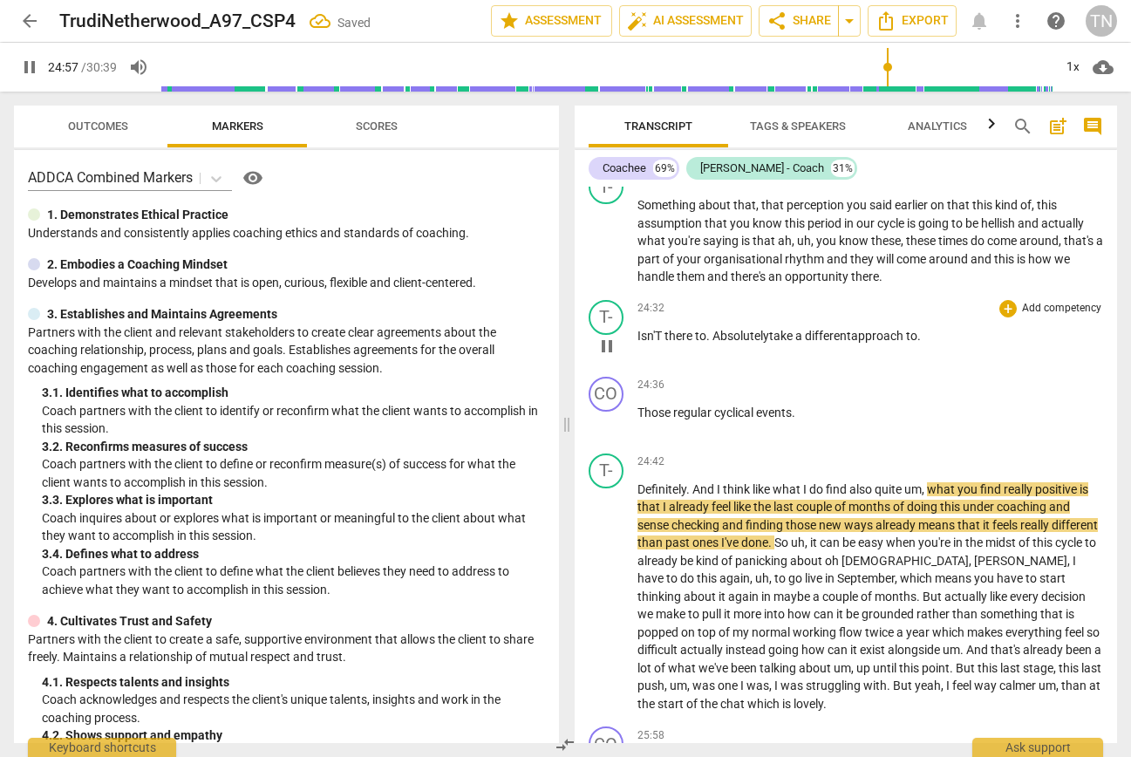
scroll to position [6311, 0]
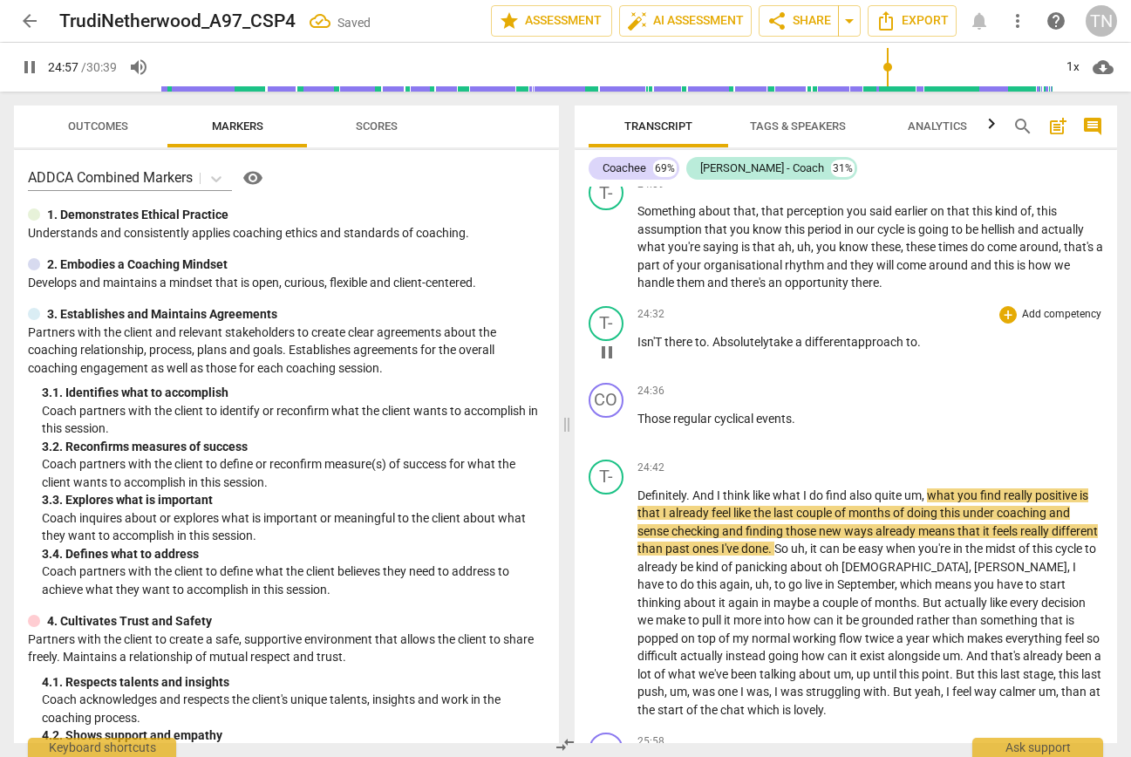
click at [713, 349] on span "Absolutely take a different" at bounding box center [781, 342] width 139 height 14
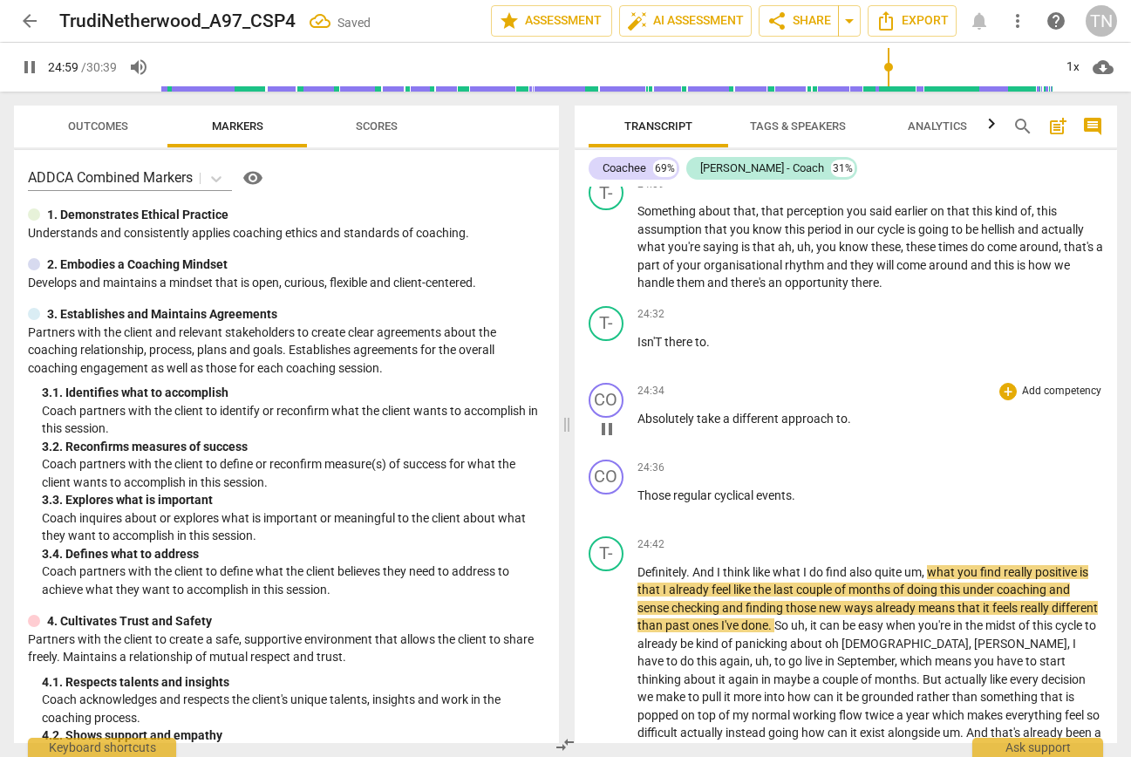
click at [698, 425] on span "take" at bounding box center [710, 419] width 26 height 14
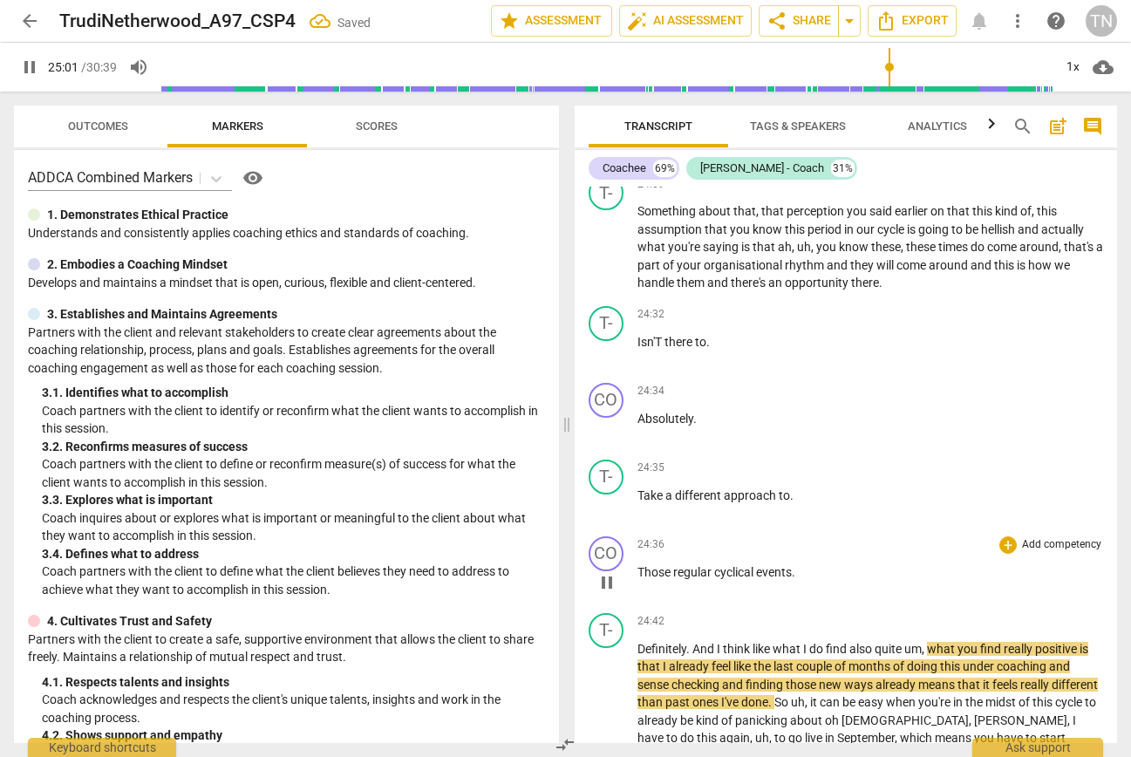
click at [637, 579] on span "Those" at bounding box center [655, 572] width 36 height 14
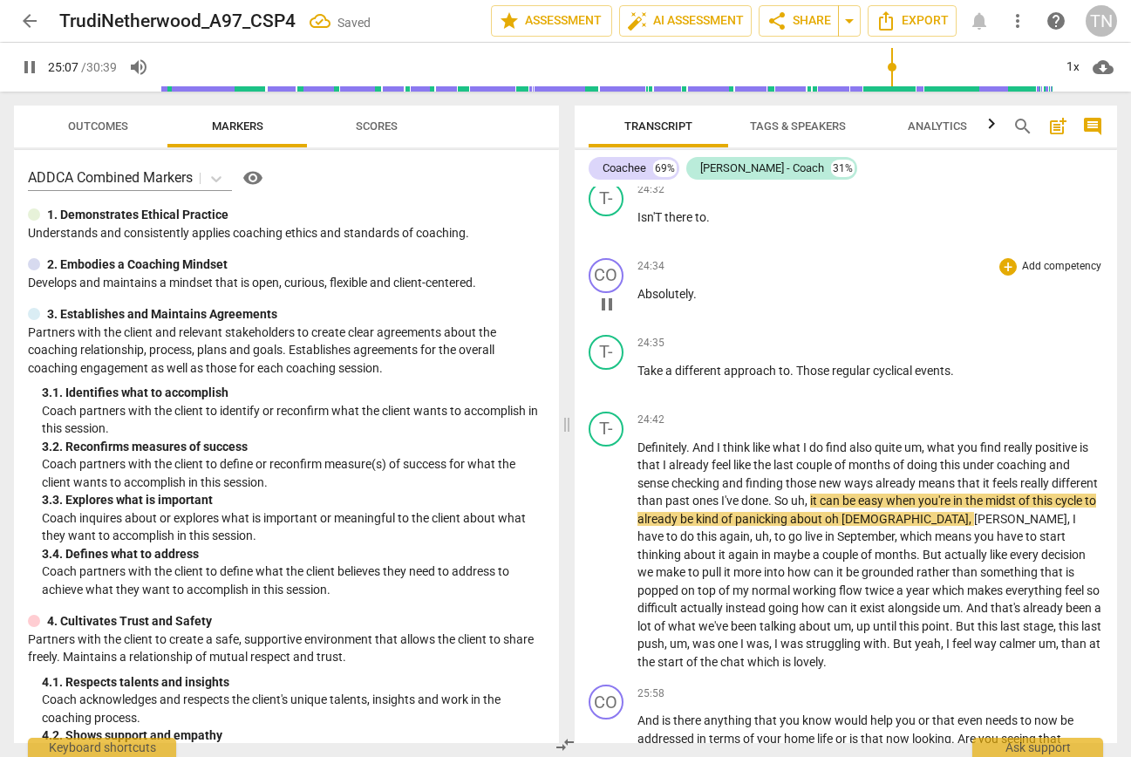
scroll to position [6456, 0]
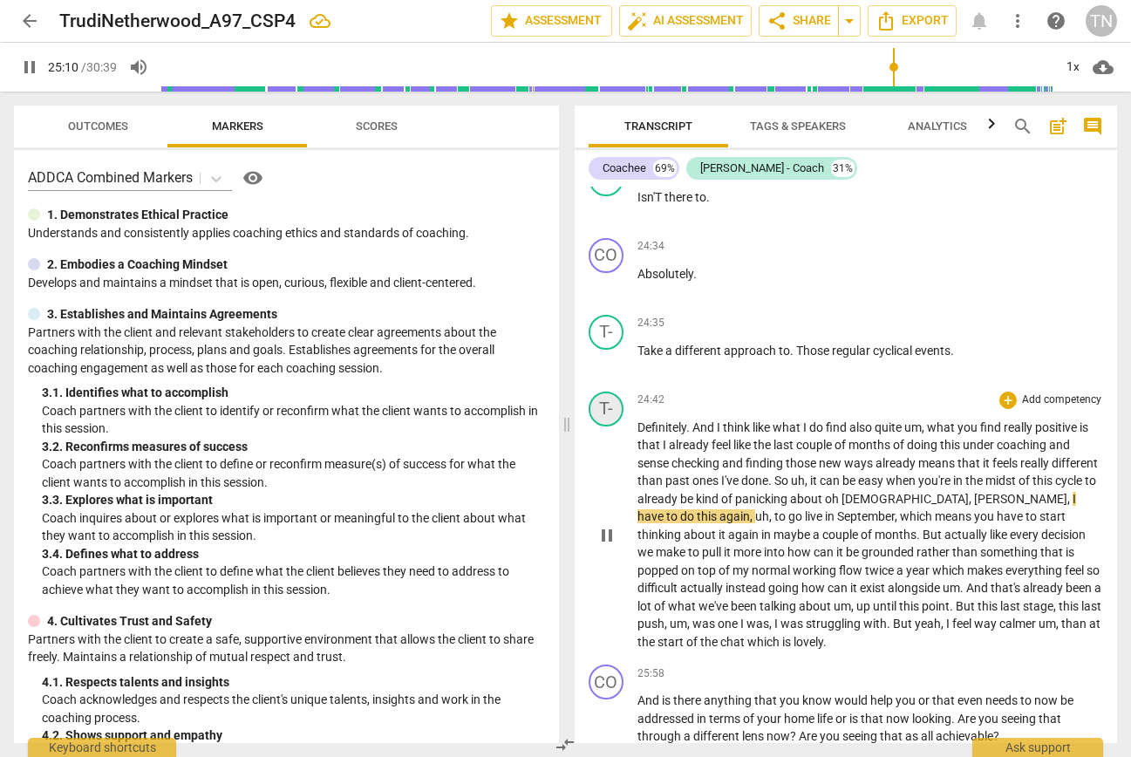
click at [616, 426] on div "T-" at bounding box center [606, 408] width 35 height 35
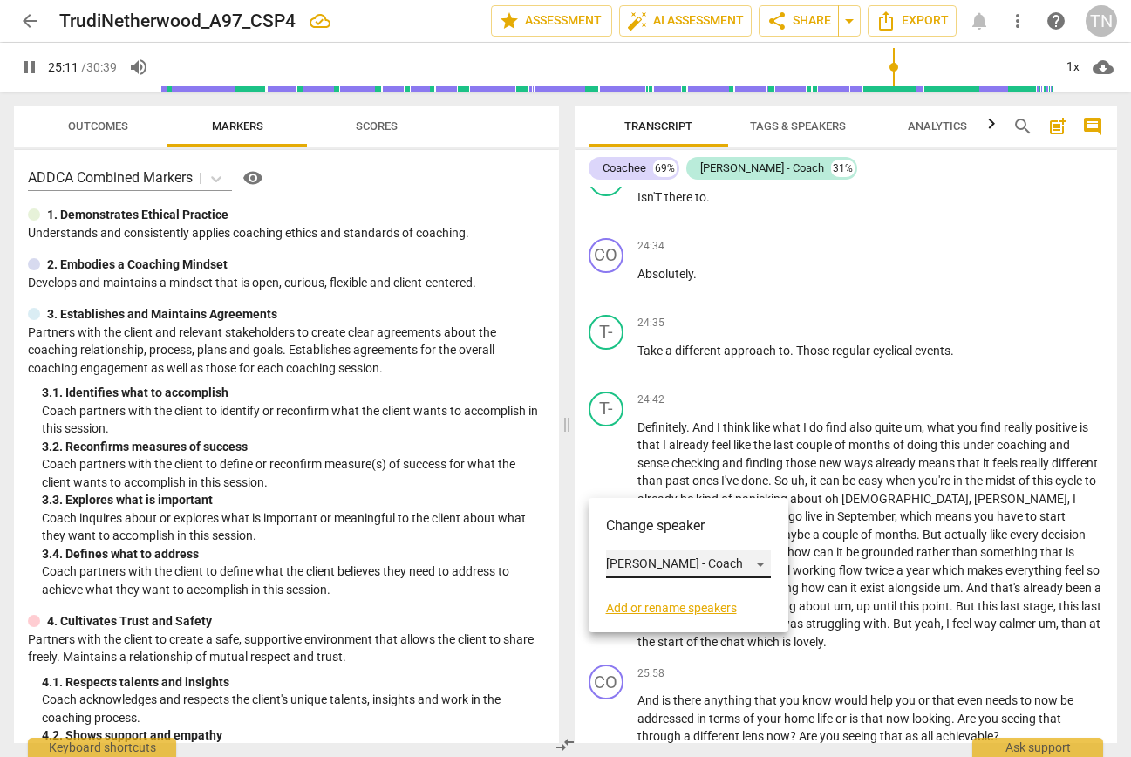
click at [641, 568] on div "Trudi - Coach" at bounding box center [688, 564] width 165 height 28
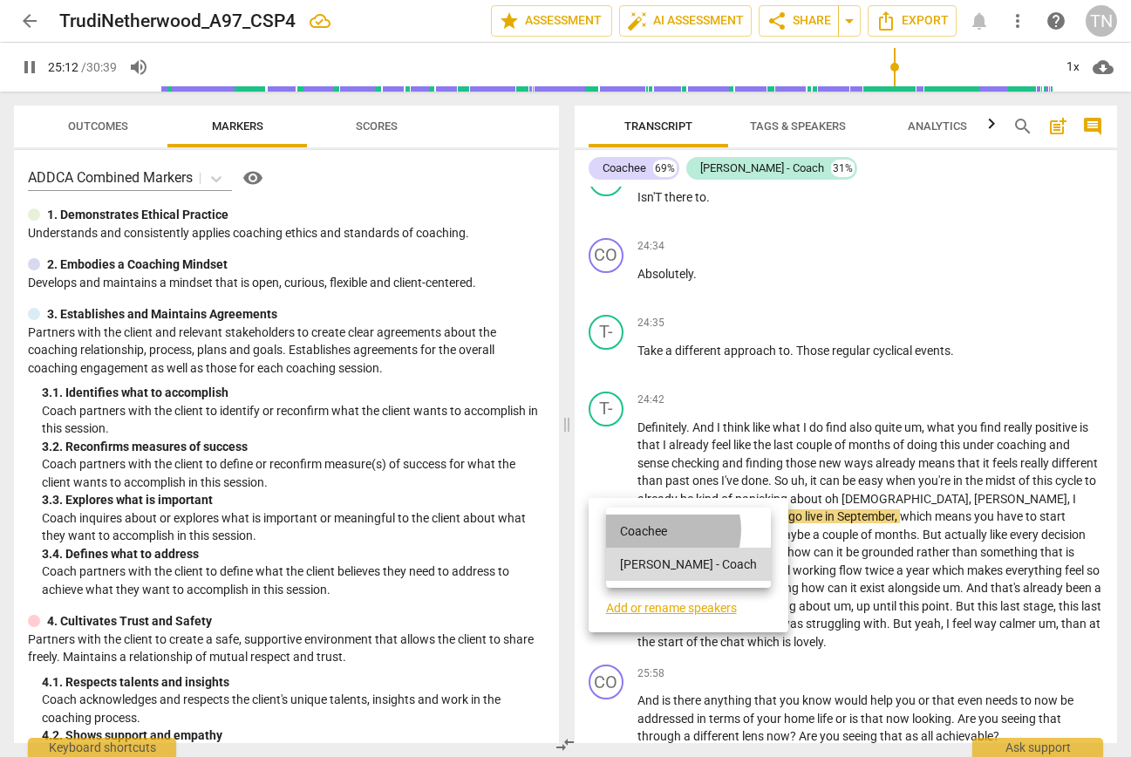
click at [662, 529] on li "Coachee" at bounding box center [688, 530] width 165 height 33
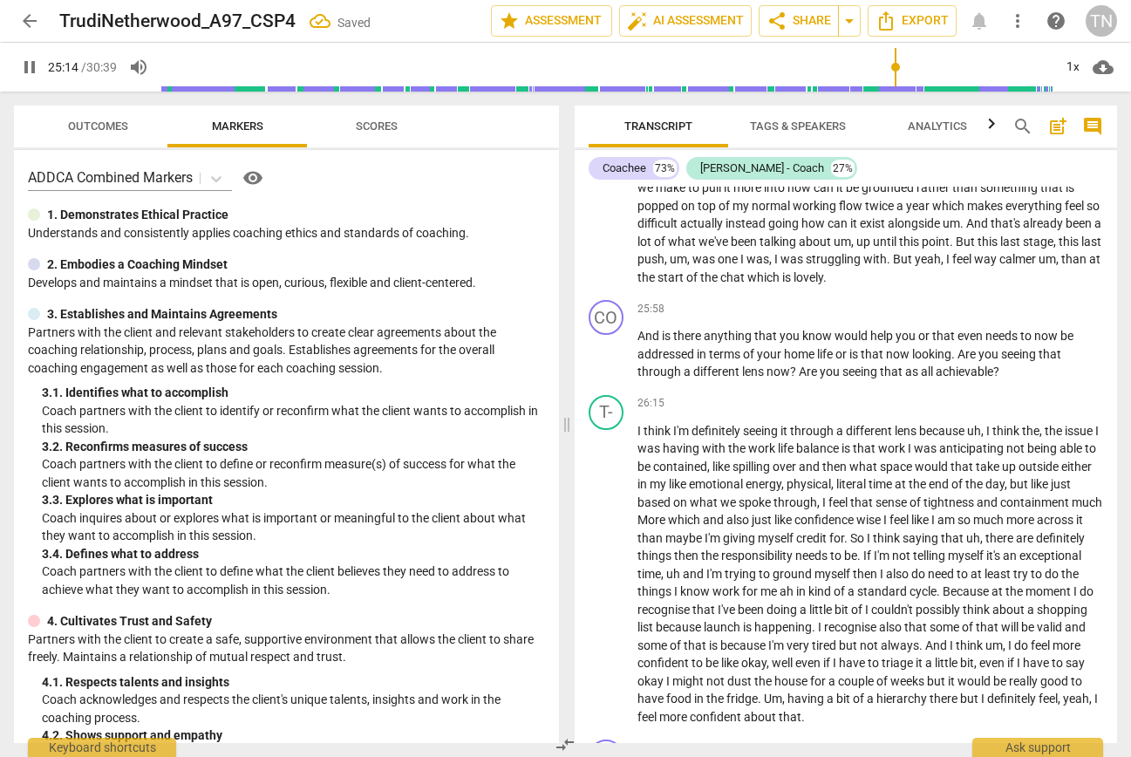
scroll to position [6824, 0]
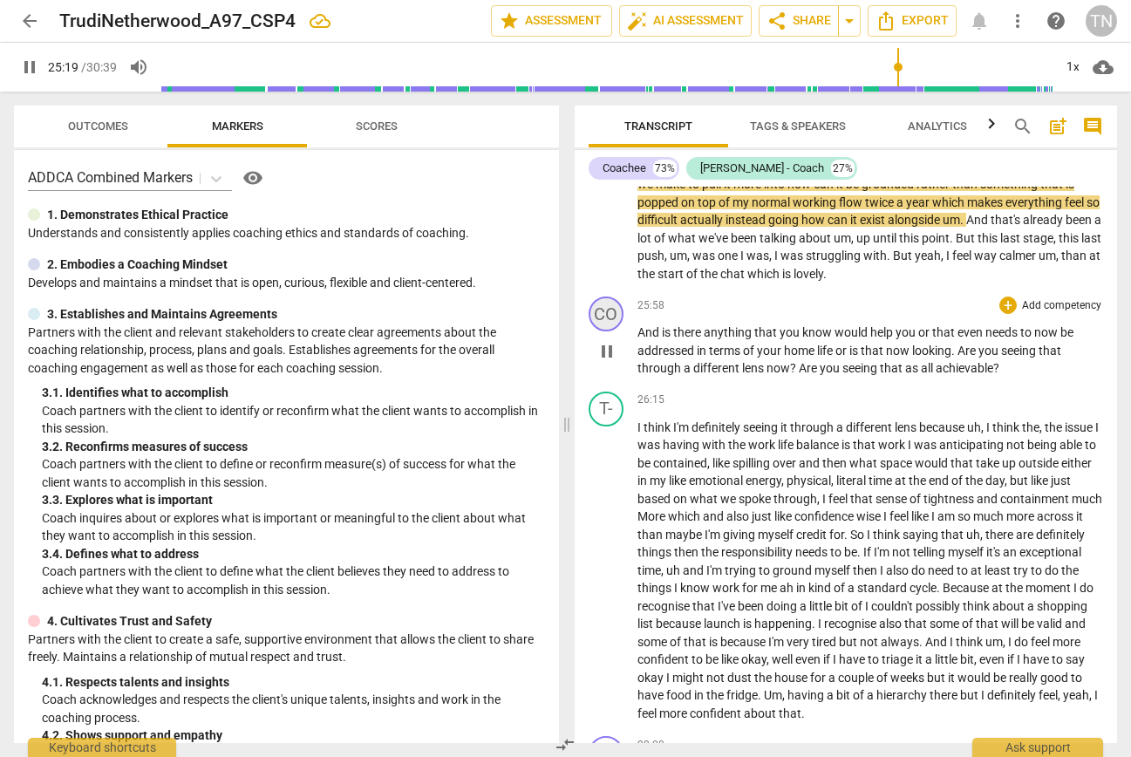
click at [613, 331] on div "CO" at bounding box center [606, 313] width 35 height 35
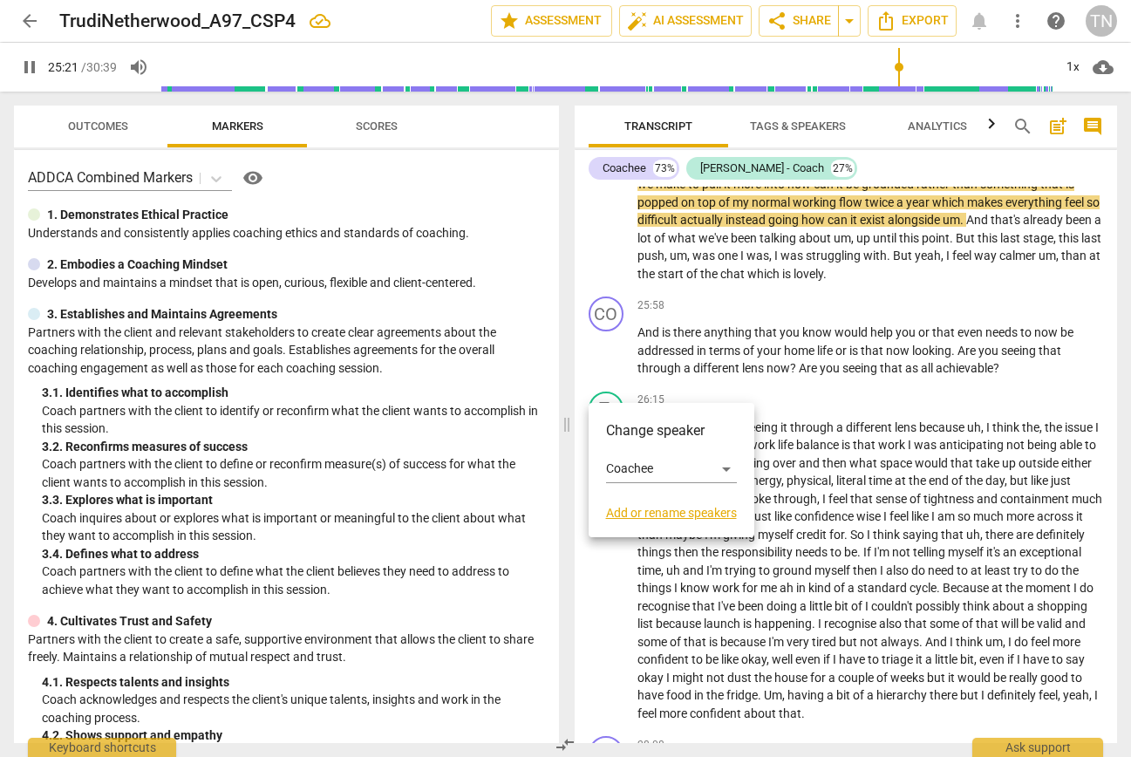
click at [847, 398] on div at bounding box center [565, 378] width 1131 height 757
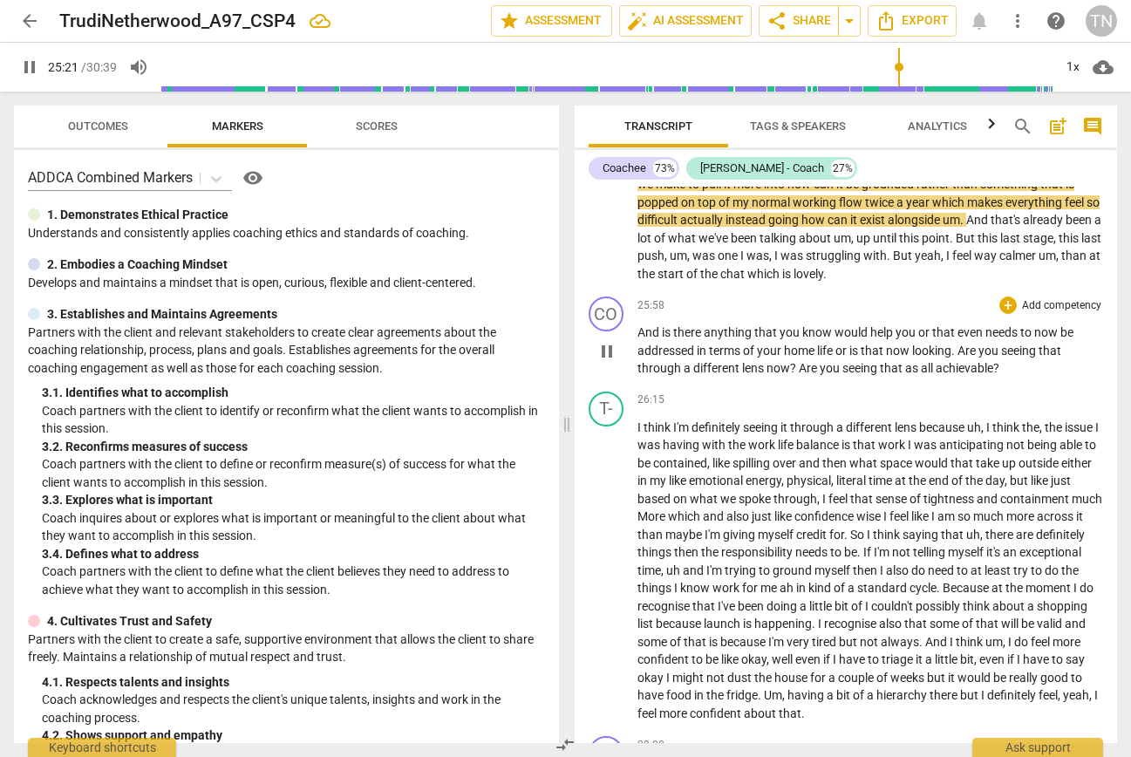
click at [609, 362] on span "pause" at bounding box center [606, 351] width 21 height 21
click at [608, 362] on span "play_arrow" at bounding box center [606, 351] width 21 height 21
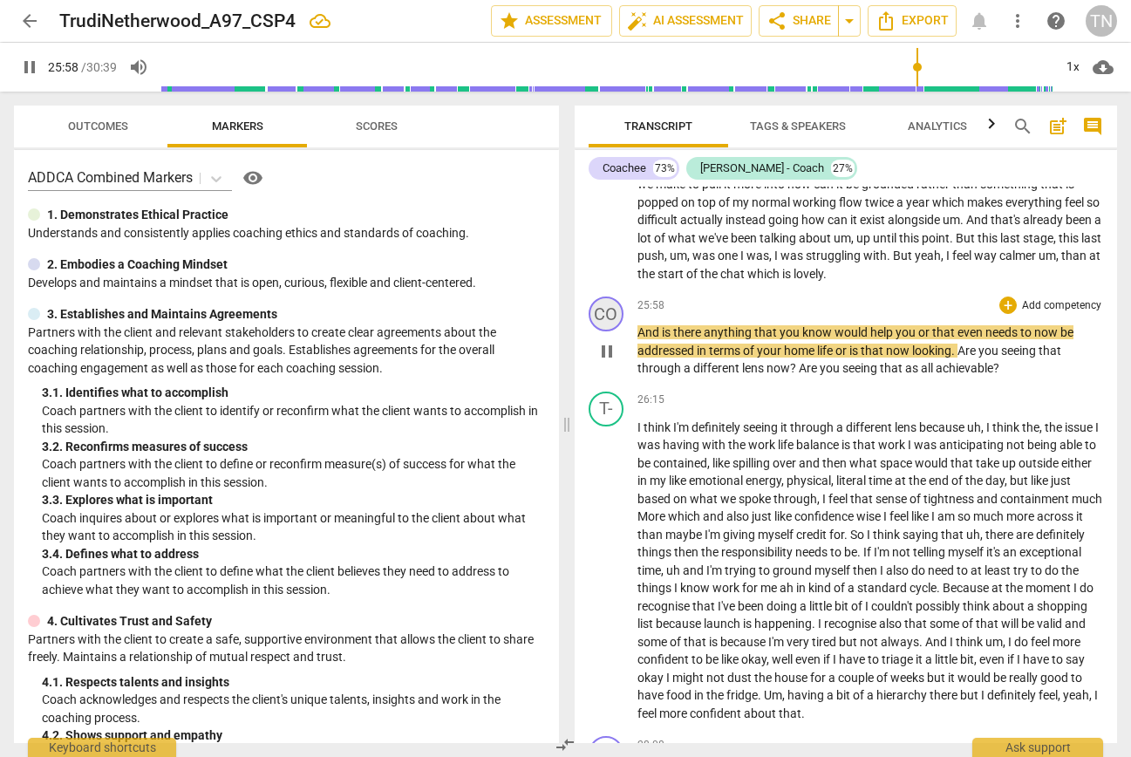
click at [611, 331] on div "CO" at bounding box center [606, 313] width 35 height 35
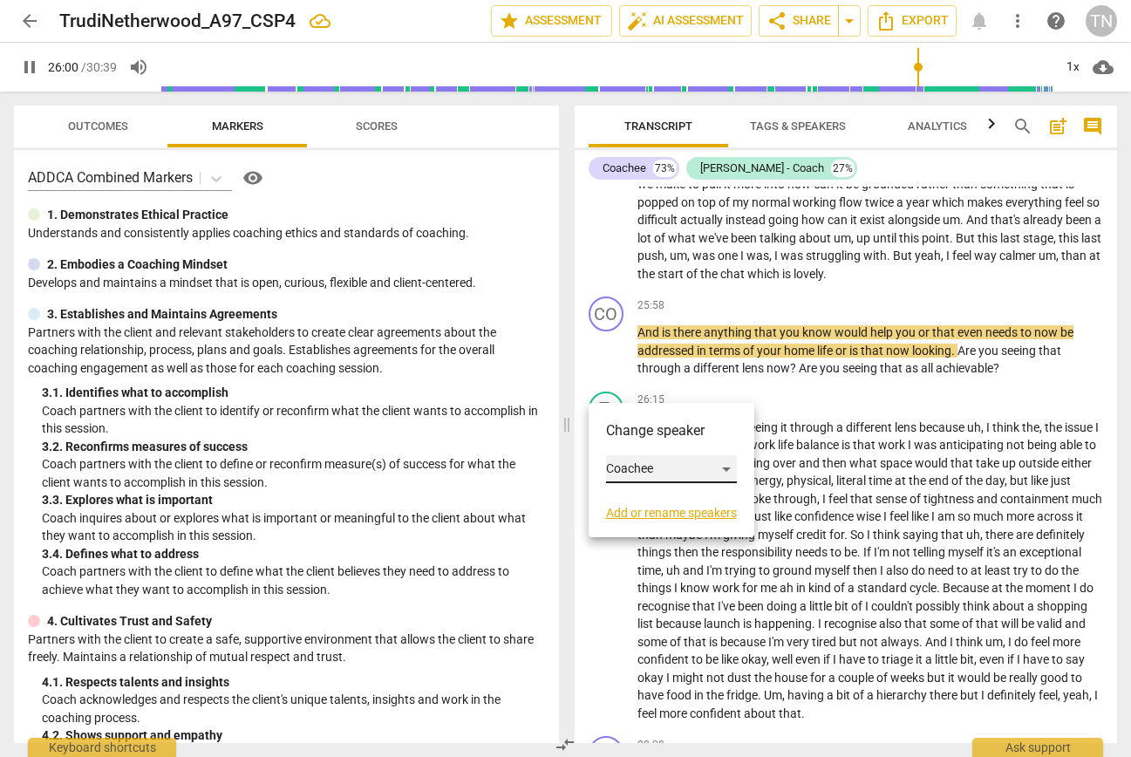
click at [659, 467] on div "Coachee" at bounding box center [671, 469] width 131 height 28
click at [657, 498] on li "Trudi - Coach" at bounding box center [688, 502] width 165 height 33
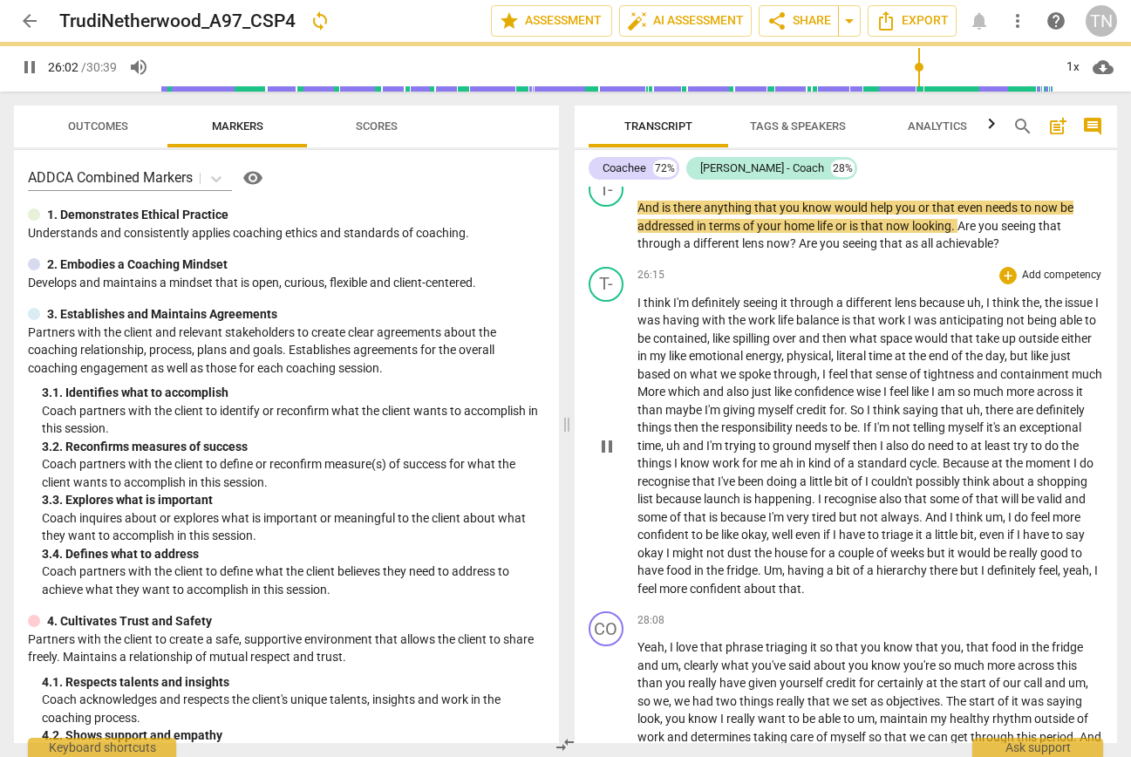
scroll to position [6949, 0]
click at [604, 301] on div "T-" at bounding box center [606, 283] width 35 height 35
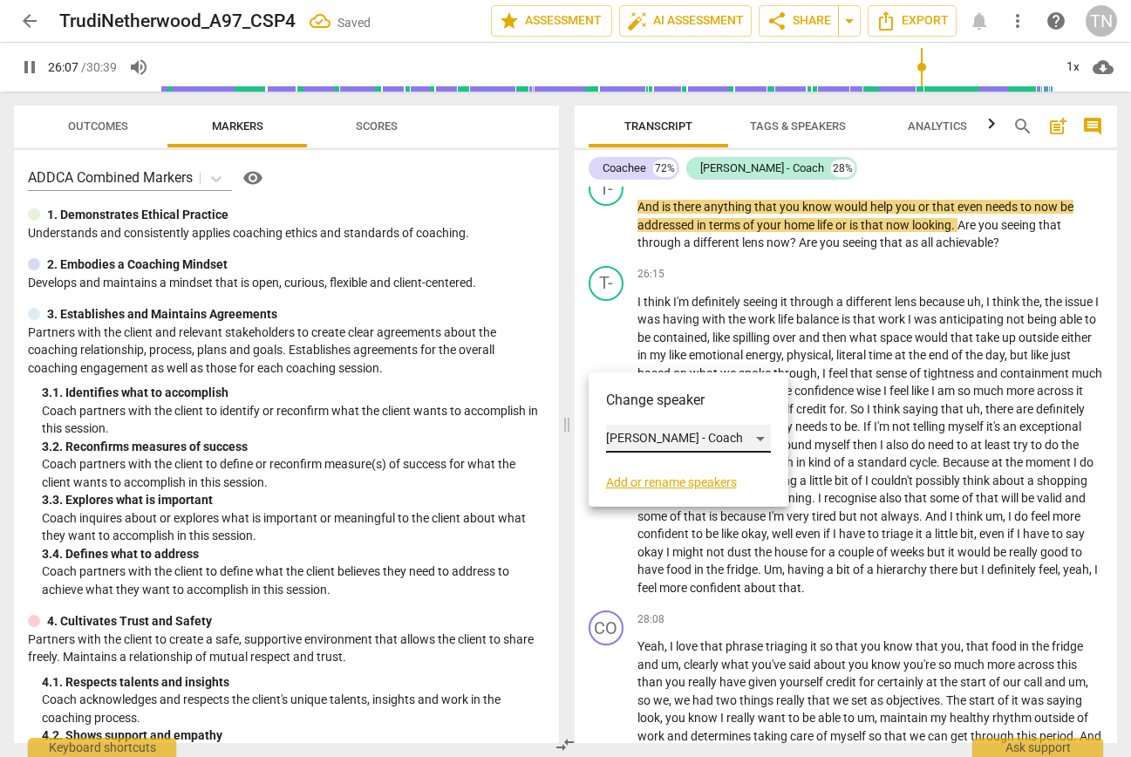
click at [648, 431] on div "Trudi - Coach" at bounding box center [688, 439] width 165 height 28
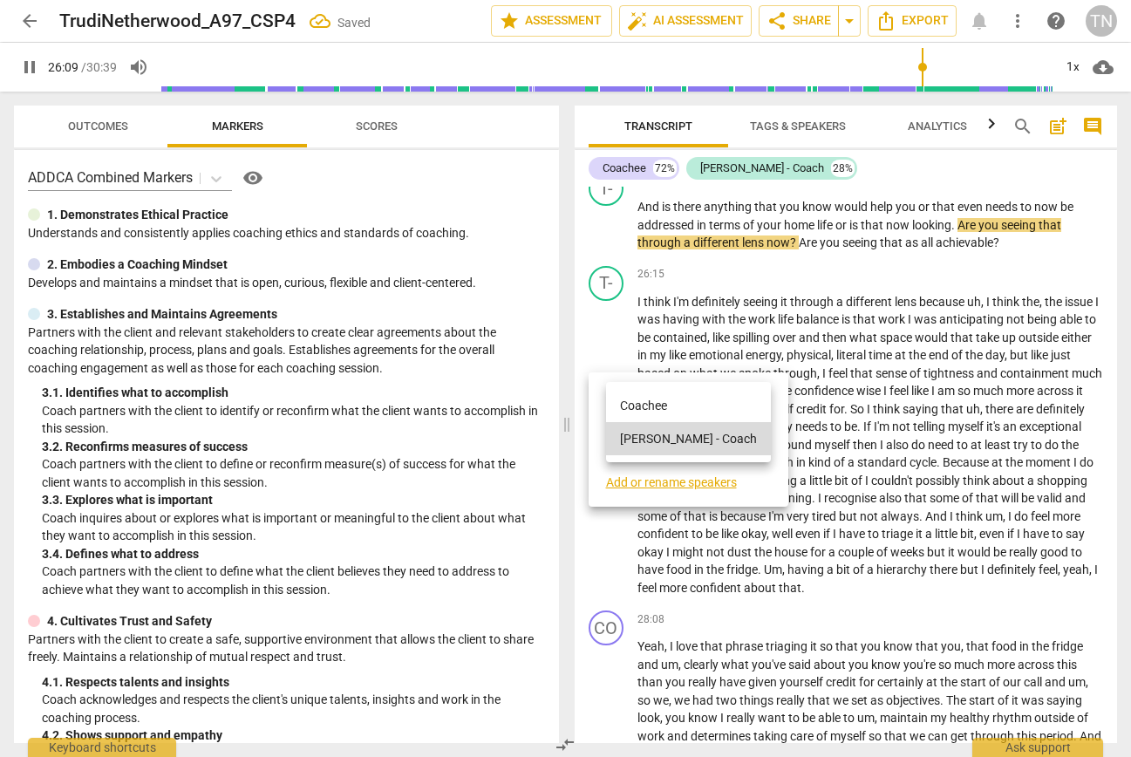
click at [664, 402] on li "Coachee" at bounding box center [688, 405] width 165 height 33
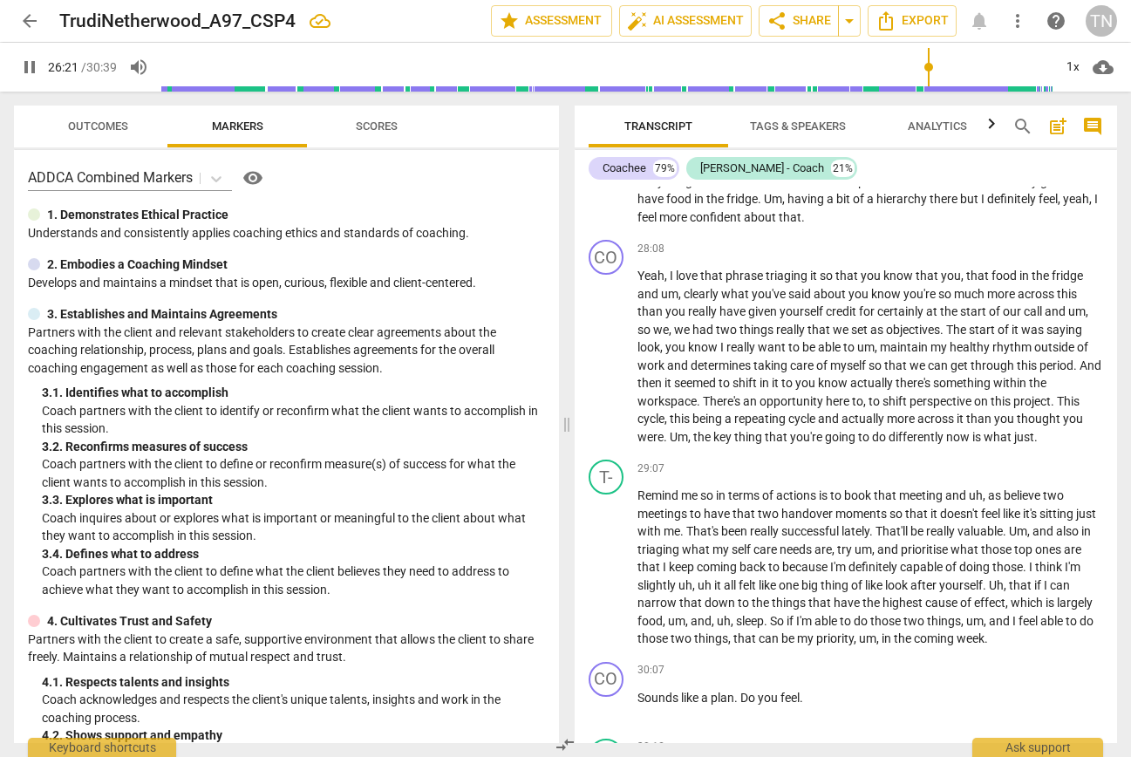
scroll to position [7344, 0]
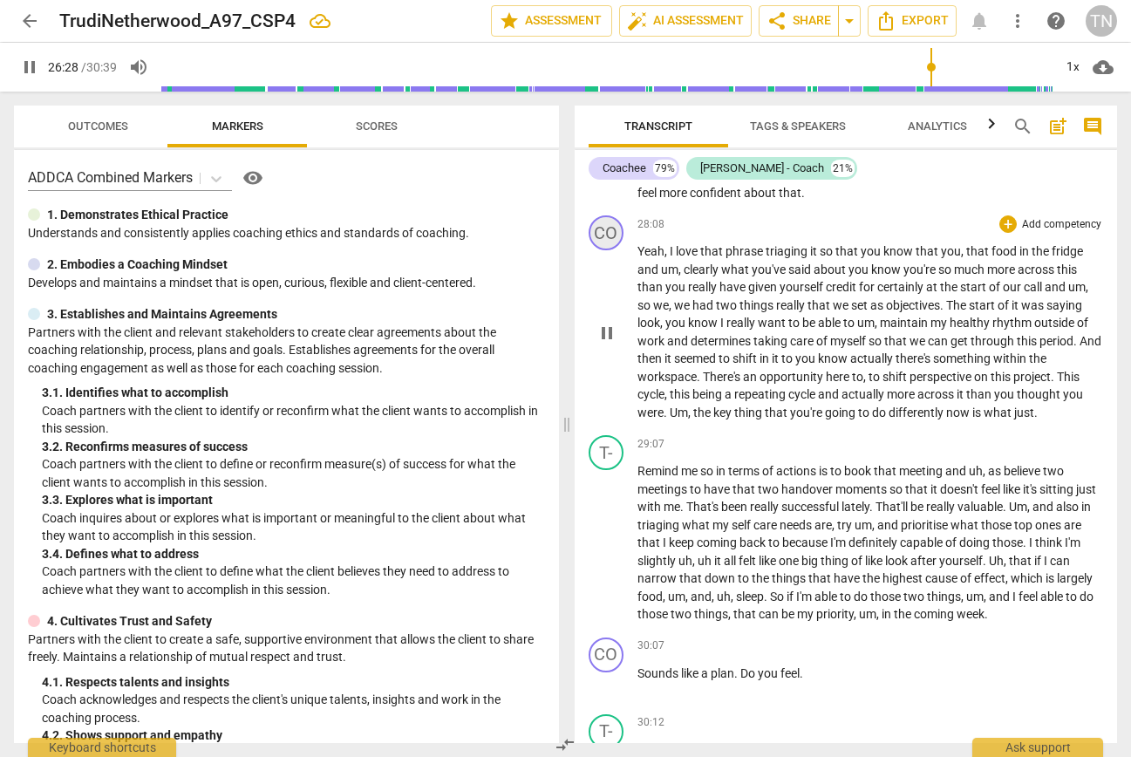
click at [611, 250] on div "CO" at bounding box center [606, 232] width 35 height 35
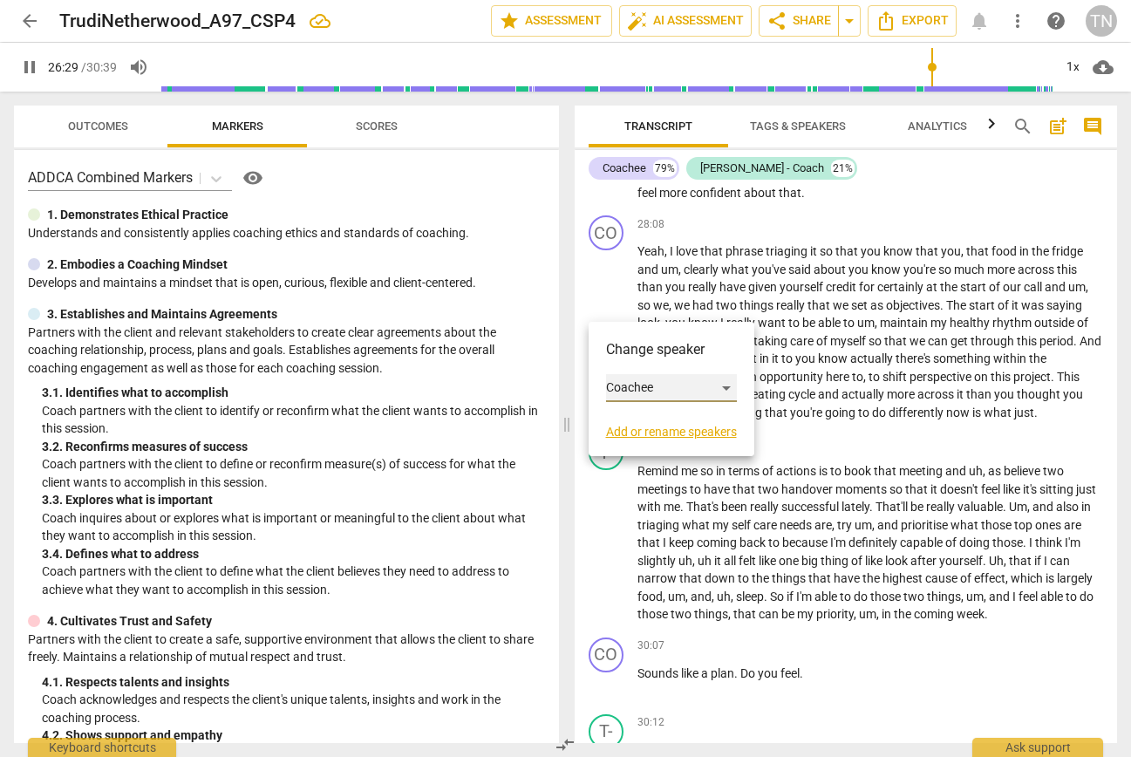
click at [678, 390] on div "Coachee" at bounding box center [671, 388] width 131 height 28
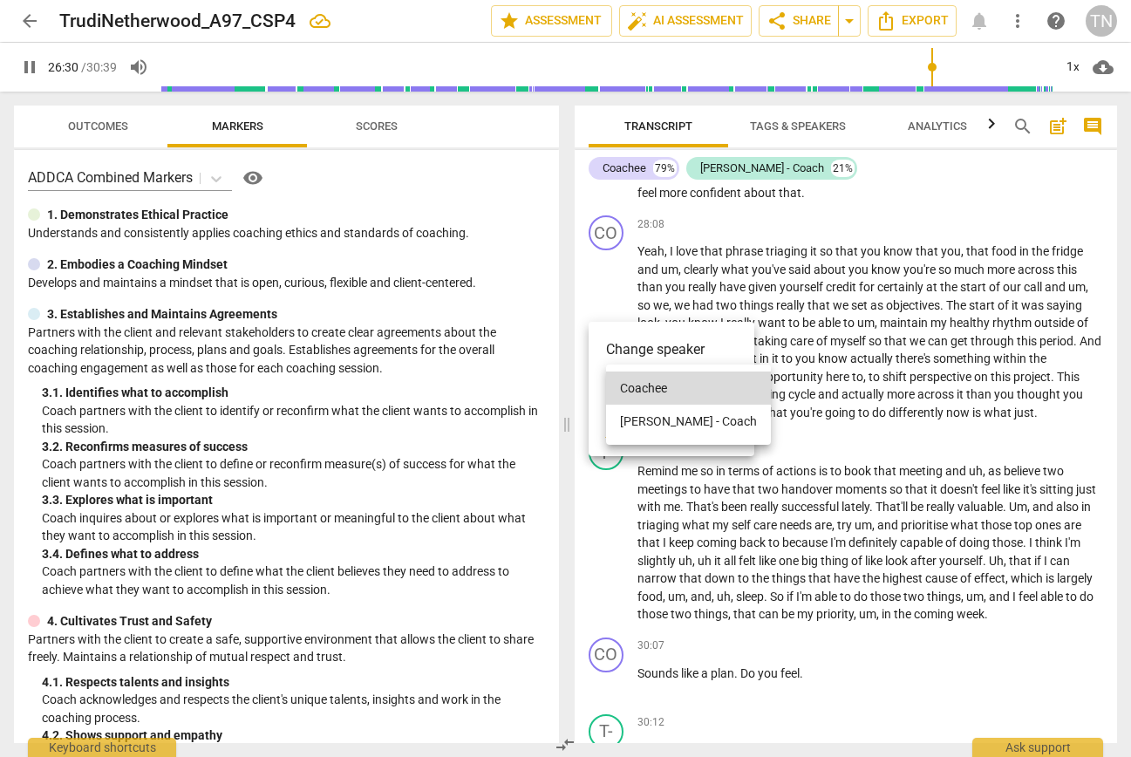
click at [685, 424] on li "Trudi - Coach" at bounding box center [688, 421] width 165 height 33
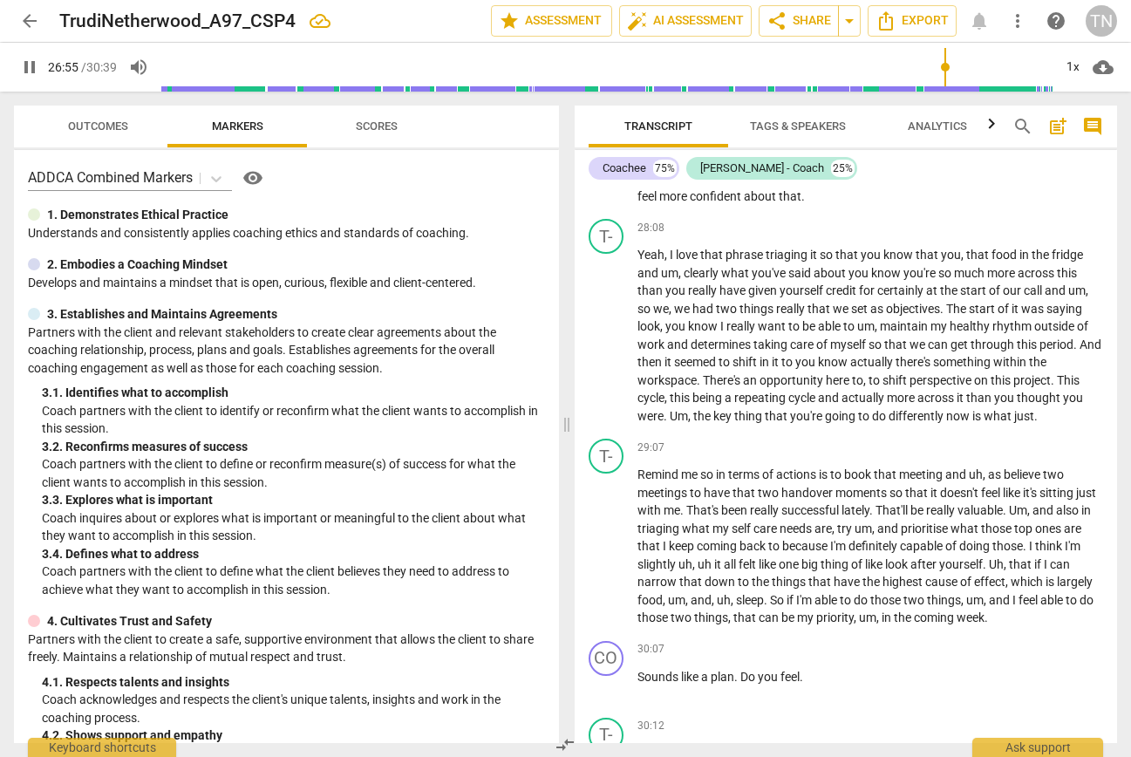
scroll to position [7342, 0]
click at [608, 345] on span "pause" at bounding box center [606, 334] width 21 height 21
click at [608, 345] on span "play_arrow" at bounding box center [606, 334] width 21 height 21
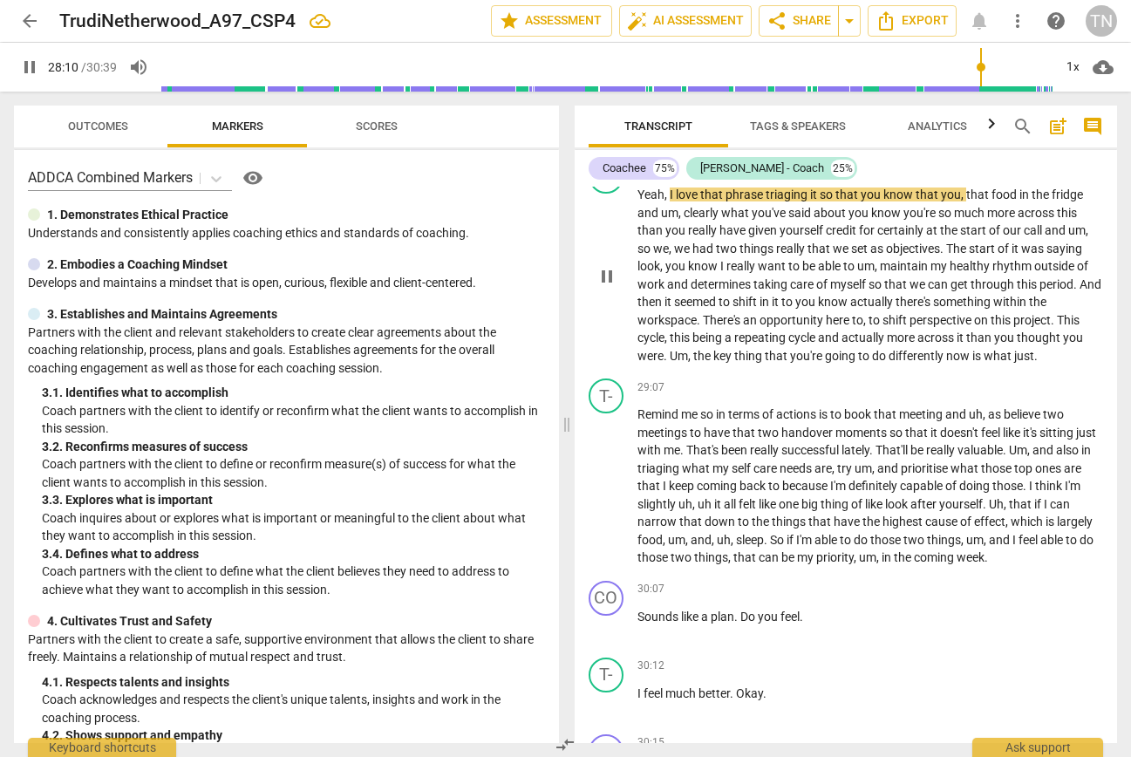
scroll to position [7410, 0]
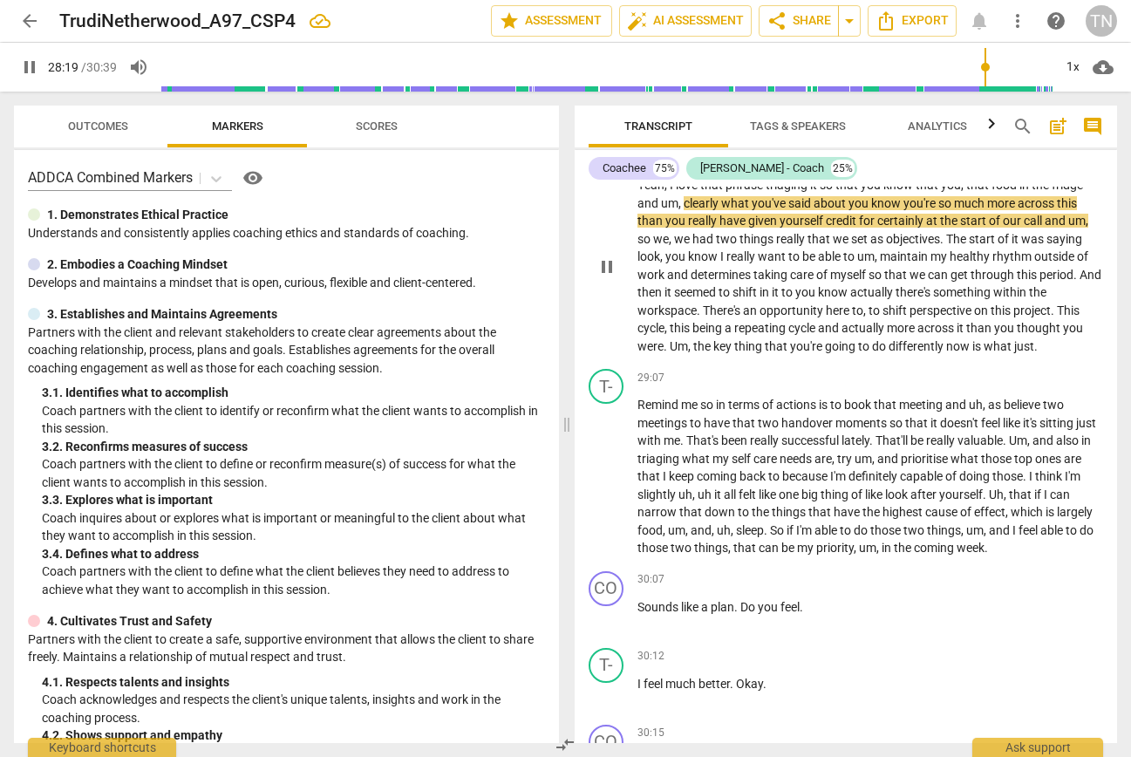
click at [1032, 353] on span "just" at bounding box center [1024, 346] width 20 height 14
click at [1013, 353] on span "what" at bounding box center [999, 346] width 31 height 14
type input "1702"
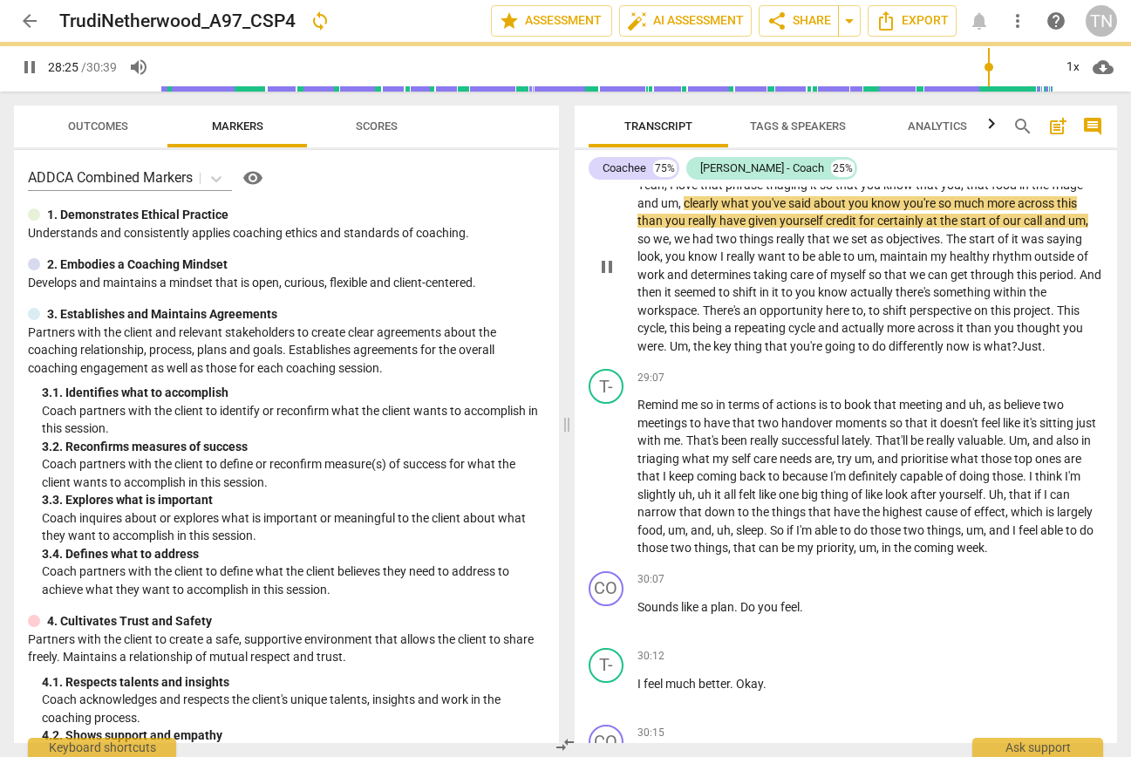
click at [1052, 355] on p "Yeah , I love that phrase triaging it so that you know that you , that food in …" at bounding box center [870, 265] width 466 height 179
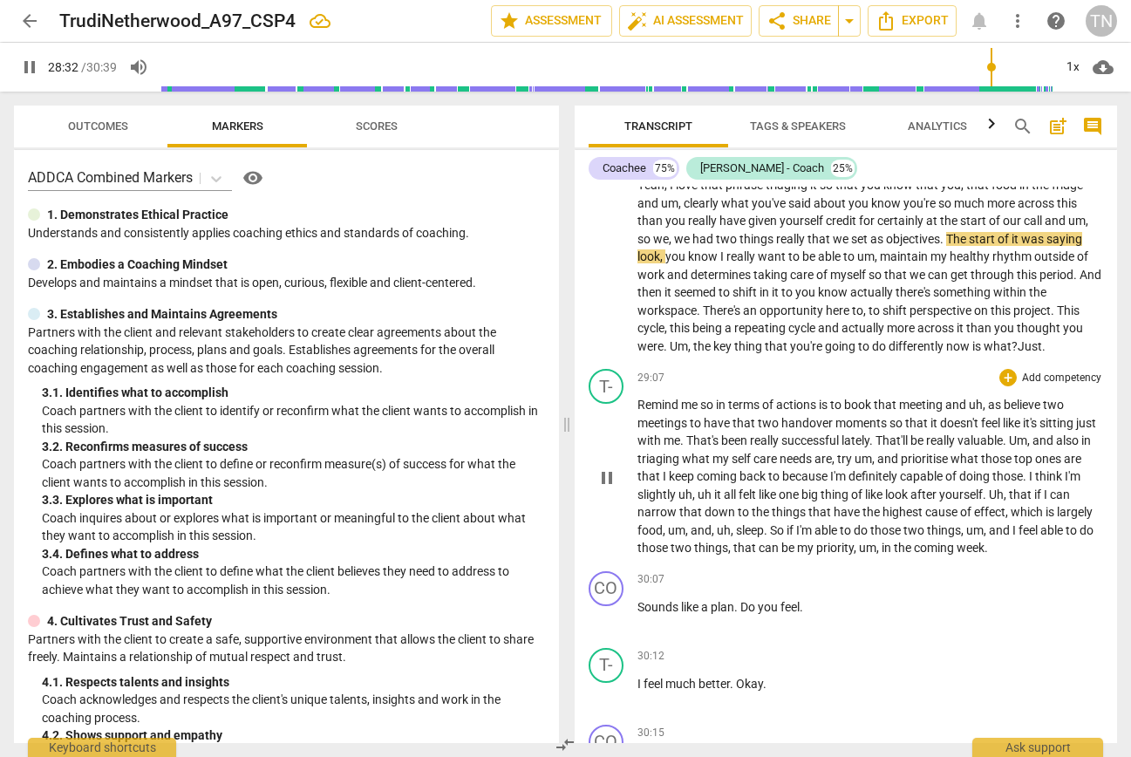
click at [638, 412] on span "Remind" at bounding box center [659, 405] width 44 height 14
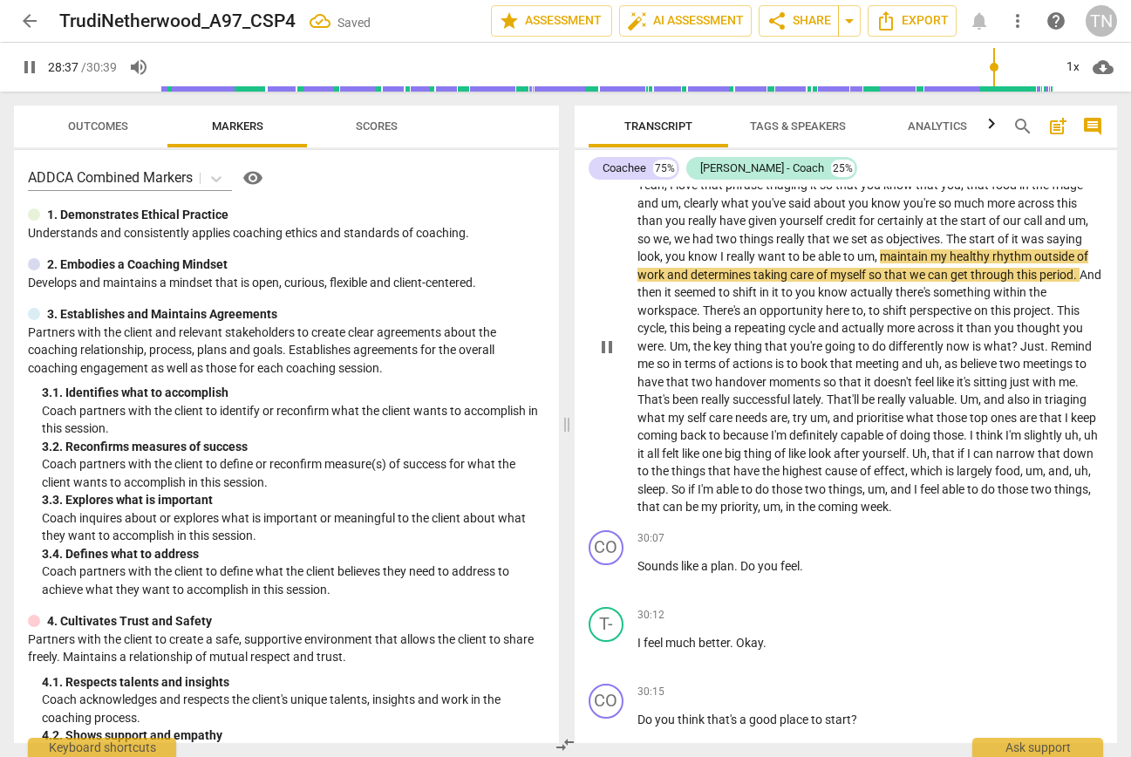
click at [652, 371] on span "me" at bounding box center [646, 364] width 19 height 14
click at [657, 371] on span "so" at bounding box center [665, 364] width 16 height 14
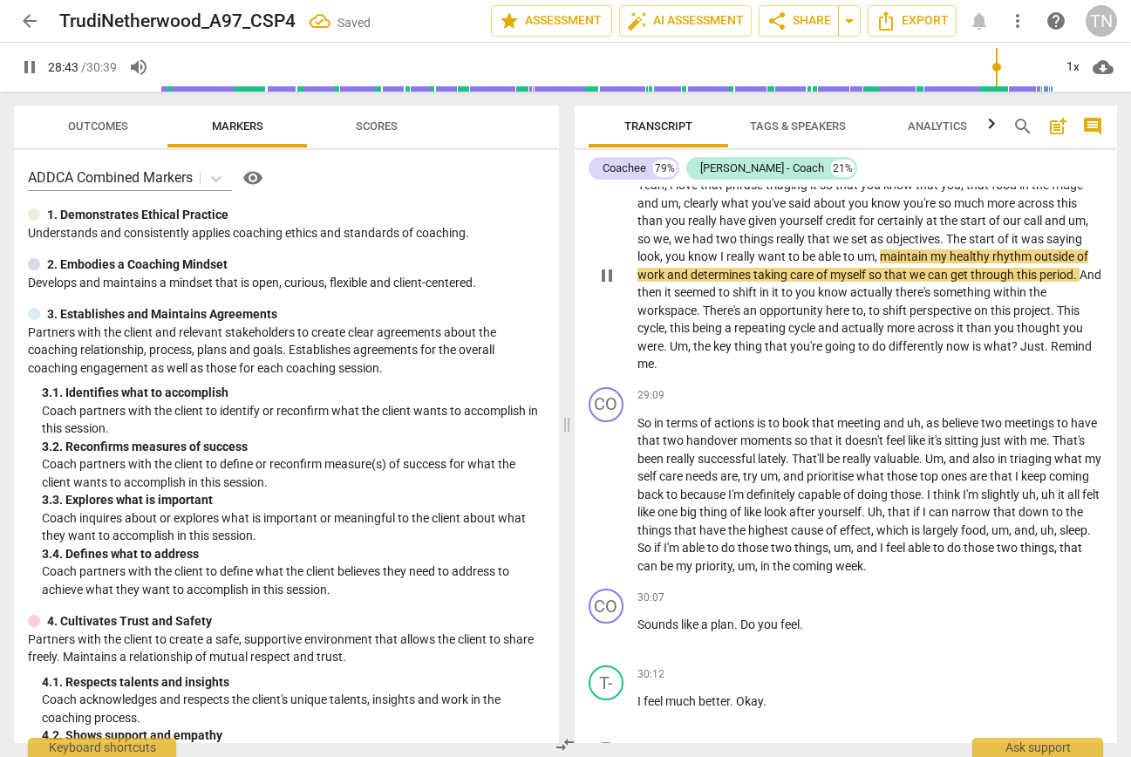
click at [1055, 353] on span "Remind" at bounding box center [1071, 346] width 41 height 14
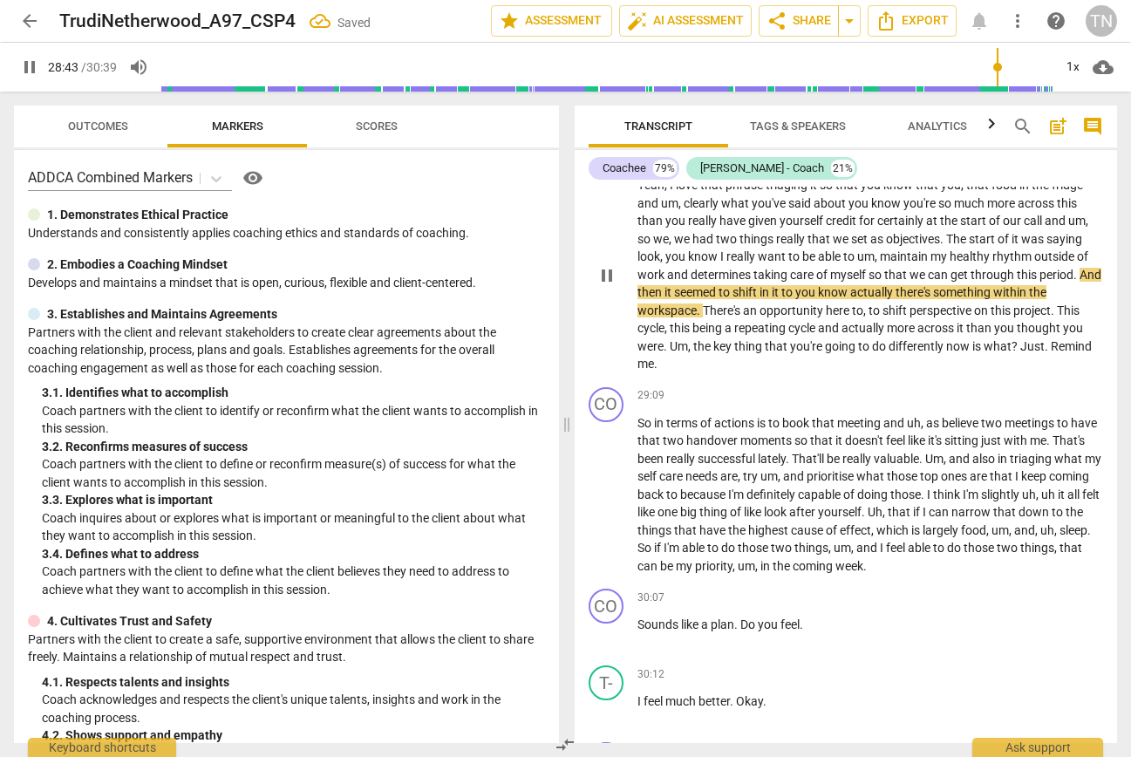
type input "1724"
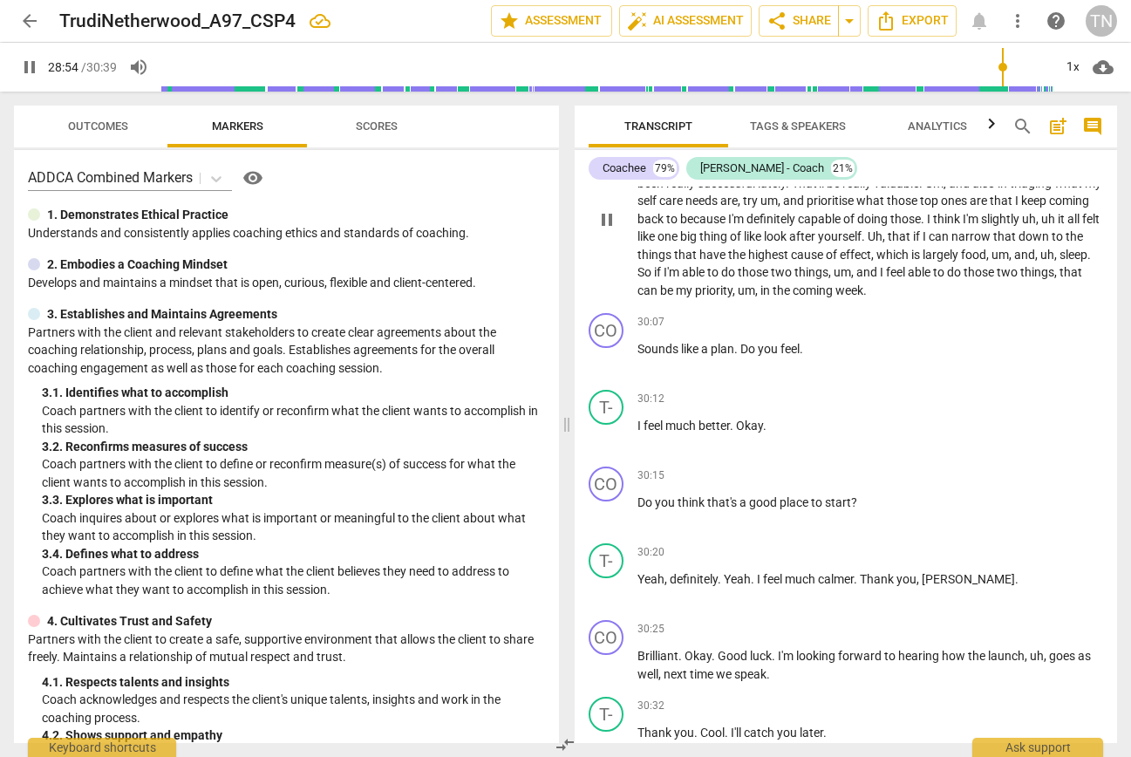
scroll to position [7688, 0]
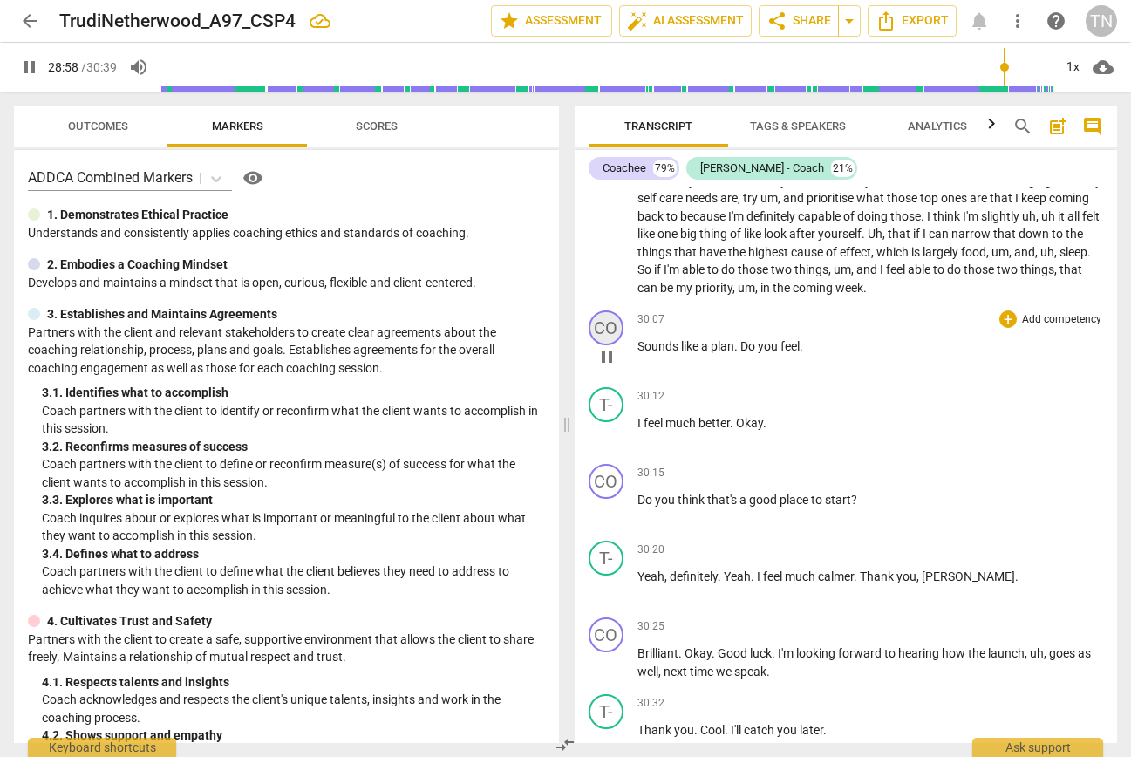
click at [614, 345] on div "CO" at bounding box center [606, 327] width 35 height 35
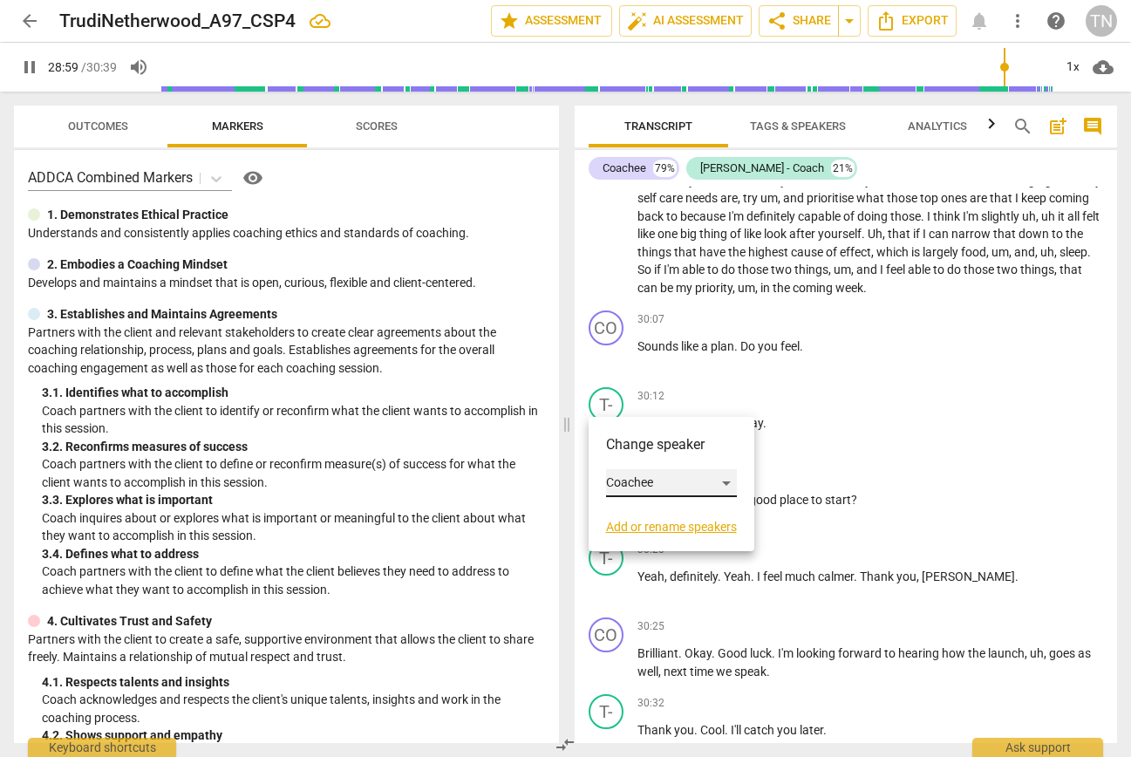
click at [642, 482] on div "Coachee" at bounding box center [671, 483] width 131 height 28
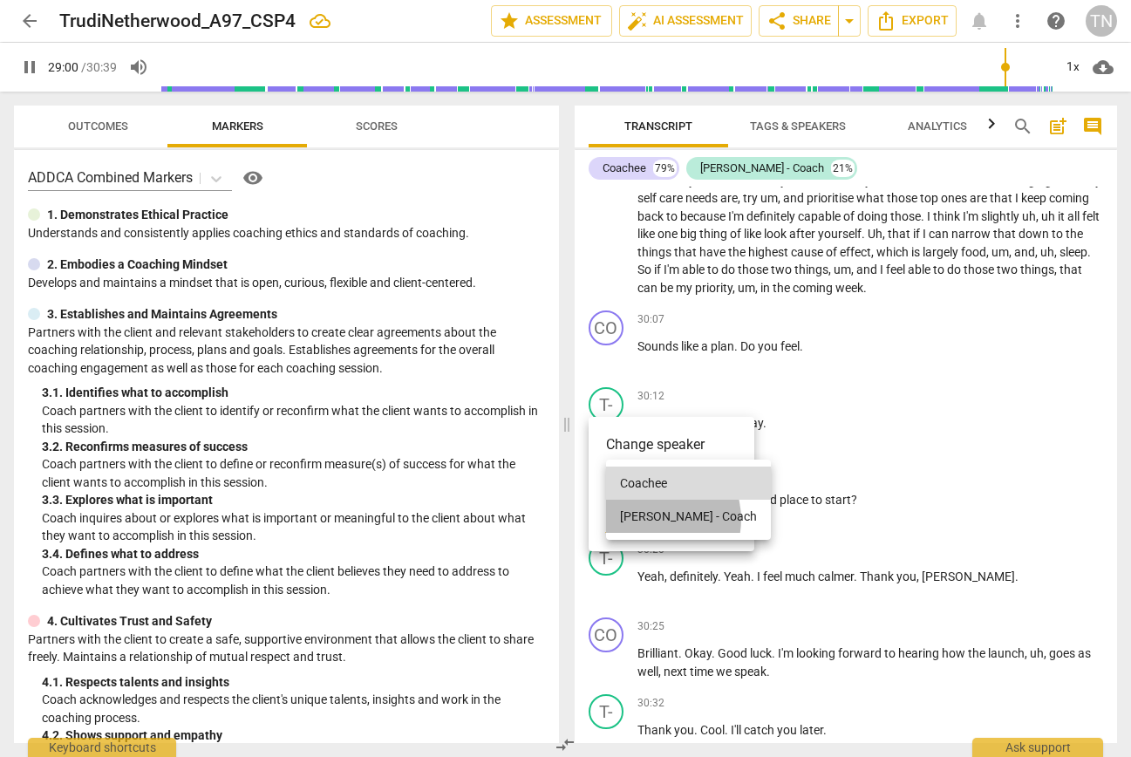
click at [653, 519] on li "Trudi - Coach" at bounding box center [688, 516] width 165 height 33
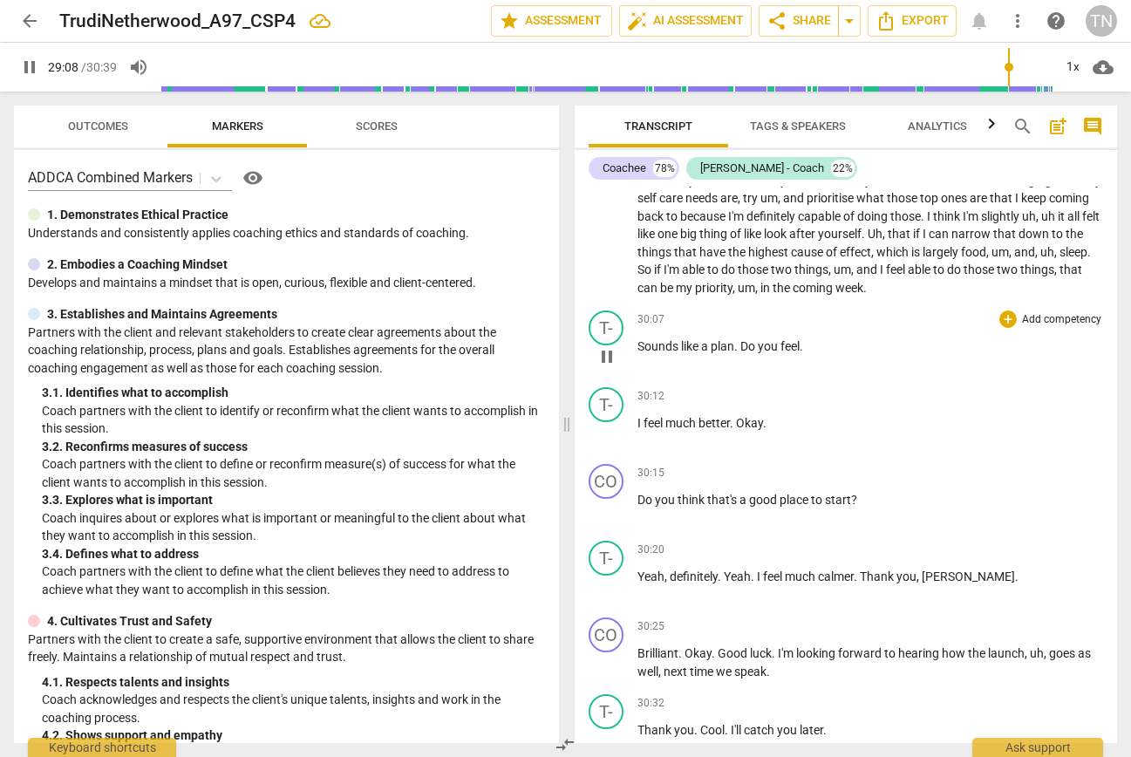
click at [812, 356] on p "Sounds like a plan . Do you feel ." at bounding box center [870, 346] width 466 height 18
click at [609, 367] on span "pause" at bounding box center [606, 356] width 21 height 21
click at [609, 367] on span "play_arrow" at bounding box center [606, 356] width 21 height 21
click at [747, 353] on span "Do" at bounding box center [748, 346] width 17 height 14
click at [806, 356] on p "Sounds like a plan . Do you feel ." at bounding box center [870, 346] width 466 height 18
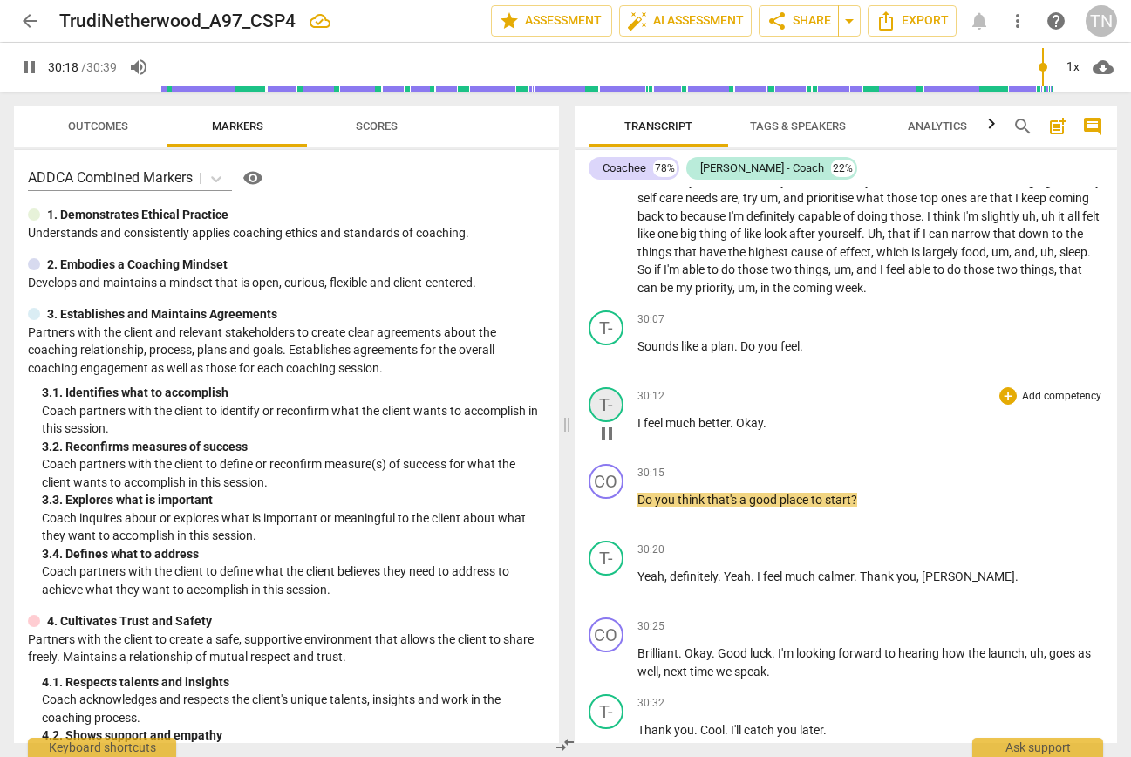
click at [597, 422] on div "T-" at bounding box center [606, 404] width 35 height 35
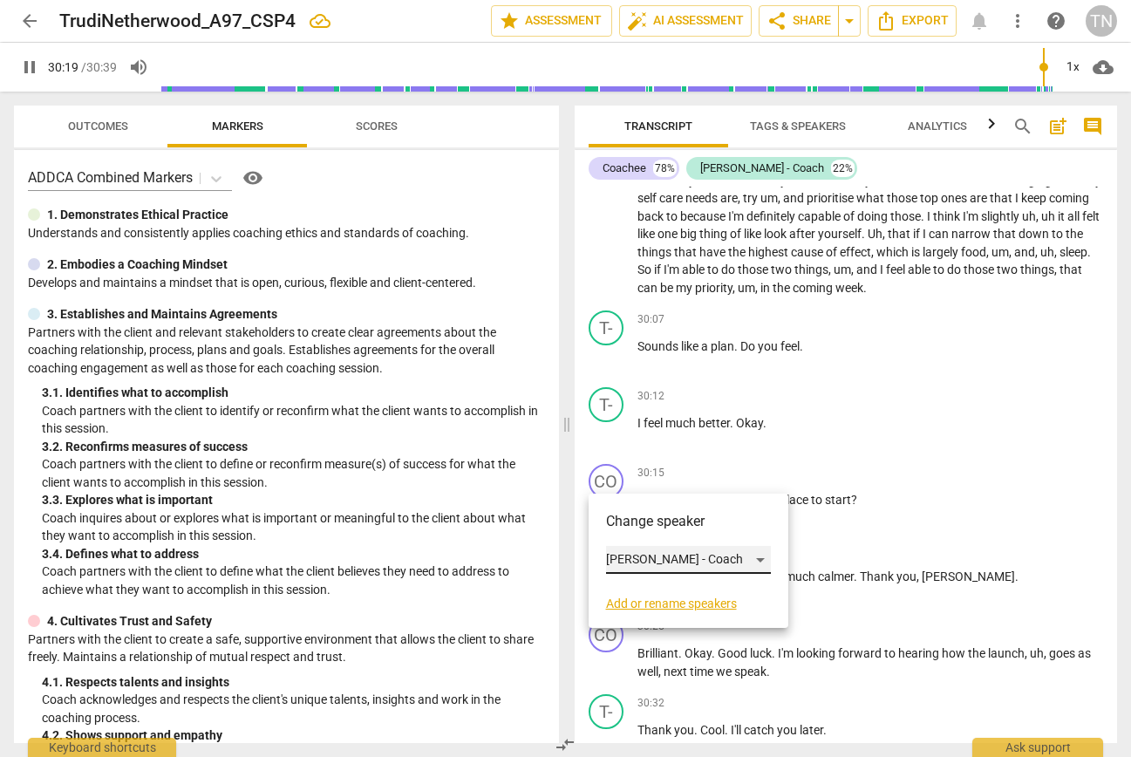
click at [672, 561] on div "Trudi - Coach" at bounding box center [688, 560] width 165 height 28
click at [694, 526] on li "Coachee" at bounding box center [688, 526] width 165 height 33
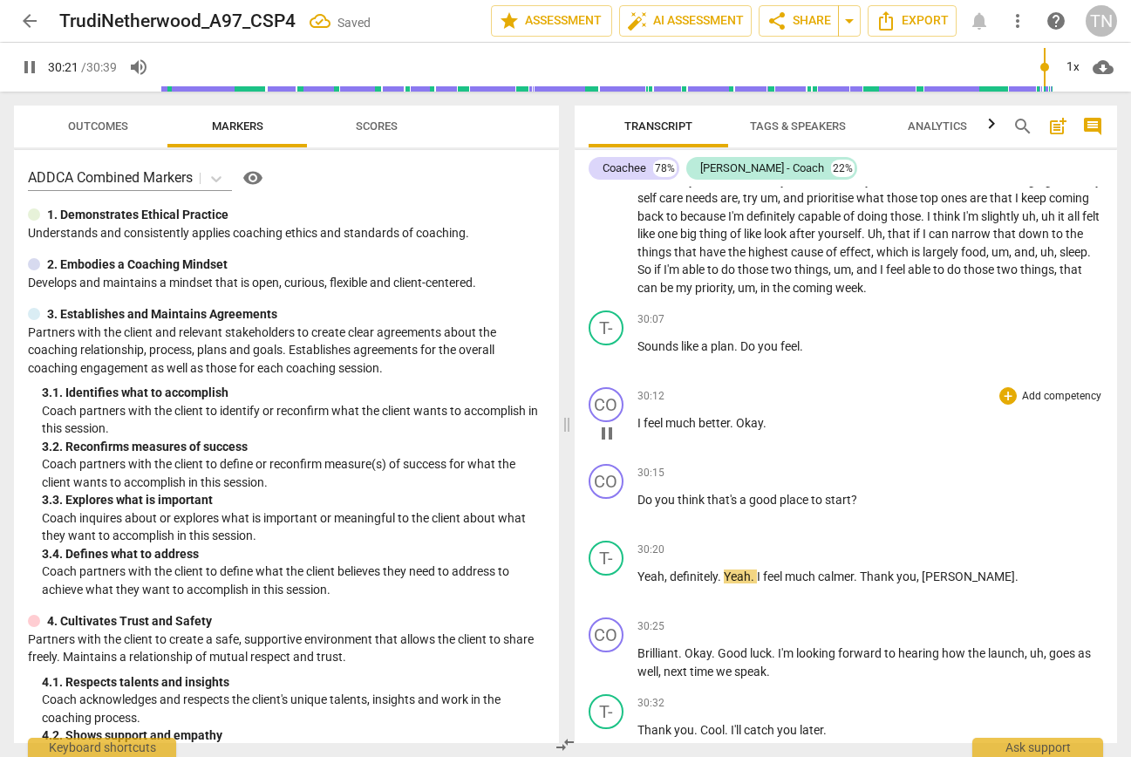
click at [739, 430] on span "Okay" at bounding box center [749, 423] width 27 height 14
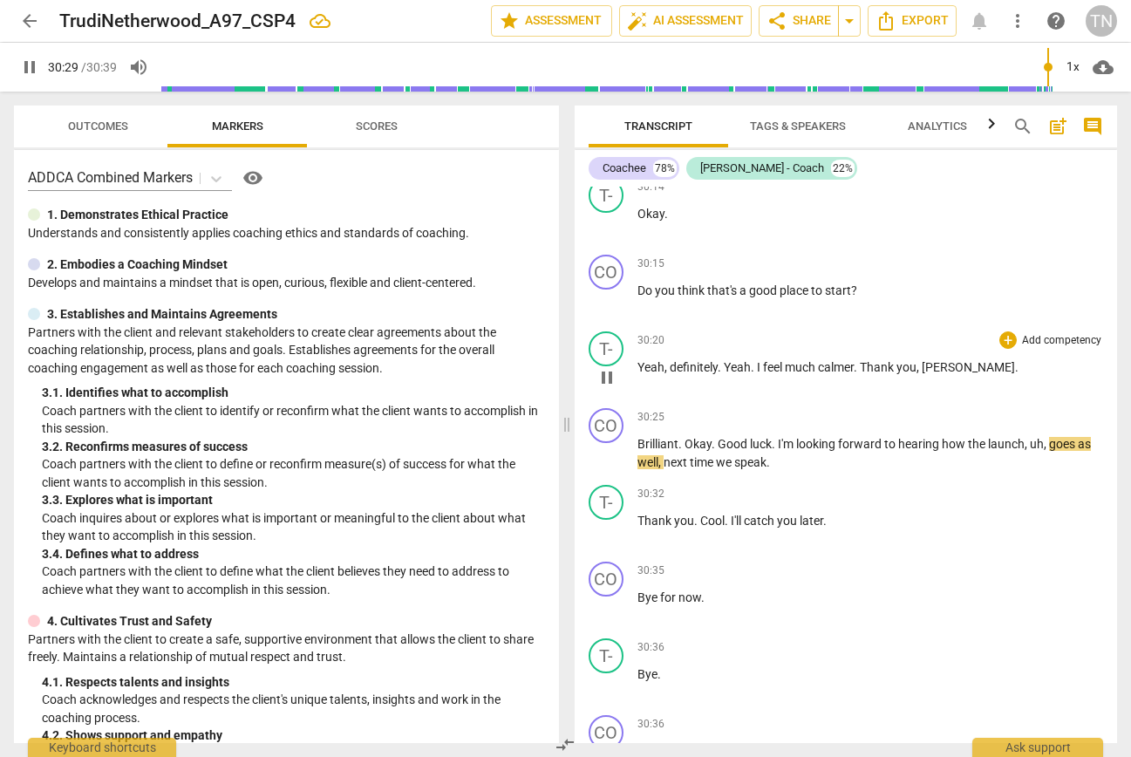
scroll to position [7970, 0]
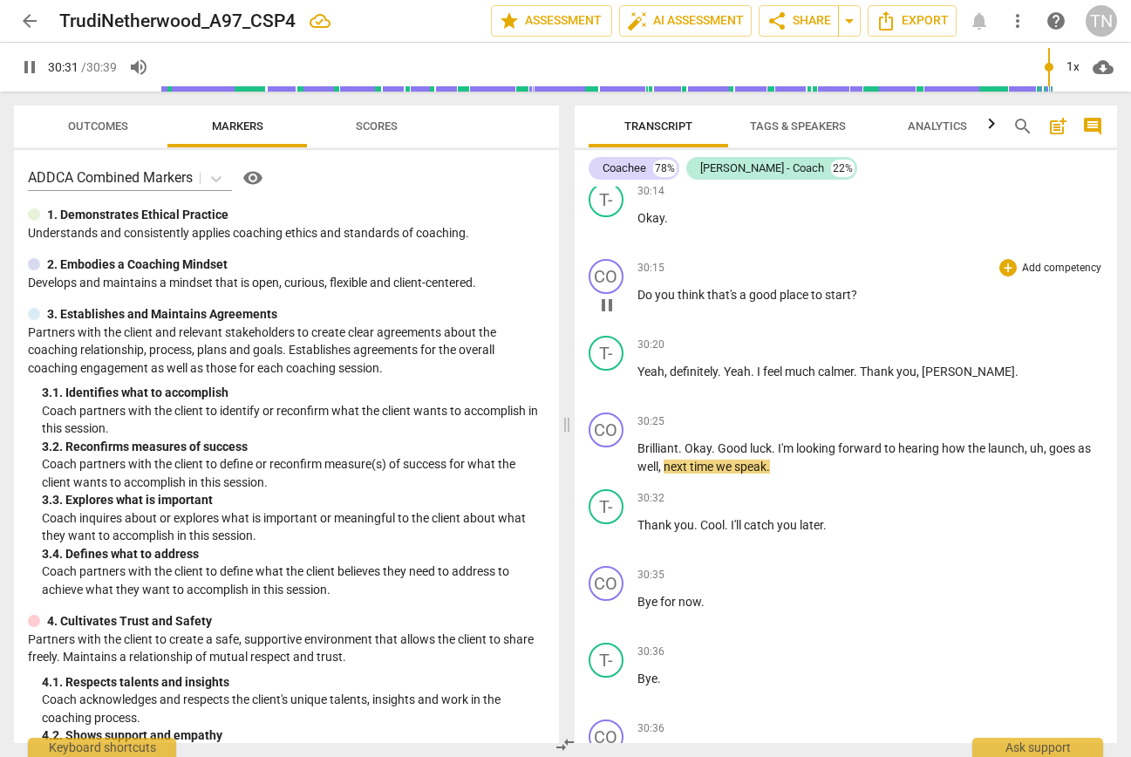
click at [853, 302] on span "?" at bounding box center [854, 295] width 6 height 14
type input "1832"
click at [610, 294] on div "CO" at bounding box center [606, 276] width 35 height 35
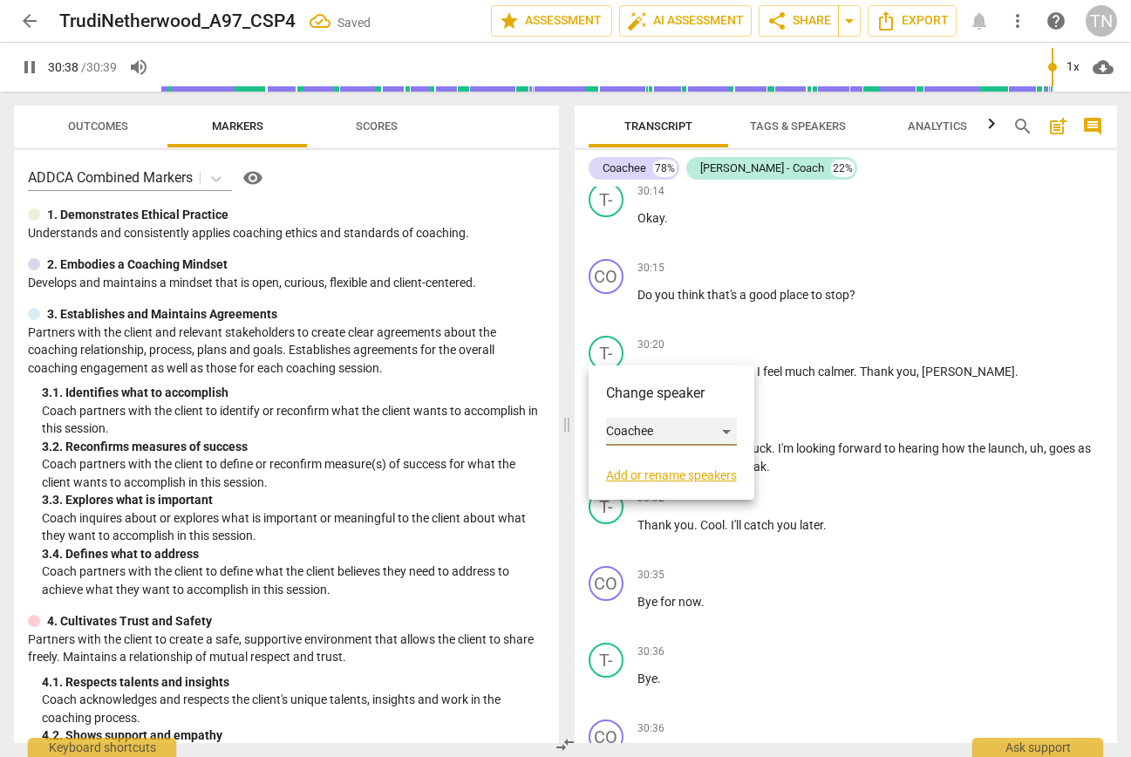
click at [636, 437] on div "Coachee" at bounding box center [671, 432] width 131 height 28
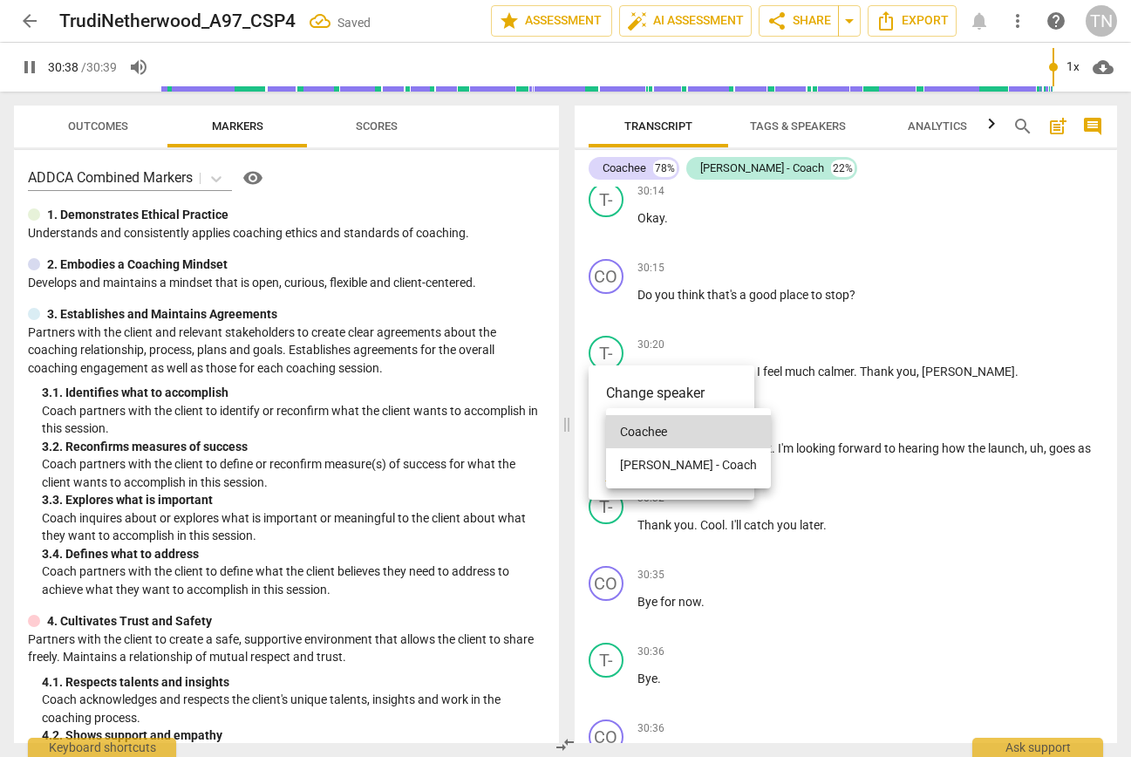
click at [645, 473] on li "Trudi - Coach" at bounding box center [688, 464] width 165 height 33
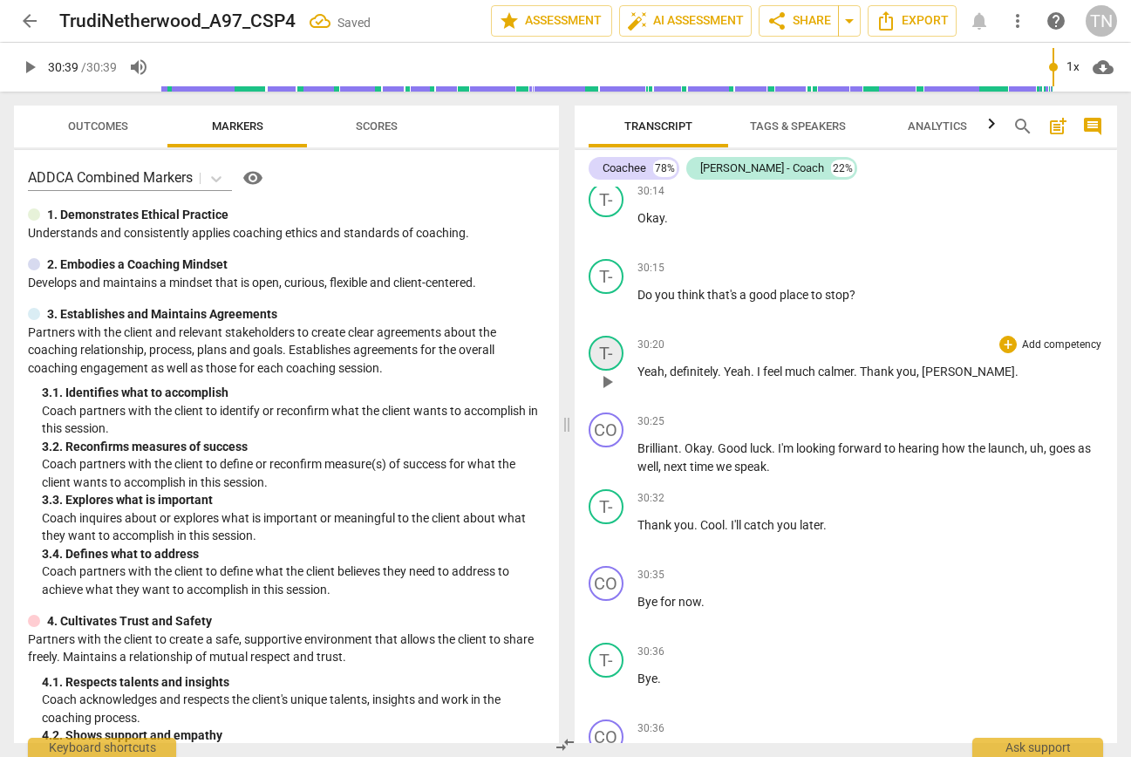
click at [606, 371] on div "T-" at bounding box center [606, 353] width 35 height 35
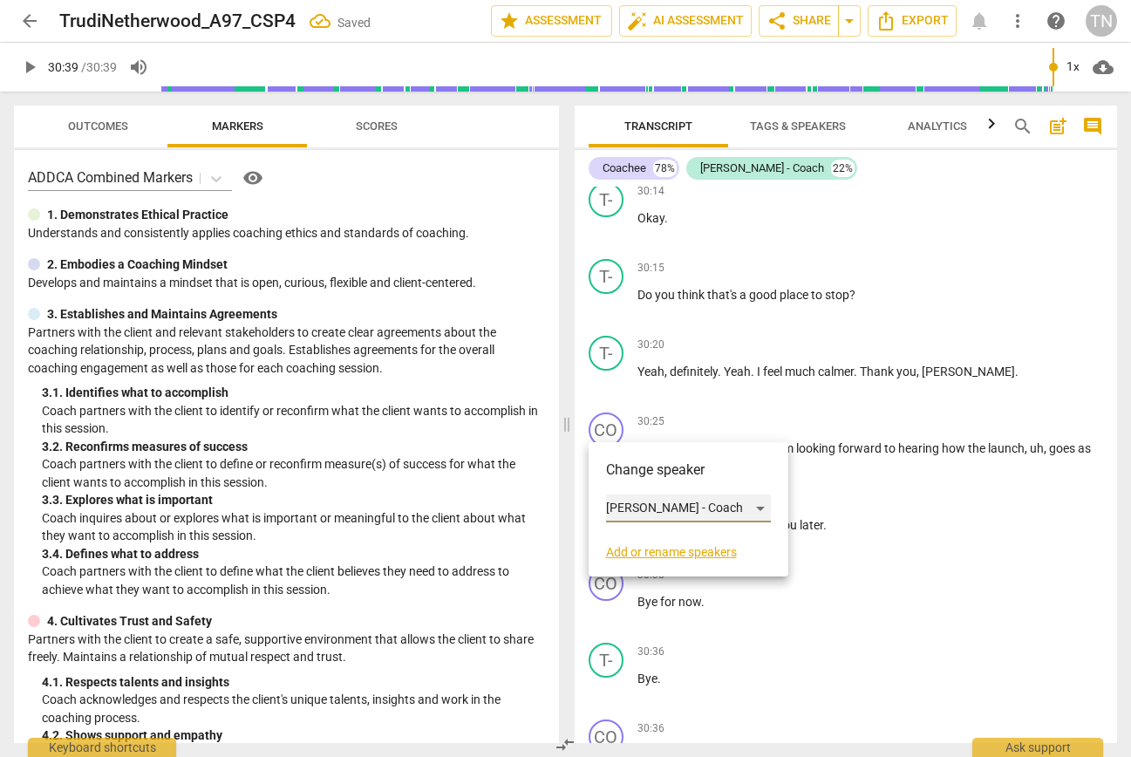
click at [658, 512] on div "Trudi - Coach" at bounding box center [688, 508] width 165 height 28
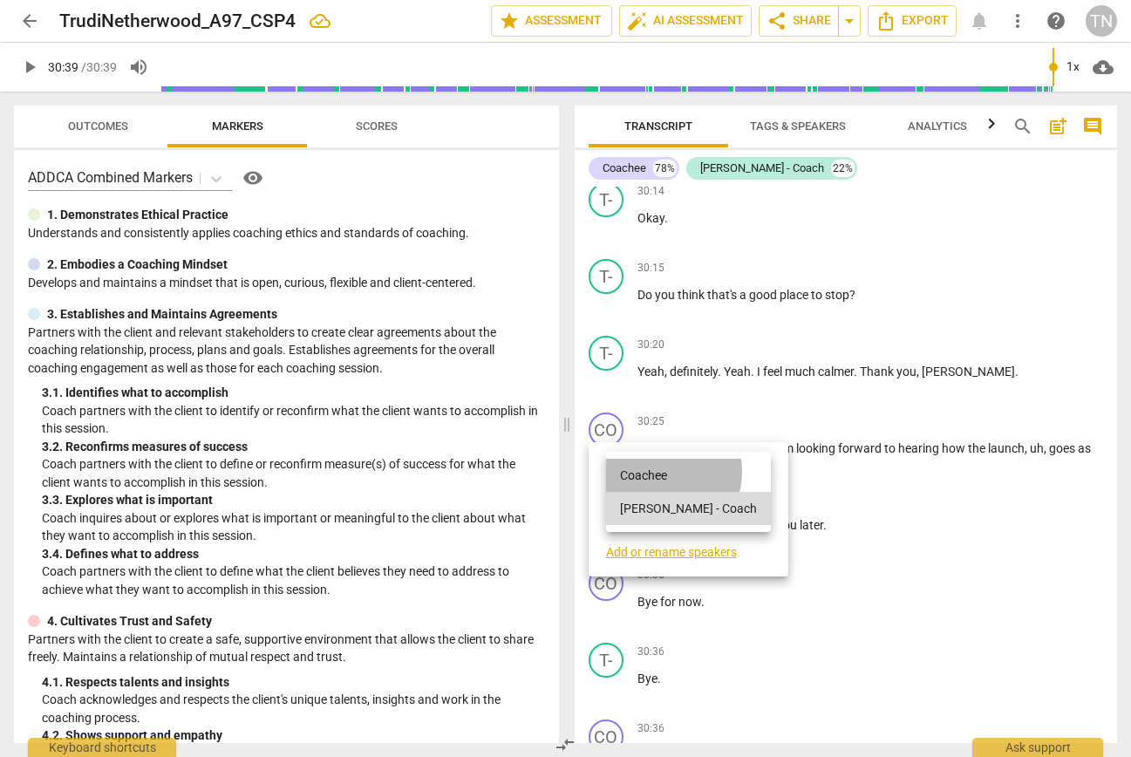
click at [658, 472] on li "Coachee" at bounding box center [688, 475] width 165 height 33
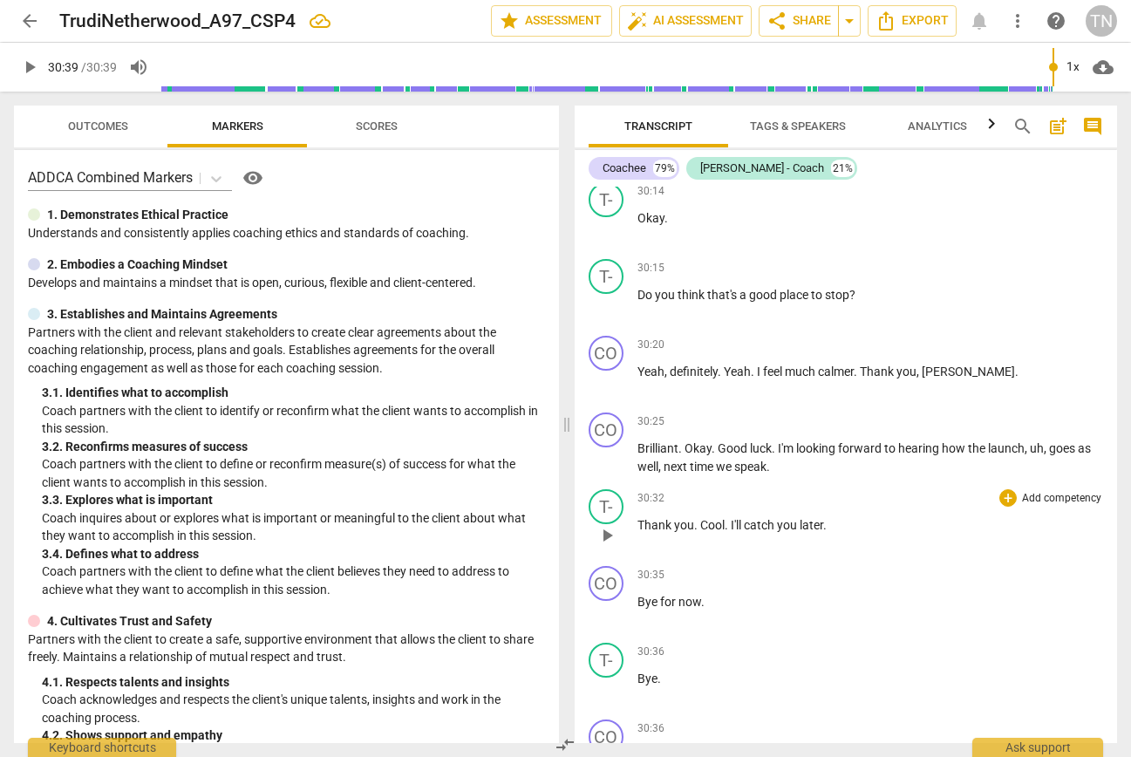
click at [842, 555] on div "T- play_arrow pause 30:32 + Add competency keyboard_arrow_right Thank you . Coo…" at bounding box center [846, 520] width 543 height 77
click at [611, 469] on span "play_arrow" at bounding box center [606, 458] width 21 height 21
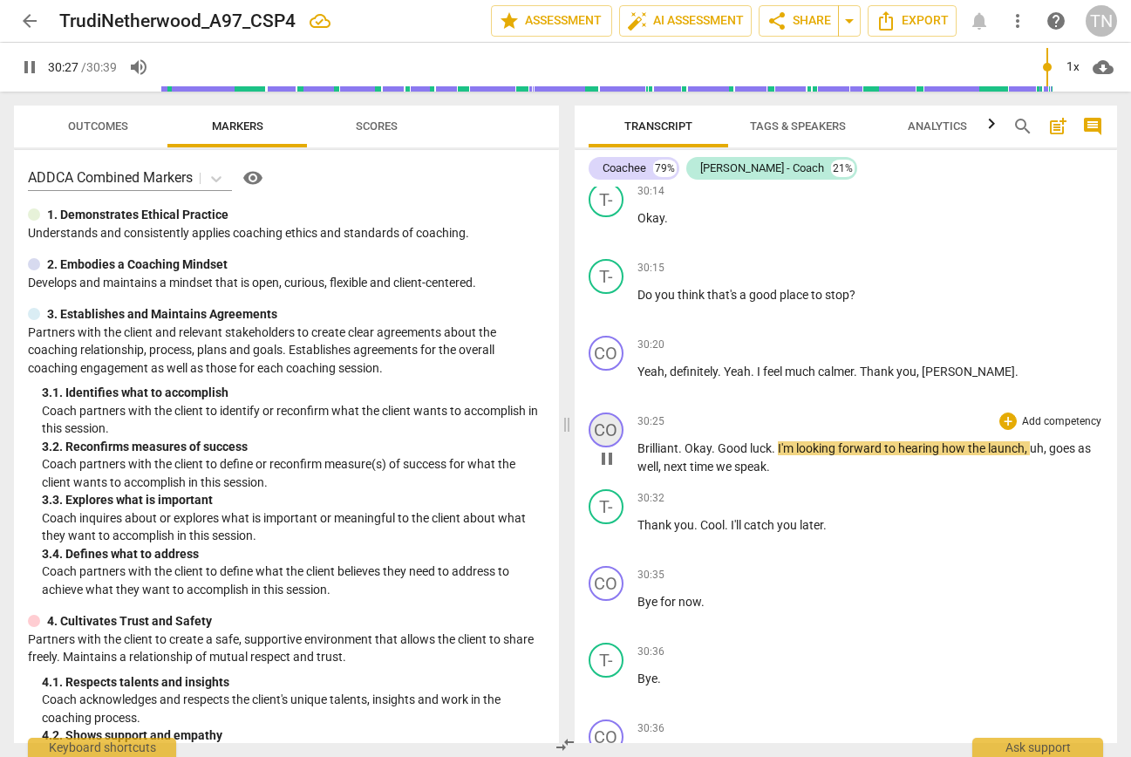
click at [609, 447] on div "CO" at bounding box center [606, 429] width 35 height 35
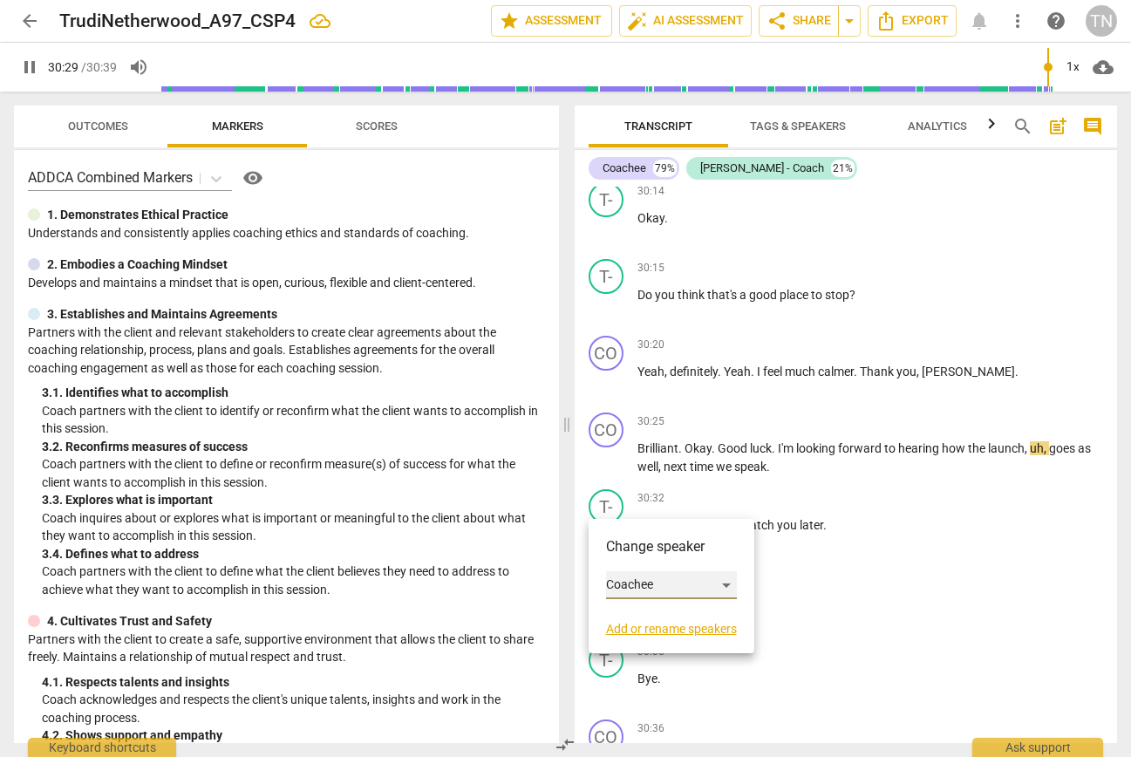
click at [631, 582] on div "Coachee" at bounding box center [671, 585] width 131 height 28
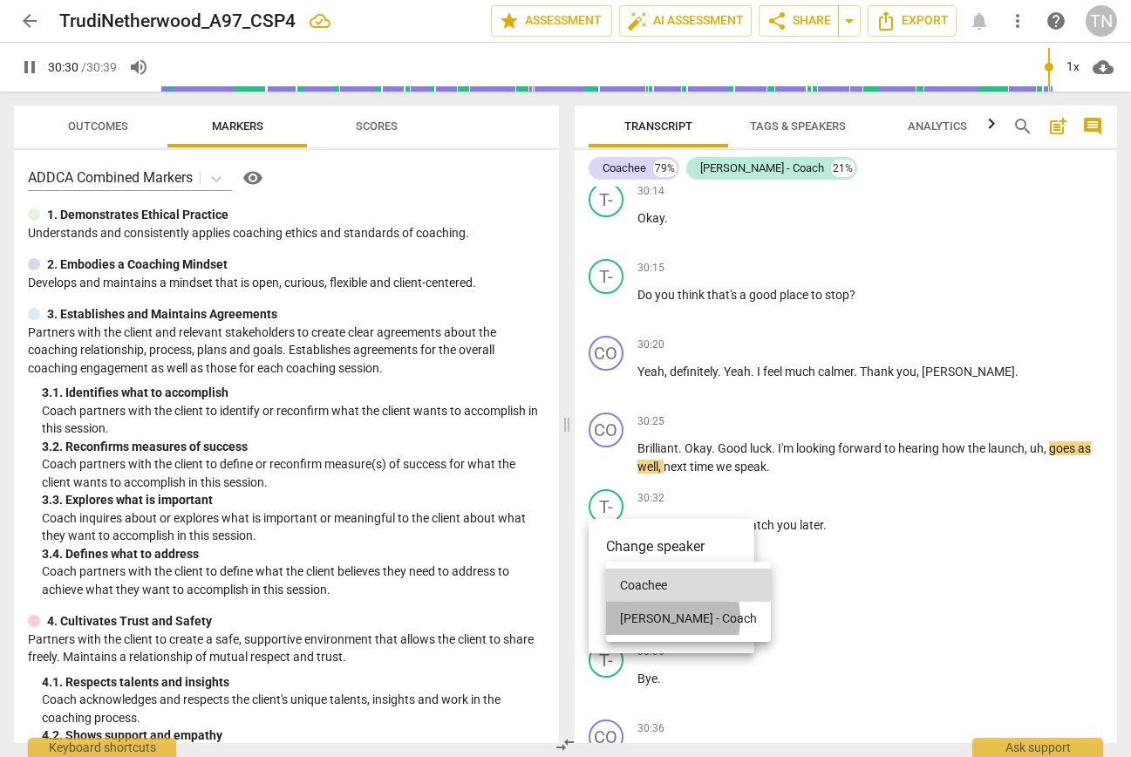
drag, startPoint x: 650, startPoint y: 618, endPoint x: 666, endPoint y: 602, distance: 22.2
click at [650, 618] on li "Trudi - Coach" at bounding box center [688, 618] width 165 height 33
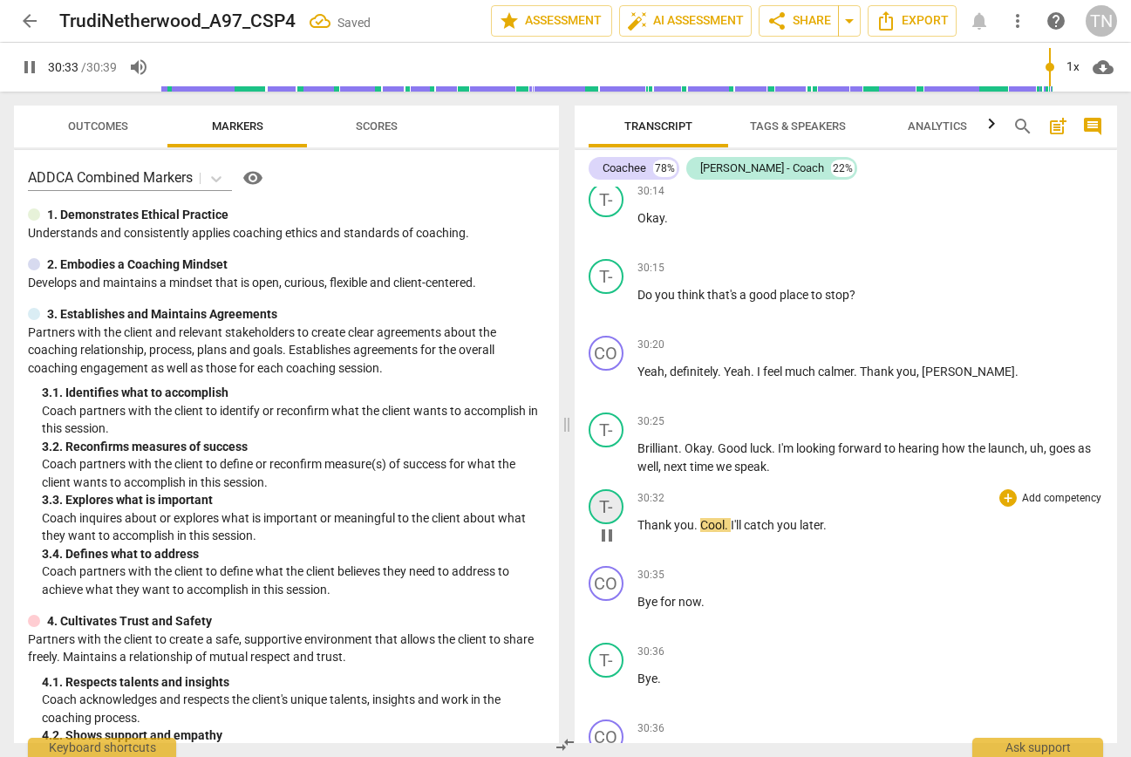
click at [609, 524] on div "T-" at bounding box center [606, 506] width 35 height 35
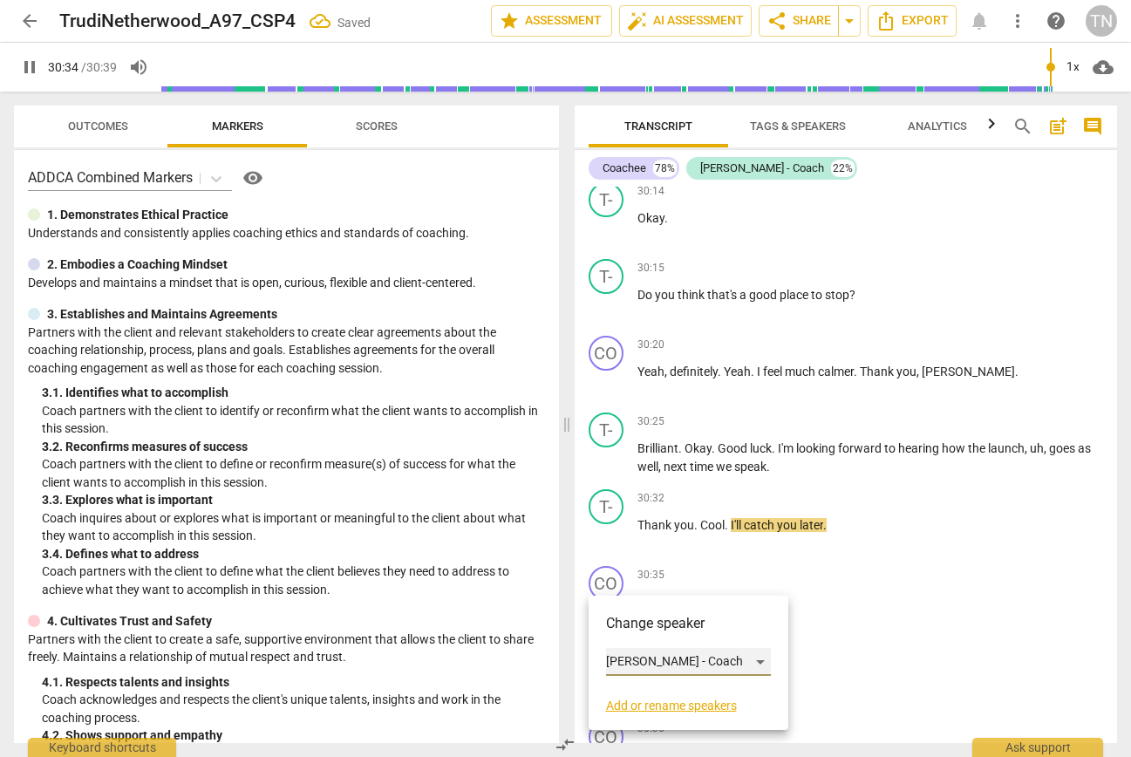
click at [643, 664] on div "Trudi - Coach" at bounding box center [688, 662] width 165 height 28
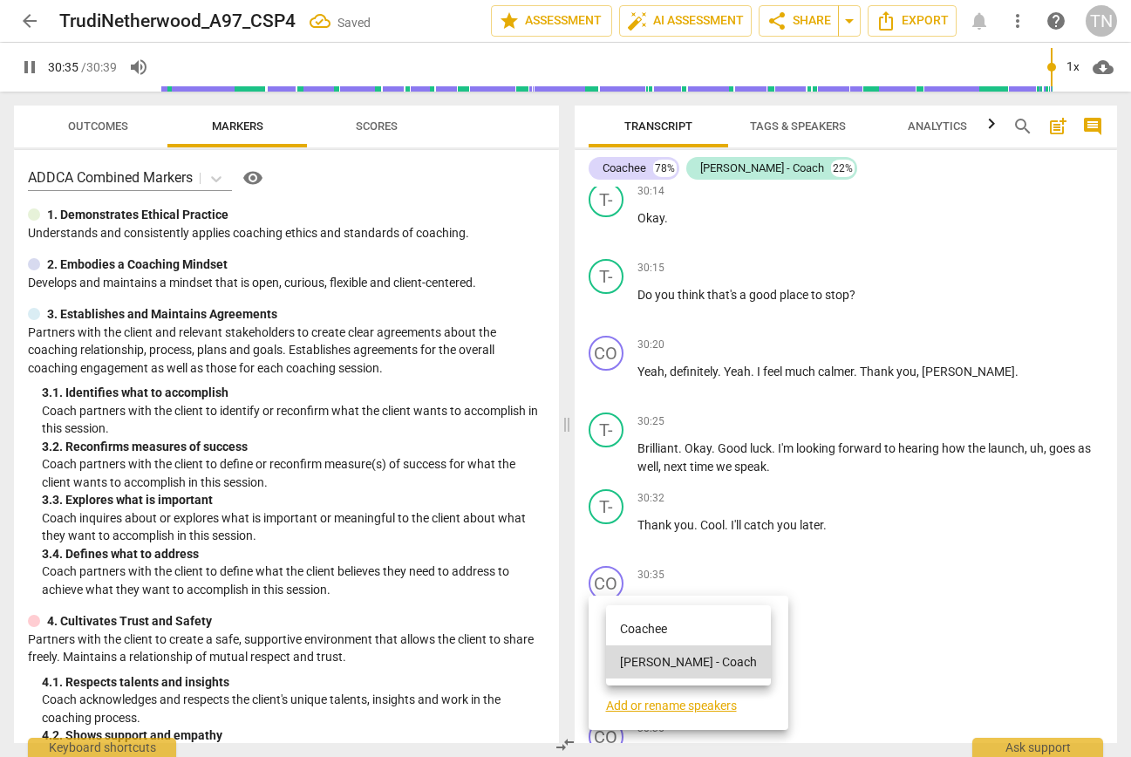
click at [671, 628] on li "Coachee" at bounding box center [688, 628] width 165 height 33
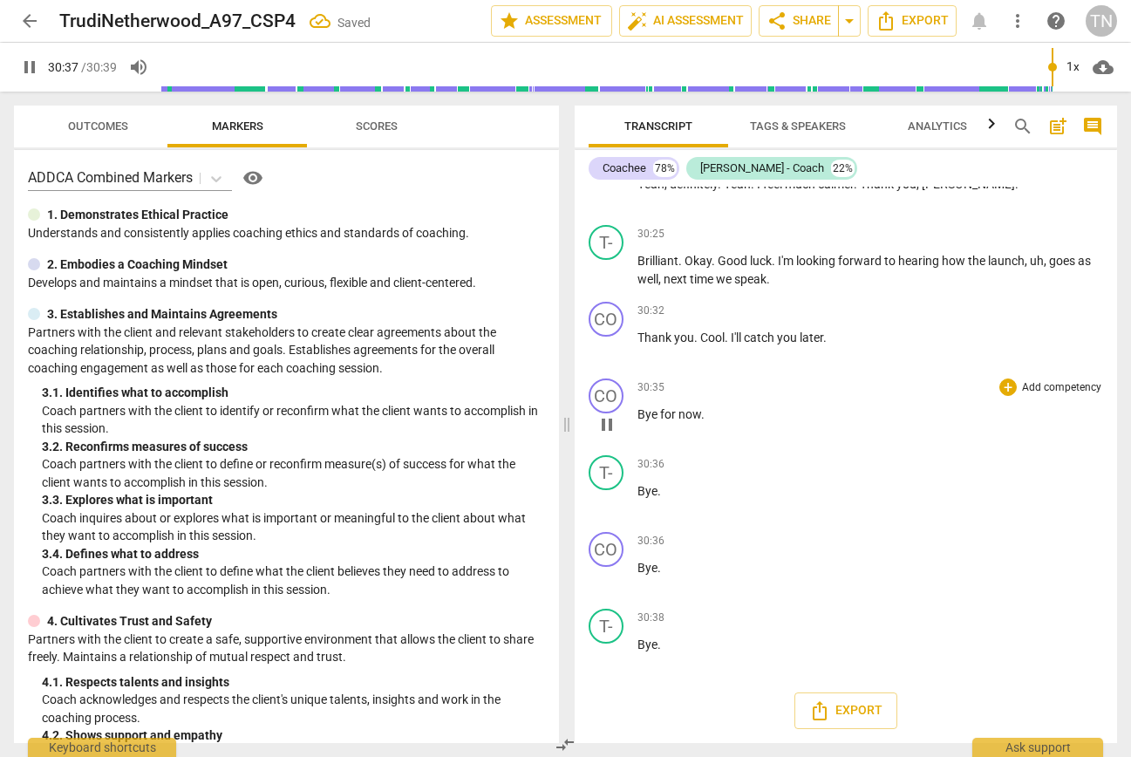
scroll to position [8229, 0]
type input "1839"
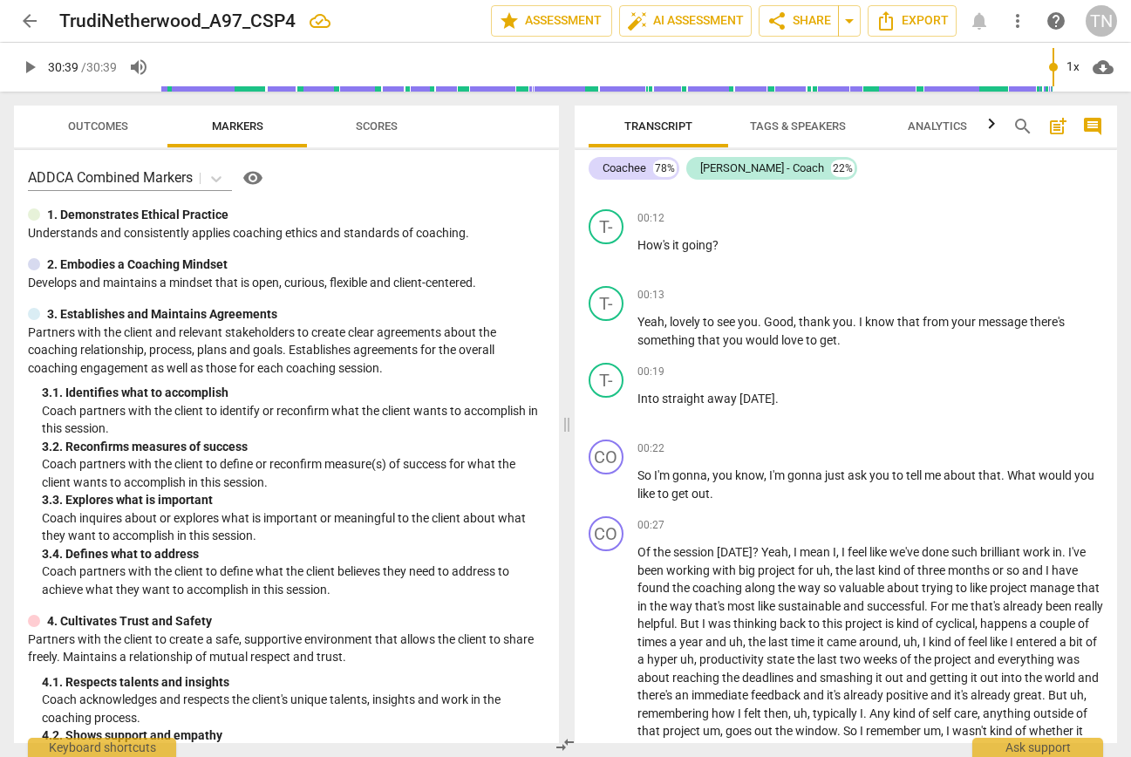
scroll to position [0, 0]
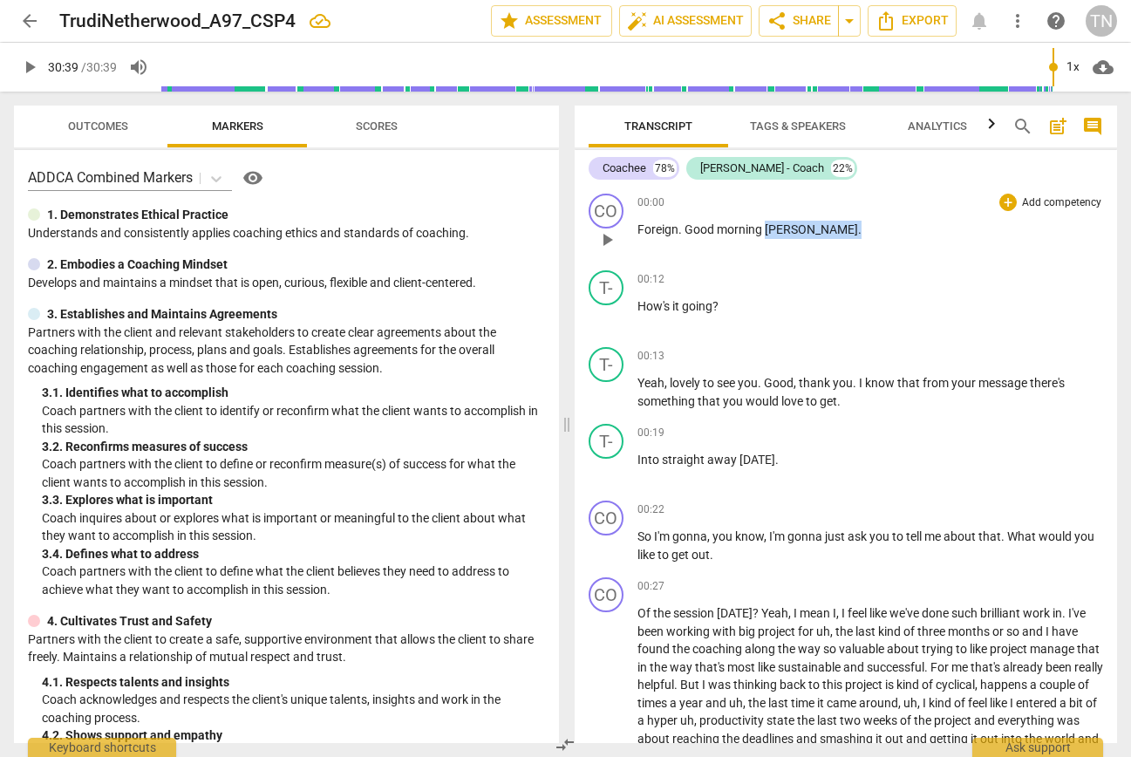
drag, startPoint x: 791, startPoint y: 231, endPoint x: 766, endPoint y: 230, distance: 25.3
click at [766, 230] on p "Foreign . Good morning Judy ." at bounding box center [870, 230] width 466 height 18
click at [606, 314] on span "play_arrow" at bounding box center [606, 316] width 21 height 21
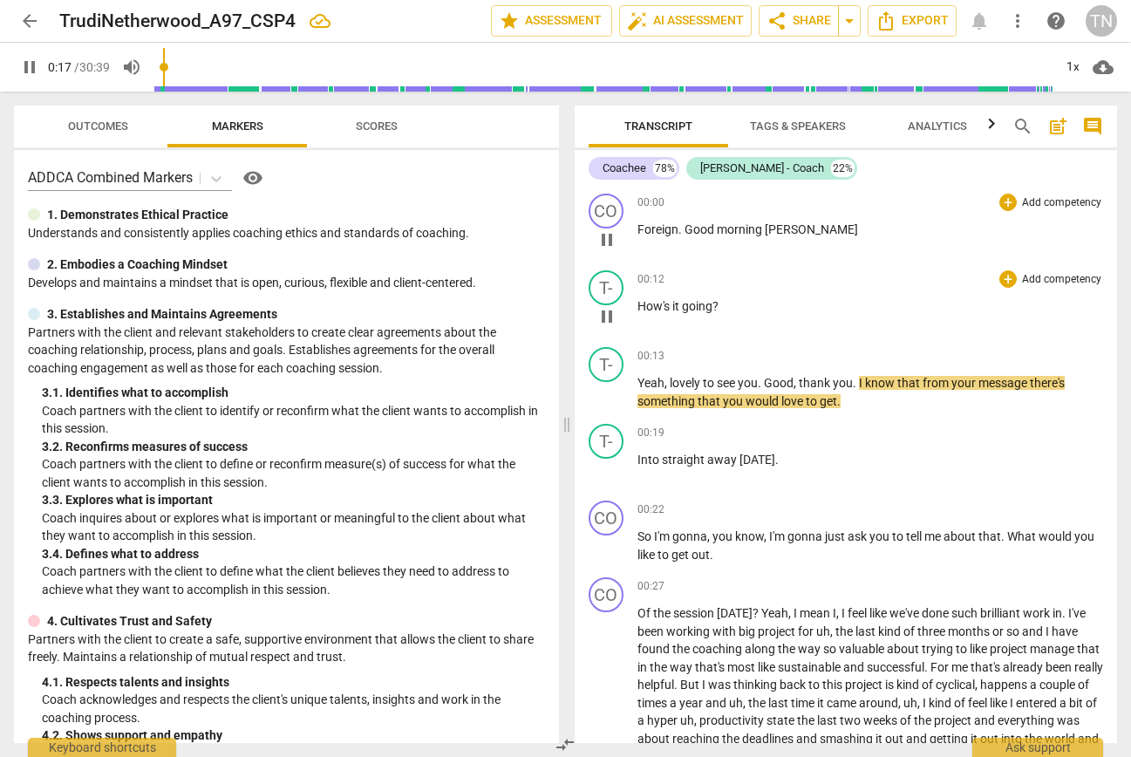
click at [636, 305] on div "play_arrow pause" at bounding box center [615, 316] width 44 height 23
click at [639, 309] on span "How's" at bounding box center [654, 306] width 35 height 14
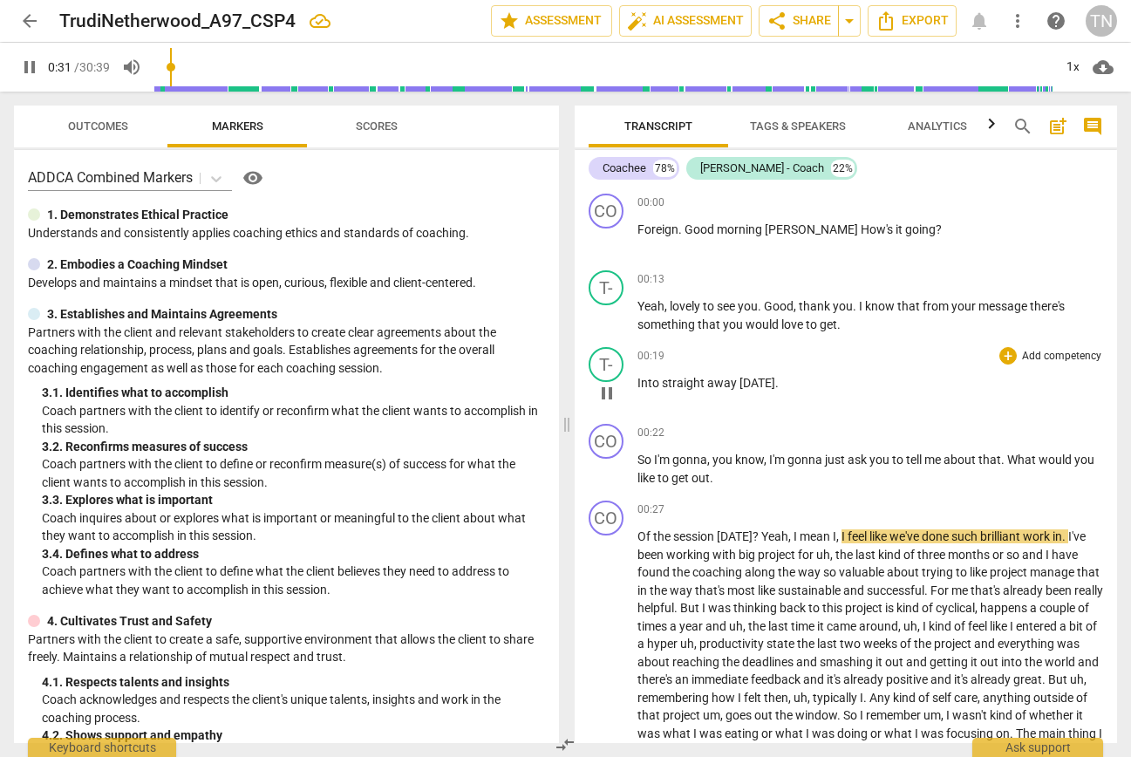
click at [637, 385] on span "Into" at bounding box center [649, 383] width 24 height 14
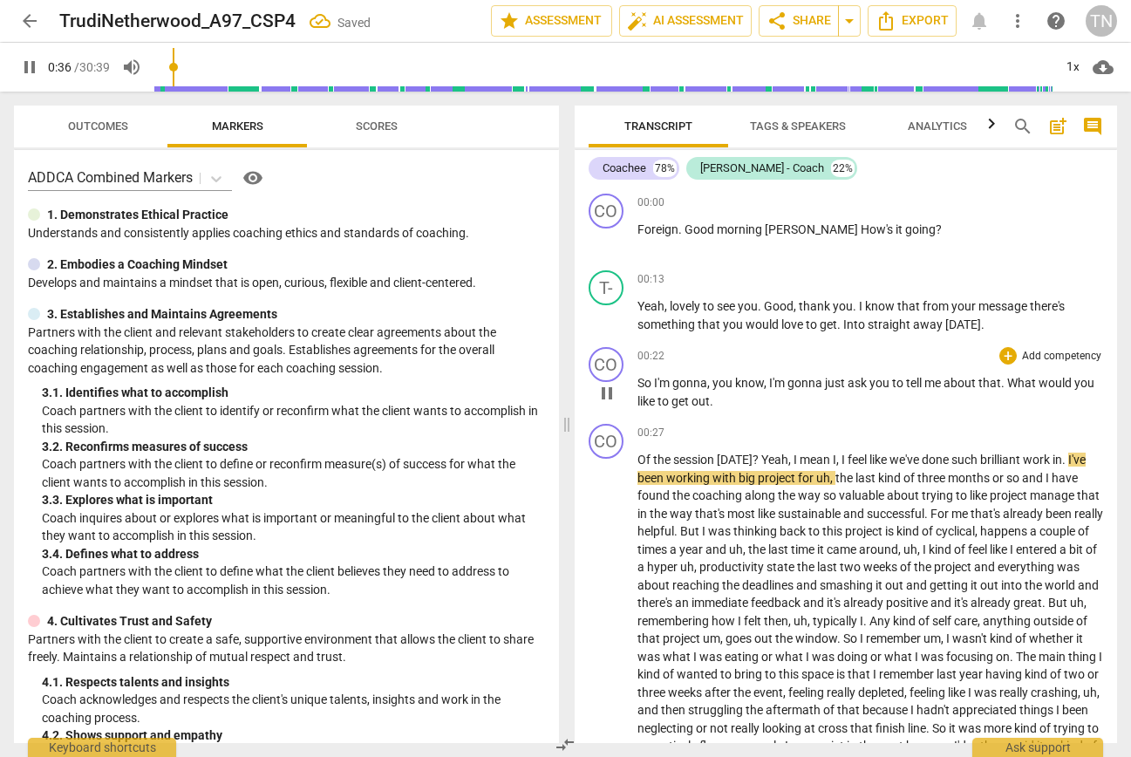
click at [637, 382] on span "So" at bounding box center [645, 383] width 17 height 14
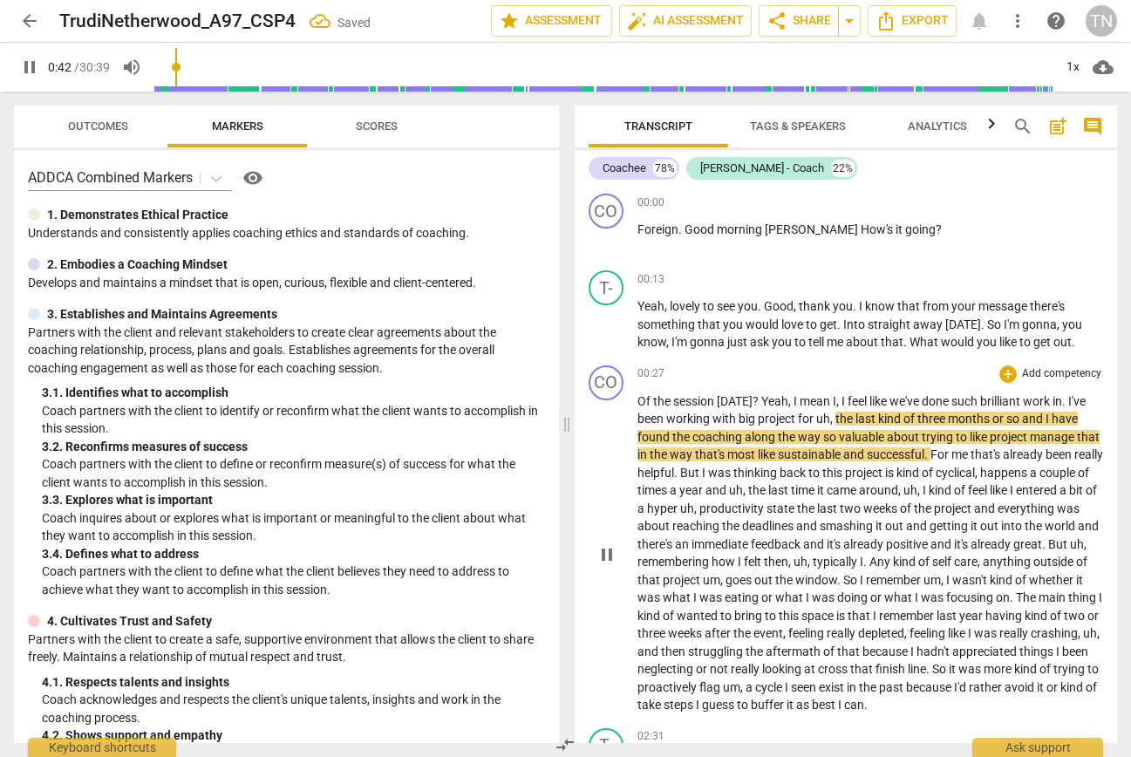
click at [639, 398] on span "Of" at bounding box center [645, 401] width 16 height 14
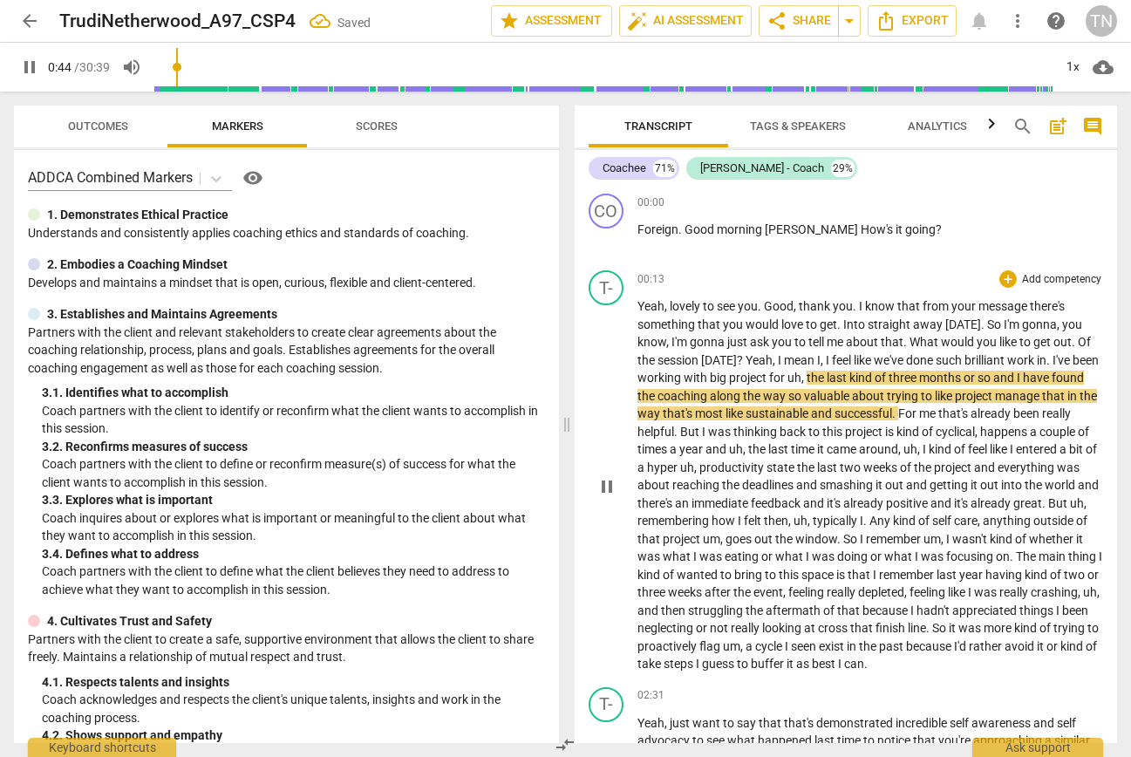
click at [745, 360] on span "Yeah" at bounding box center [758, 360] width 27 height 14
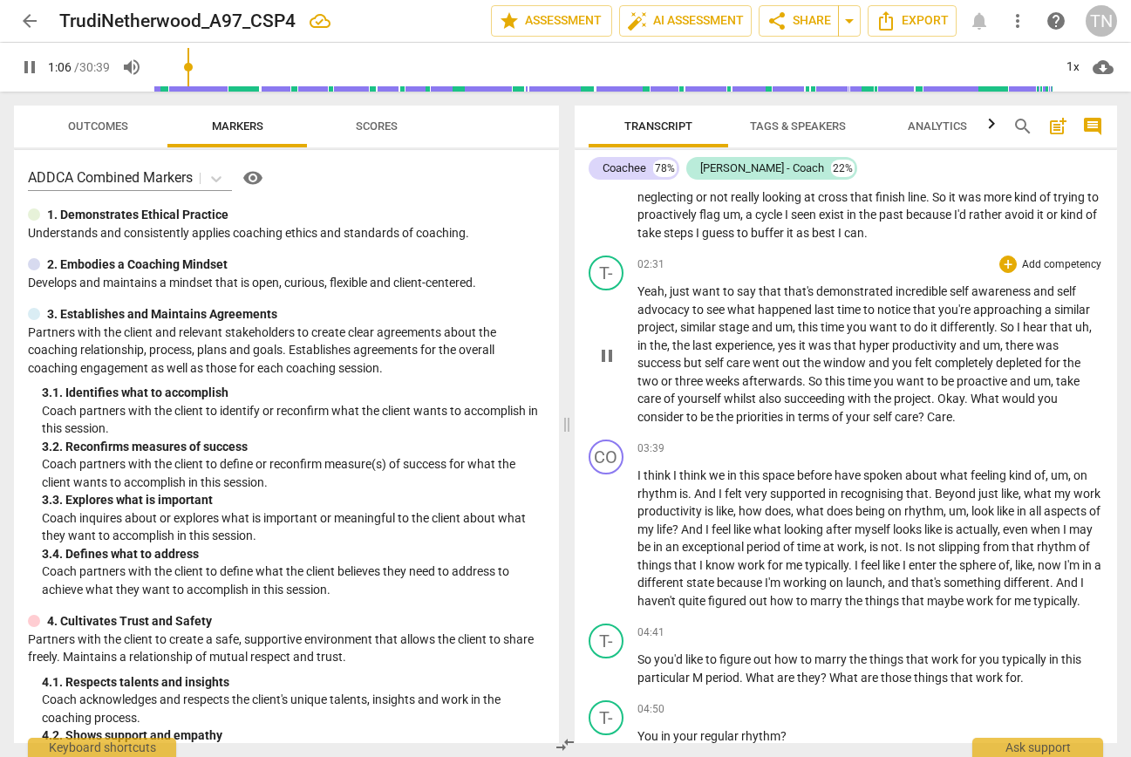
scroll to position [506, 0]
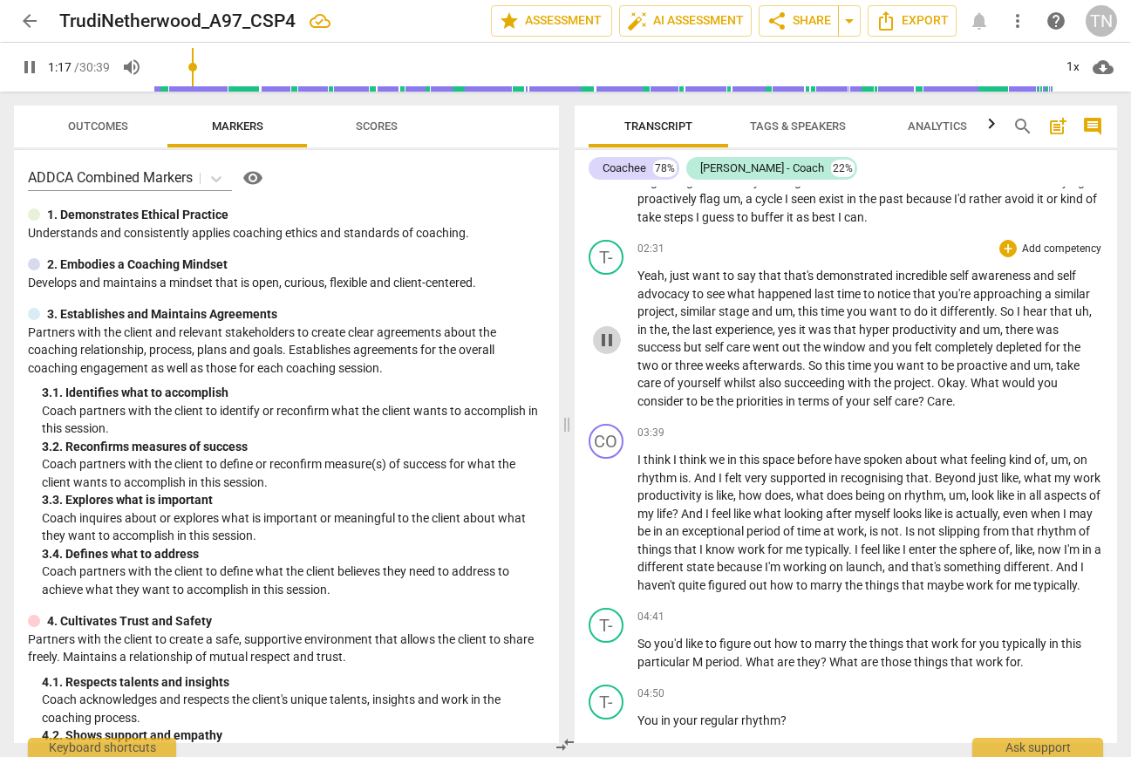
click at [606, 342] on span "pause" at bounding box center [606, 340] width 21 height 21
type input "78"
click at [956, 402] on span "." at bounding box center [953, 401] width 3 height 14
click at [956, 403] on span "." at bounding box center [953, 401] width 3 height 14
click at [900, 445] on div "03:39 + Add competency keyboard_arrow_right I think I think we in this space be…" at bounding box center [870, 509] width 466 height 170
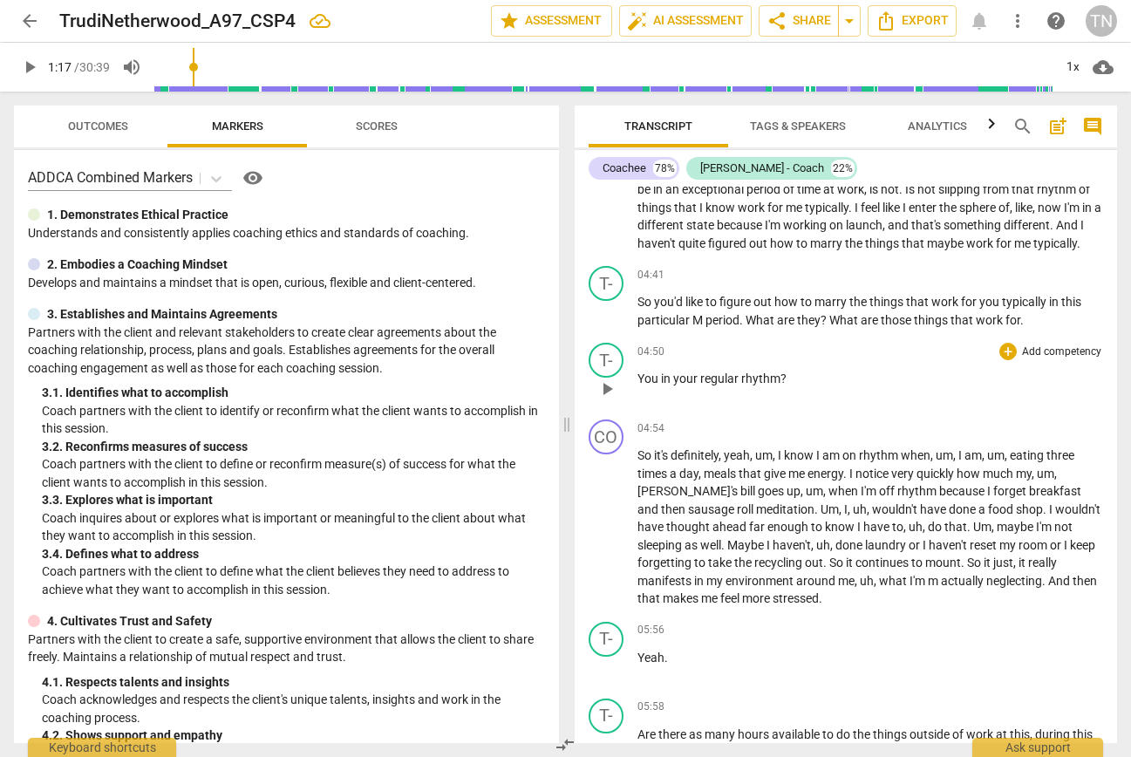
scroll to position [849, 0]
click at [636, 391] on div "T- play_arrow pause 04:50 + Add competency keyboard_arrow_right You in your reg…" at bounding box center [846, 372] width 543 height 77
click at [637, 384] on span "You" at bounding box center [649, 377] width 24 height 14
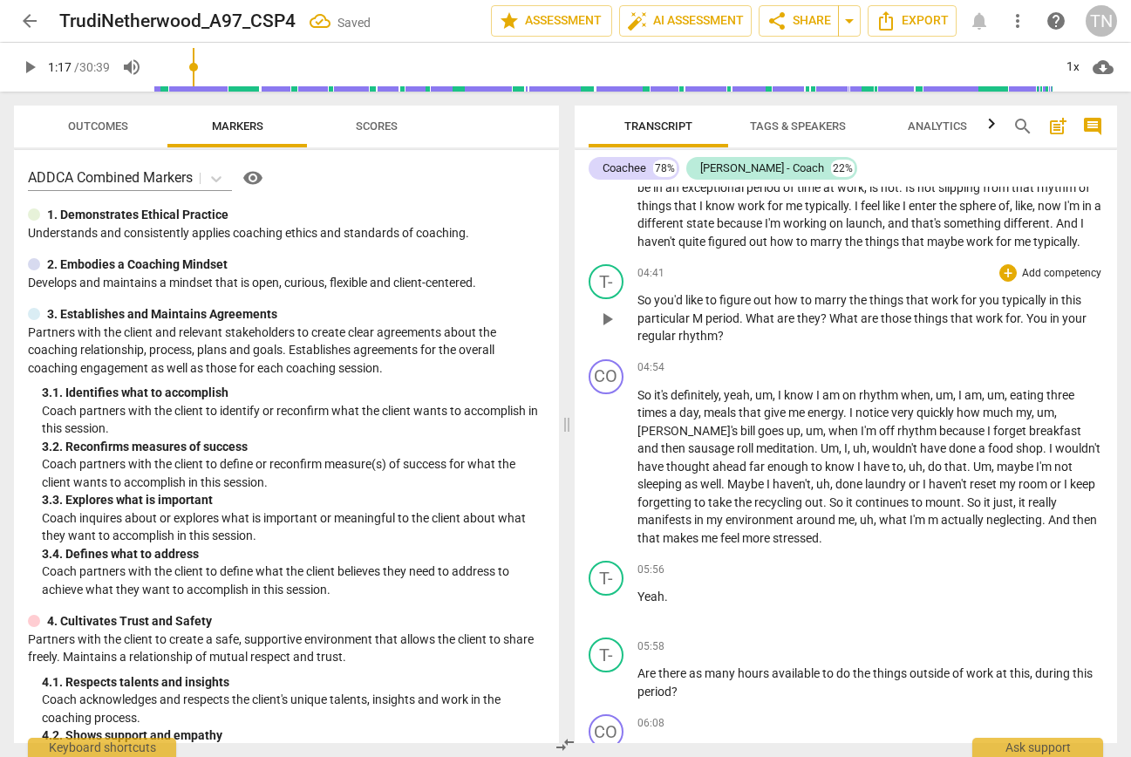
click at [1045, 325] on span "You" at bounding box center [1038, 318] width 24 height 14
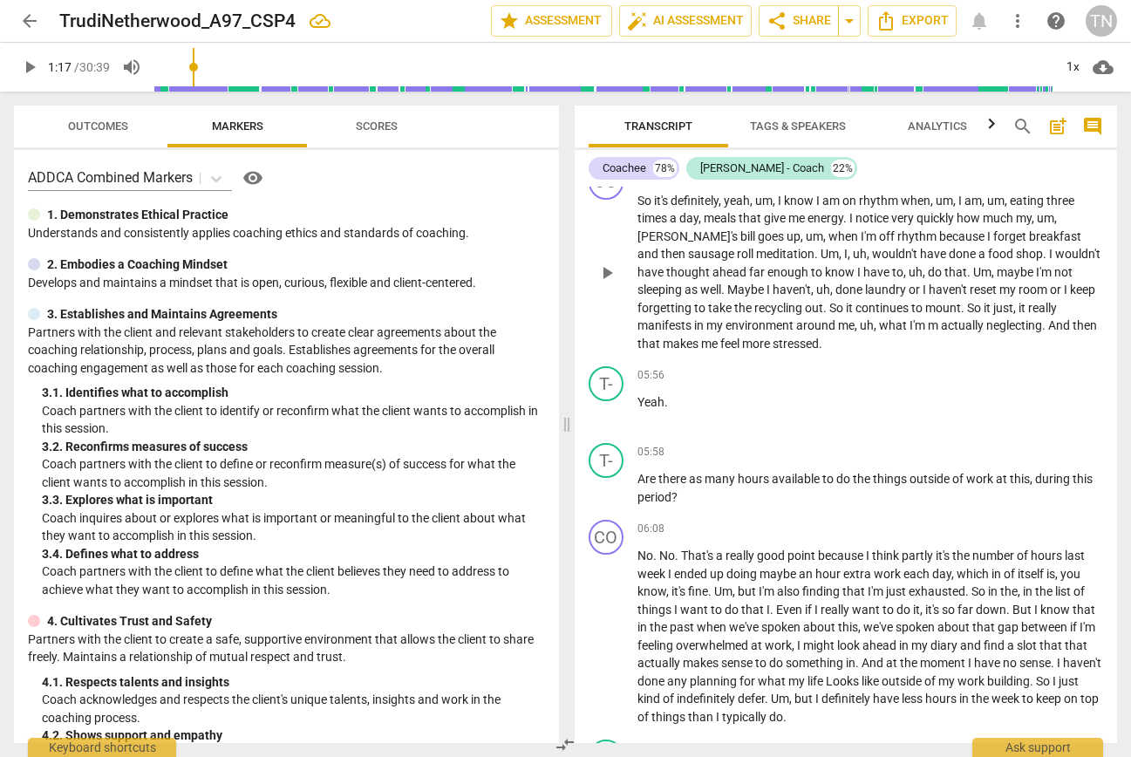
scroll to position [1047, 0]
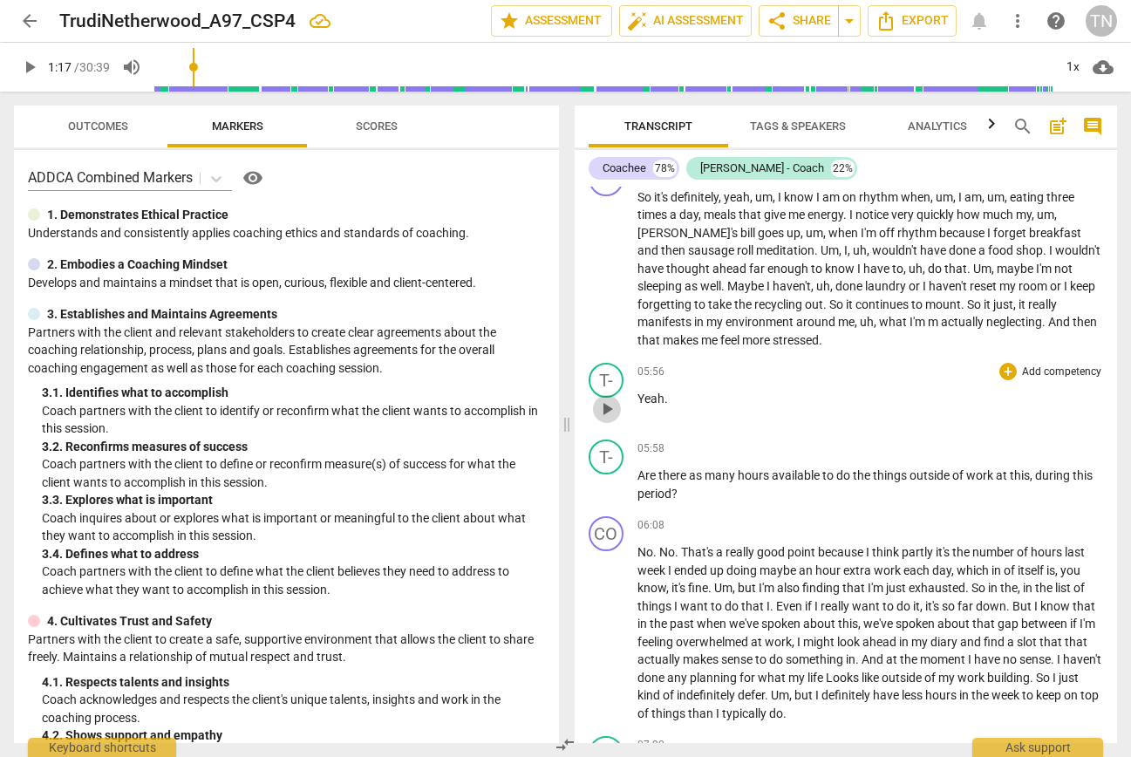
click at [601, 419] on span "play_arrow" at bounding box center [606, 408] width 21 height 21
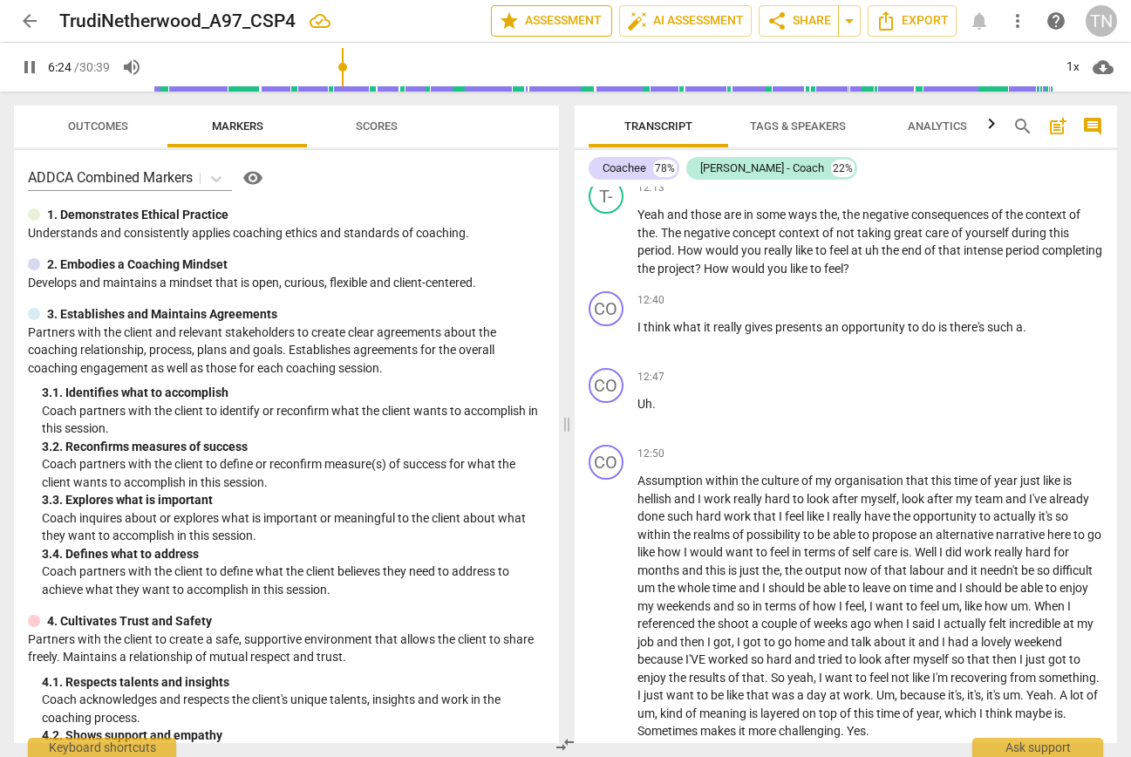
scroll to position [1441, 0]
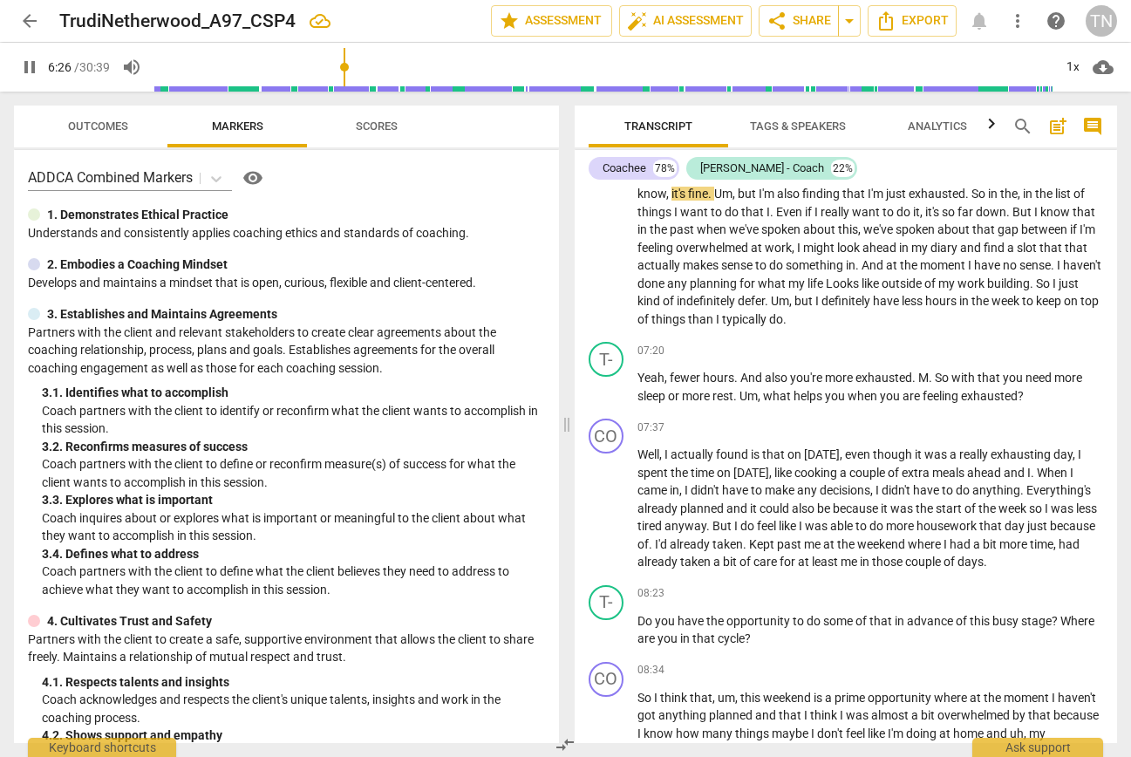
click at [931, 133] on span "Analytics" at bounding box center [937, 127] width 101 height 24
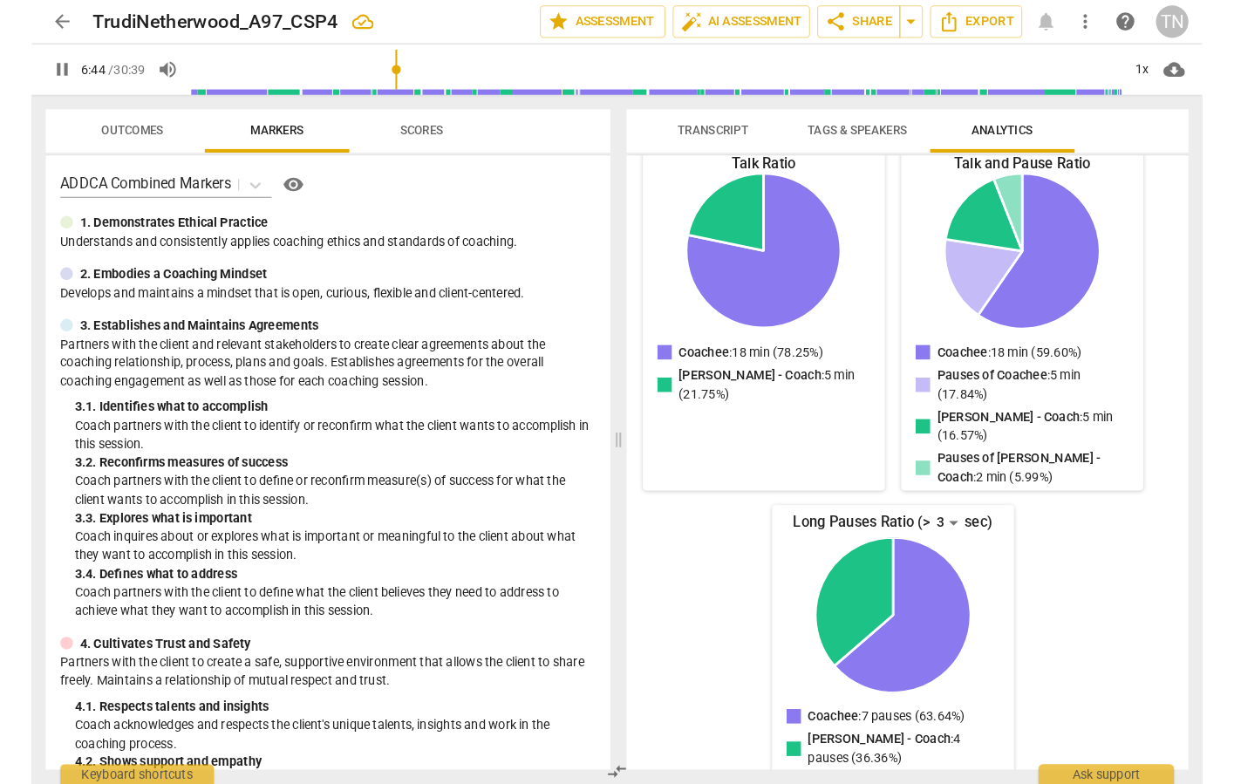
scroll to position [0, 0]
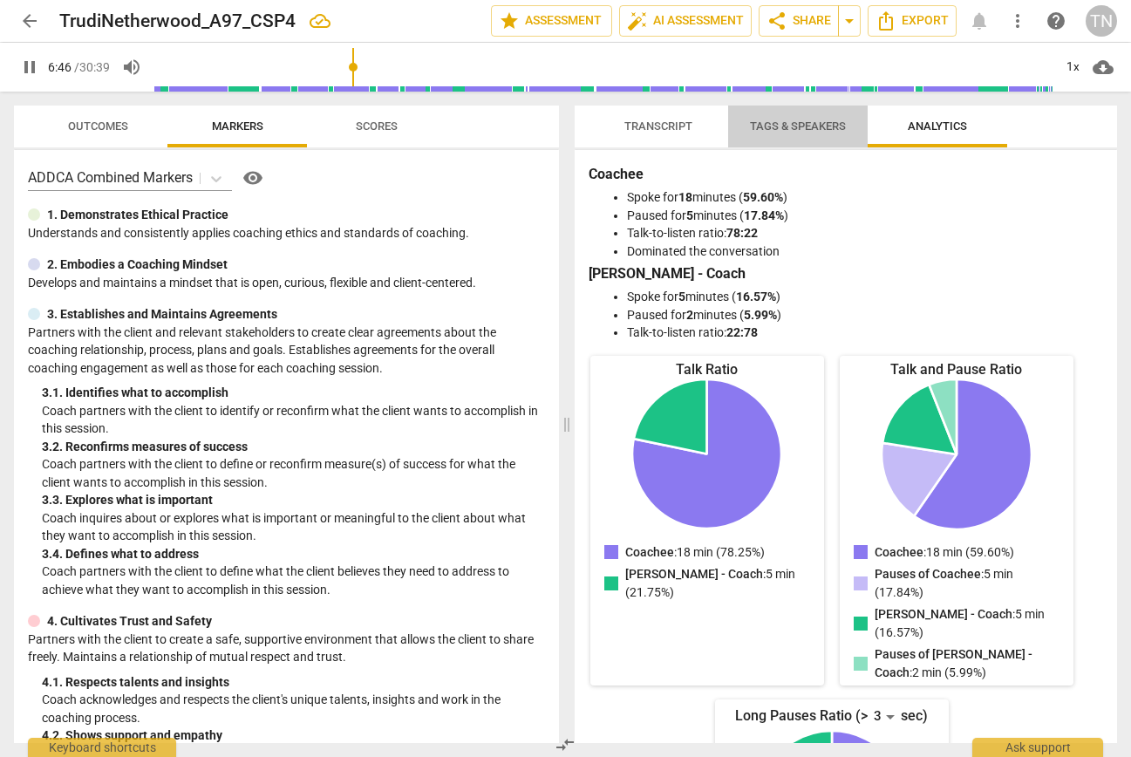
click at [818, 134] on span "Tags & Speakers" at bounding box center [798, 127] width 138 height 24
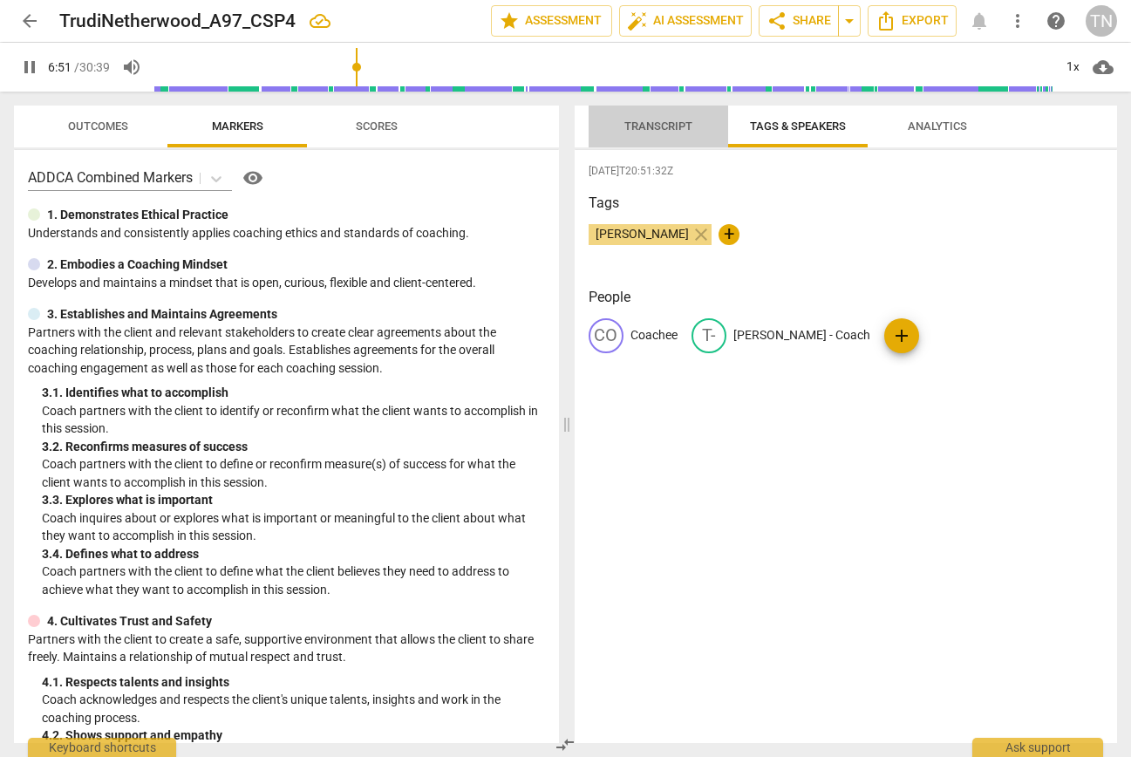
click at [669, 131] on span "Transcript" at bounding box center [658, 125] width 68 height 13
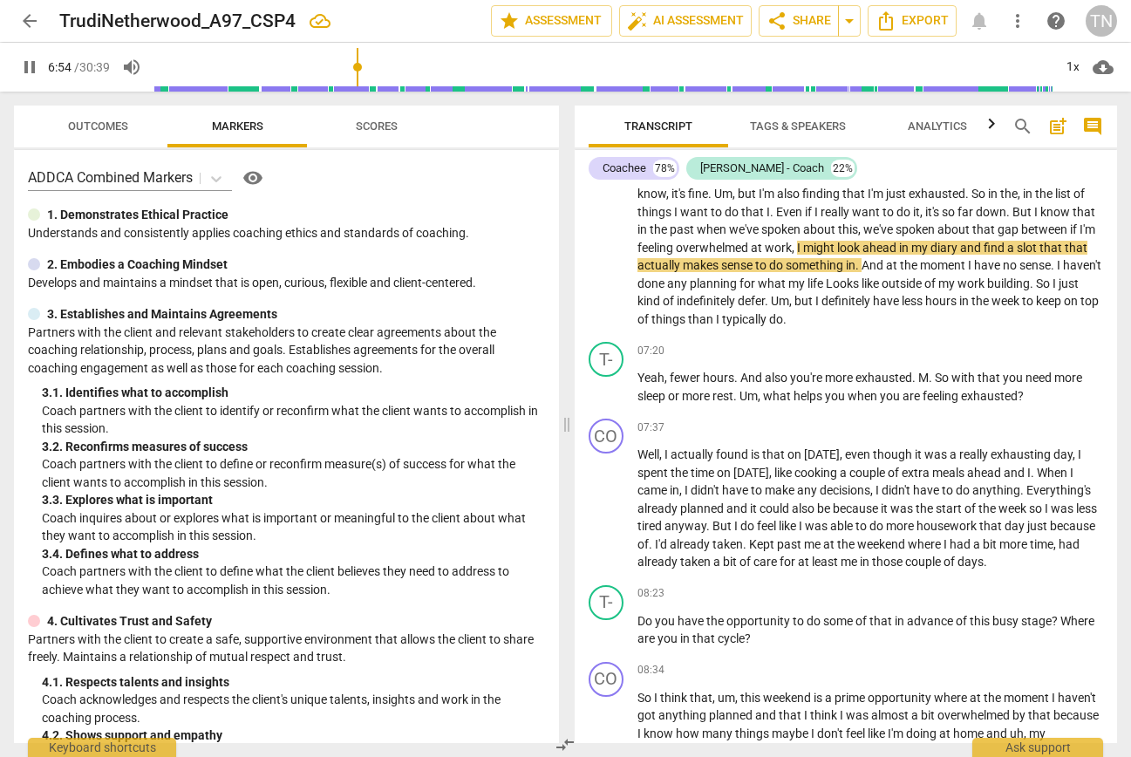
click at [111, 129] on span "Outcomes" at bounding box center [98, 125] width 60 height 13
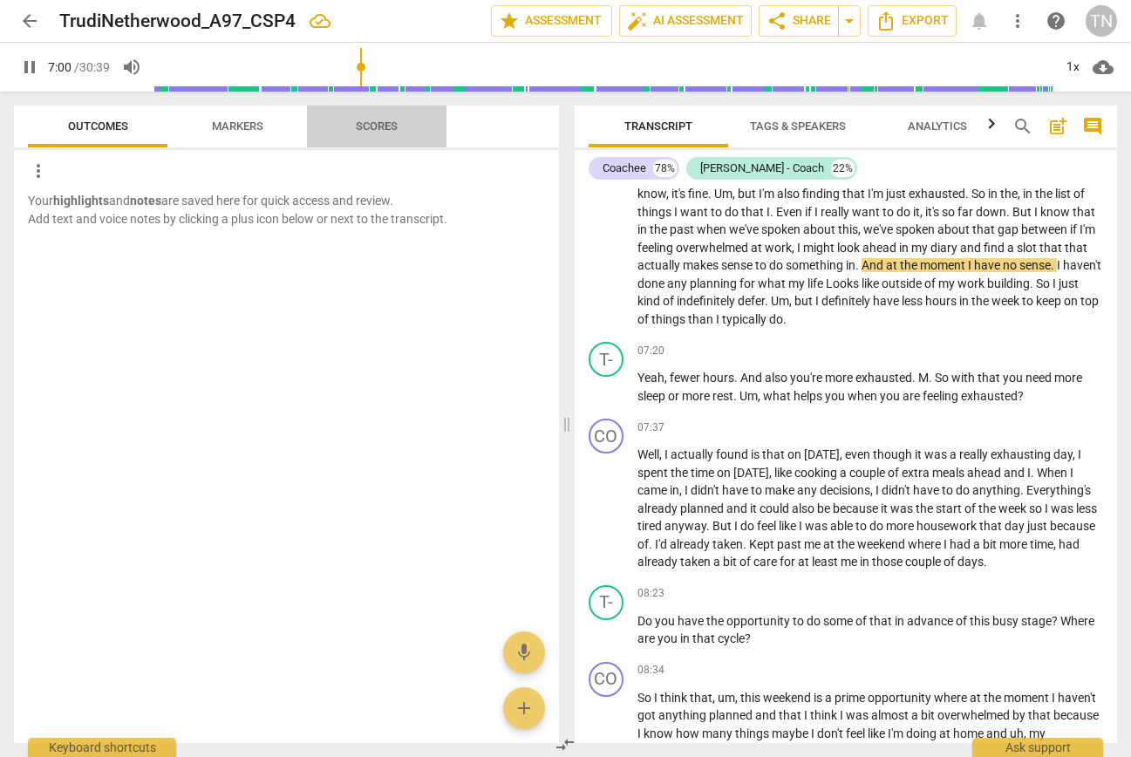
click at [386, 126] on span "Scores" at bounding box center [377, 125] width 42 height 13
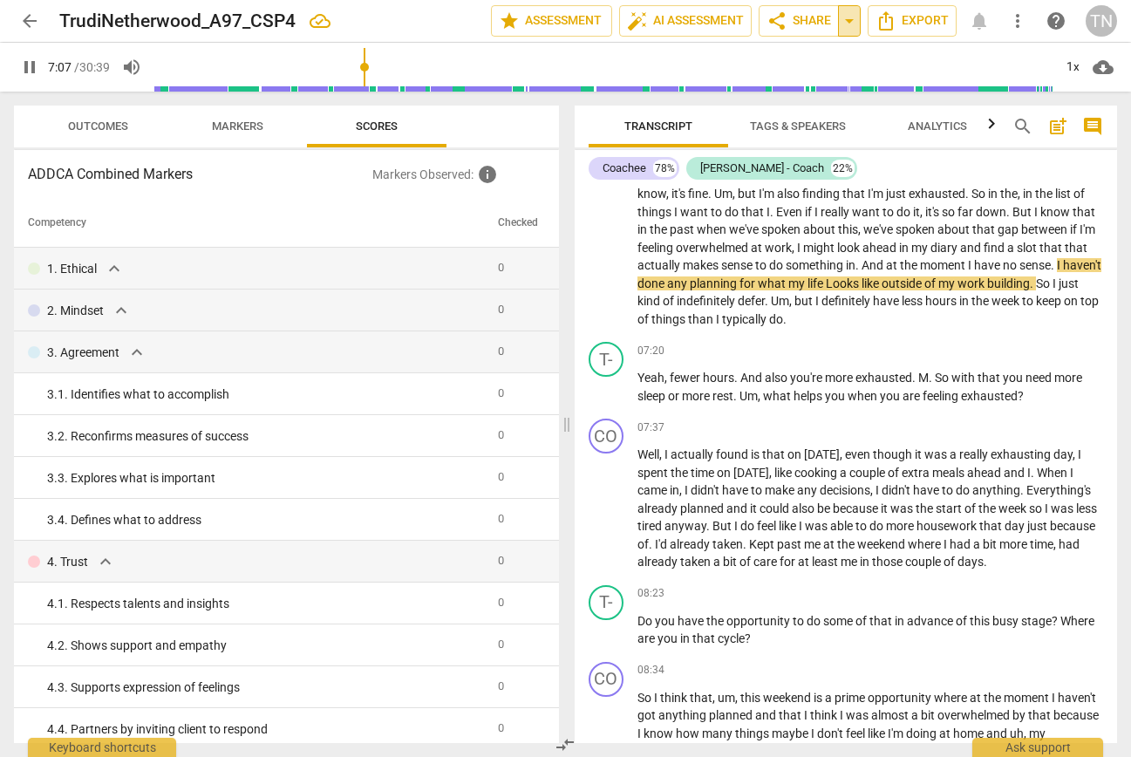
click at [853, 23] on span "arrow_drop_down" at bounding box center [849, 20] width 21 height 21
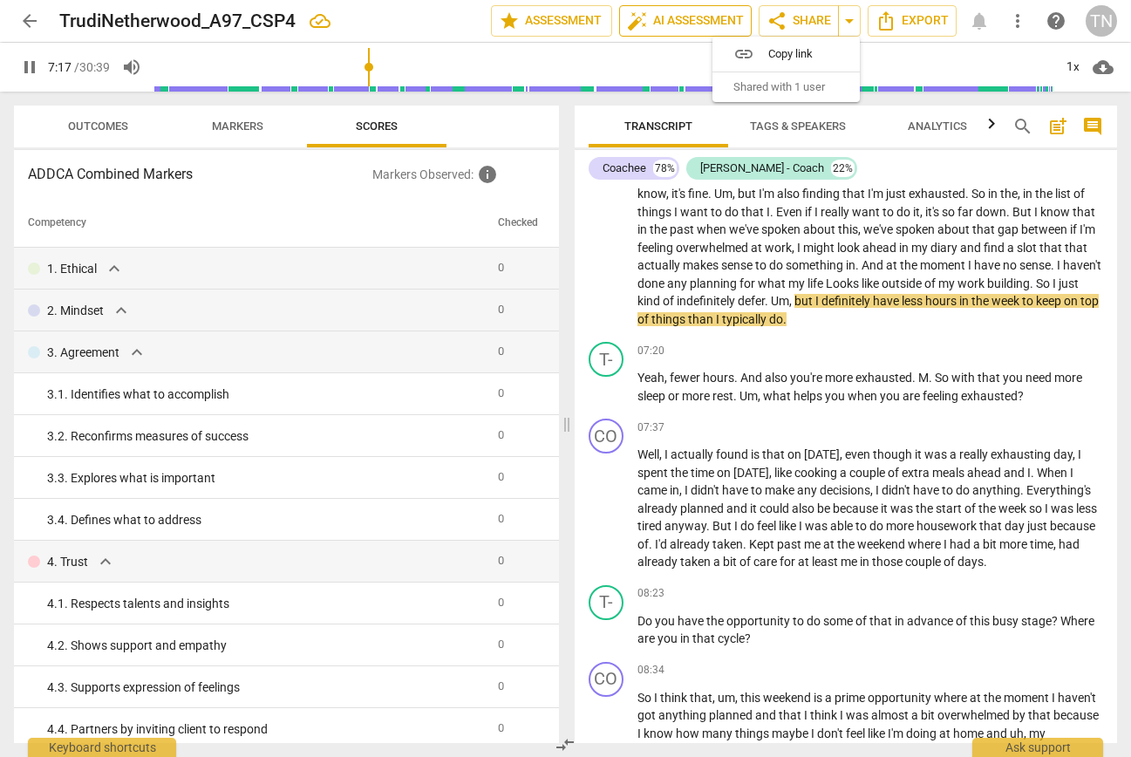
click at [707, 22] on span "auto_fix_high AI Assessment" at bounding box center [685, 20] width 117 height 21
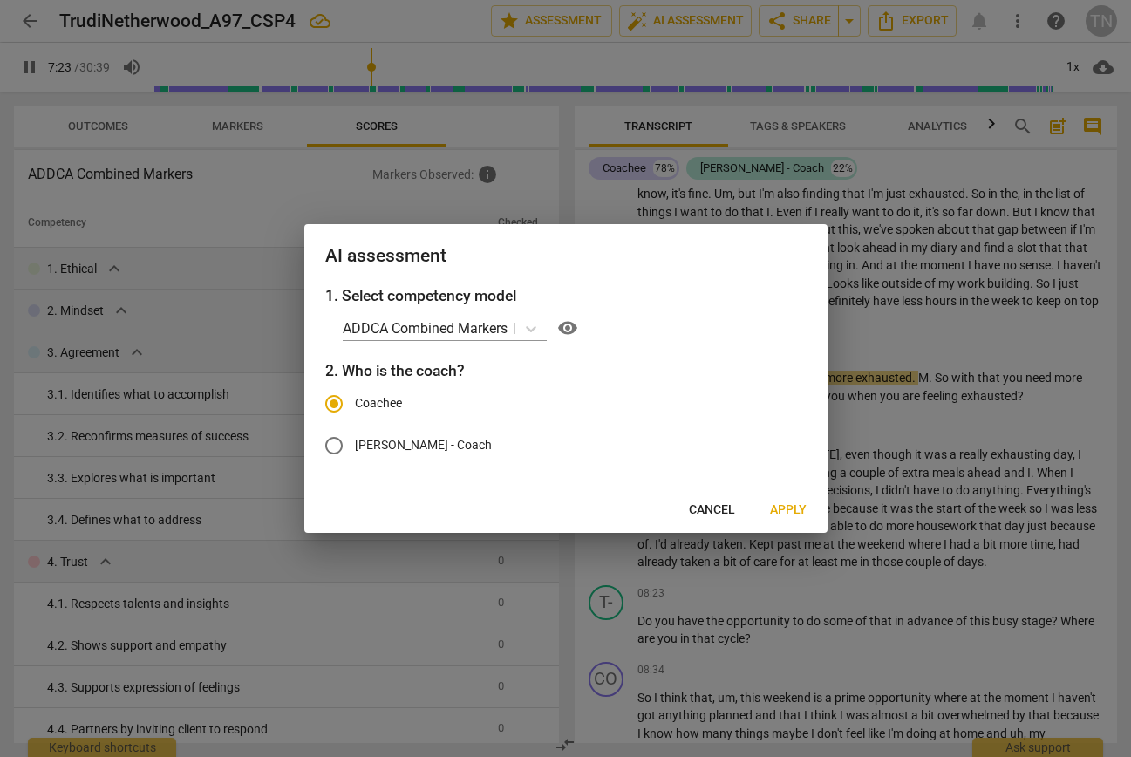
type input "444"
click at [333, 446] on input "Trudi - Coach" at bounding box center [334, 446] width 42 height 42
radio input "true"
radio input "false"
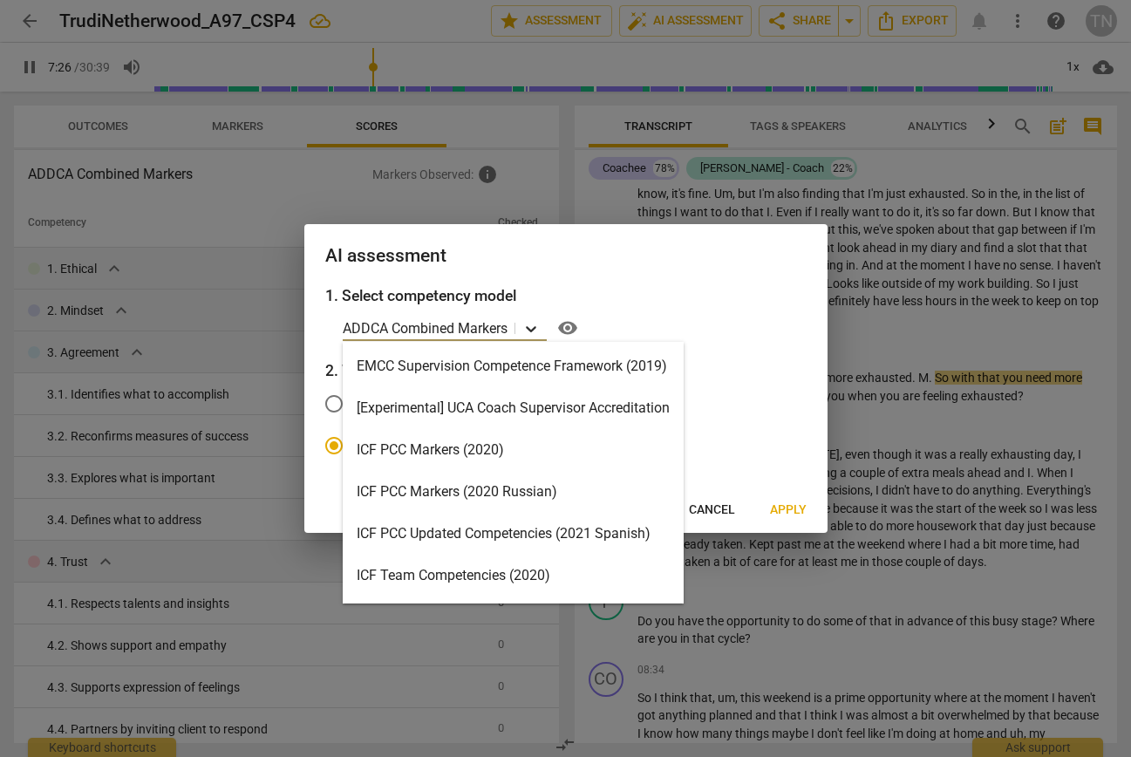
click at [538, 328] on icon at bounding box center [530, 328] width 17 height 17
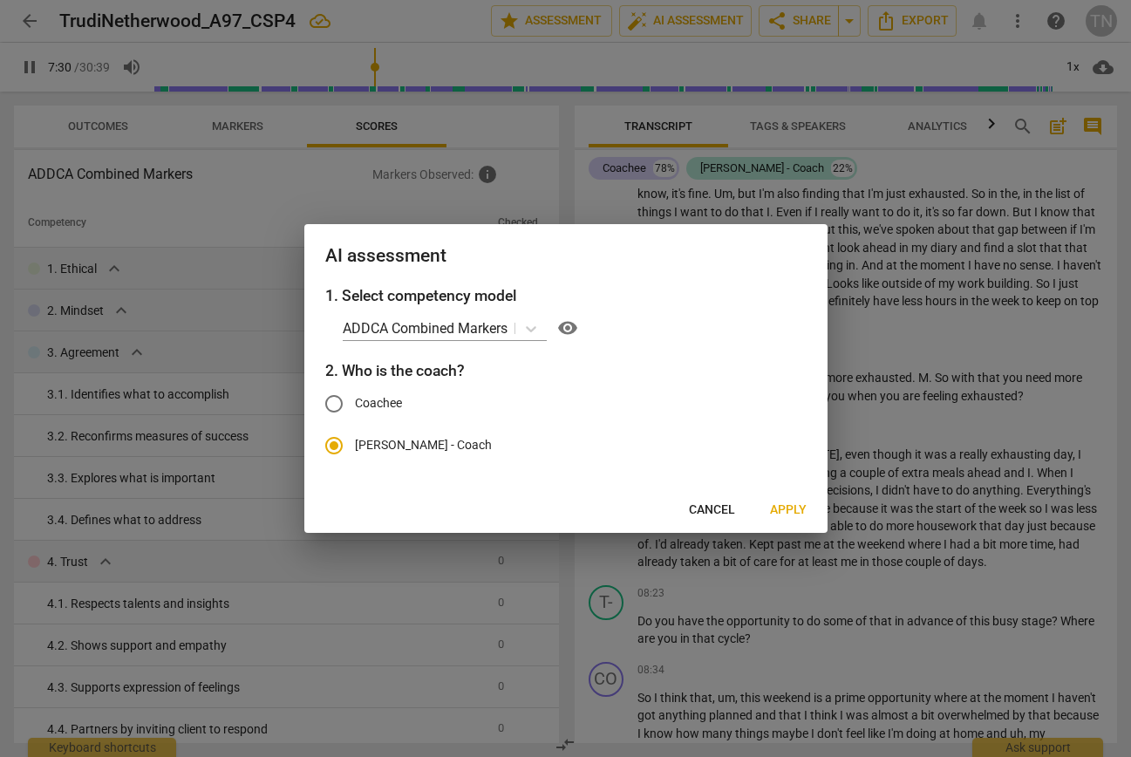
click at [789, 308] on div "1. Select competency model ADDCA Combined Markers visibility 2. Who is the coac…" at bounding box center [565, 385] width 523 height 203
click at [796, 510] on span "Apply" at bounding box center [788, 509] width 37 height 17
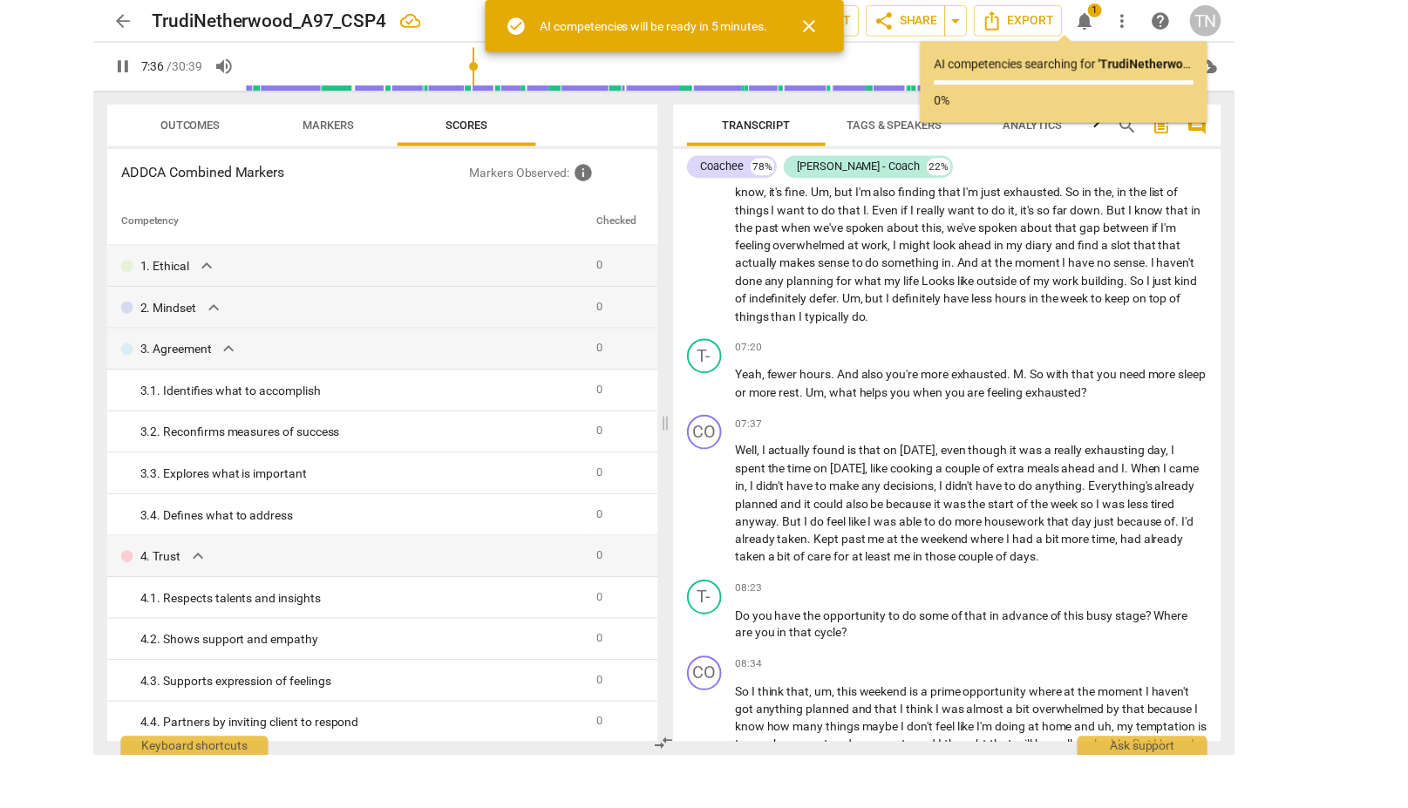
scroll to position [1307, 0]
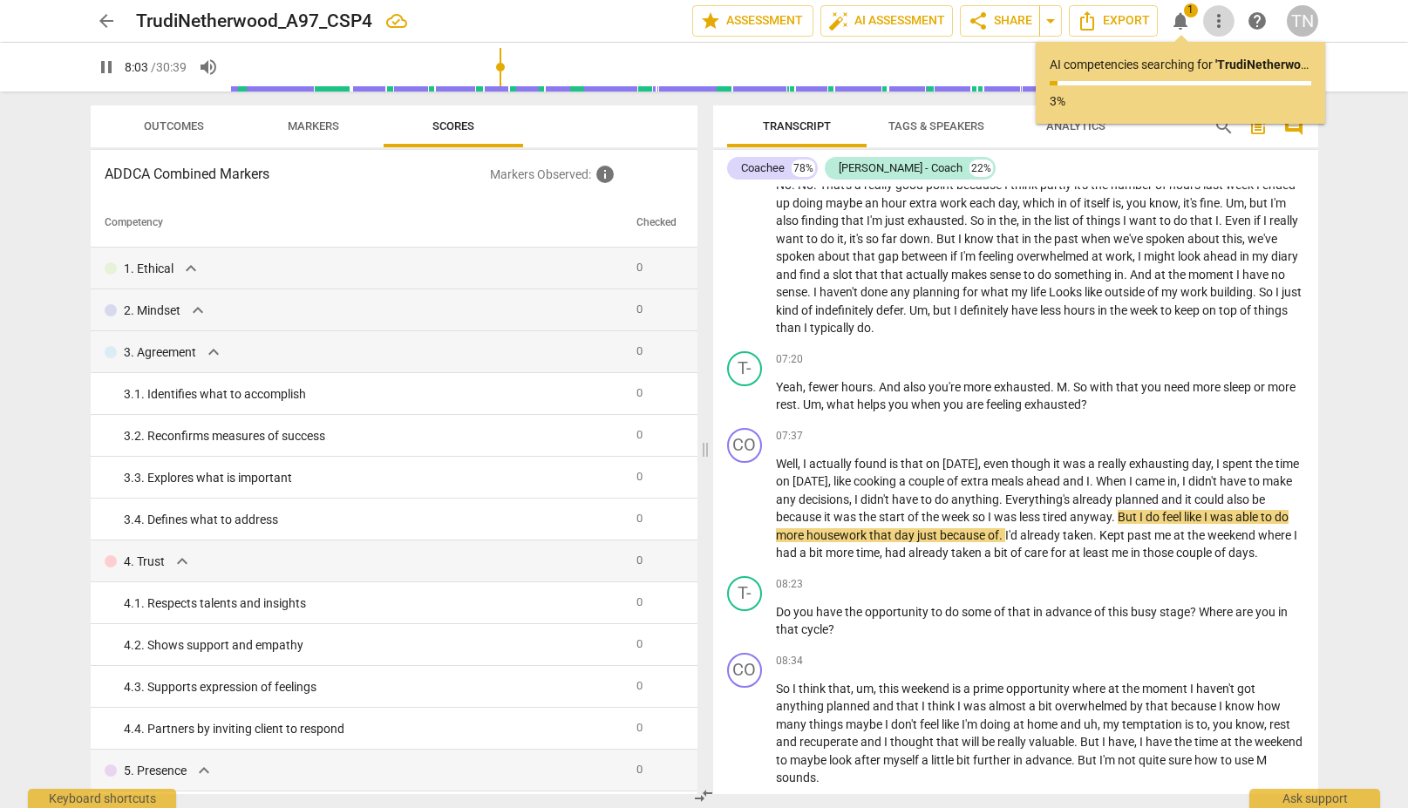
click at [1130, 19] on span "more_vert" at bounding box center [1218, 20] width 21 height 21
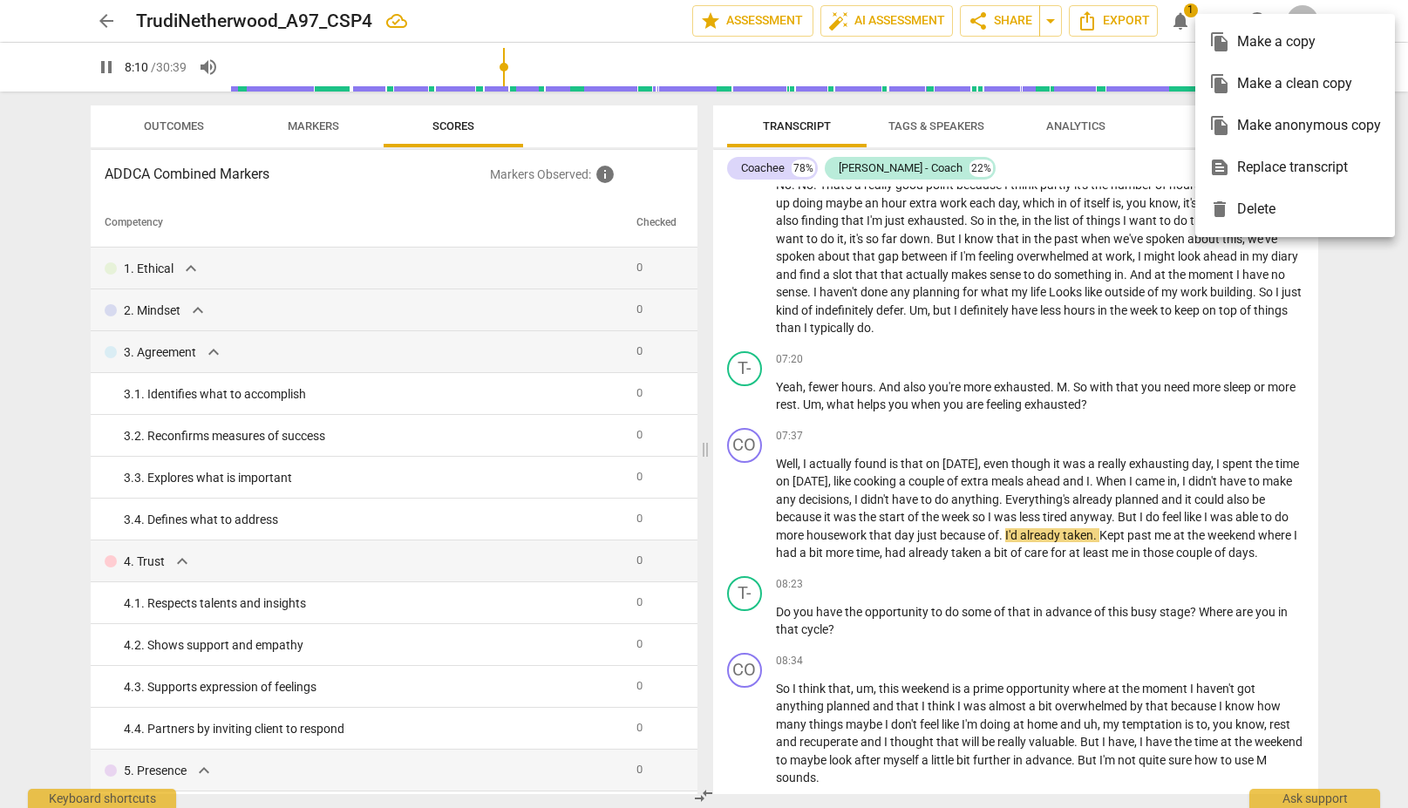
click at [603, 22] on div at bounding box center [704, 404] width 1408 height 808
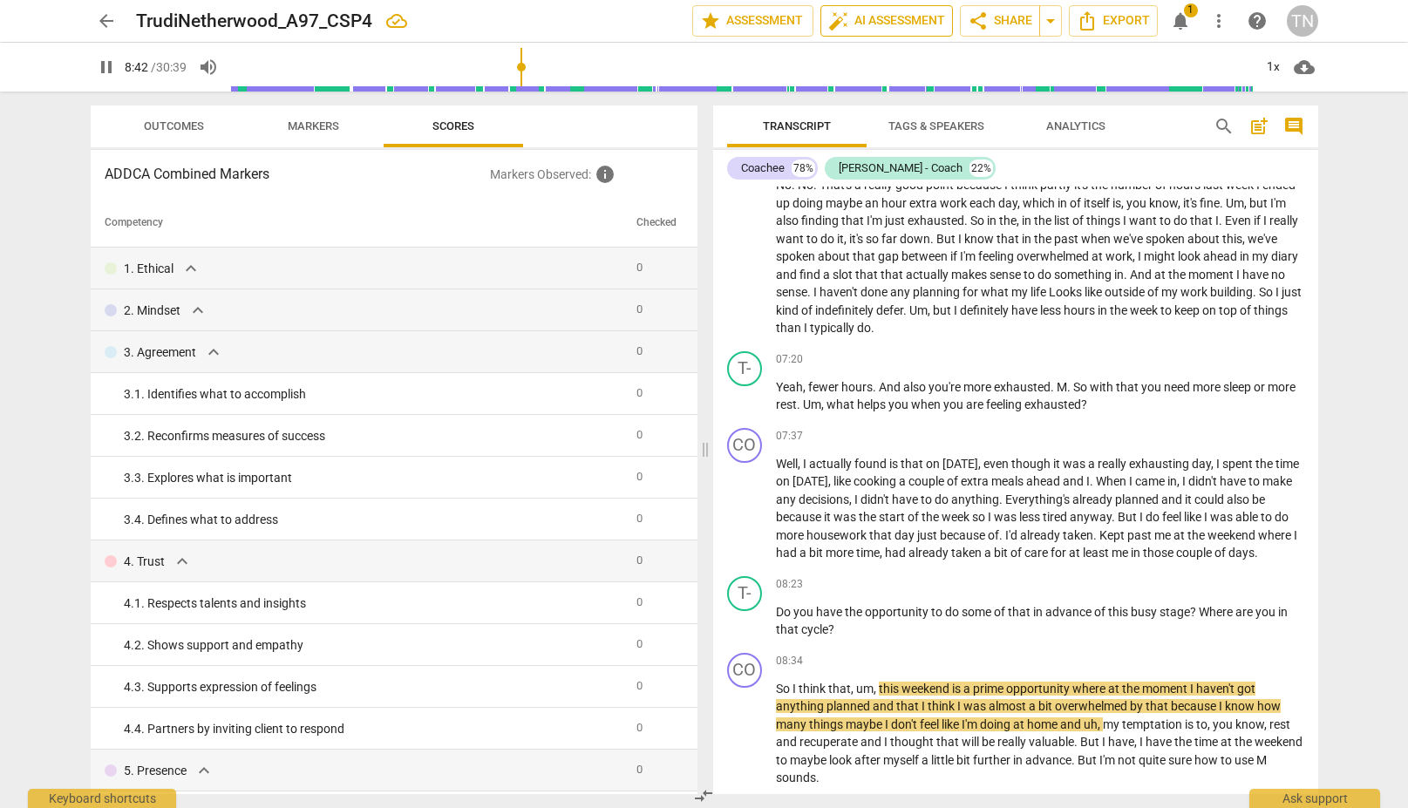
click at [860, 18] on span "auto_fix_high AI Assessment" at bounding box center [886, 20] width 117 height 21
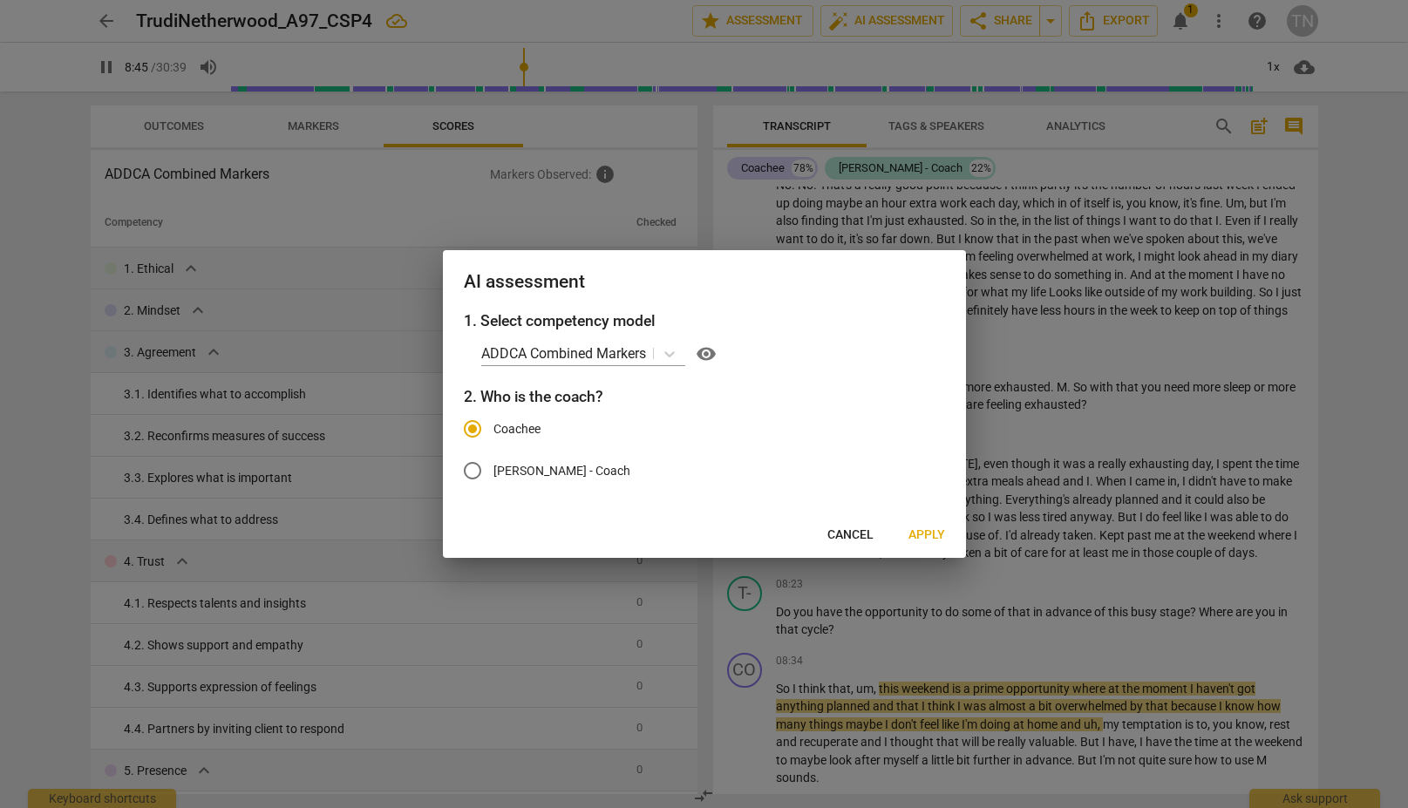
click at [917, 539] on span "Apply" at bounding box center [927, 535] width 37 height 17
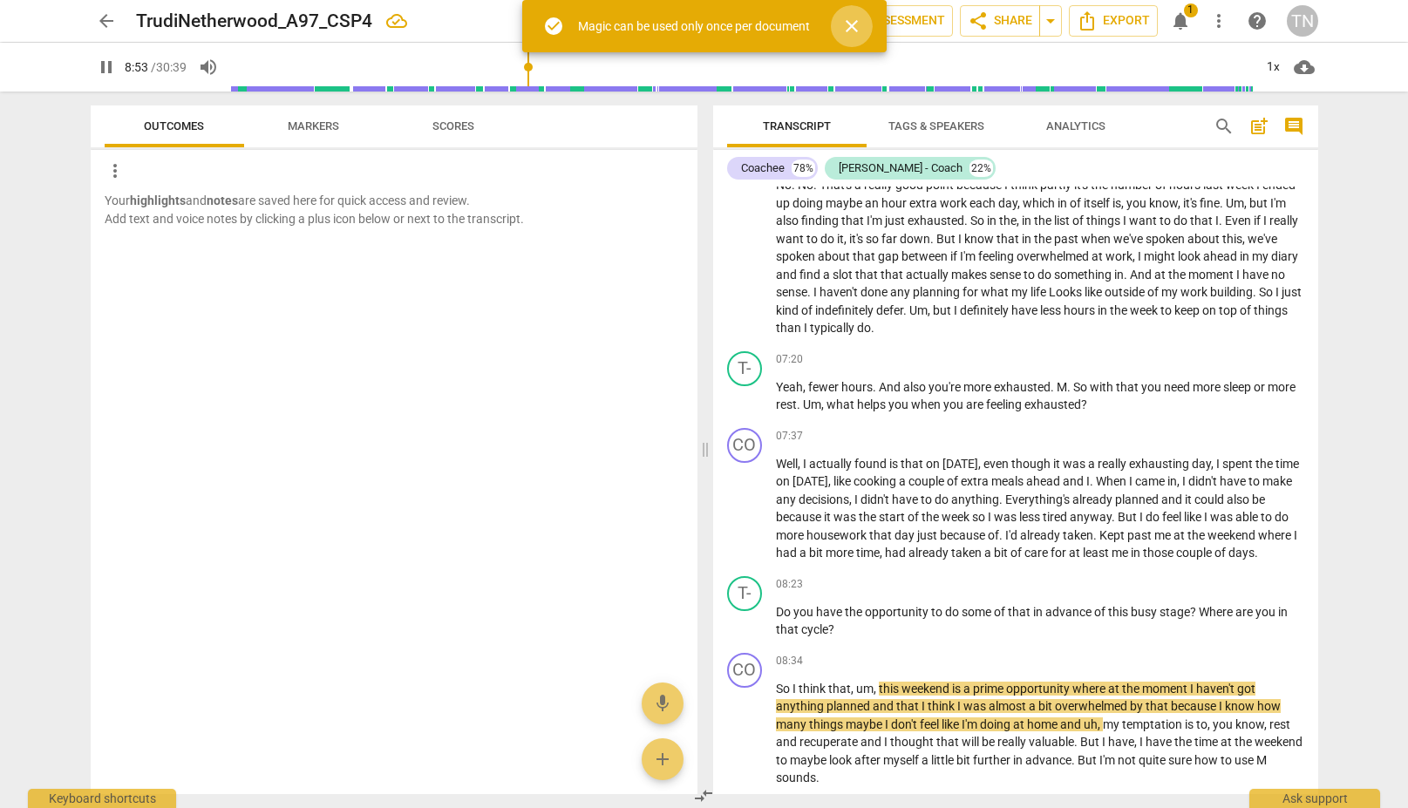
click at [848, 29] on span "close" at bounding box center [851, 26] width 21 height 21
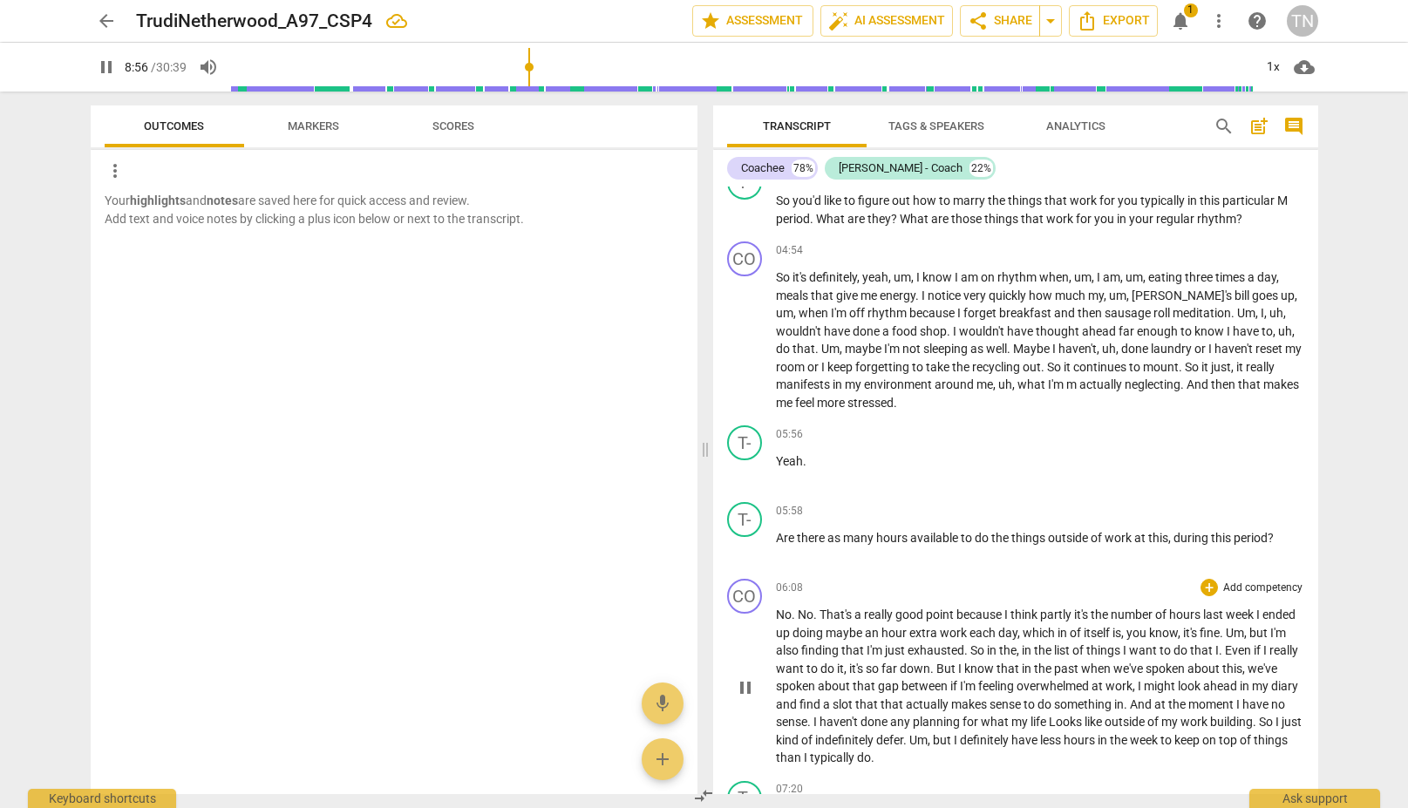
scroll to position [813, 0]
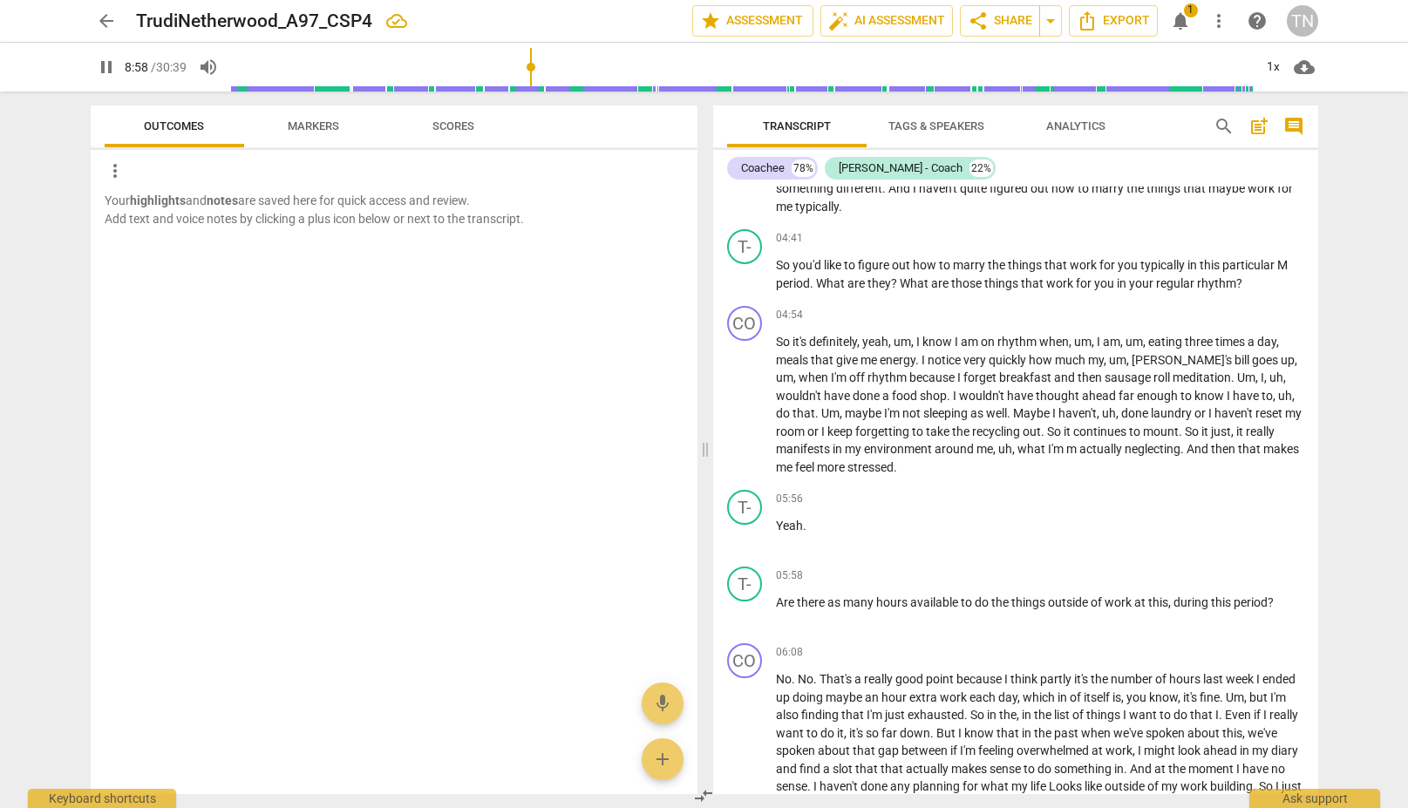
drag, startPoint x: 1310, startPoint y: 267, endPoint x: 1297, endPoint y: 164, distance: 103.6
click at [1130, 164] on div "Coachee 78% Trudi - Coach 22% CO play_arrow pause 00:00 + Add competency keyboa…" at bounding box center [1015, 472] width 605 height 644
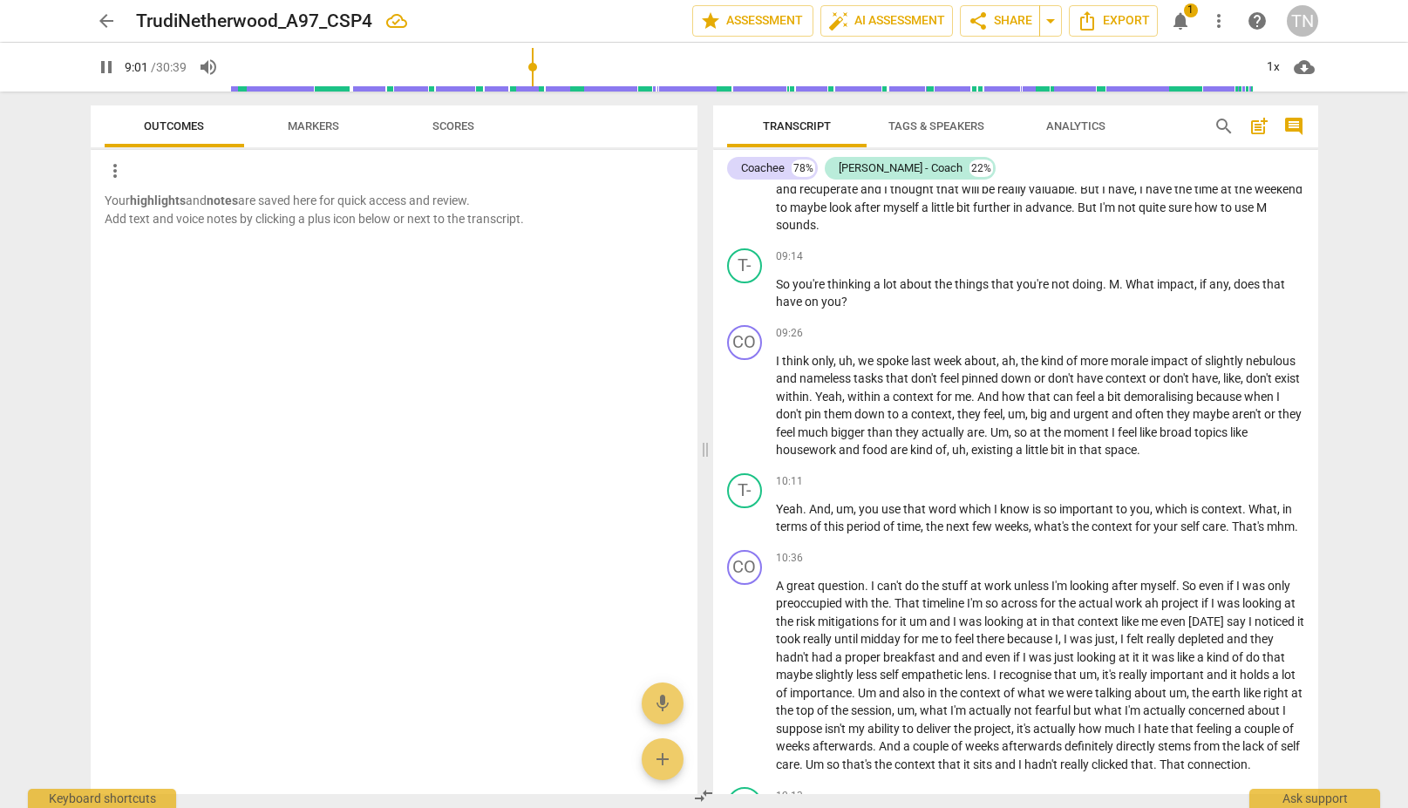
scroll to position [1838, 0]
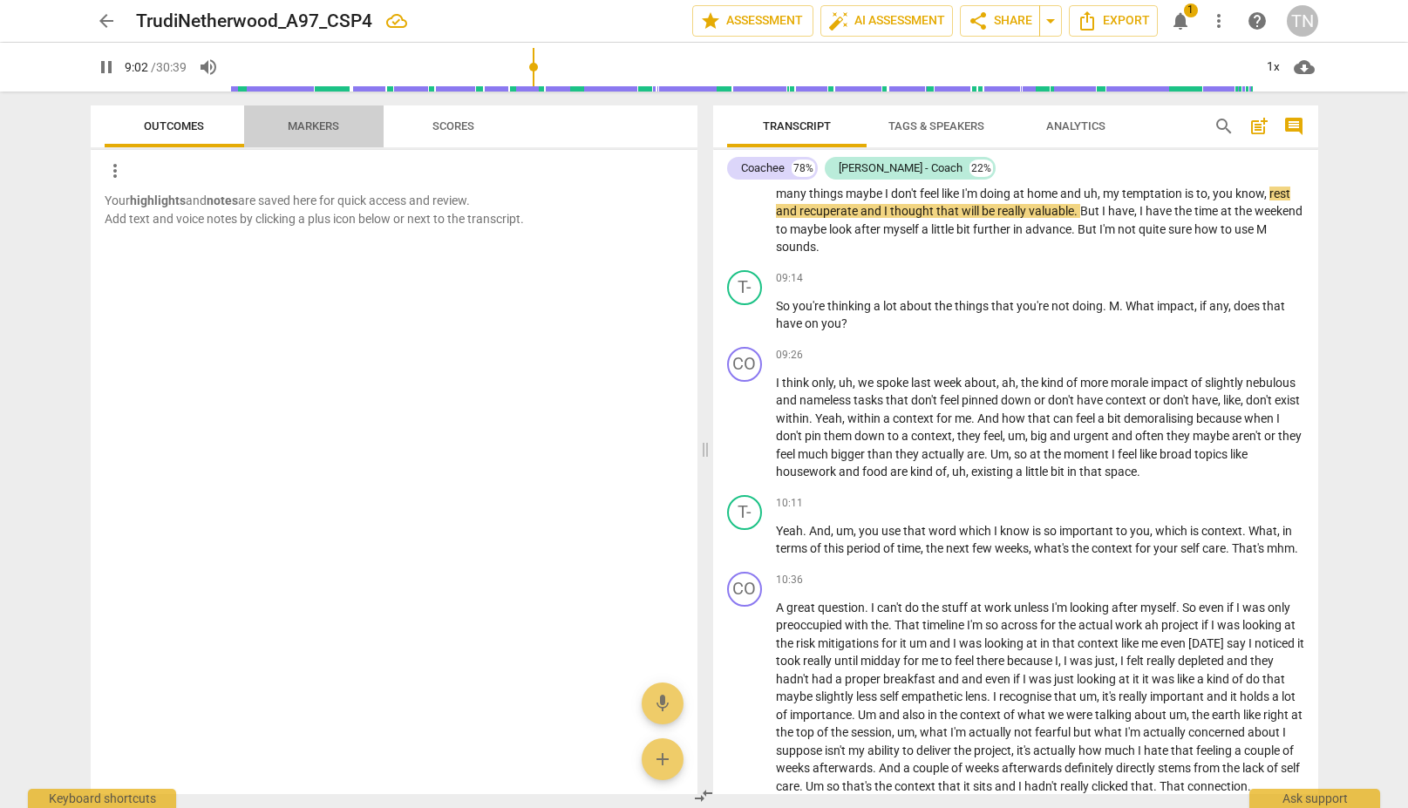
click at [309, 126] on span "Markers" at bounding box center [313, 125] width 51 height 13
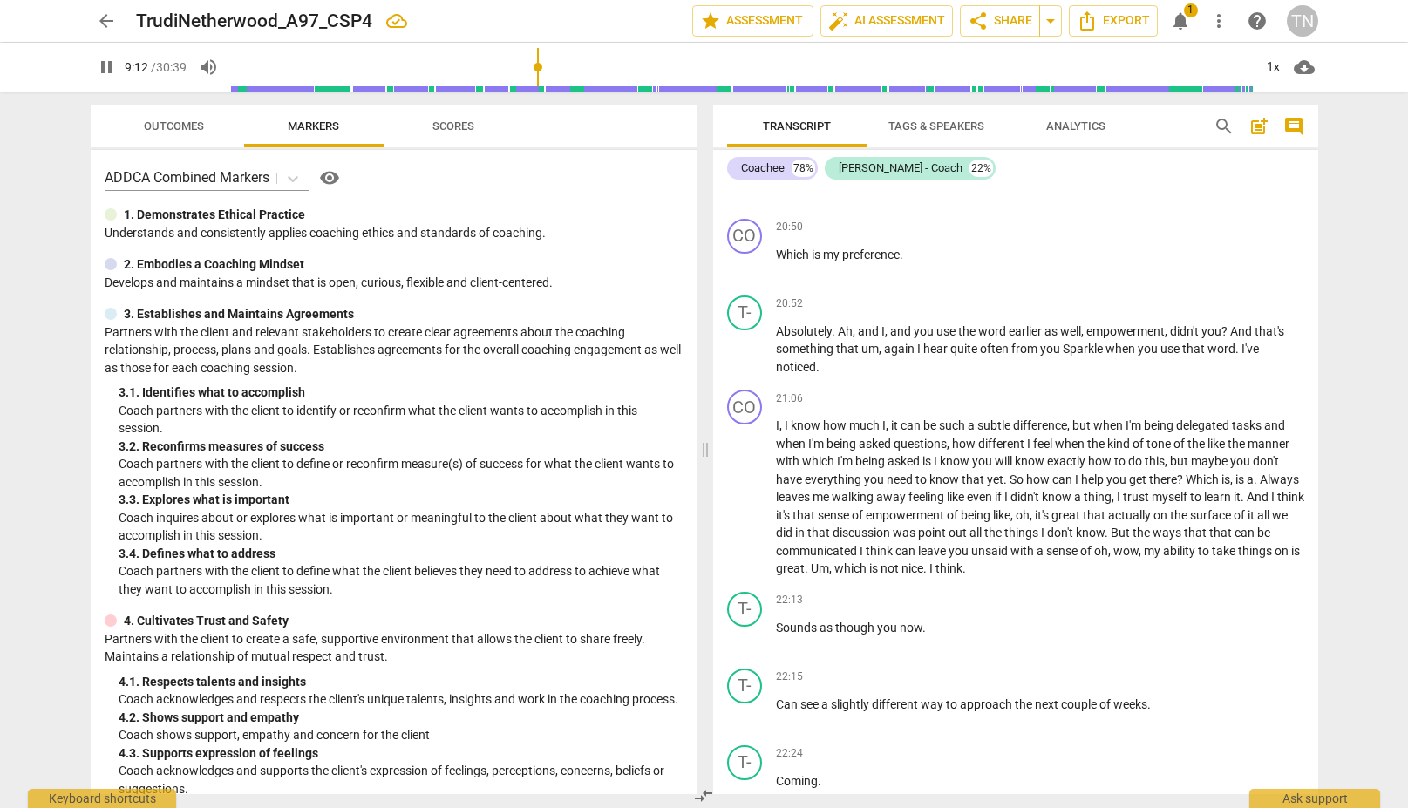
scroll to position [4424, 0]
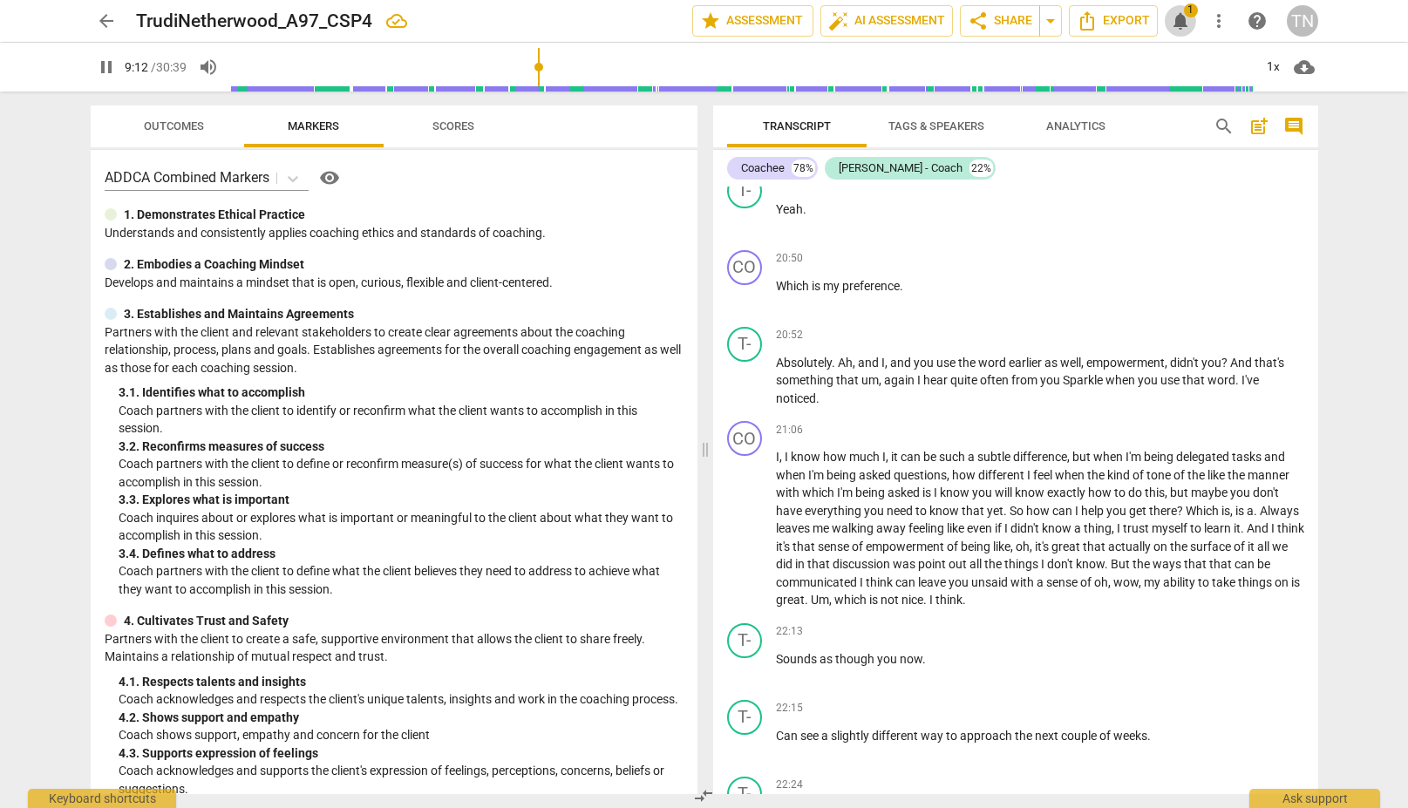
click at [1130, 24] on span "notifications" at bounding box center [1180, 20] width 21 height 21
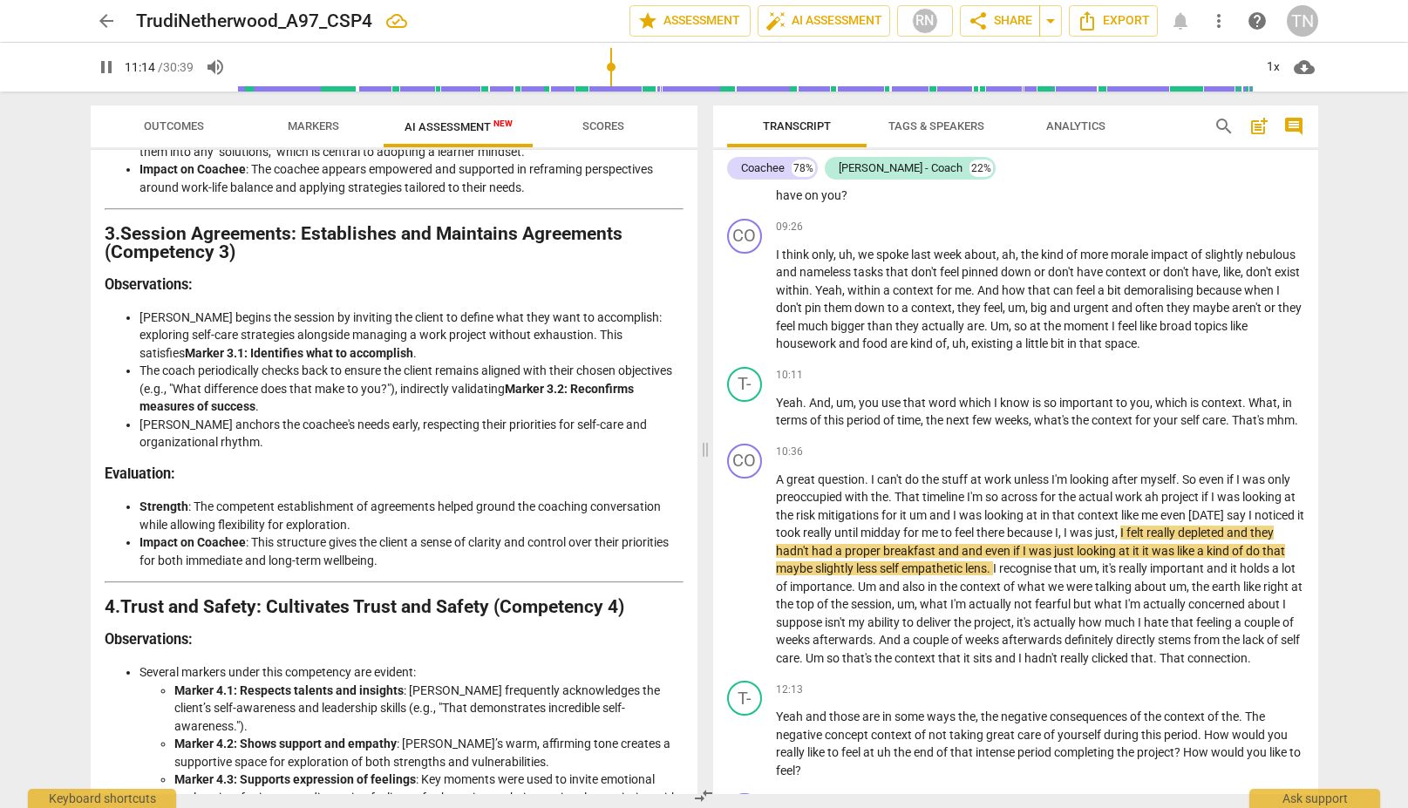
scroll to position [774, 0]
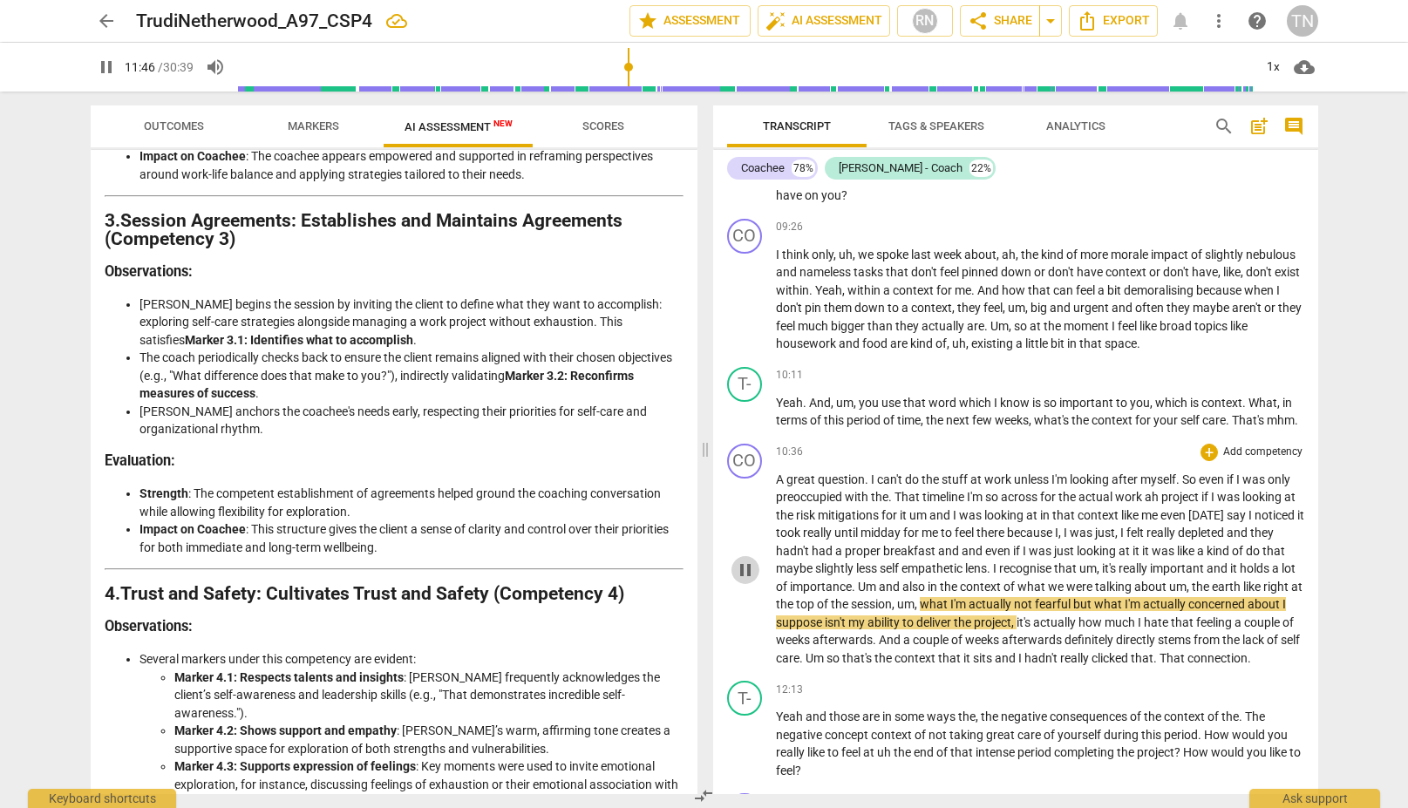
click at [742, 581] on span "pause" at bounding box center [745, 570] width 21 height 21
type input "707"
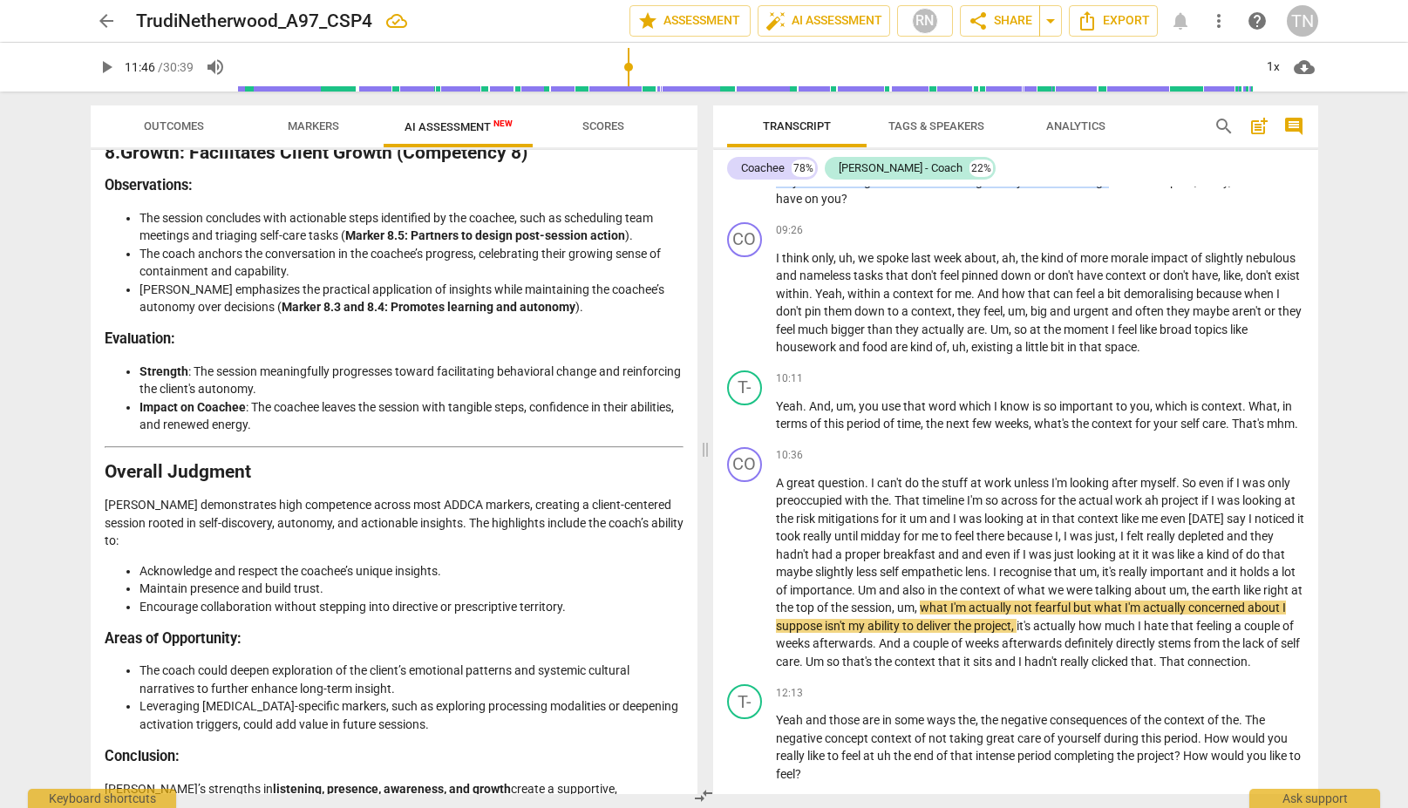
scroll to position [2595, 0]
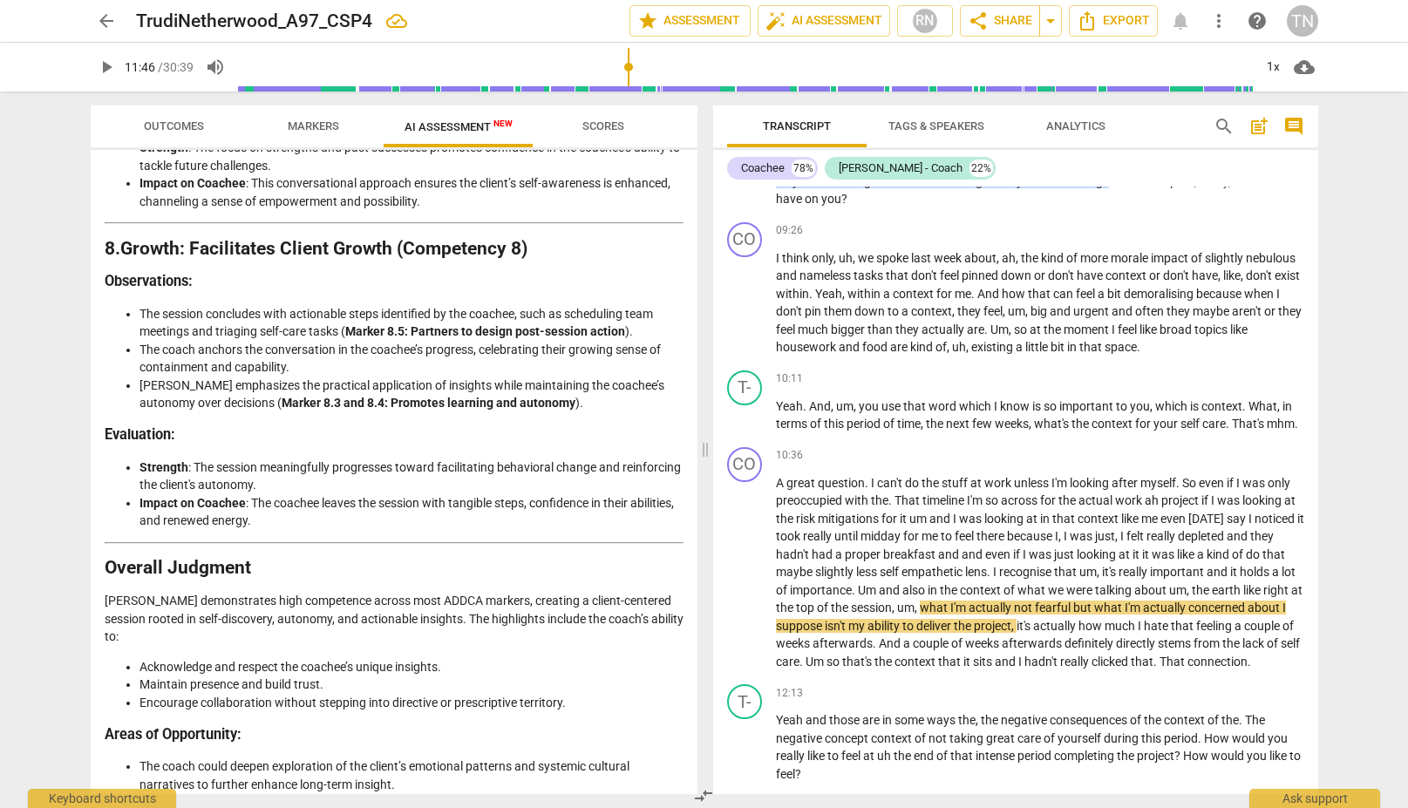
click at [587, 130] on span "Scores" at bounding box center [603, 125] width 42 height 13
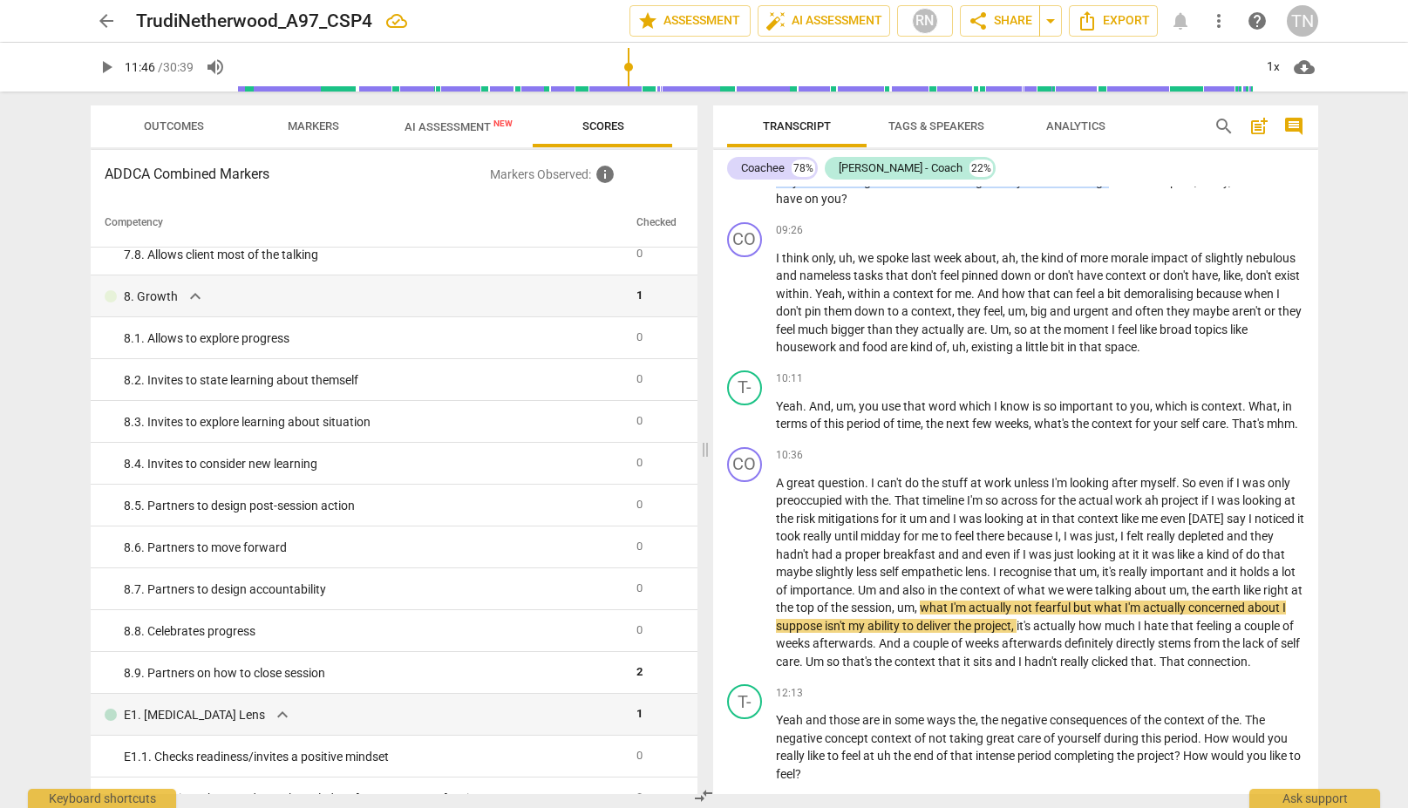
scroll to position [0, 0]
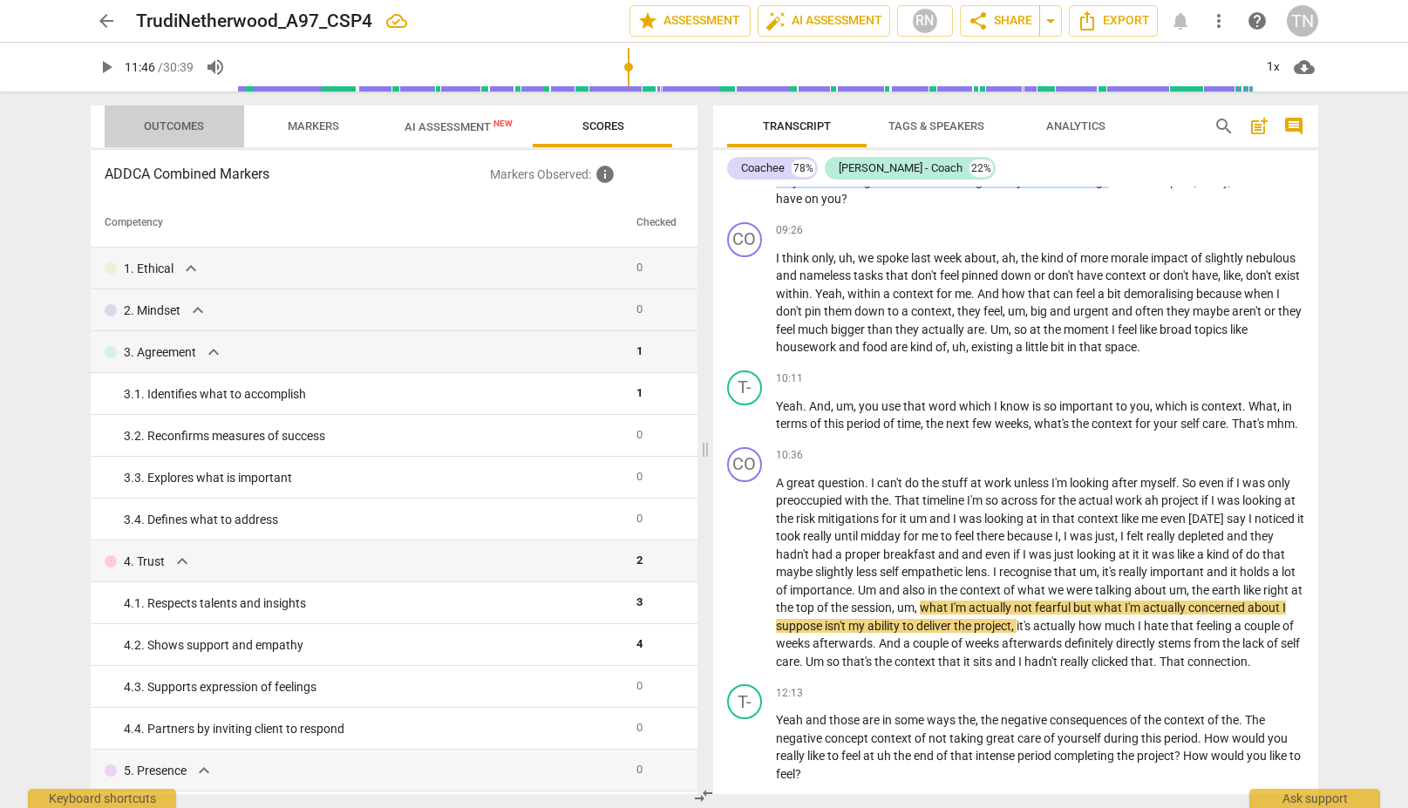
click at [165, 129] on span "Outcomes" at bounding box center [174, 125] width 60 height 13
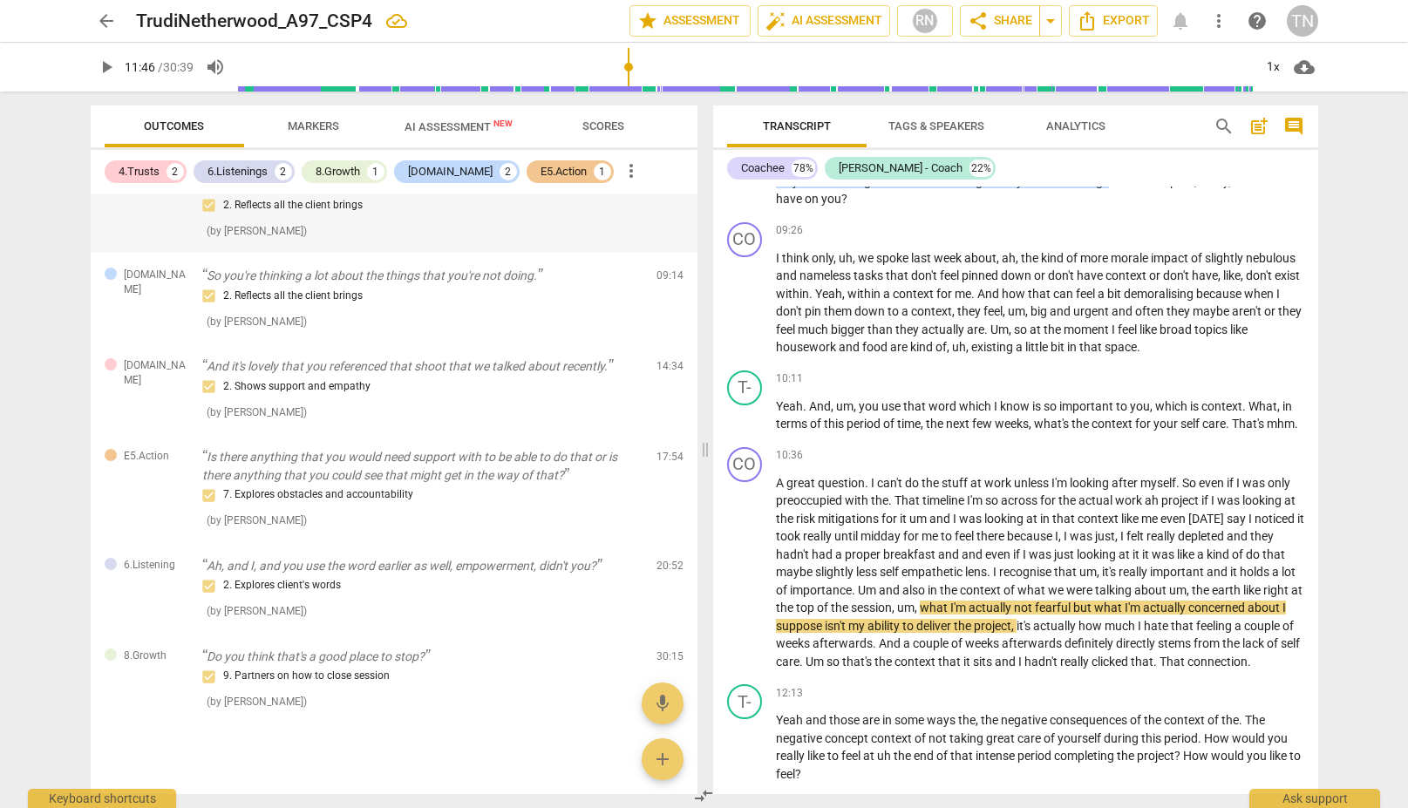
scroll to position [301, 0]
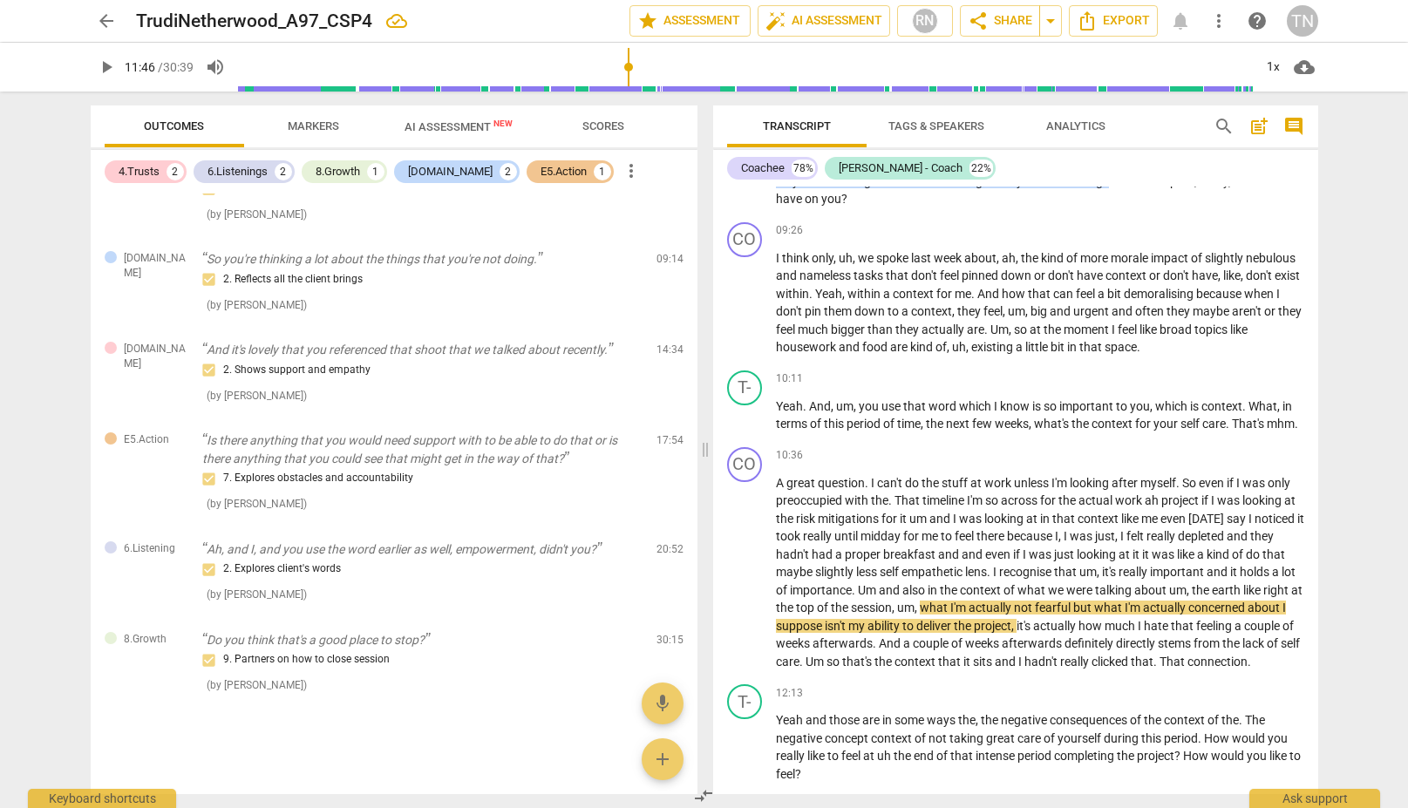
click at [621, 170] on span "more_vert" at bounding box center [631, 170] width 21 height 21
click at [1130, 153] on div at bounding box center [704, 404] width 1408 height 808
click at [1130, 24] on span "help" at bounding box center [1257, 20] width 21 height 21
